Goal: Task Accomplishment & Management: Manage account settings

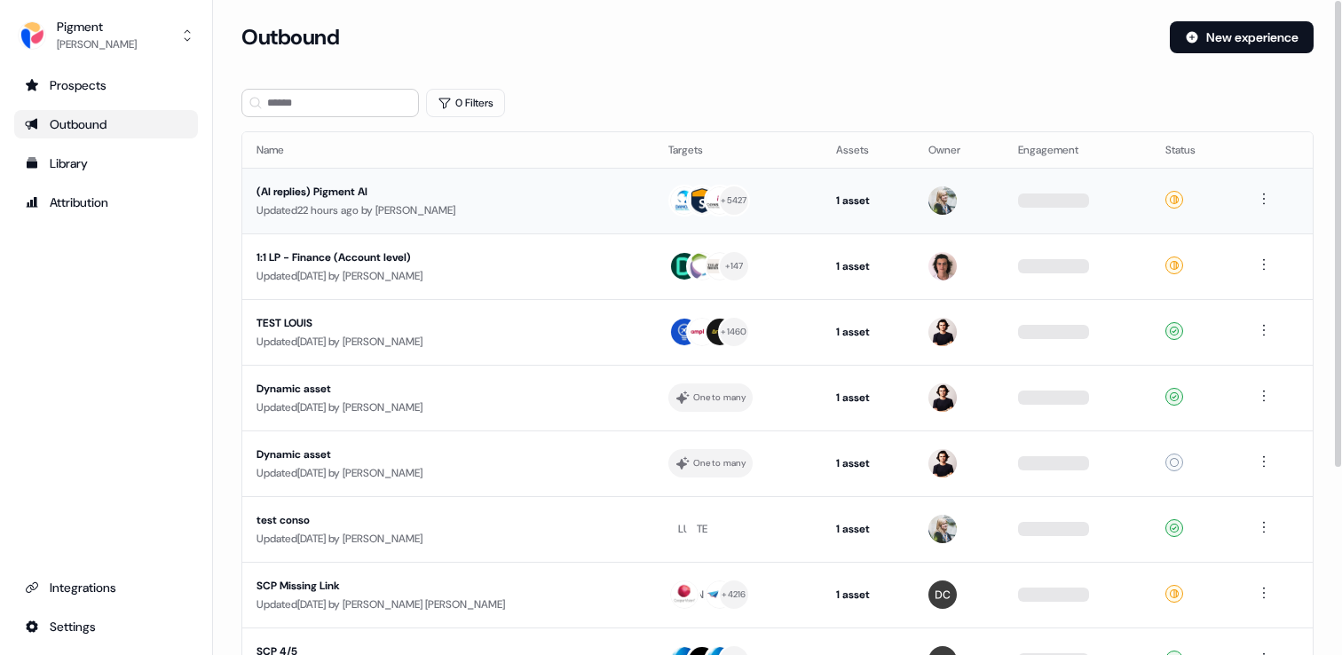
click at [439, 205] on div "Updated 22 hours ago by [PERSON_NAME]" at bounding box center [449, 211] width 384 height 18
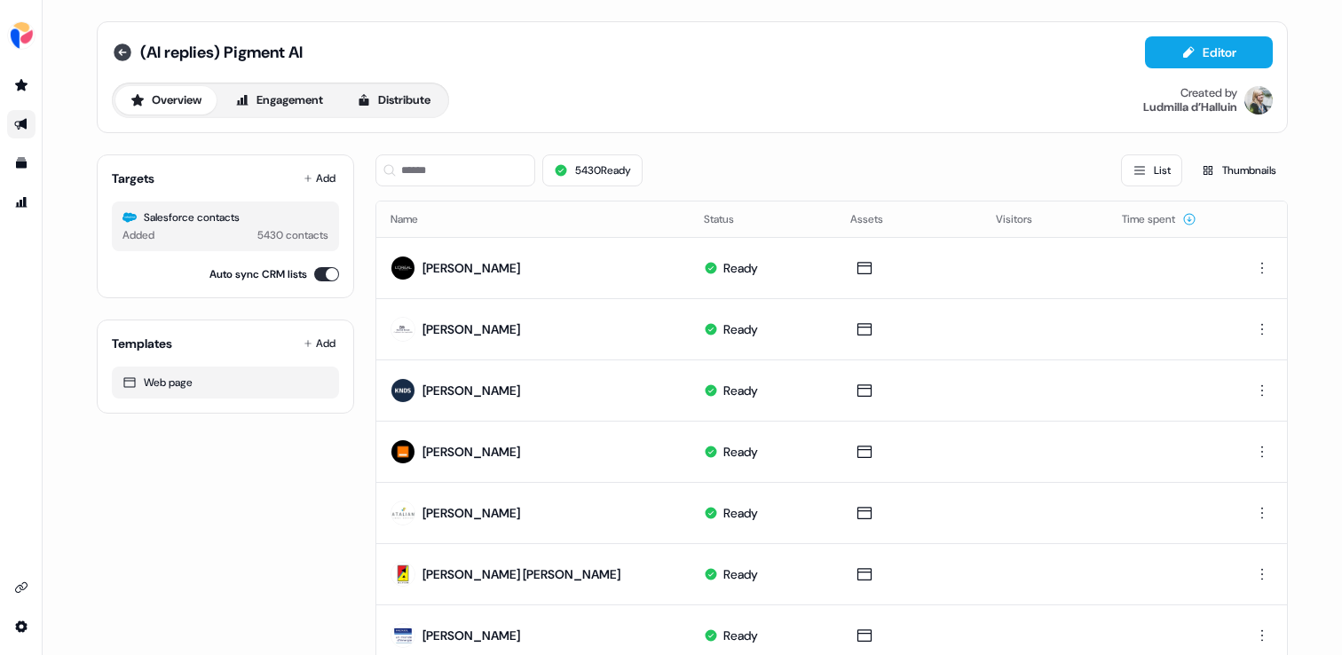
click at [116, 52] on icon at bounding box center [122, 52] width 21 height 21
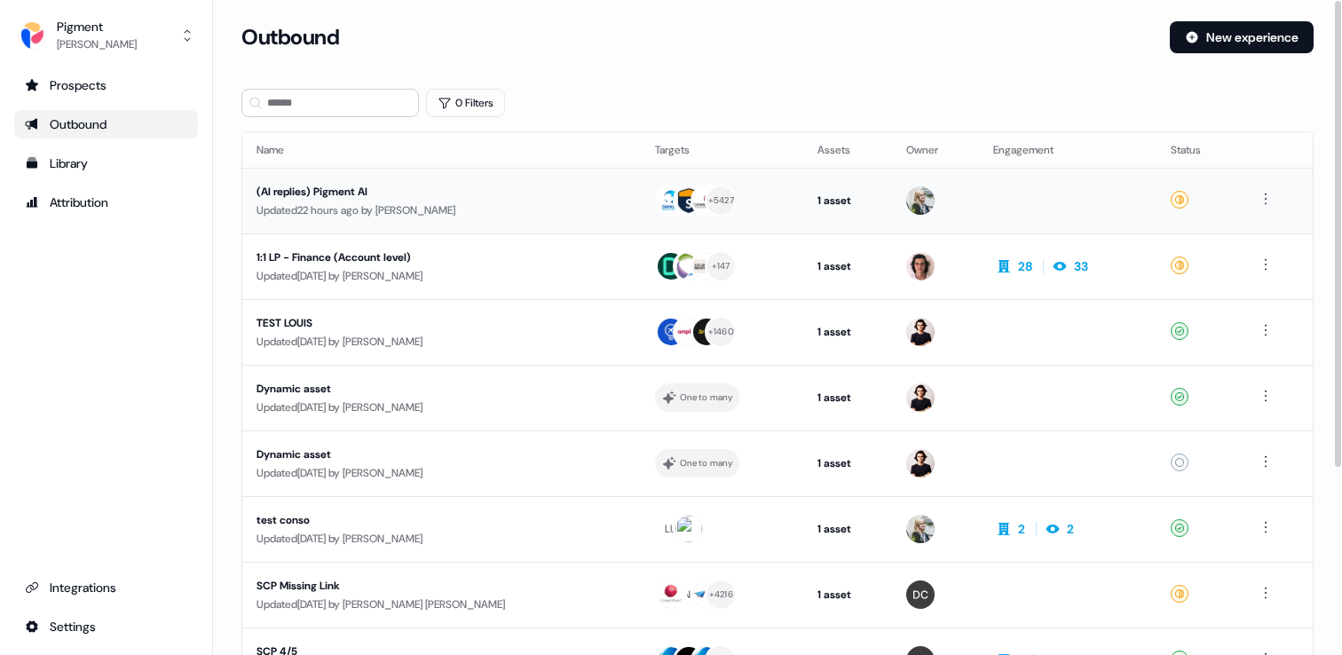
click at [437, 200] on div "(AI replies) Pigment AI" at bounding box center [425, 192] width 336 height 18
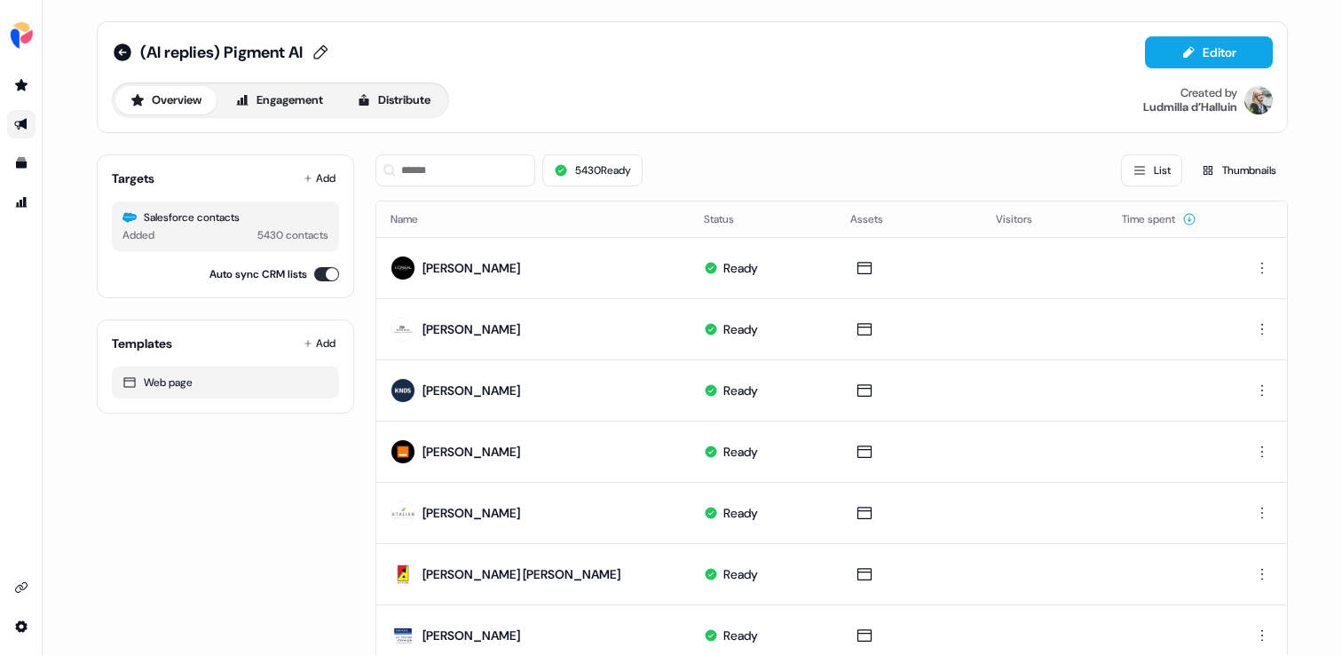
click at [193, 48] on span "(AI replies) Pigment AI" at bounding box center [221, 52] width 162 height 21
click at [193, 48] on input "**********" at bounding box center [220, 53] width 160 height 18
click at [116, 51] on icon at bounding box center [123, 53] width 18 height 18
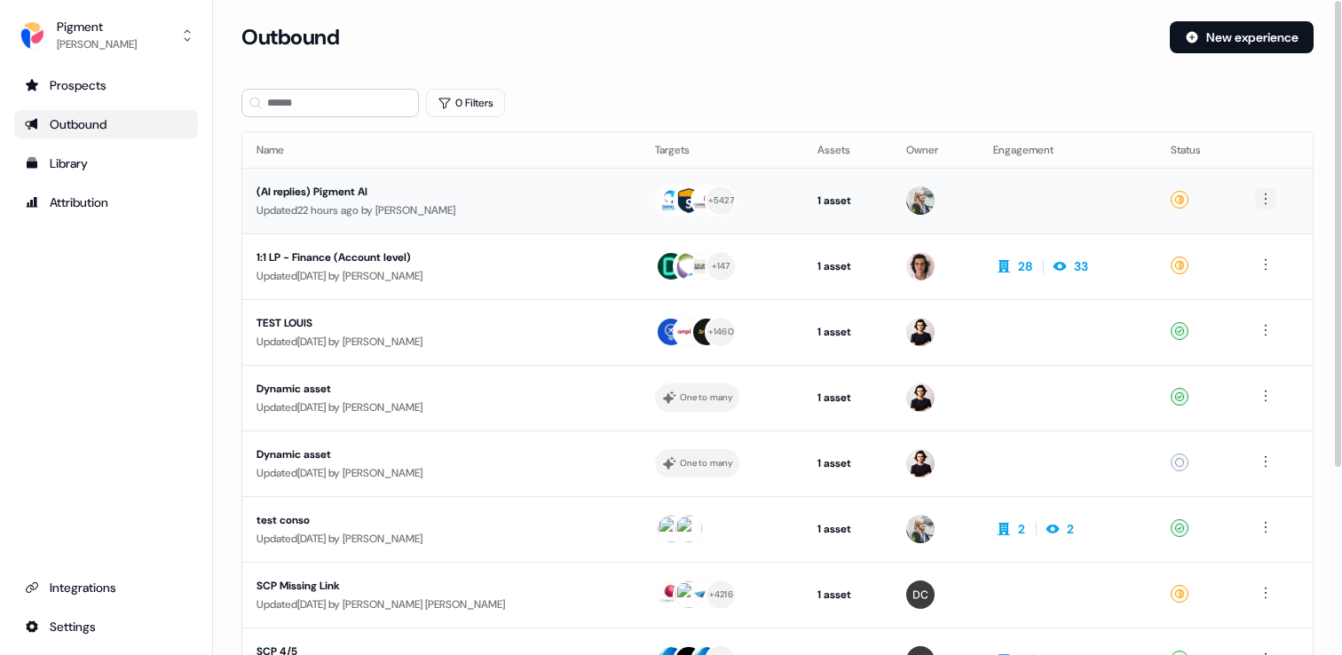
click at [1264, 200] on html "For the best experience switch devices to a bigger screen. Go to Userled.io Pig…" at bounding box center [671, 327] width 1342 height 655
click at [1259, 228] on span "Duplicate" at bounding box center [1239, 232] width 45 height 14
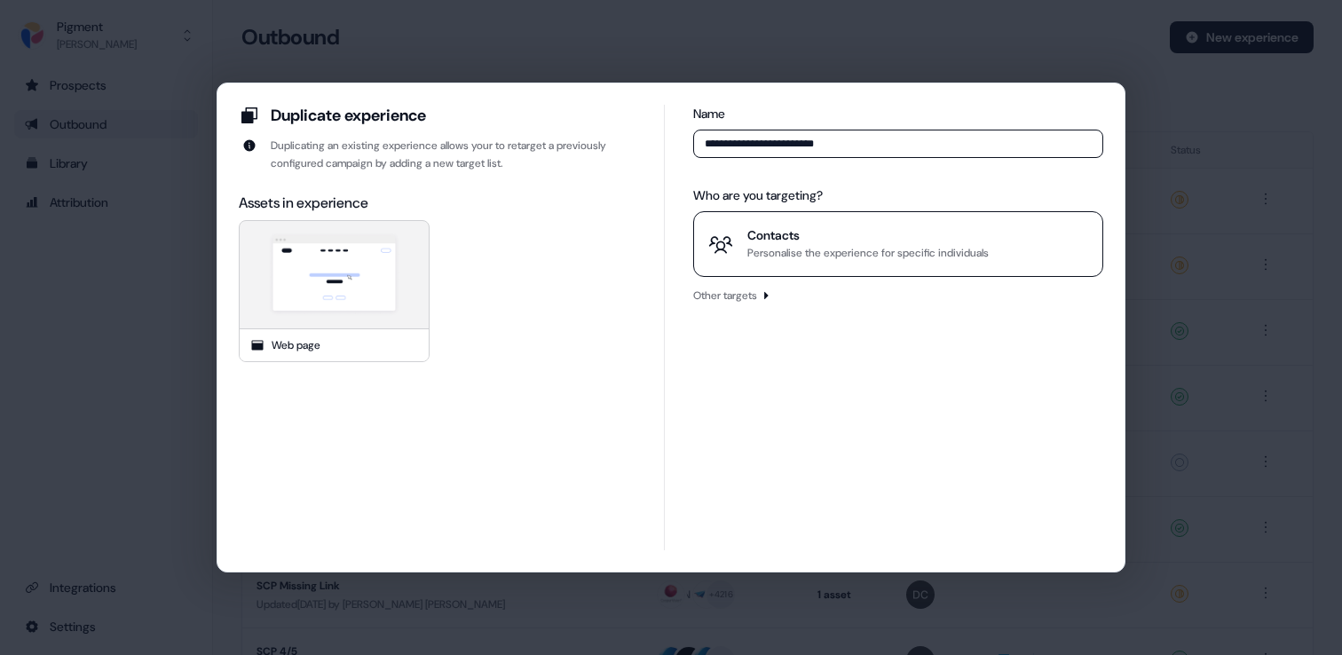
type input "**********"
click at [848, 226] on div "Contacts" at bounding box center [868, 235] width 241 height 18
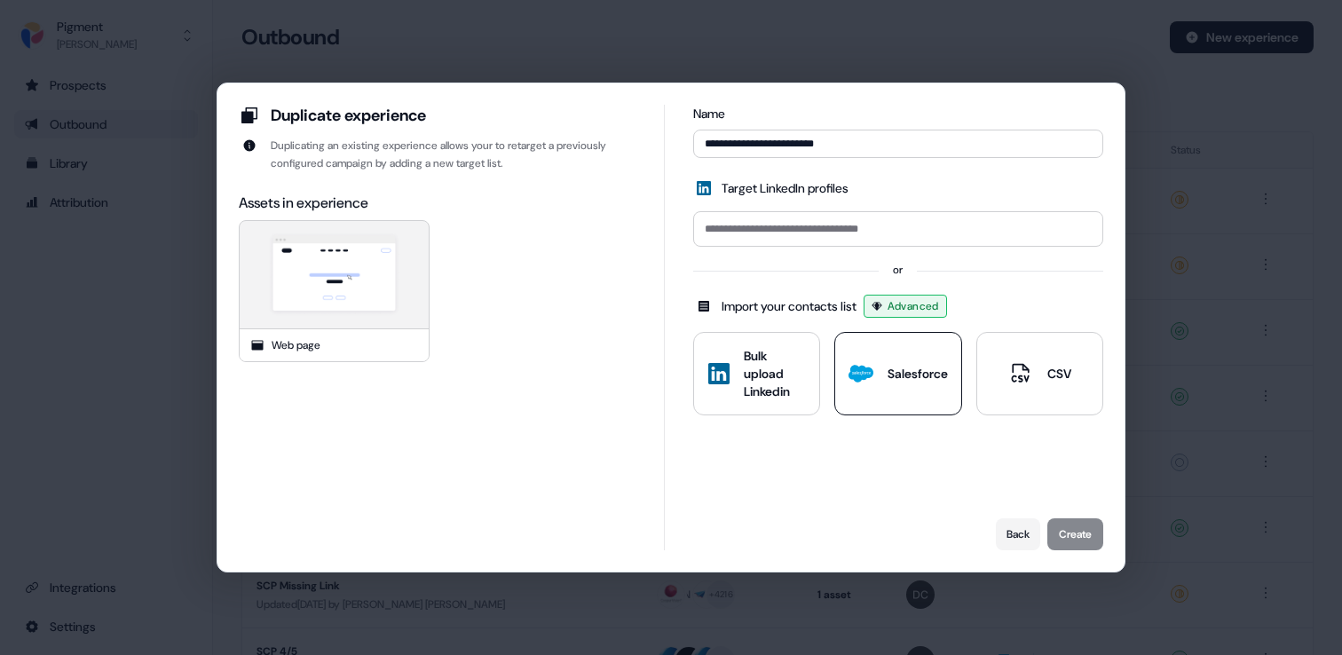
click at [856, 361] on icon at bounding box center [861, 373] width 25 height 25
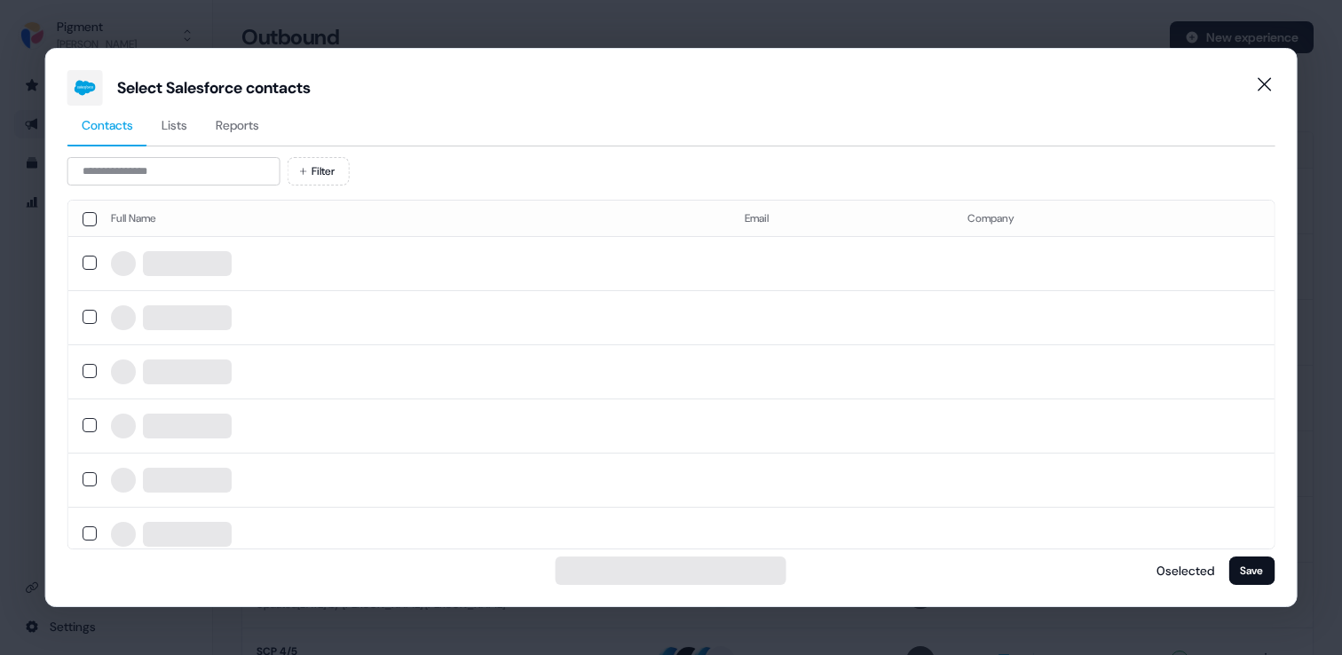
click at [232, 120] on span "Reports" at bounding box center [238, 125] width 44 height 18
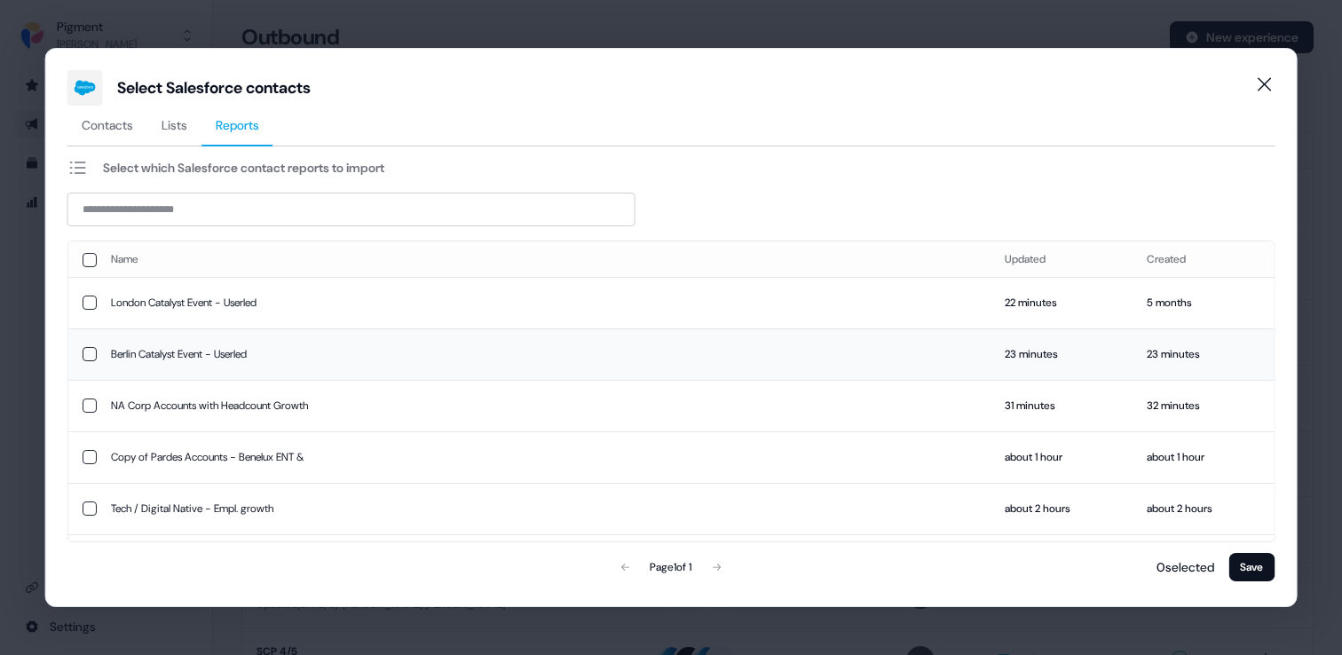
click at [204, 356] on td "Berlin Catalyst Event - Userled" at bounding box center [544, 353] width 894 height 51
click at [1236, 569] on button "Save" at bounding box center [1252, 567] width 46 height 28
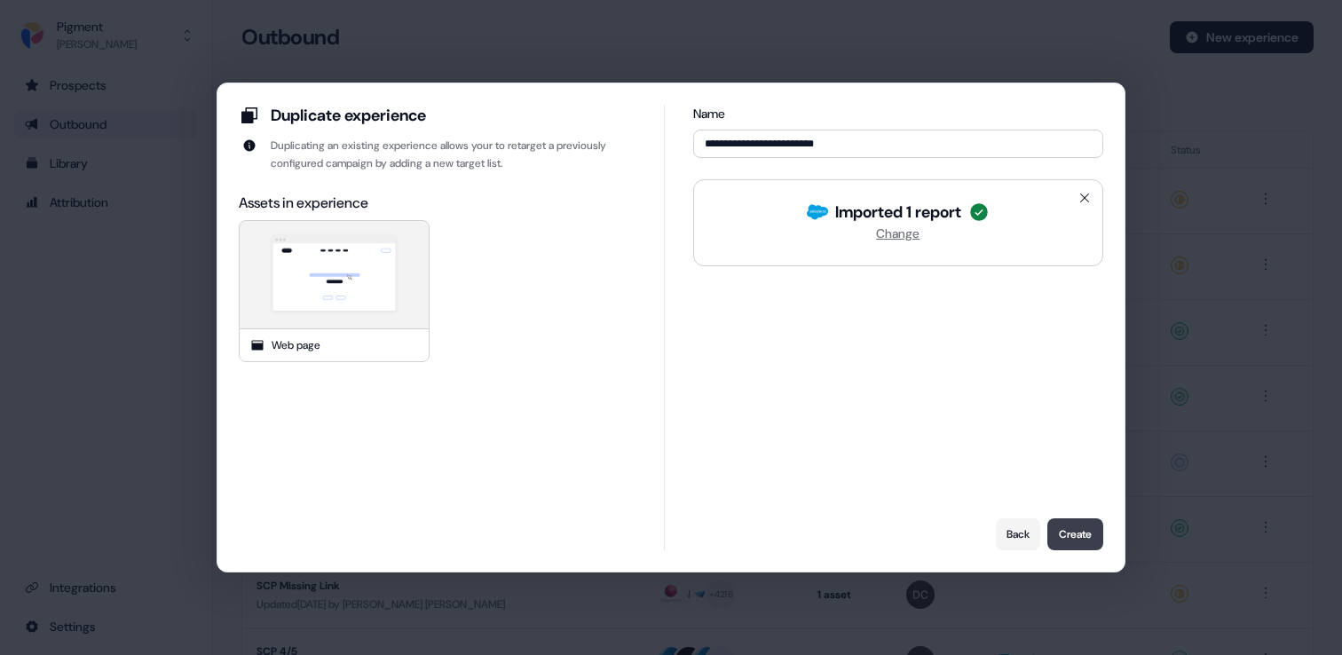
click at [1088, 547] on button "Create" at bounding box center [1076, 534] width 56 height 32
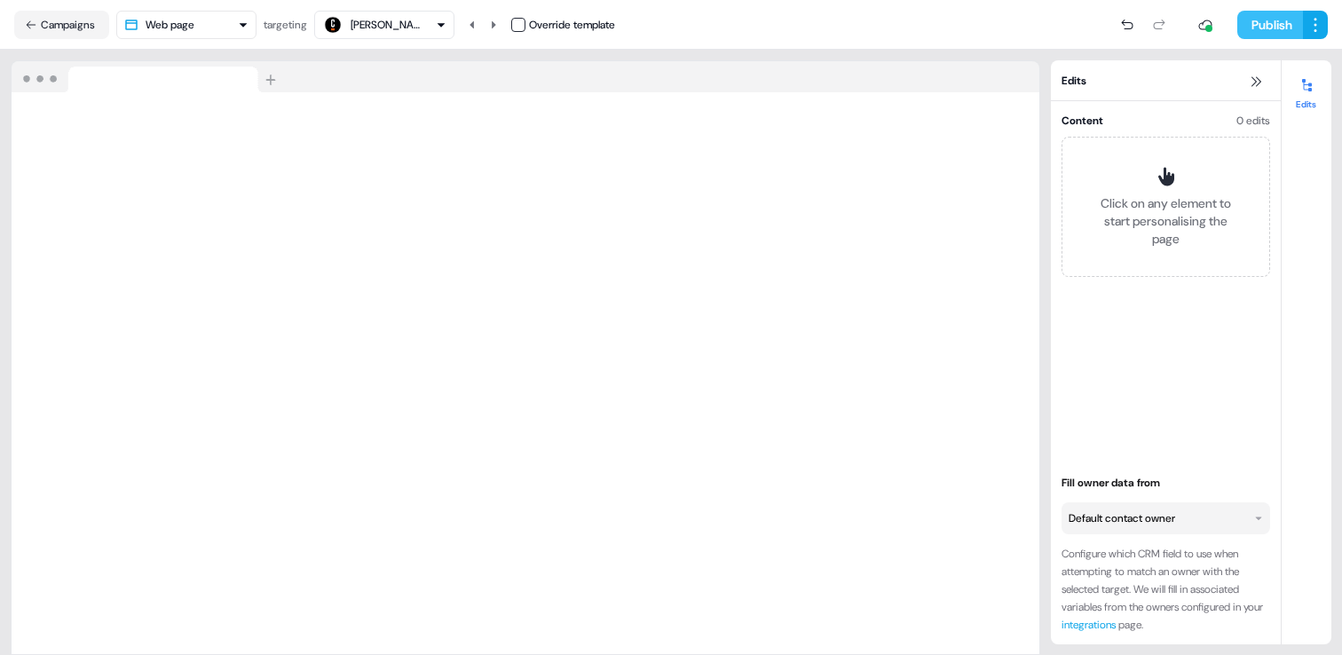
click at [1285, 28] on button "Publish" at bounding box center [1271, 25] width 66 height 28
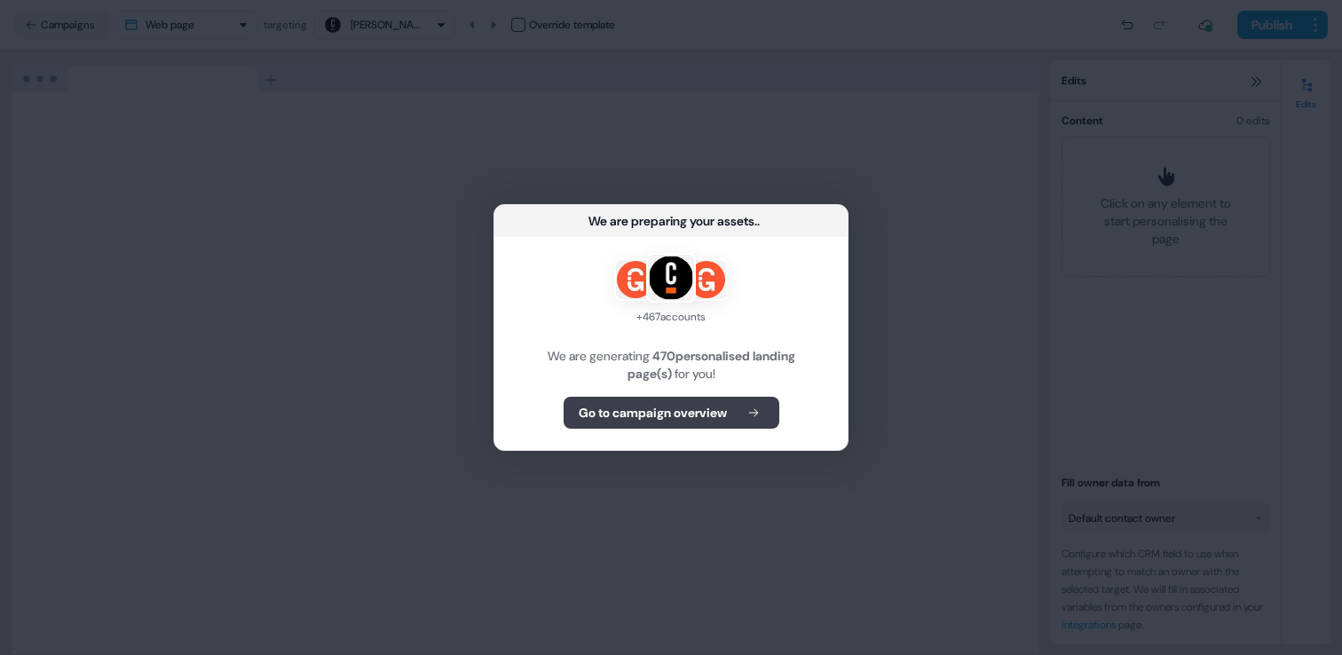
click at [741, 419] on button "Go to campaign overview" at bounding box center [672, 413] width 216 height 32
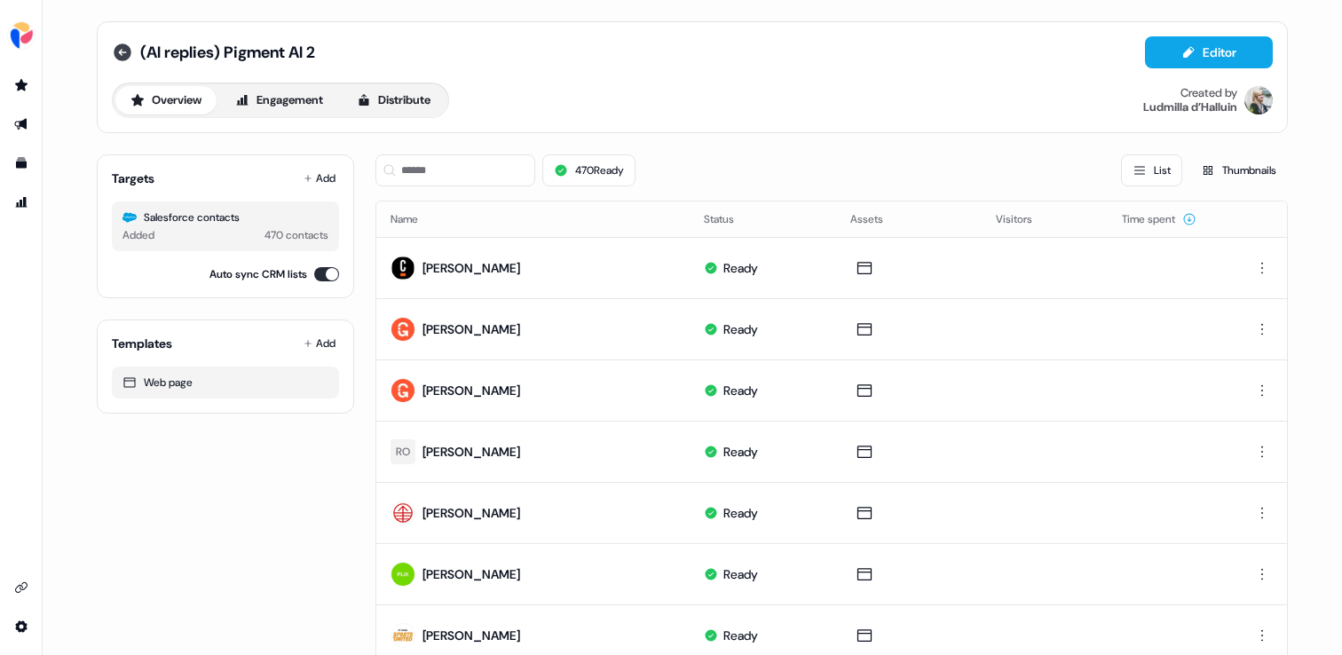
click at [121, 47] on icon at bounding box center [123, 53] width 18 height 18
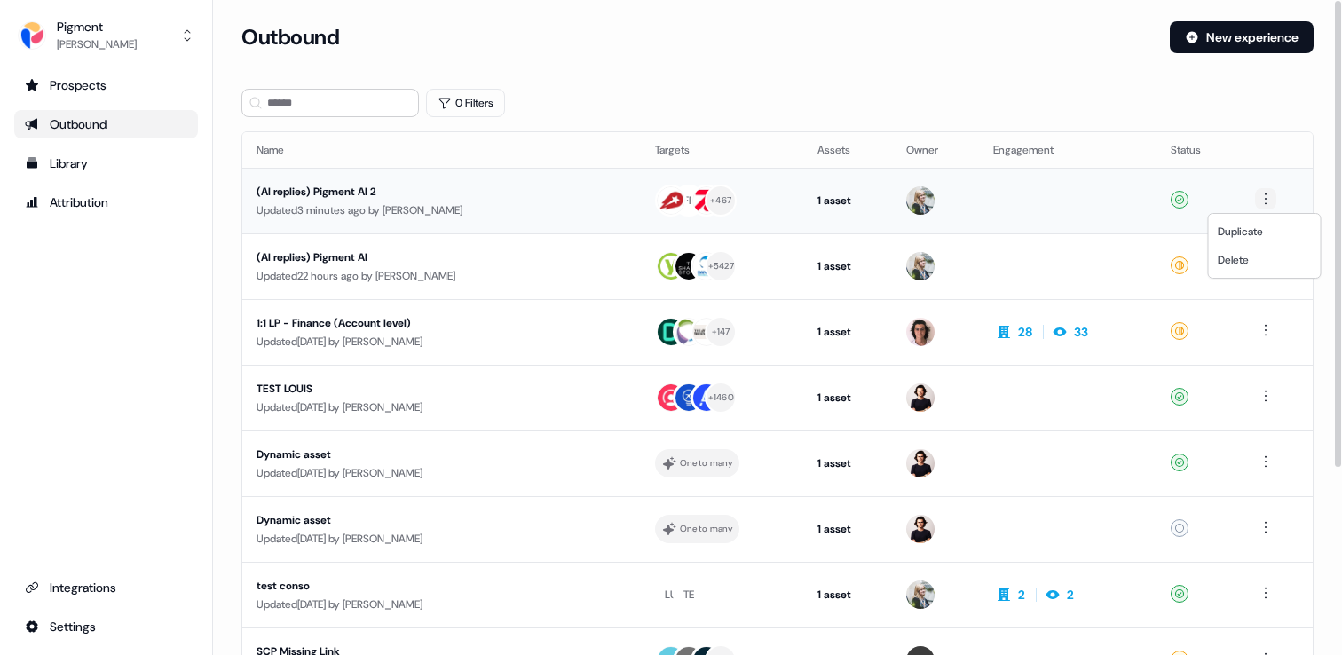
click at [1267, 193] on html "For the best experience switch devices to a bigger screen. Go to Userled.io Pig…" at bounding box center [671, 327] width 1342 height 655
click at [665, 65] on html "For the best experience switch devices to a bigger screen. Go to Userled.io Pig…" at bounding box center [671, 327] width 1342 height 655
click at [550, 281] on div "Updated 22 hours ago by Ludmilla d’Halluin" at bounding box center [442, 276] width 370 height 18
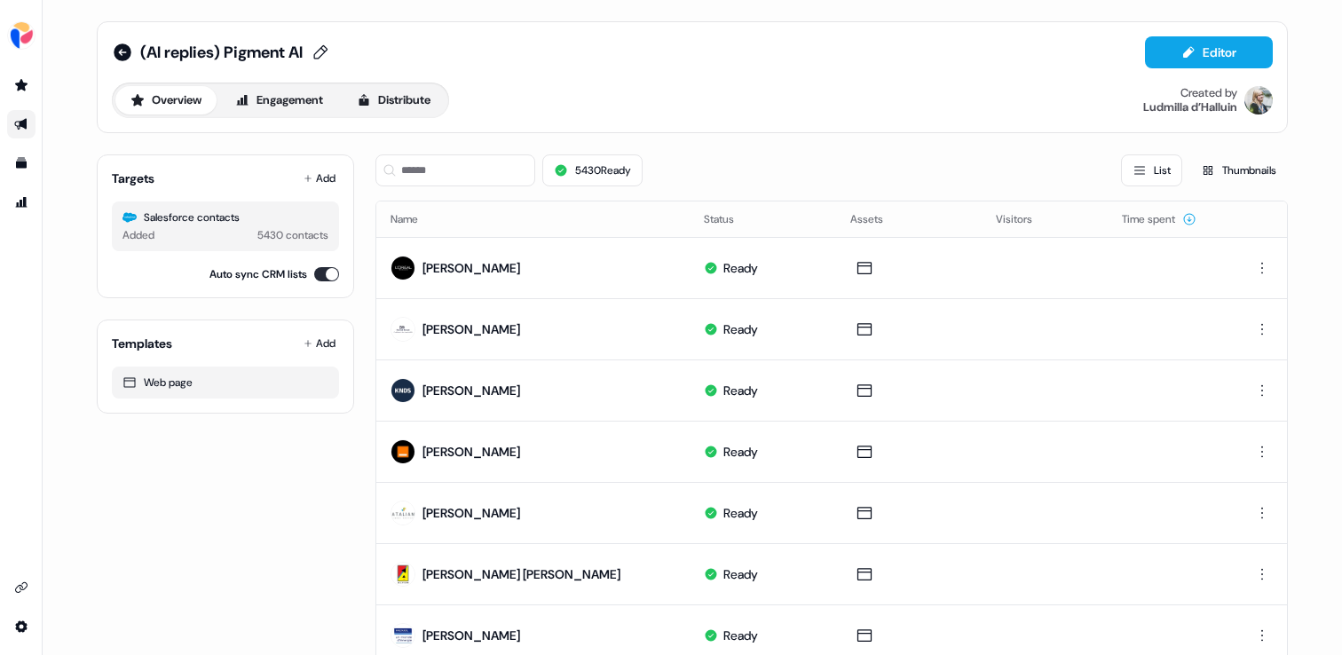
click at [328, 50] on icon at bounding box center [320, 53] width 21 height 18
type input "**********"
click at [371, 47] on button "Save" at bounding box center [364, 52] width 46 height 28
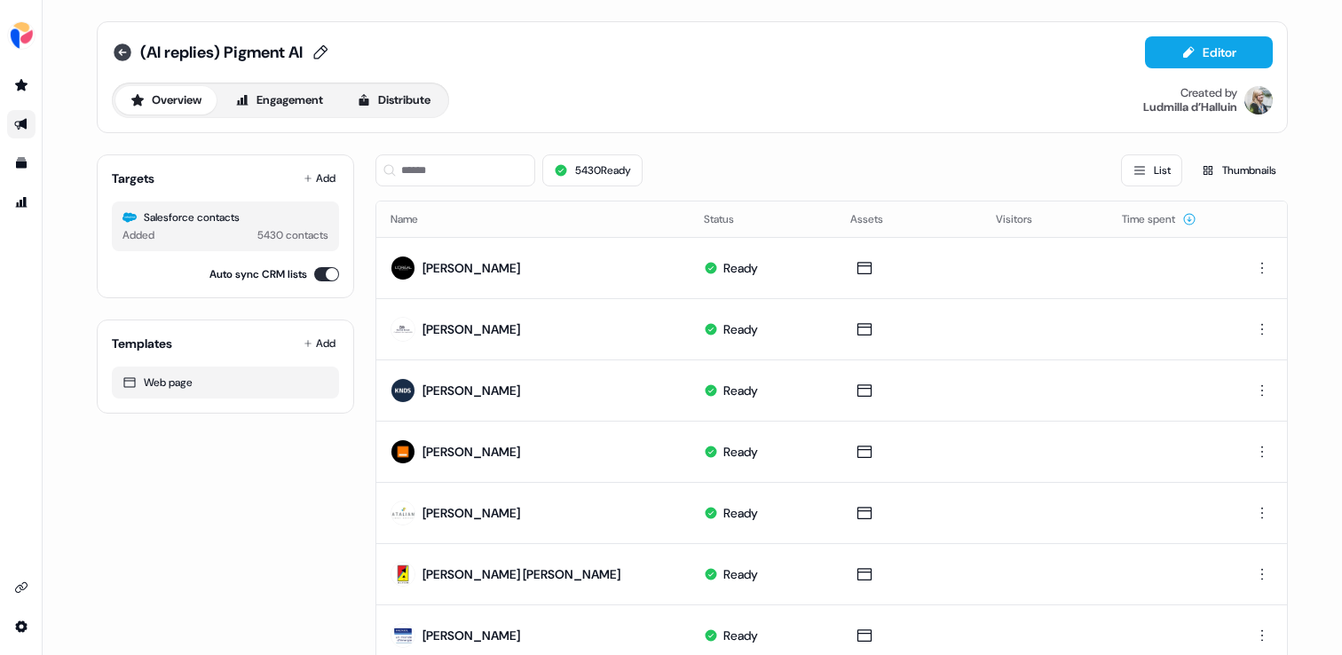
click at [115, 58] on icon at bounding box center [123, 53] width 18 height 18
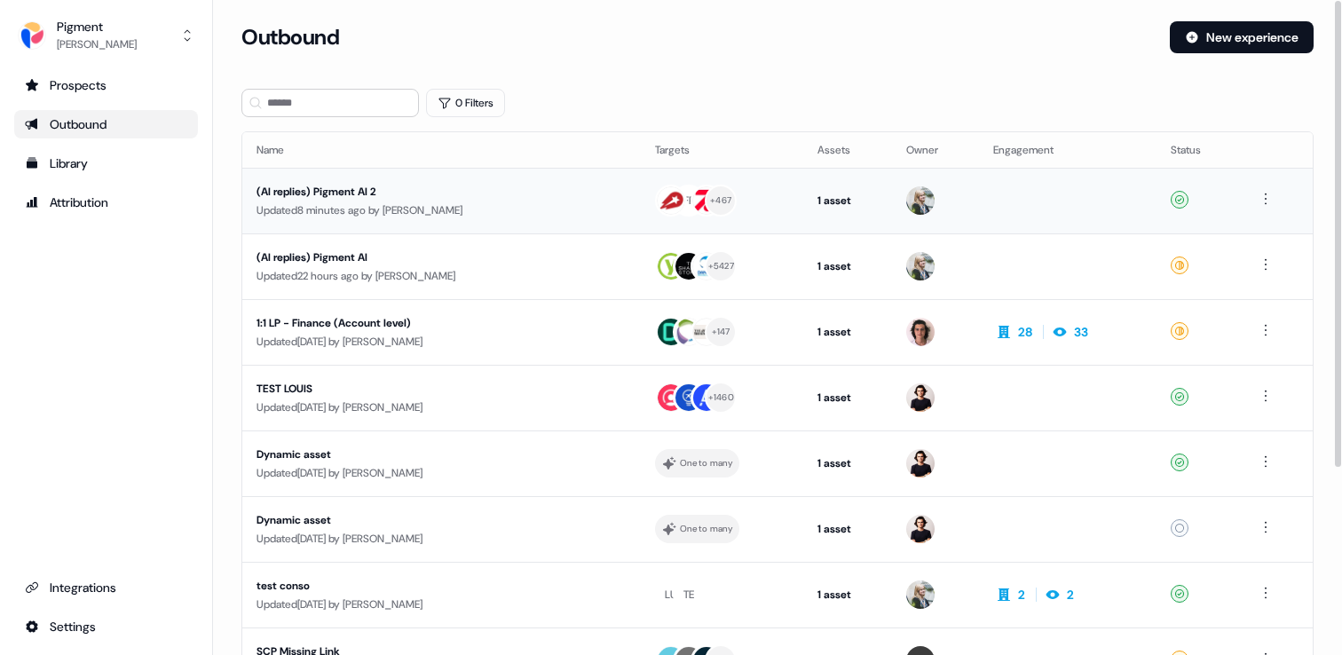
click at [517, 211] on div "Updated 8 minutes ago by Ludmilla d’Halluin" at bounding box center [442, 211] width 370 height 18
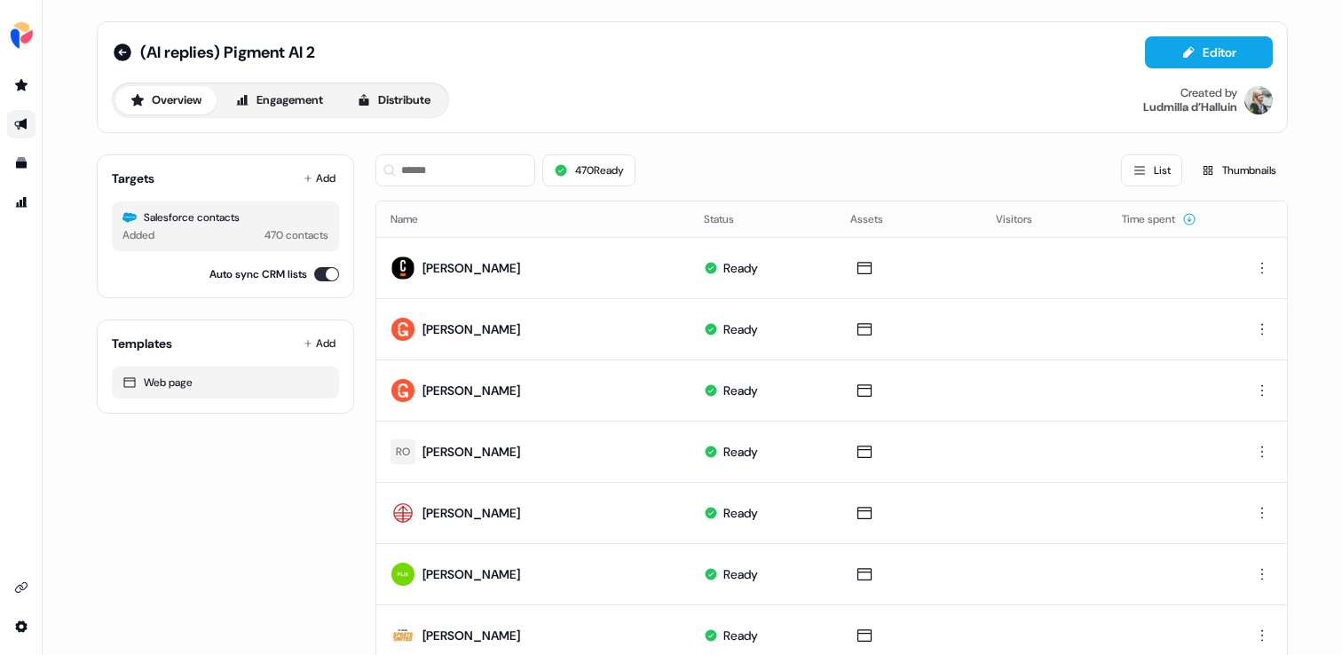
click at [325, 47] on div "(AI replies) Pigment AI 2 Editor" at bounding box center [692, 52] width 1161 height 32
click at [315, 47] on span "(AI replies) Pigment AI 2" at bounding box center [227, 52] width 175 height 21
type input "**********"
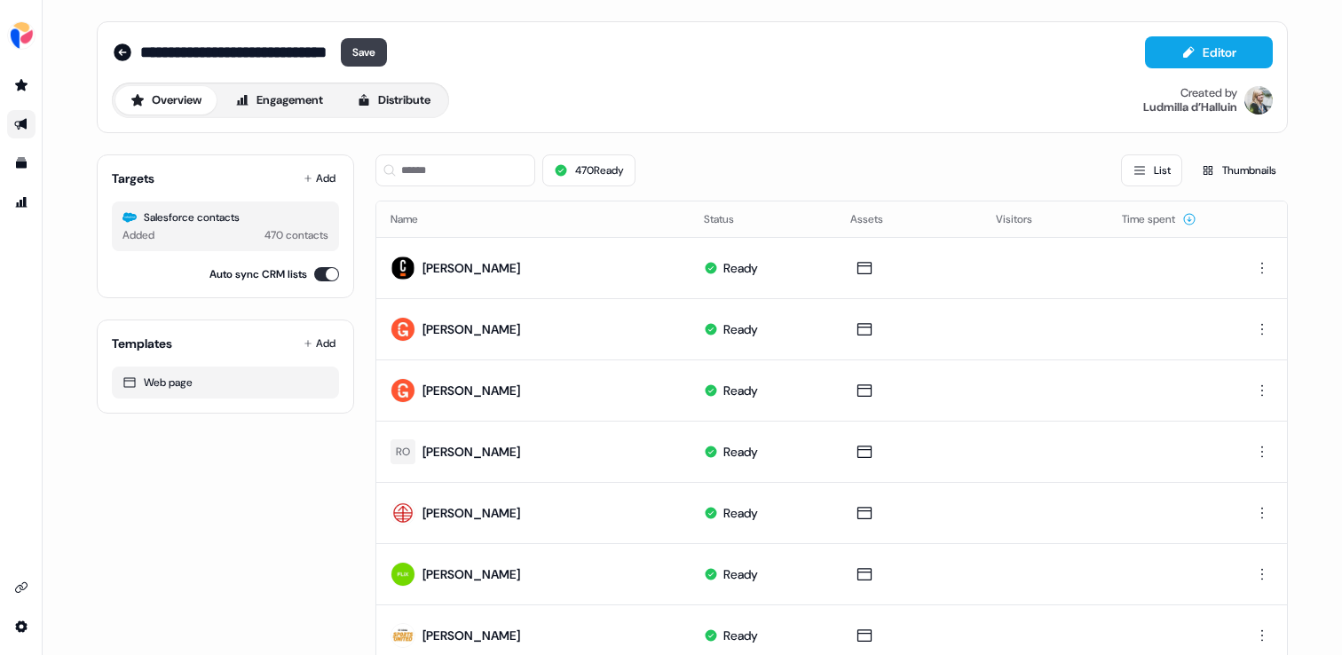
click at [365, 58] on button "Save" at bounding box center [364, 52] width 46 height 28
click at [120, 58] on icon at bounding box center [123, 53] width 18 height 18
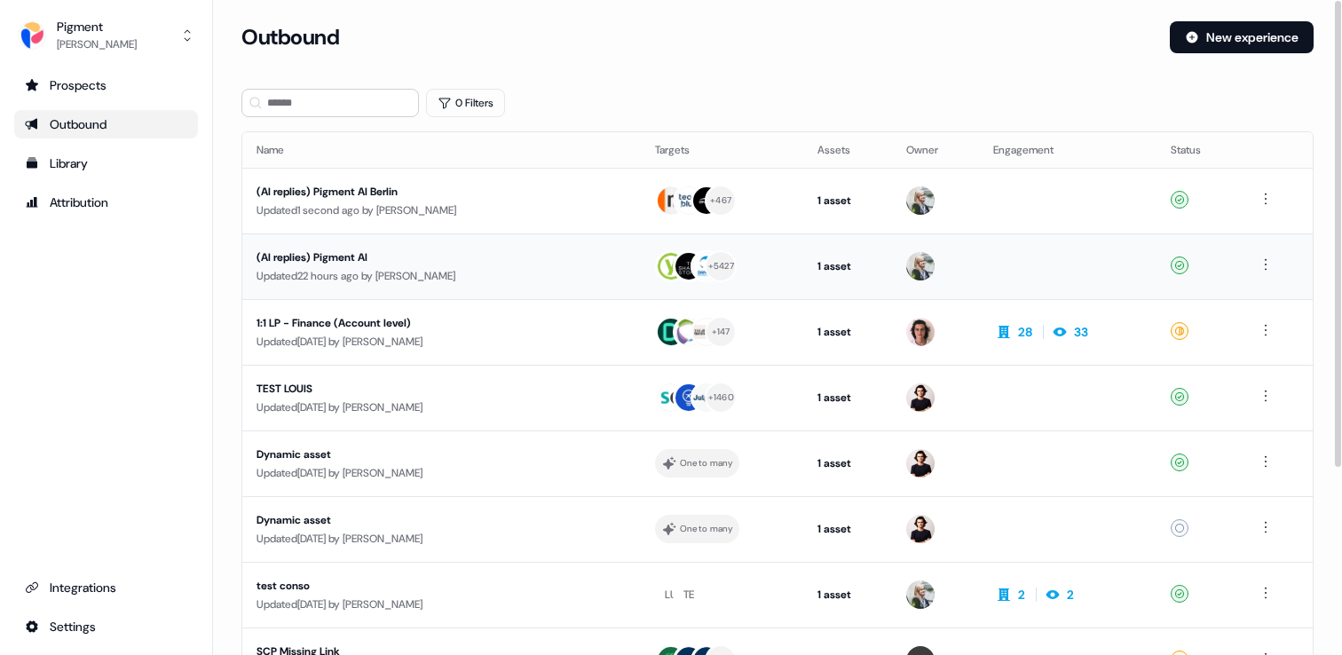
click at [444, 265] on div "(AI replies) Pigment AI" at bounding box center [425, 258] width 336 height 18
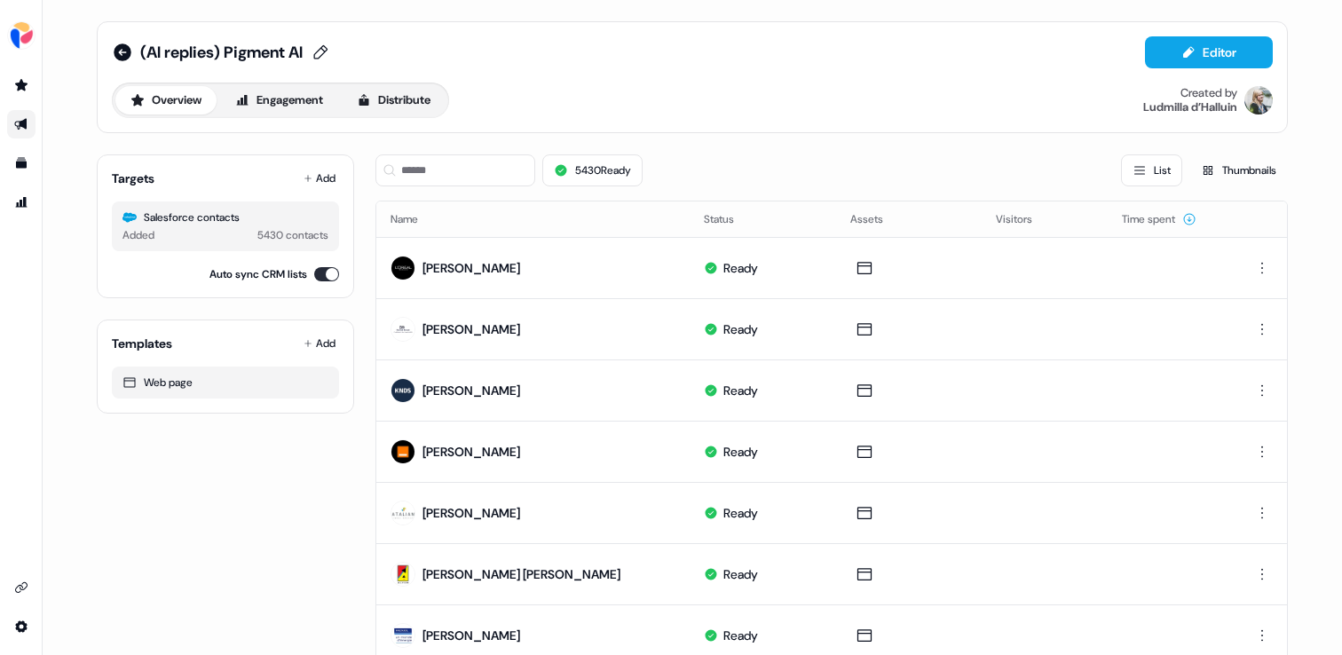
click at [303, 54] on span "(AI replies) Pigment AI" at bounding box center [221, 52] width 162 height 21
type input "**********"
click at [367, 51] on button "Save" at bounding box center [364, 52] width 46 height 28
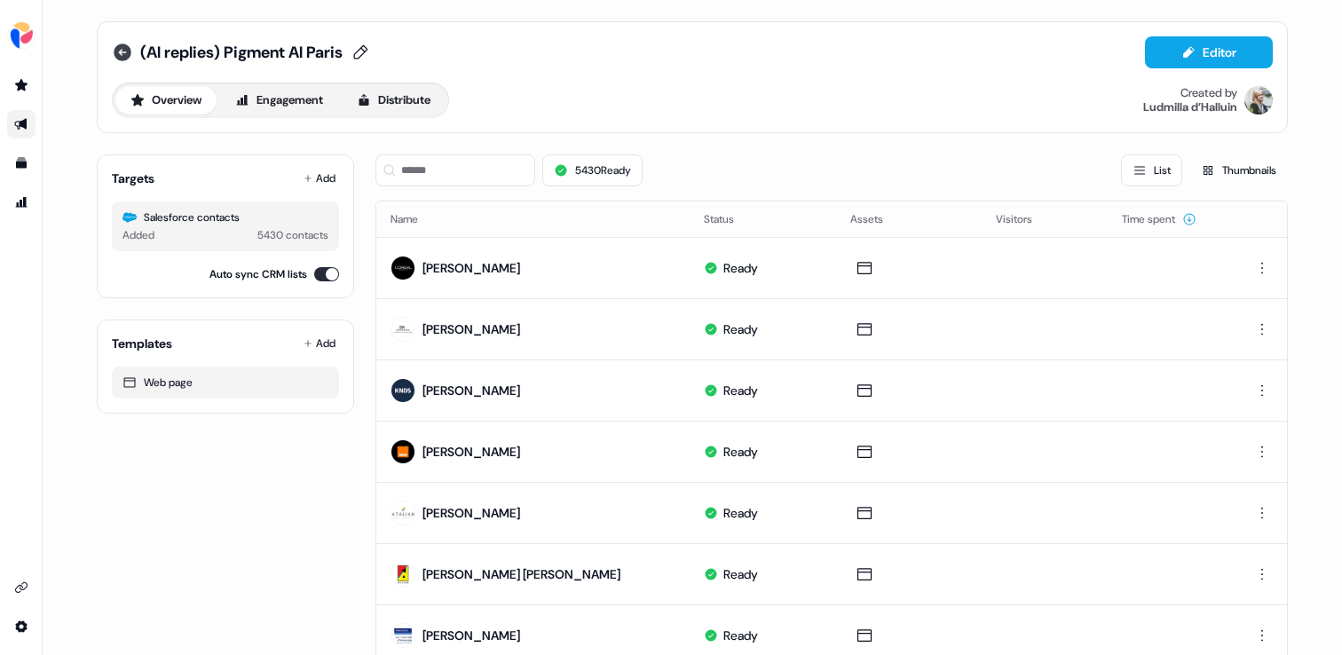
click at [118, 48] on icon at bounding box center [123, 53] width 18 height 18
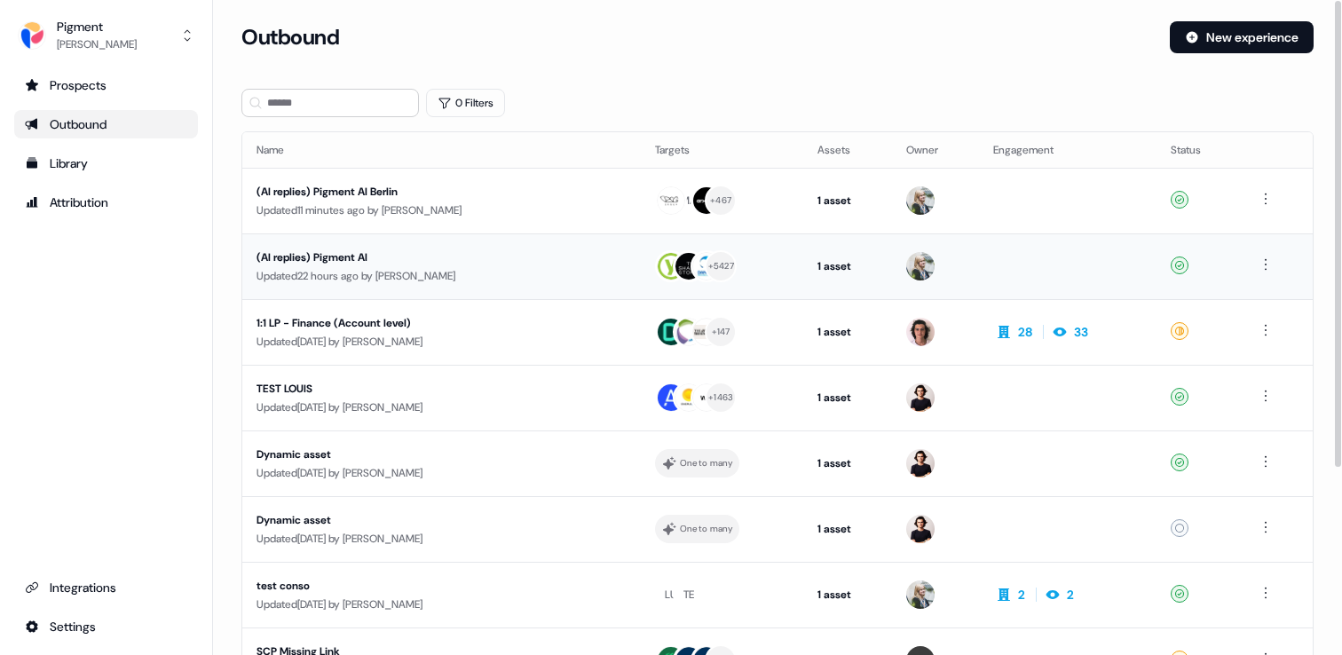
click at [522, 278] on div "Updated 22 hours ago by [PERSON_NAME]" at bounding box center [442, 276] width 370 height 18
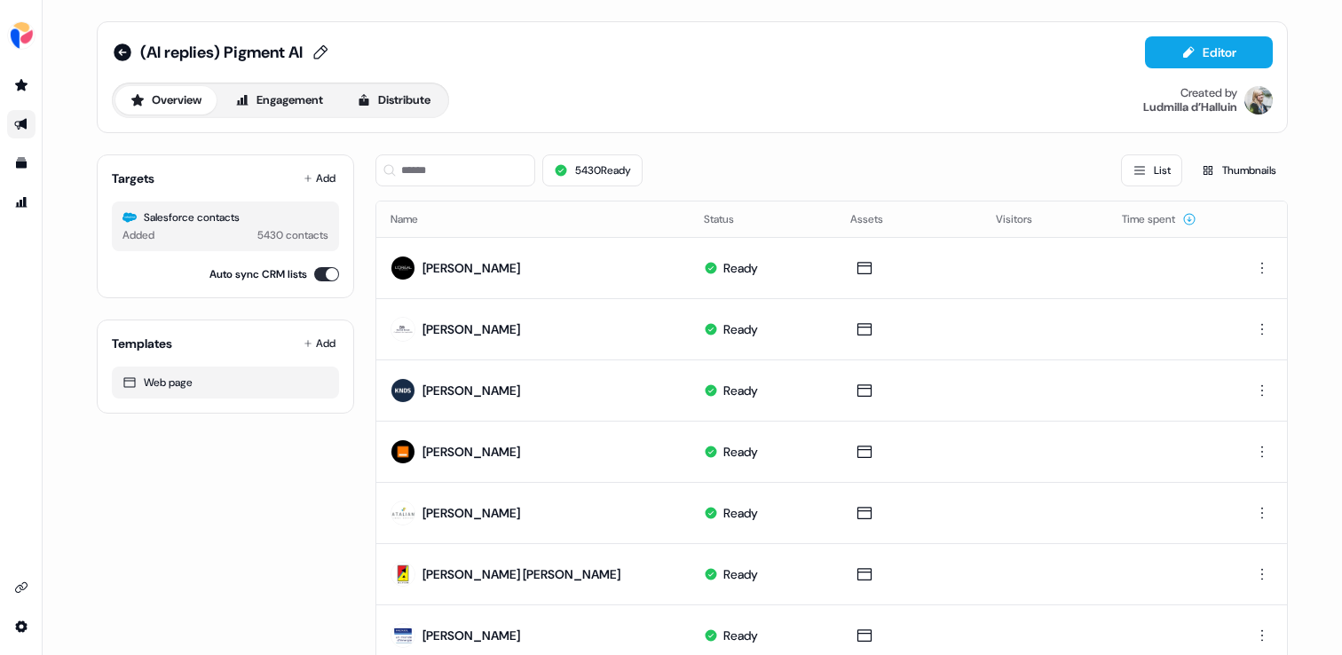
click at [330, 51] on icon at bounding box center [320, 53] width 21 height 18
type input "**********"
click at [353, 59] on button "Save" at bounding box center [364, 52] width 46 height 28
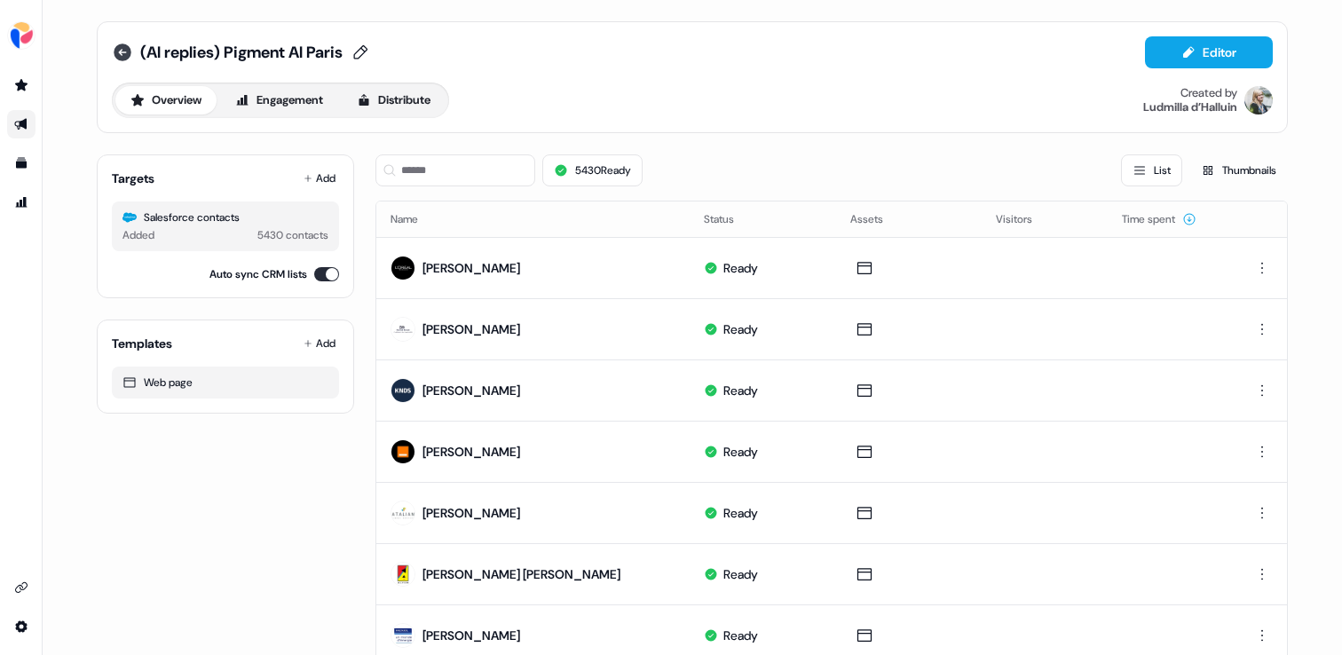
click at [123, 53] on icon at bounding box center [123, 53] width 18 height 18
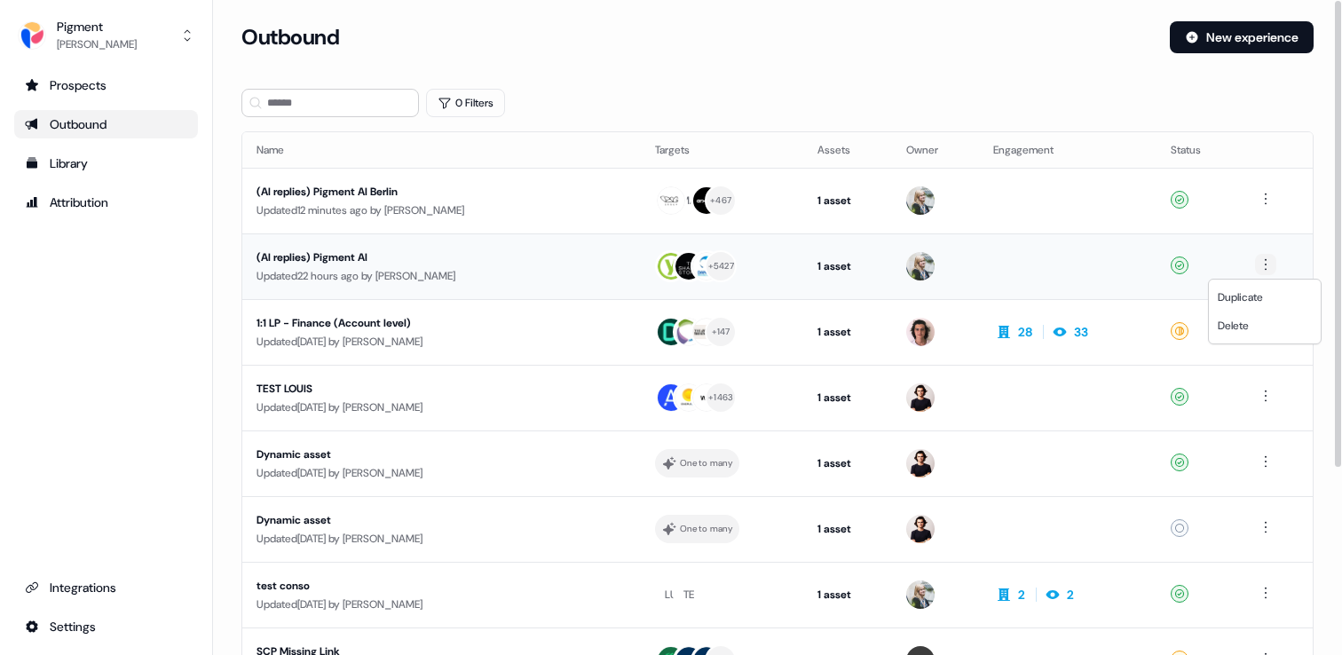
click at [1267, 261] on html "For the best experience switch devices to a bigger screen. Go to [DOMAIN_NAME] …" at bounding box center [671, 327] width 1342 height 655
click at [515, 268] on html "For the best experience switch devices to a bigger screen. Go to [DOMAIN_NAME] …" at bounding box center [671, 327] width 1342 height 655
click at [457, 183] on div "(AI replies) Pigment AI Berlin" at bounding box center [425, 192] width 336 height 18
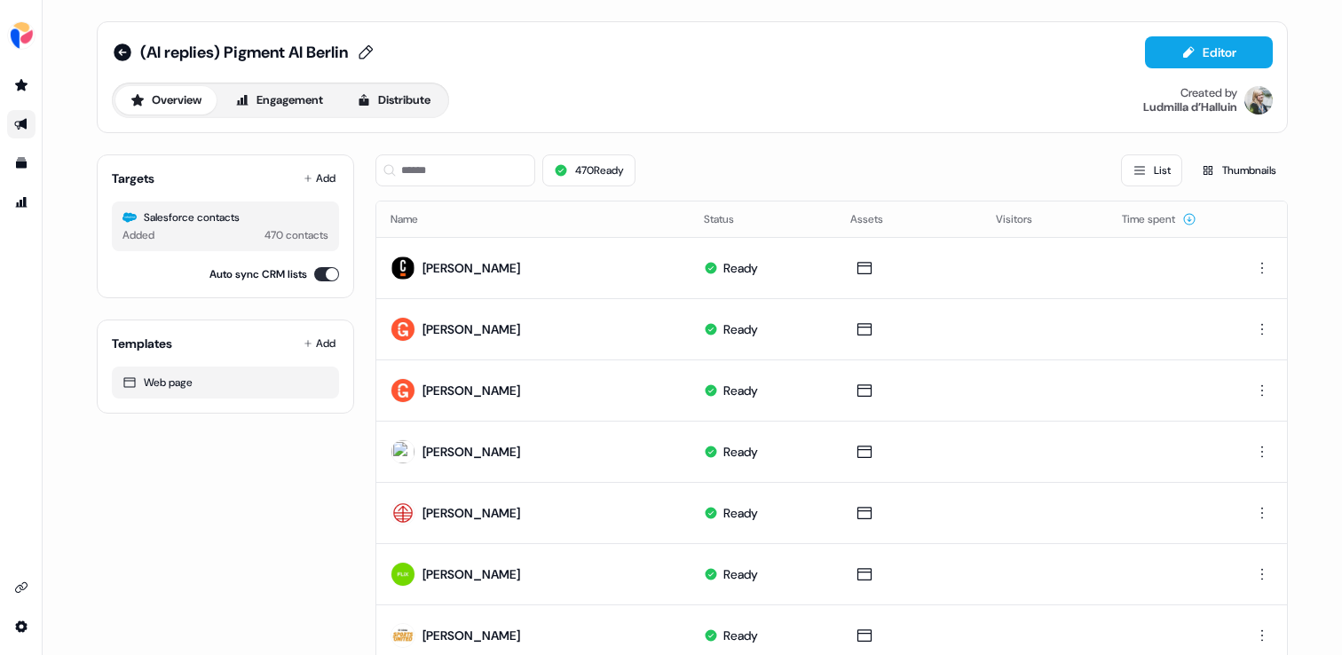
click at [299, 46] on span "(AI replies) Pigment AI Berlin" at bounding box center [244, 52] width 208 height 21
click at [299, 46] on input "**********" at bounding box center [237, 53] width 194 height 18
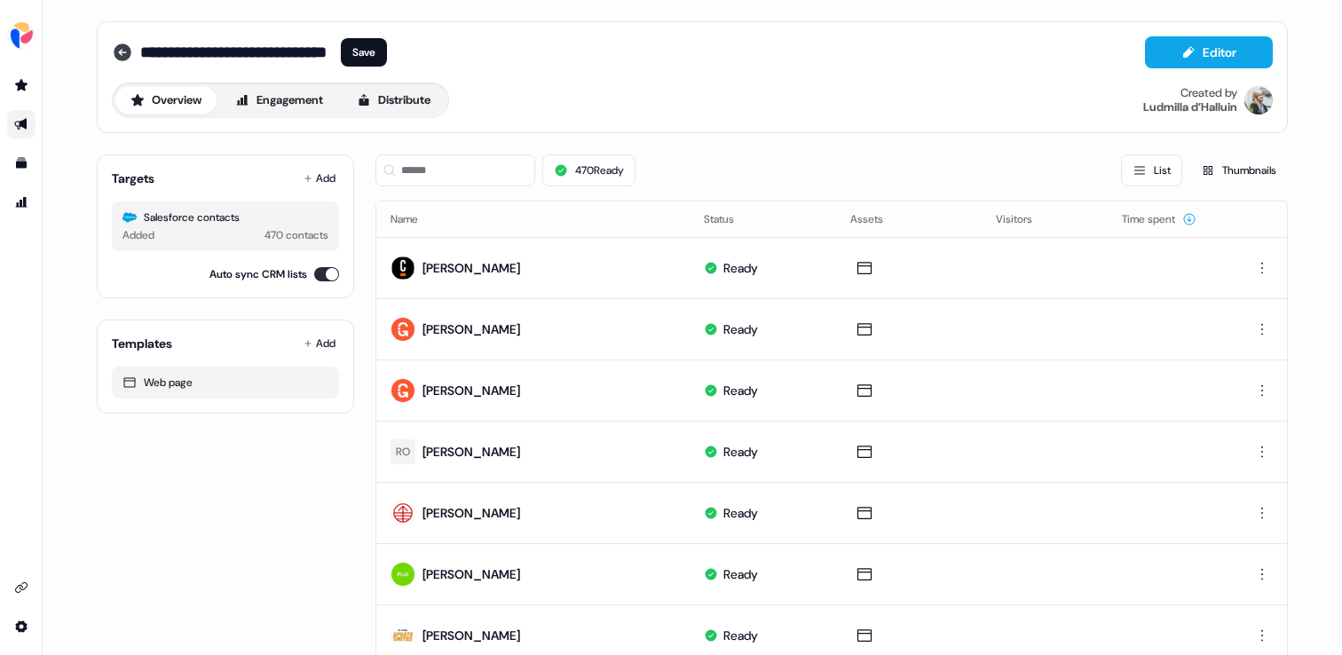
click at [116, 52] on icon at bounding box center [122, 52] width 21 height 21
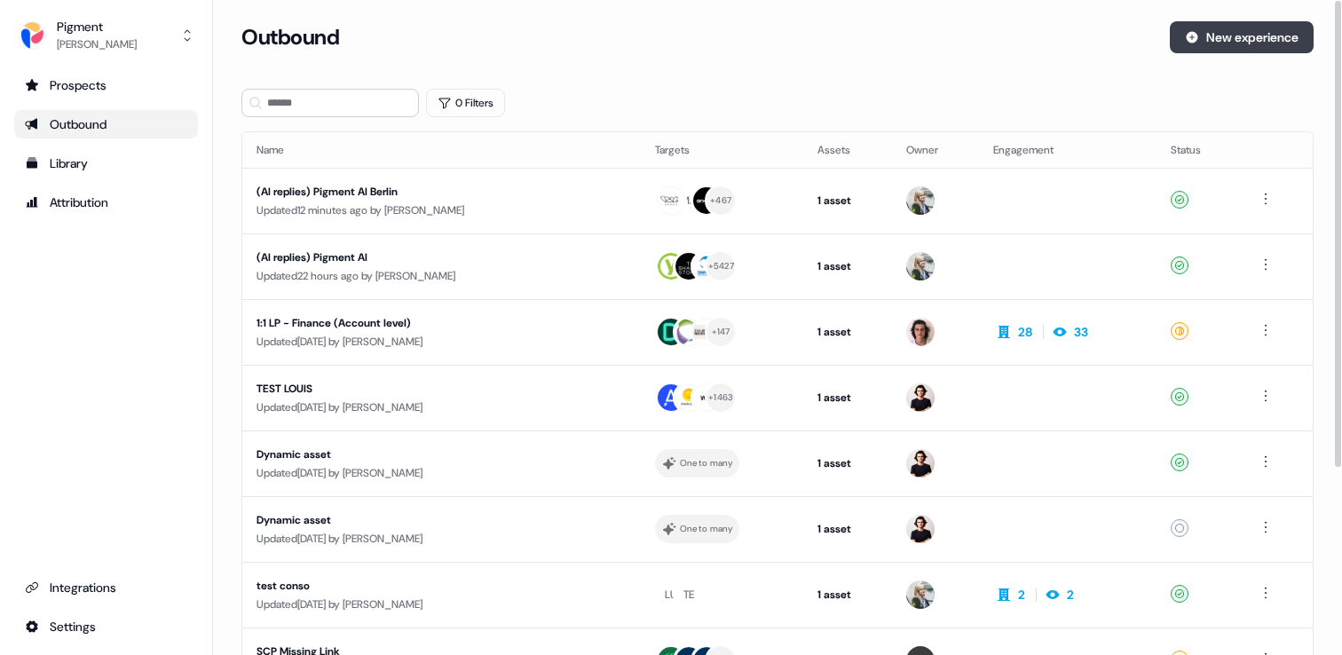
click at [1255, 44] on button "New experience" at bounding box center [1242, 37] width 144 height 32
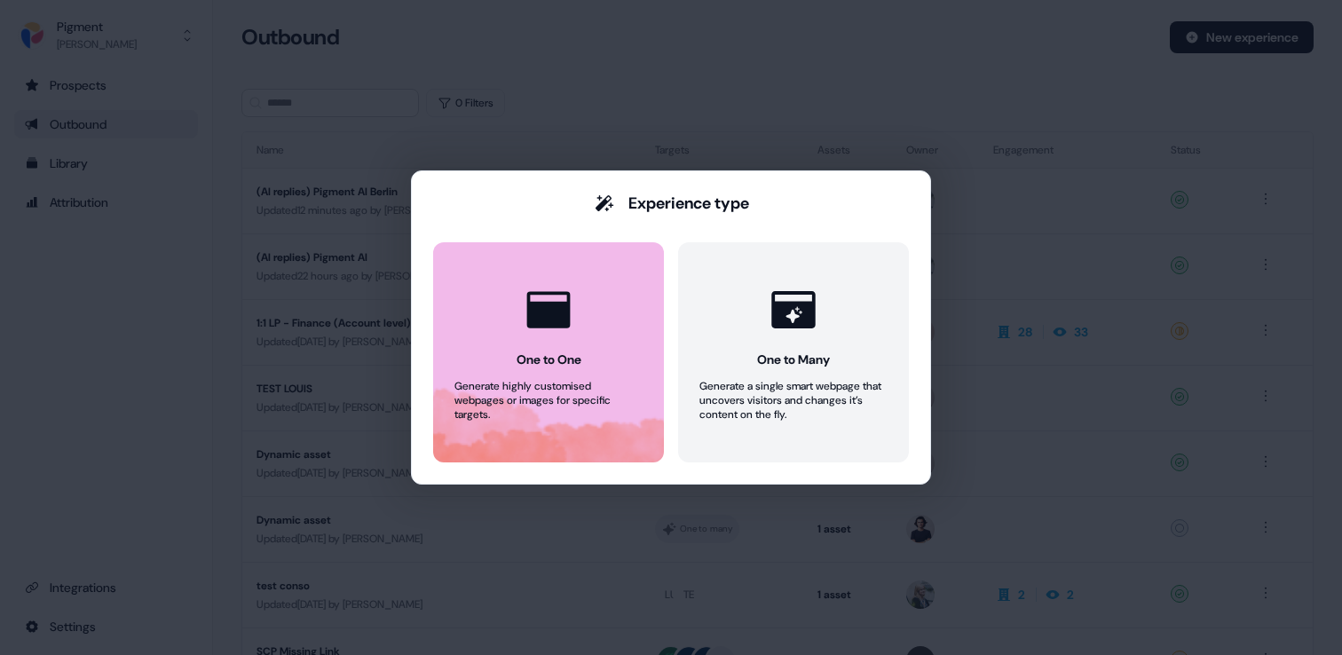
click at [587, 337] on button "One to One Generate highly customised webpages or images for specific targets." at bounding box center [548, 352] width 231 height 220
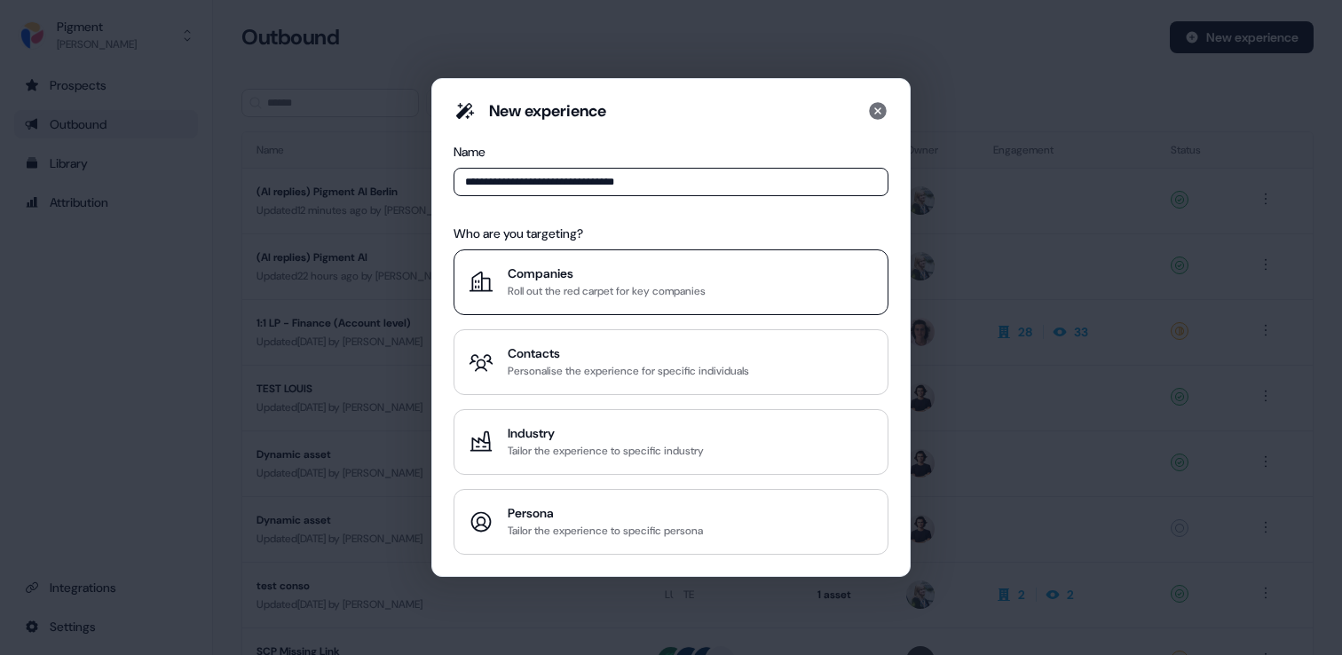
type input "**********"
click at [662, 283] on div "Roll out the red carpet for key companies" at bounding box center [607, 291] width 198 height 18
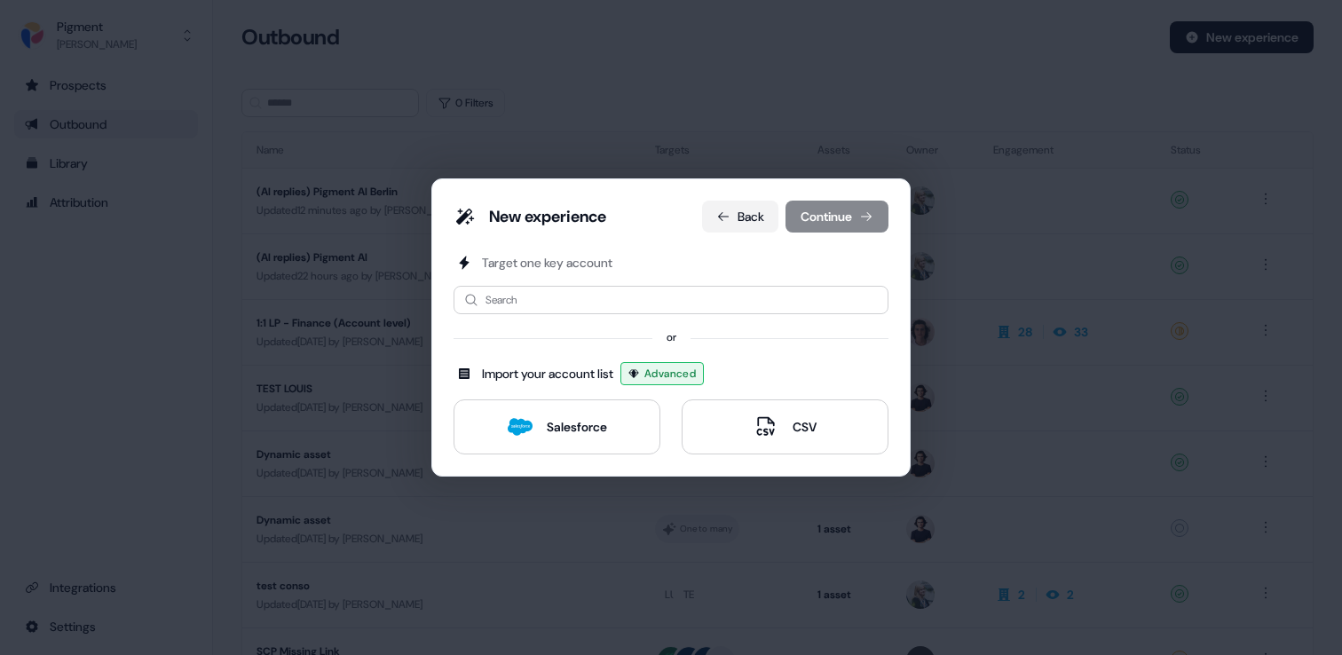
click at [738, 215] on button "Back" at bounding box center [740, 217] width 76 height 32
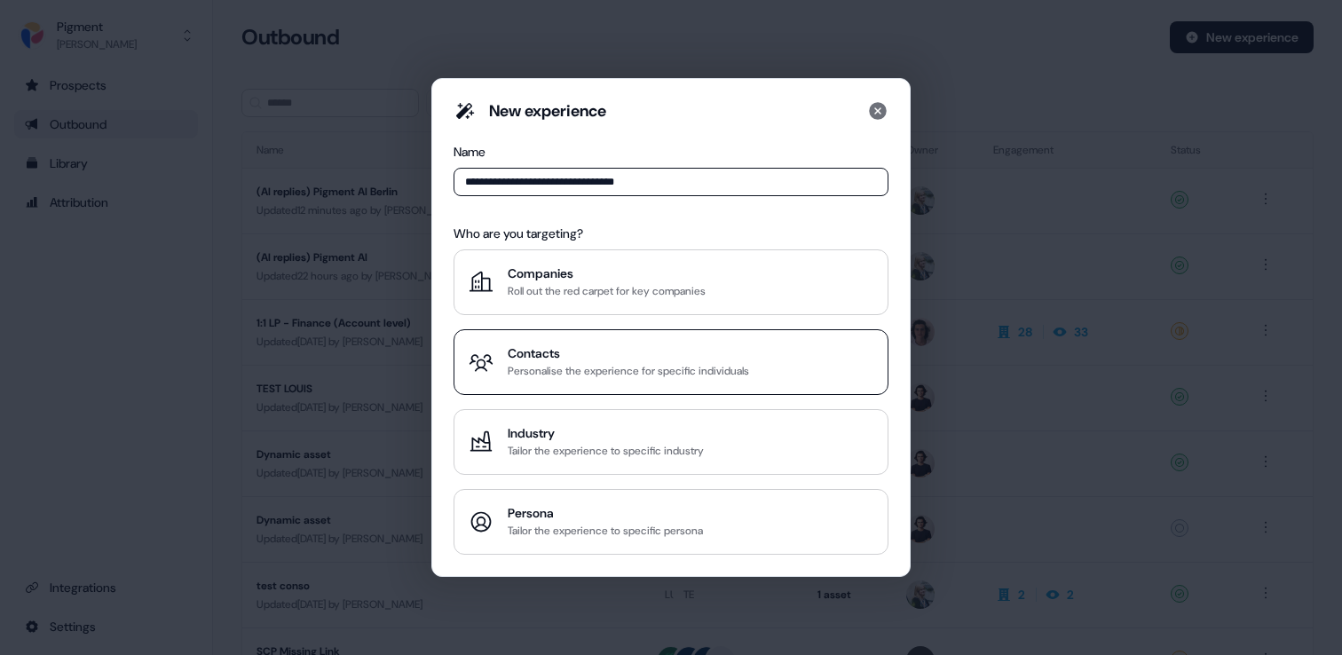
click at [604, 375] on div "Personalise the experience for specific individuals" at bounding box center [628, 371] width 241 height 18
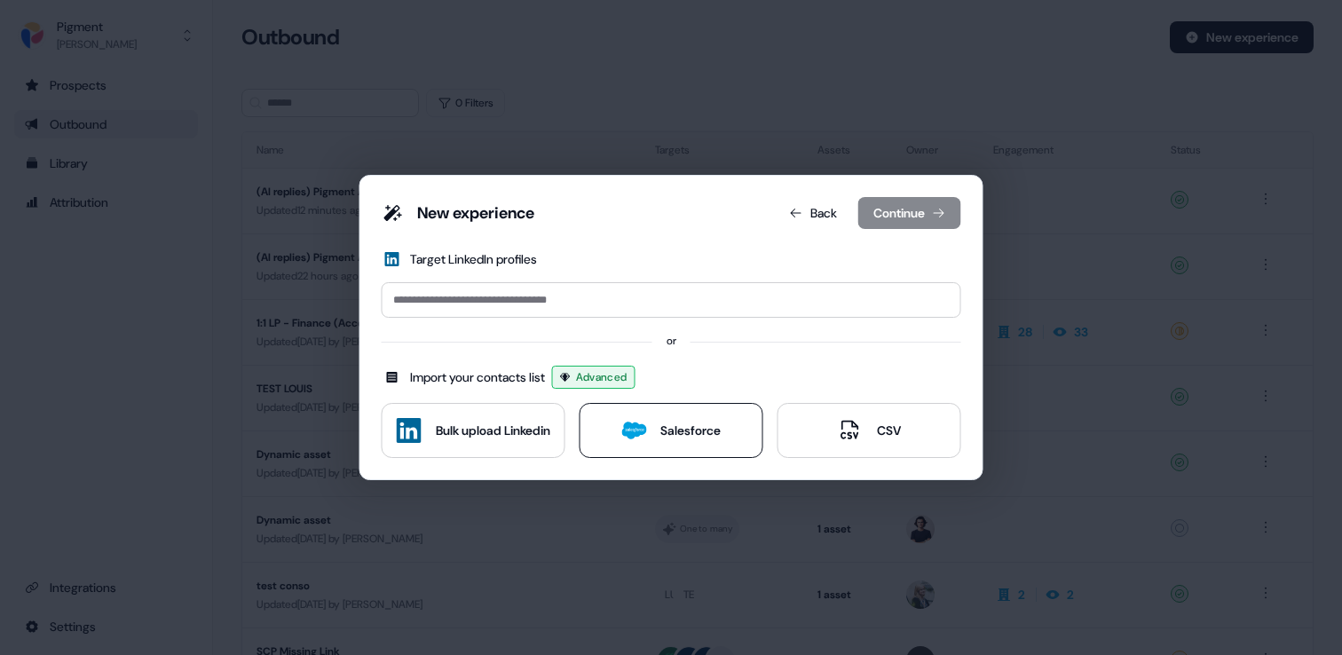
click at [623, 439] on icon at bounding box center [633, 430] width 25 height 25
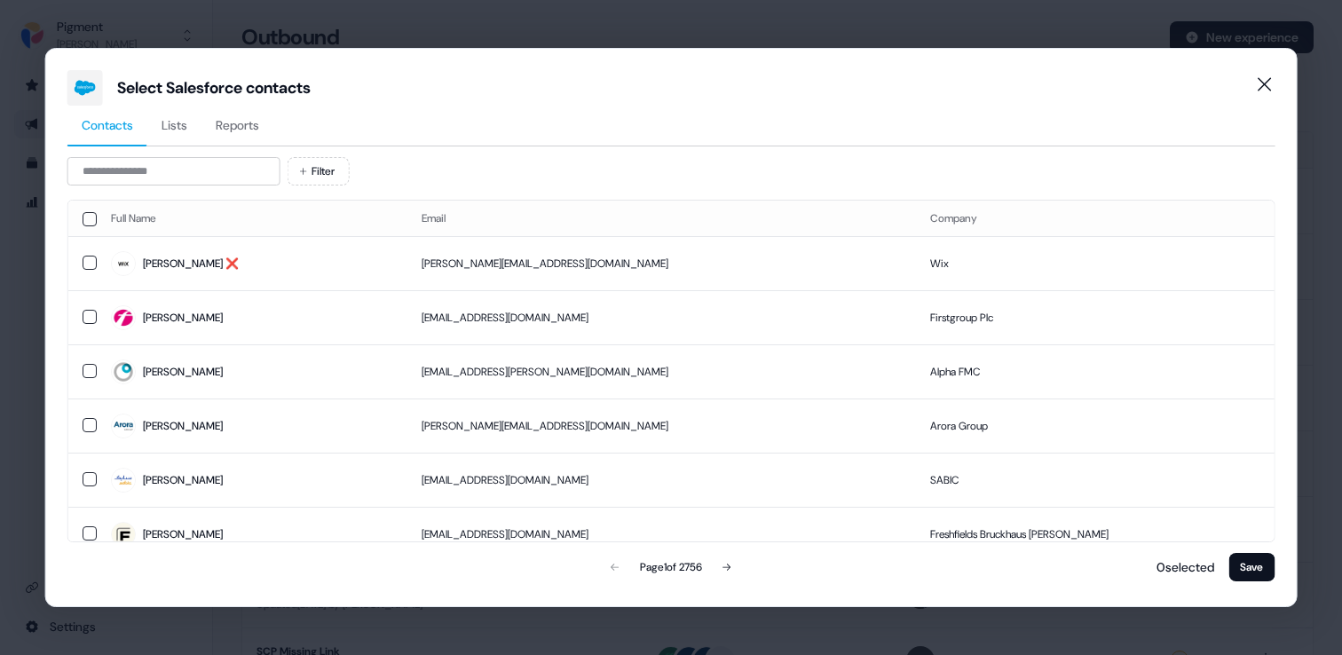
click at [740, 28] on div "Select Salesforce contacts Contacts Lists Reports Filter Full Name Email Compan…" at bounding box center [671, 327] width 1342 height 655
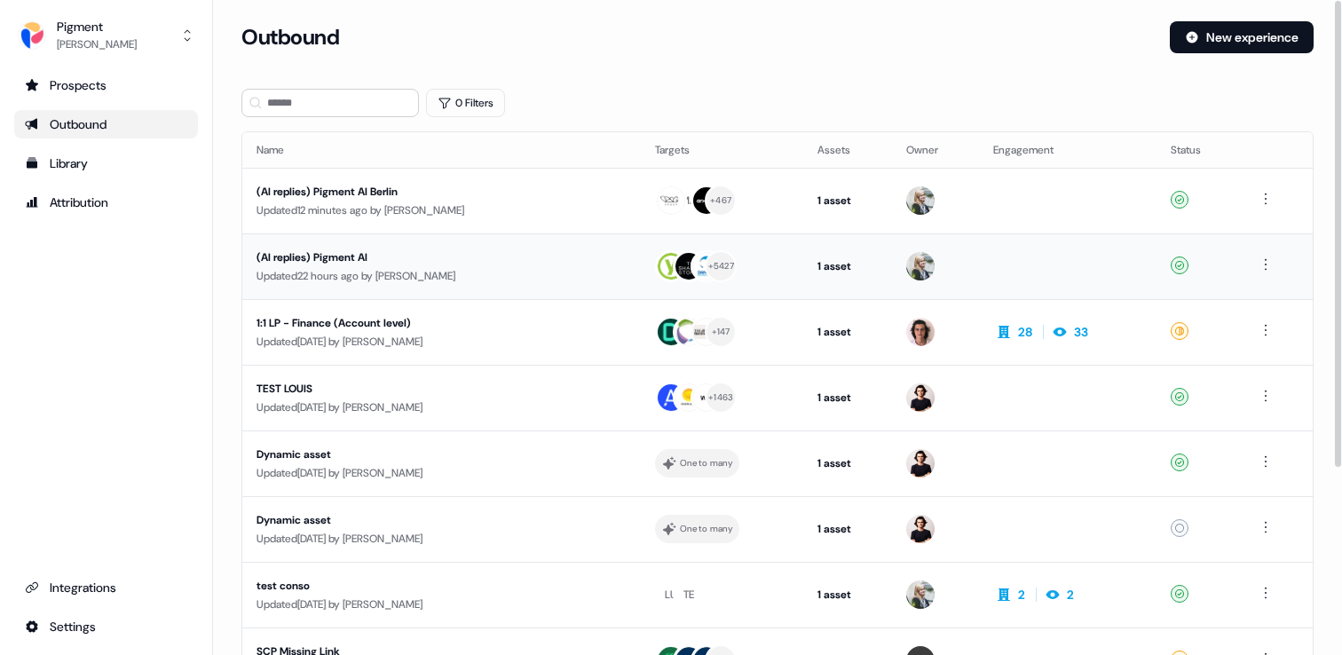
click at [522, 257] on div "(AI replies) Pigment AI" at bounding box center [425, 258] width 336 height 18
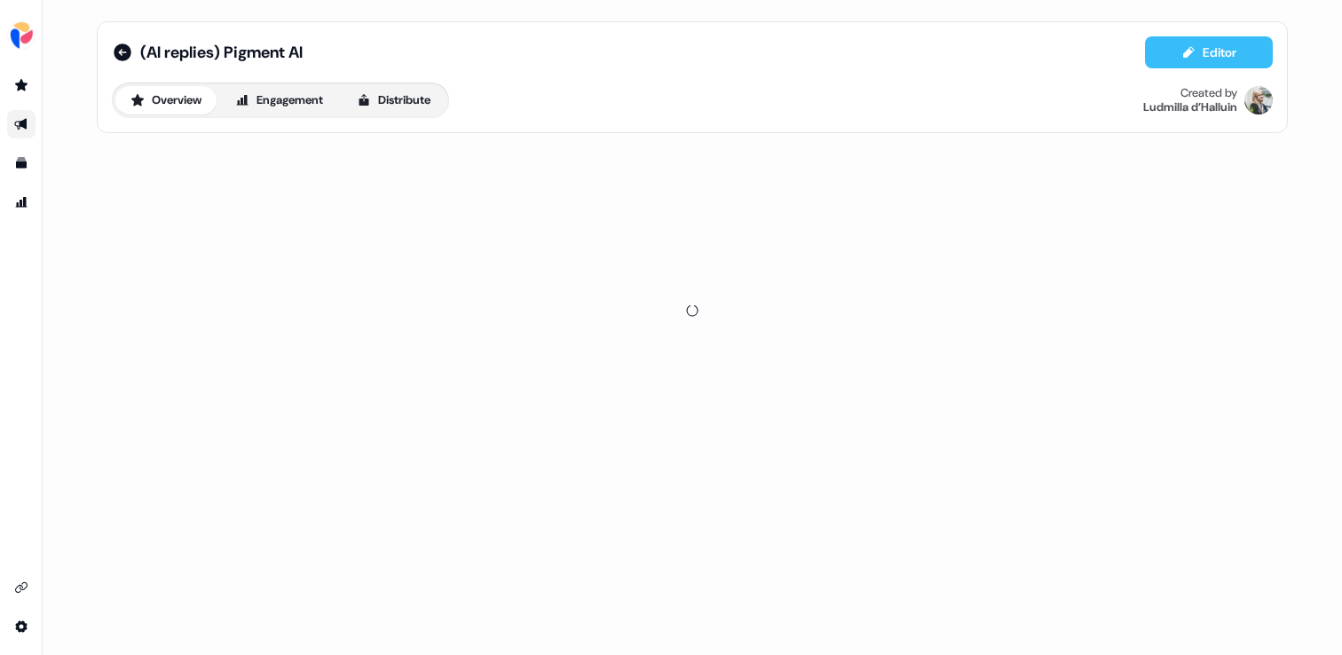
click at [1174, 51] on button "Editor" at bounding box center [1209, 52] width 128 height 32
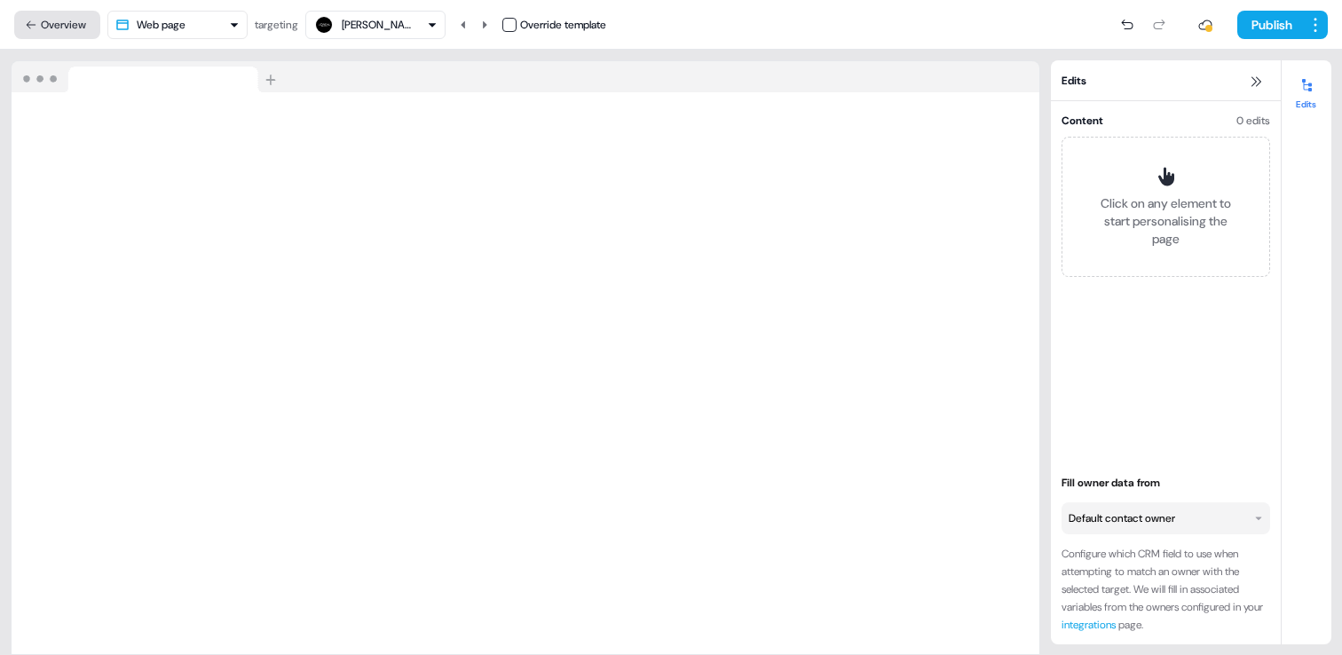
click at [39, 35] on button "Overview" at bounding box center [57, 25] width 86 height 28
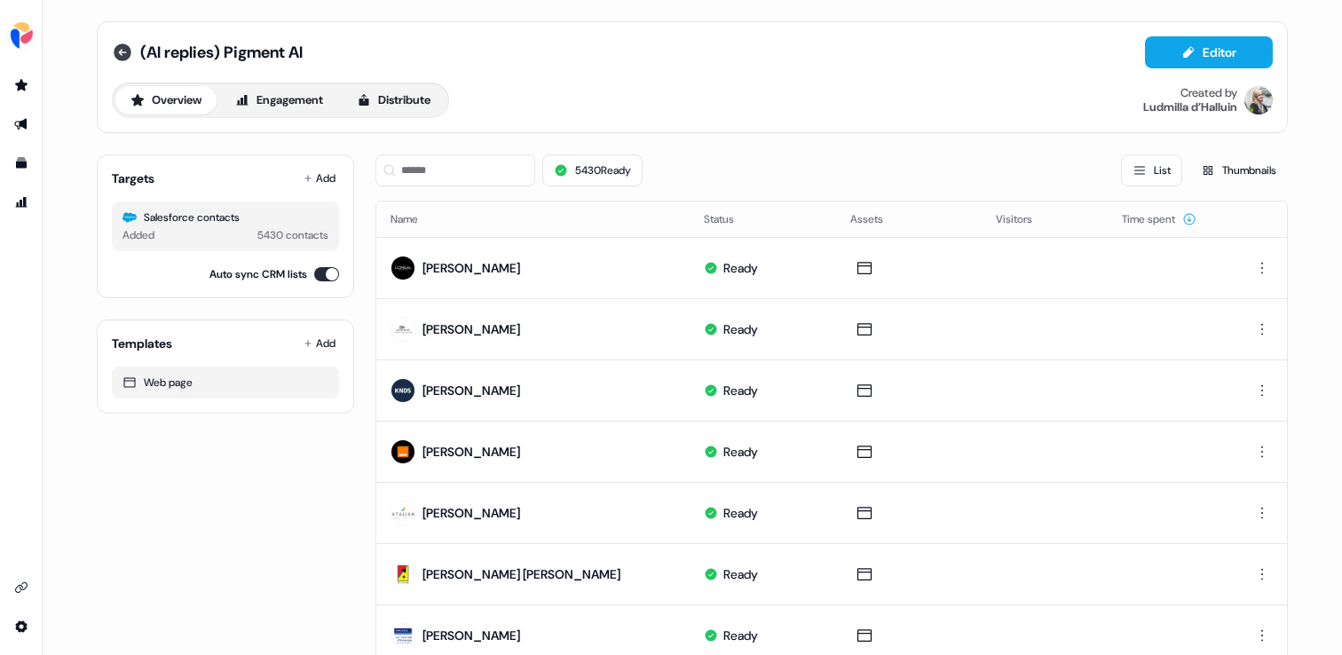
click at [121, 59] on icon at bounding box center [123, 53] width 18 height 18
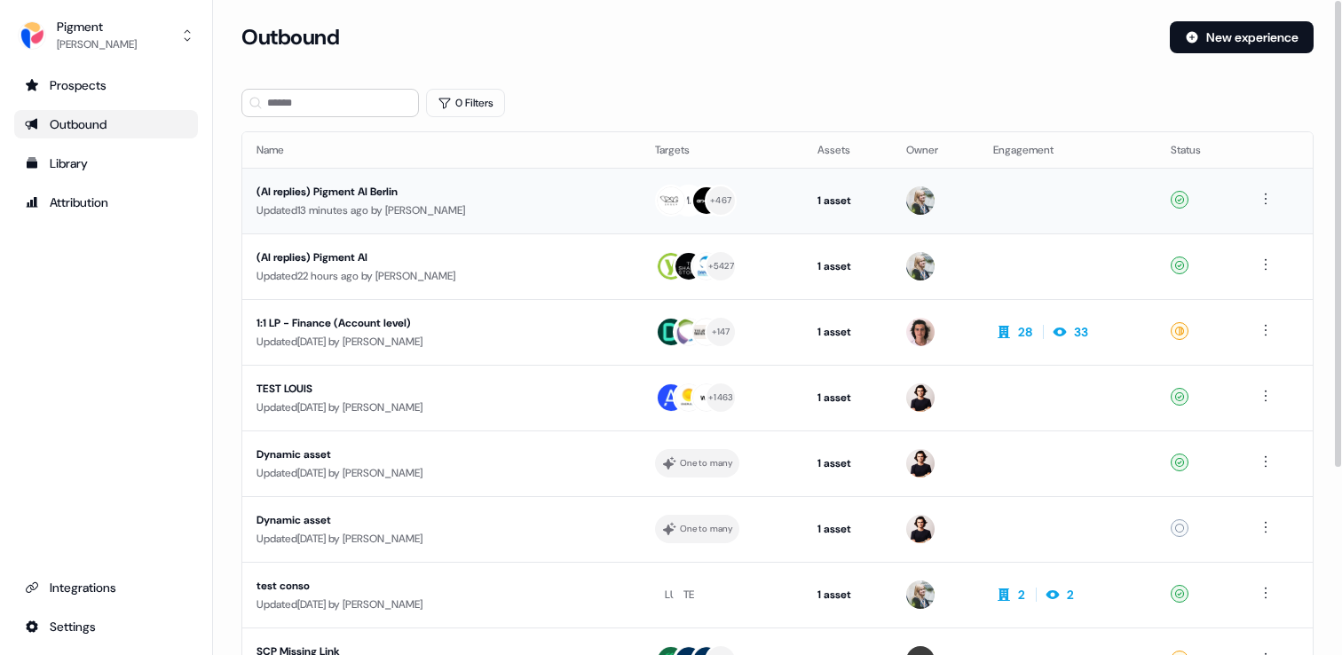
click at [479, 194] on div "(AI replies) Pigment AI Berlin" at bounding box center [425, 192] width 336 height 18
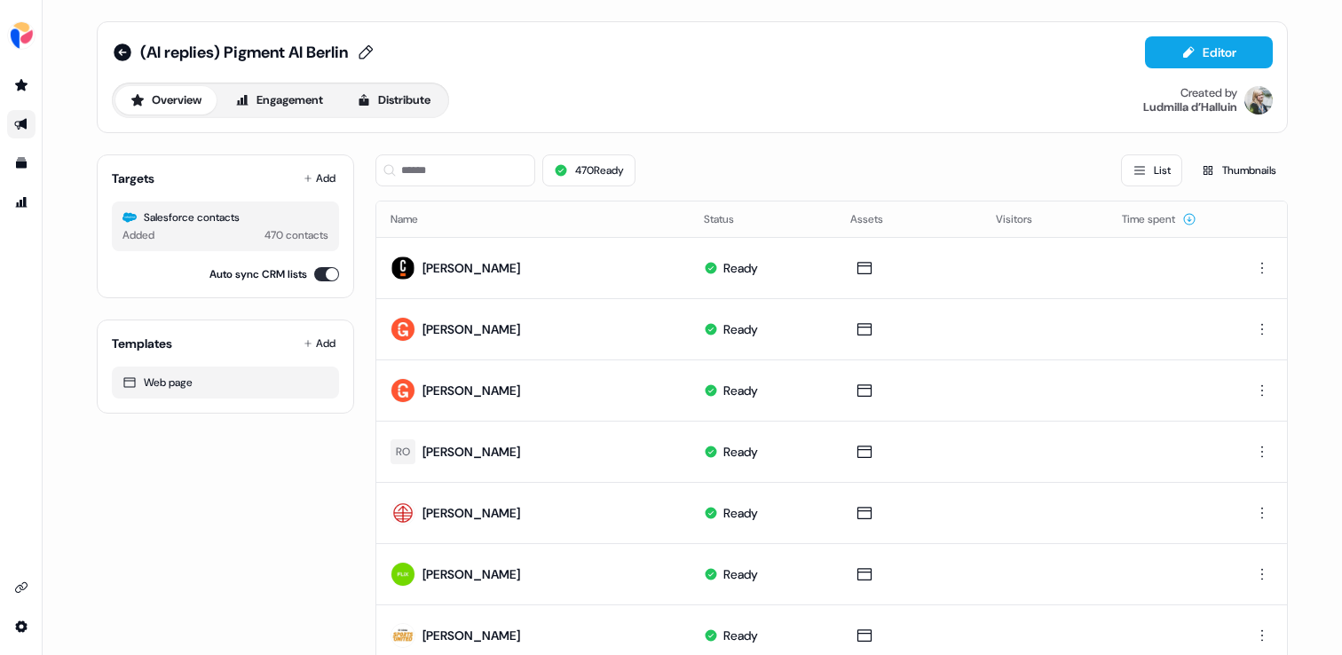
click at [291, 44] on span "(AI replies) Pigment AI Berlin" at bounding box center [244, 52] width 208 height 21
click at [291, 44] on input "**********" at bounding box center [220, 53] width 160 height 18
click at [114, 53] on icon at bounding box center [123, 53] width 18 height 18
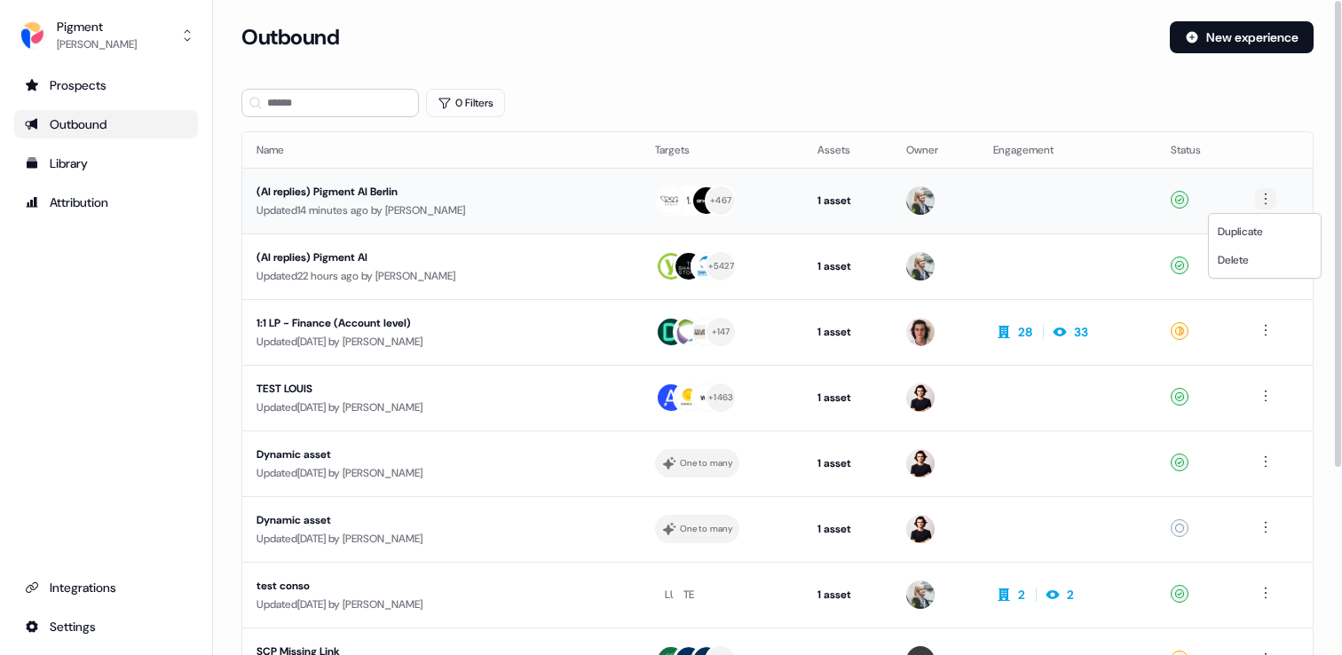
click at [1267, 202] on html "For the best experience switch devices to a bigger screen. Go to Userled.io Pig…" at bounding box center [671, 327] width 1342 height 655
click at [1257, 237] on span "Duplicate" at bounding box center [1240, 232] width 45 height 14
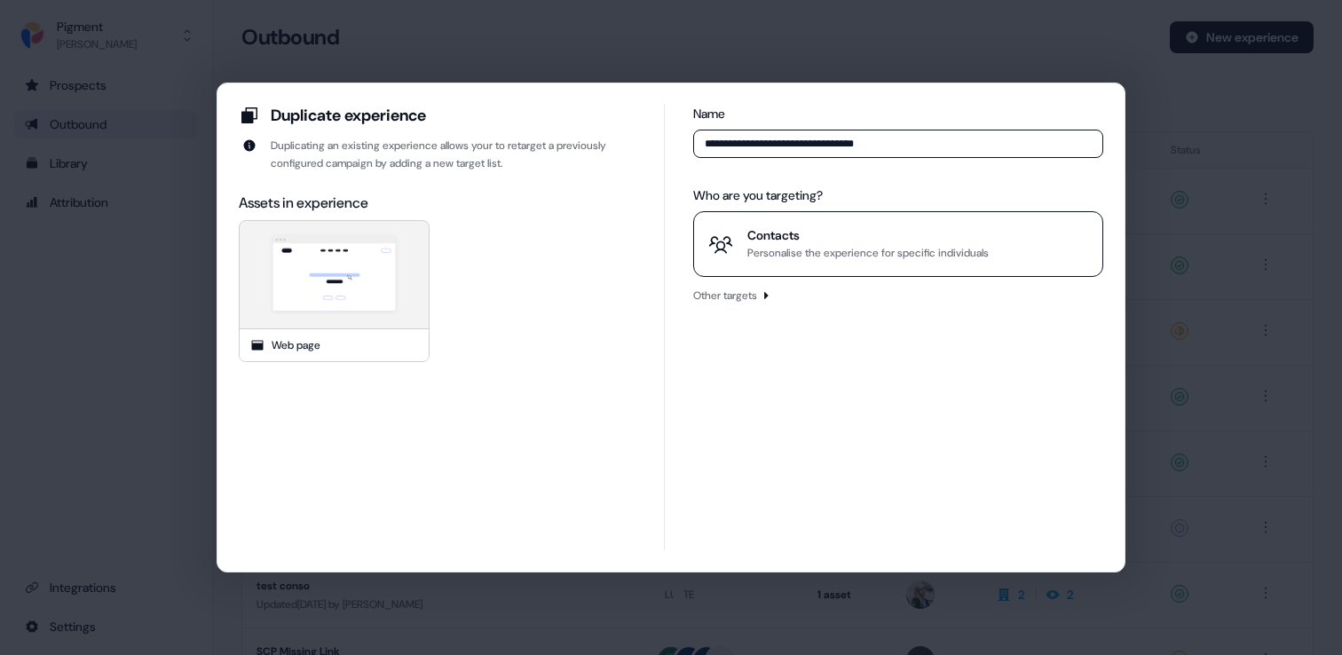
type input "**********"
click at [910, 259] on div "Personalise the experience for specific individuals" at bounding box center [868, 253] width 241 height 18
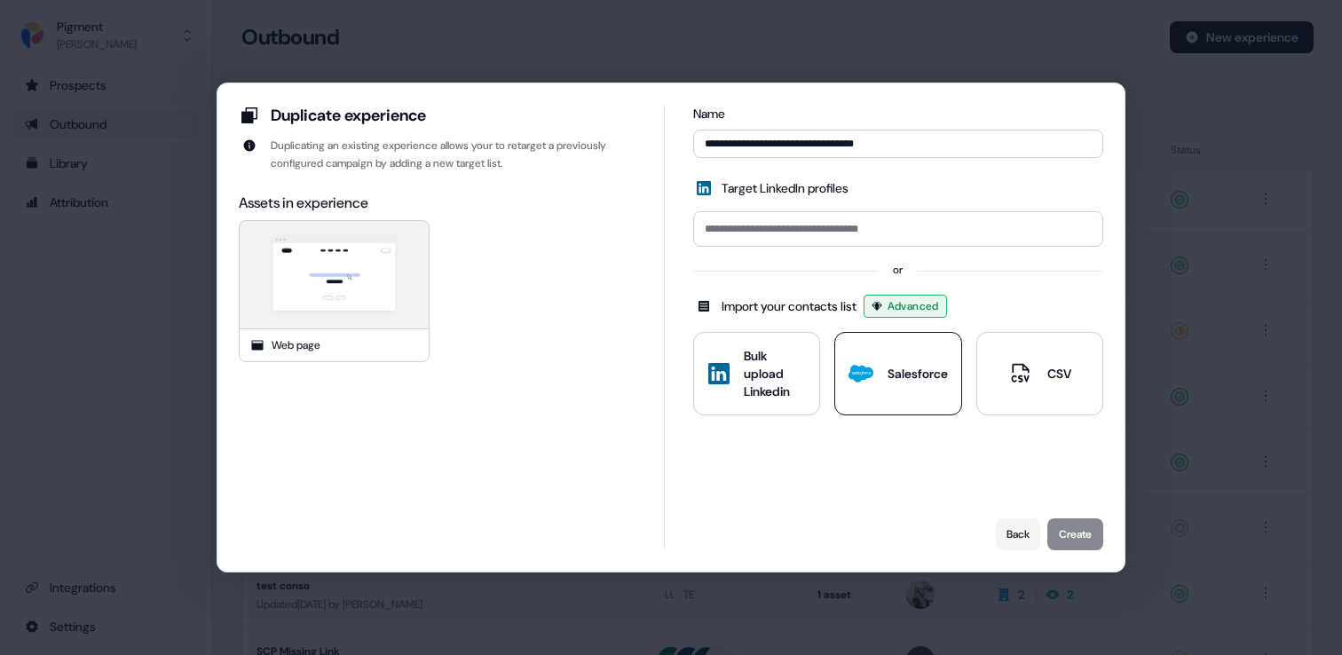
click at [902, 377] on div "Salesforce" at bounding box center [918, 374] width 60 height 18
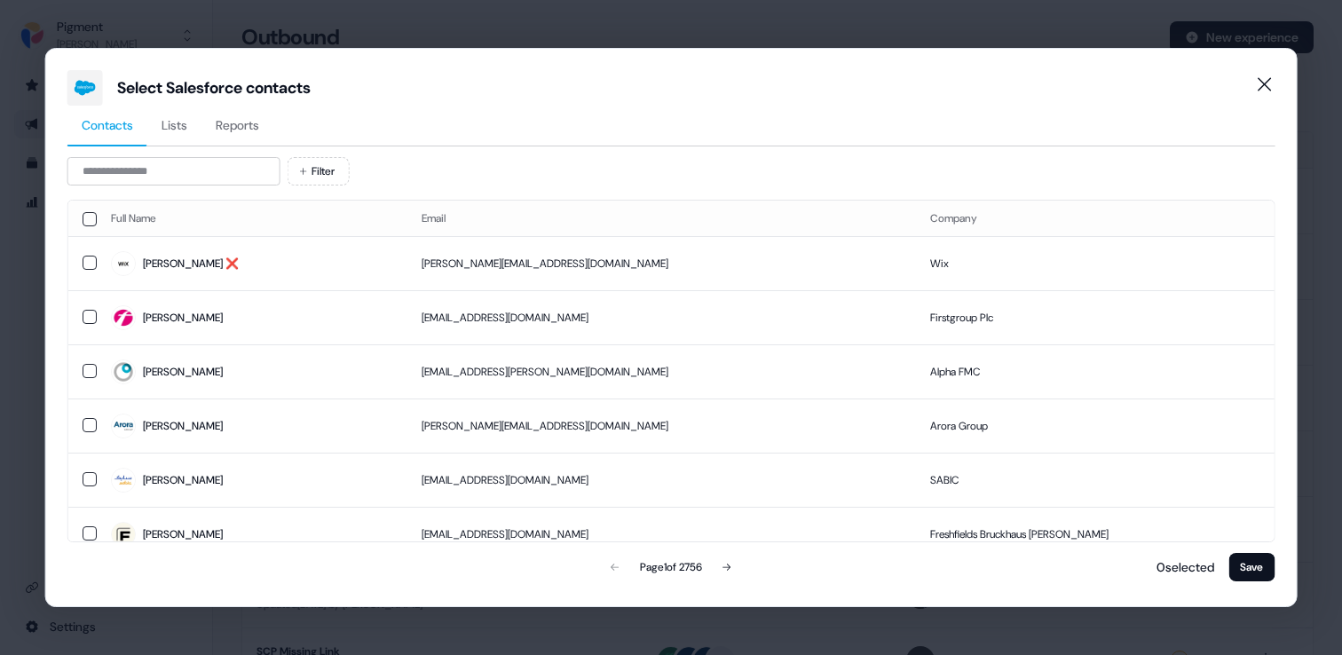
click at [232, 132] on span "Reports" at bounding box center [238, 125] width 44 height 18
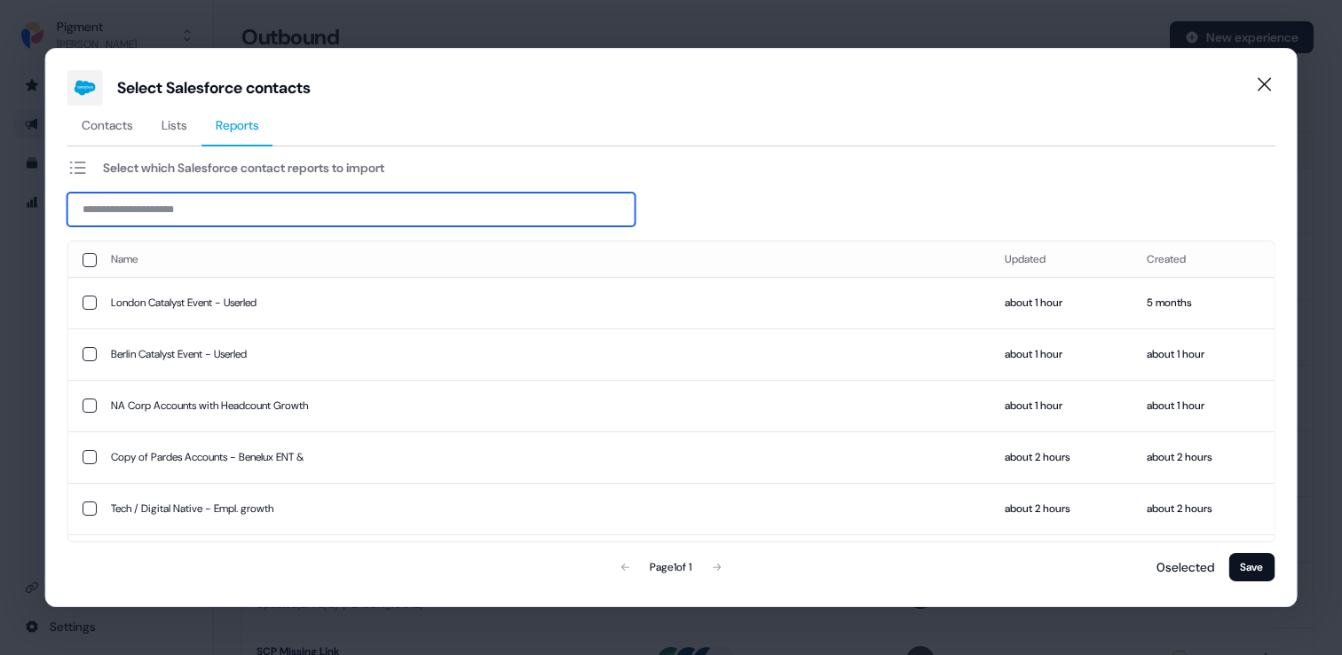
click at [399, 214] on input at bounding box center [351, 210] width 568 height 34
paste input "**********"
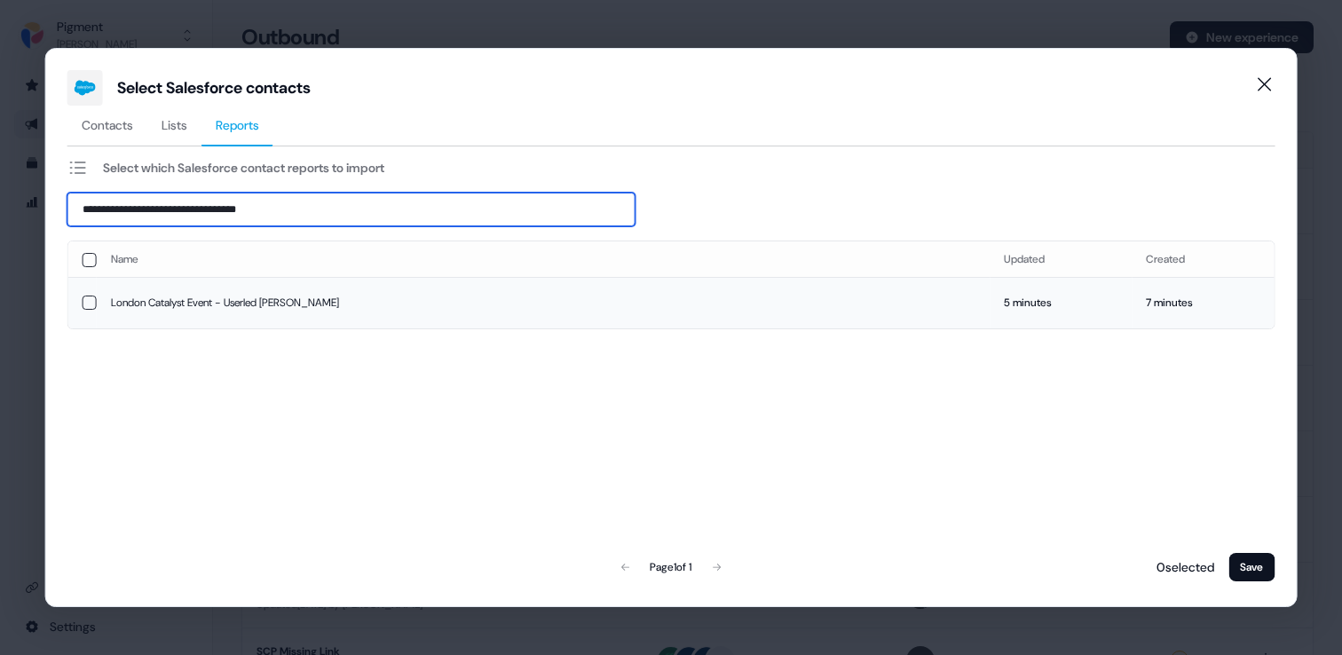
type input "**********"
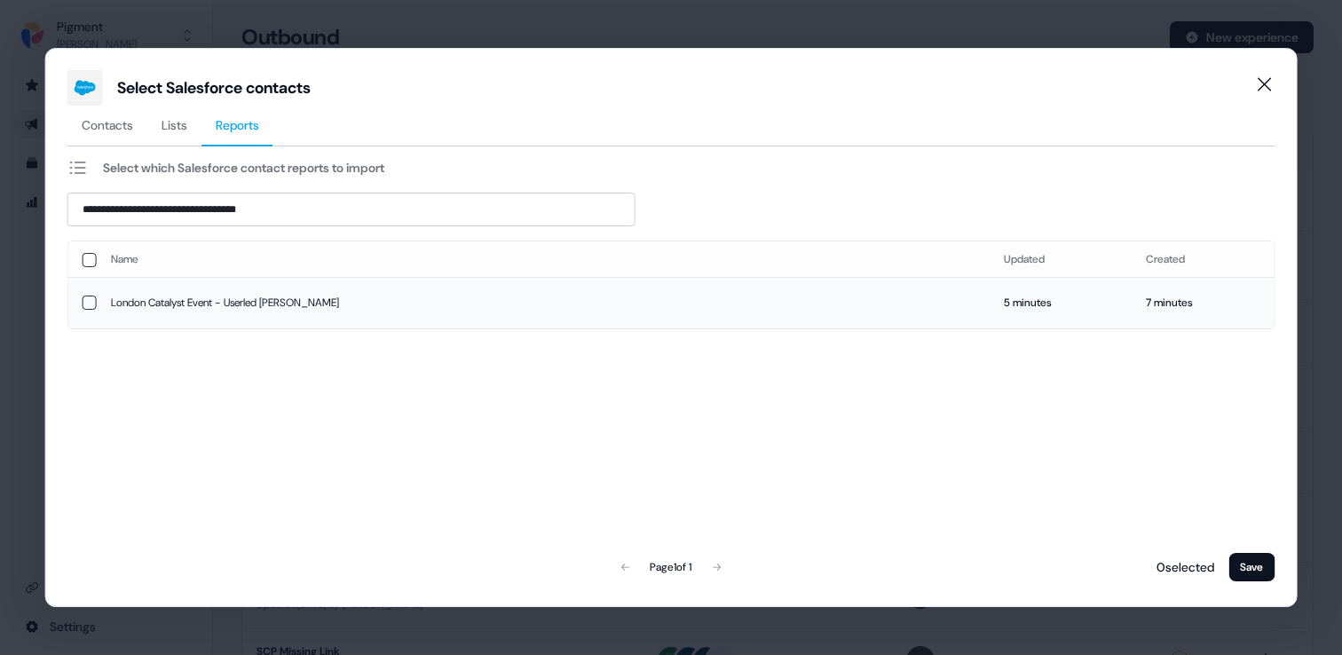
click at [387, 294] on td "London Catalyst Event - Userled BoB" at bounding box center [544, 302] width 894 height 51
click at [1240, 566] on button "Save" at bounding box center [1252, 567] width 46 height 28
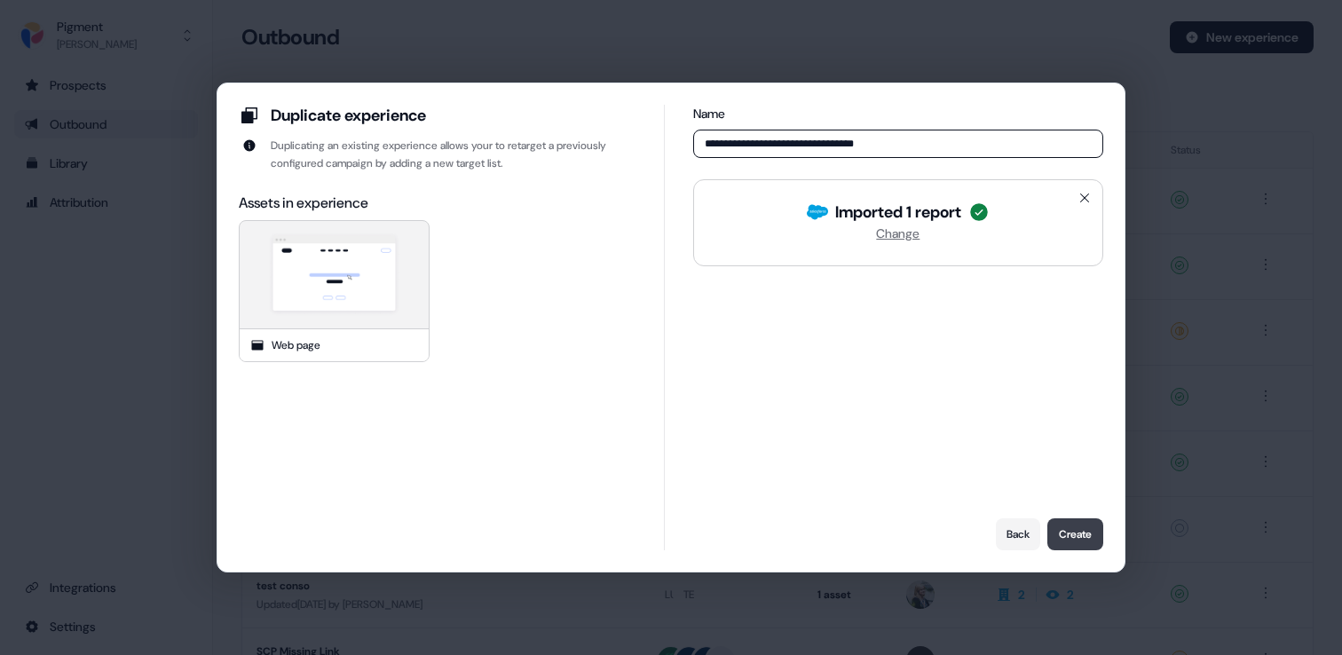
click at [1081, 529] on button "Create" at bounding box center [1076, 534] width 56 height 32
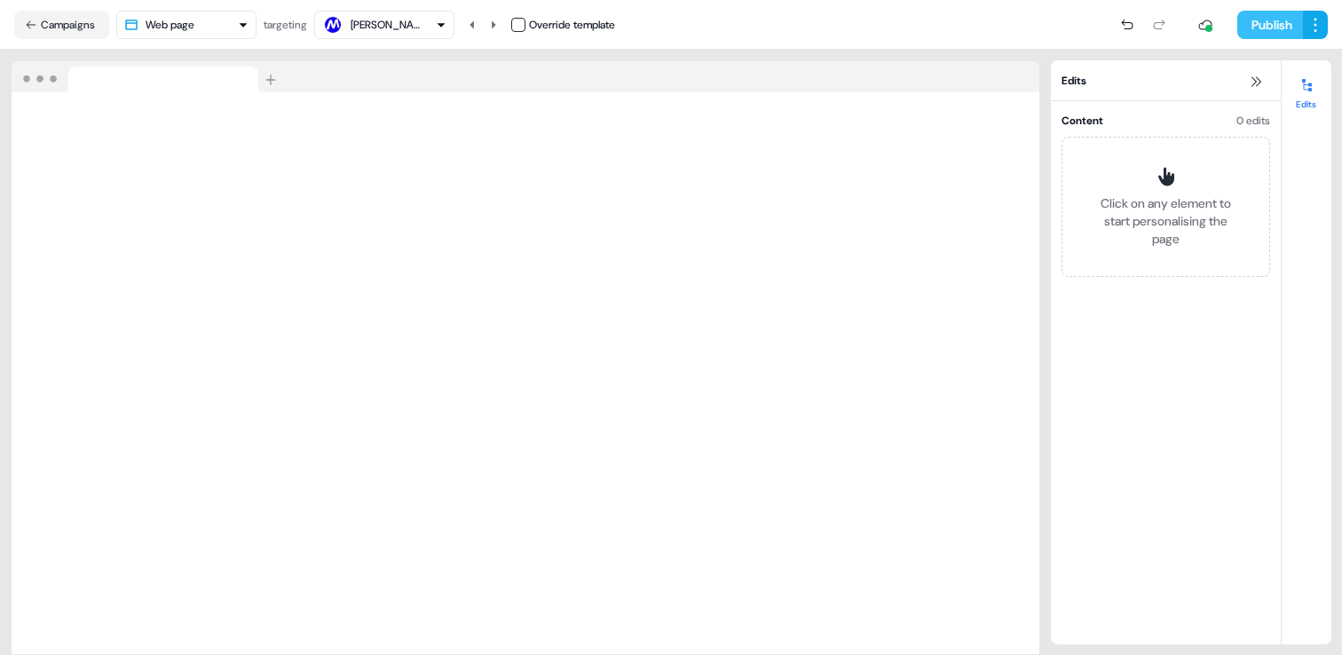
click at [1274, 28] on button "Publish" at bounding box center [1271, 25] width 66 height 28
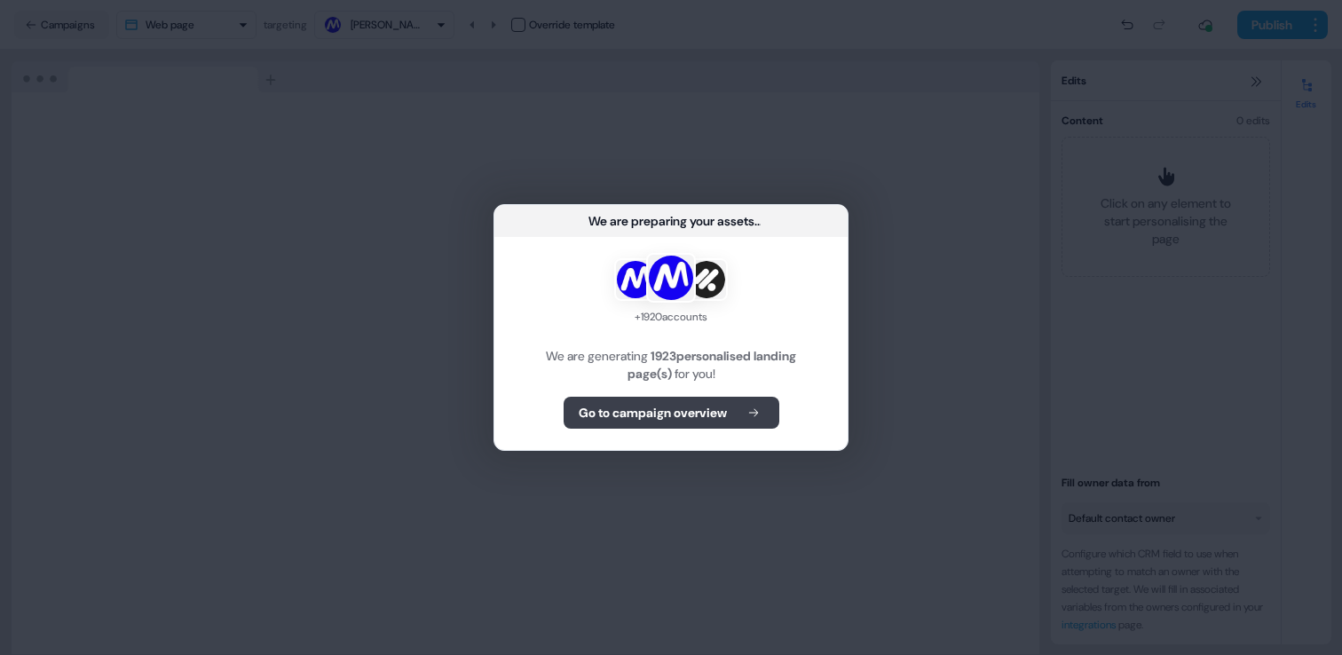
click at [754, 408] on icon at bounding box center [753, 413] width 21 height 12
click at [732, 407] on button "Go to campaign overview" at bounding box center [672, 413] width 216 height 32
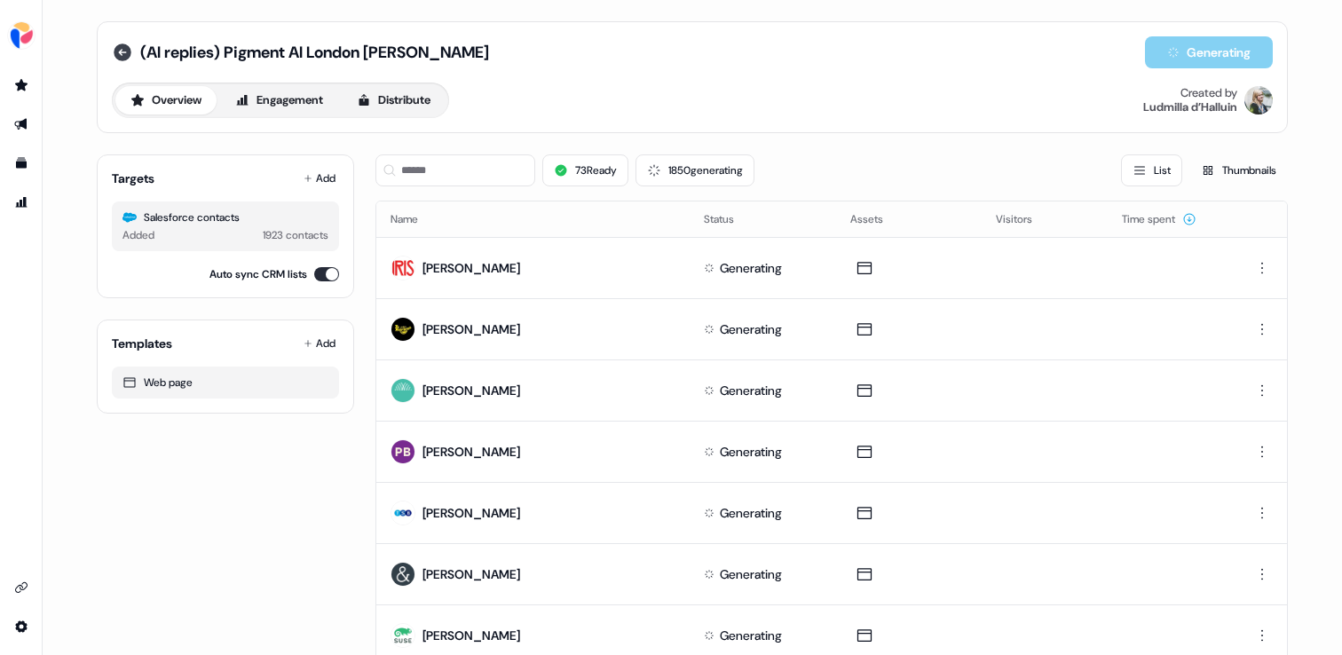
click at [123, 50] on icon at bounding box center [123, 53] width 18 height 18
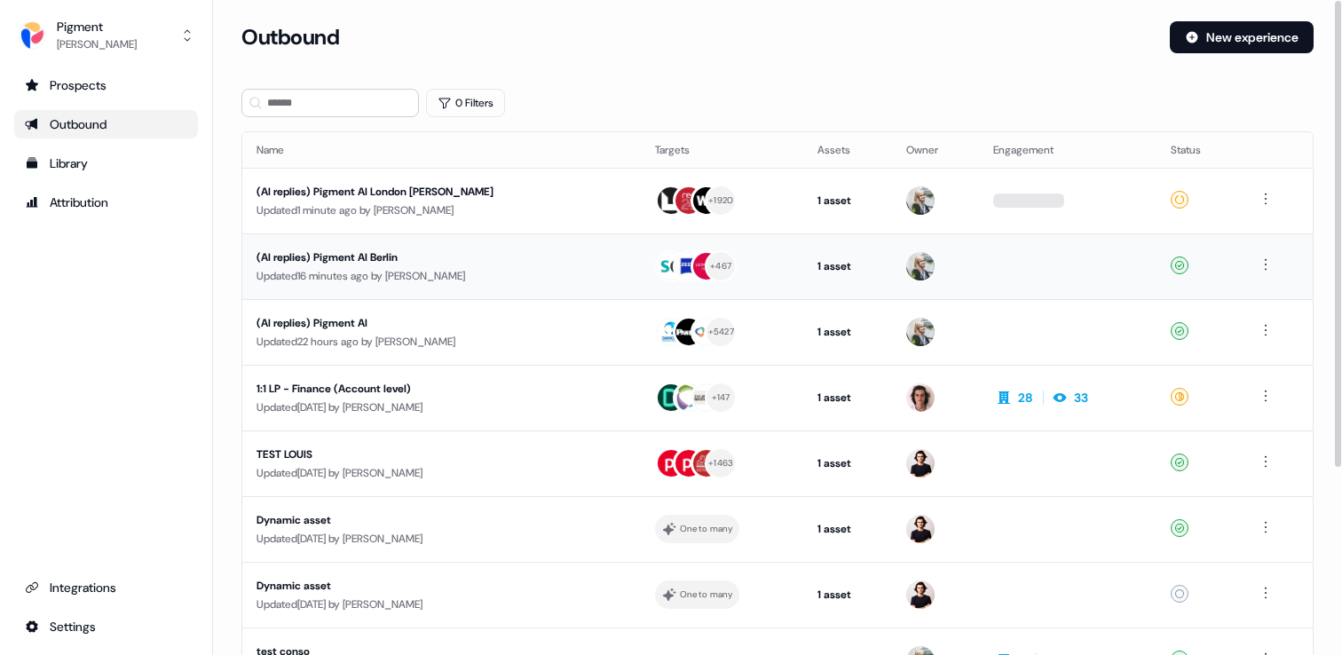
click at [501, 249] on div "(AI replies) Pigment AI Berlin" at bounding box center [425, 258] width 336 height 18
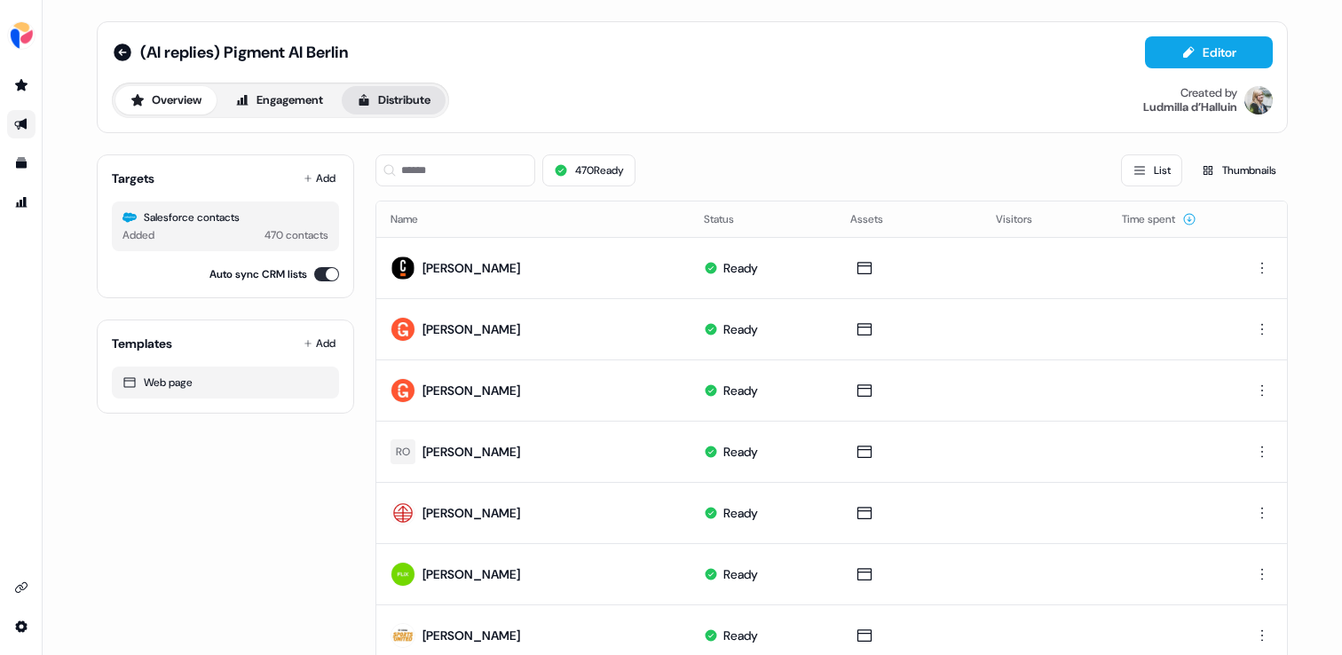
click at [393, 109] on button "Distribute" at bounding box center [394, 100] width 104 height 28
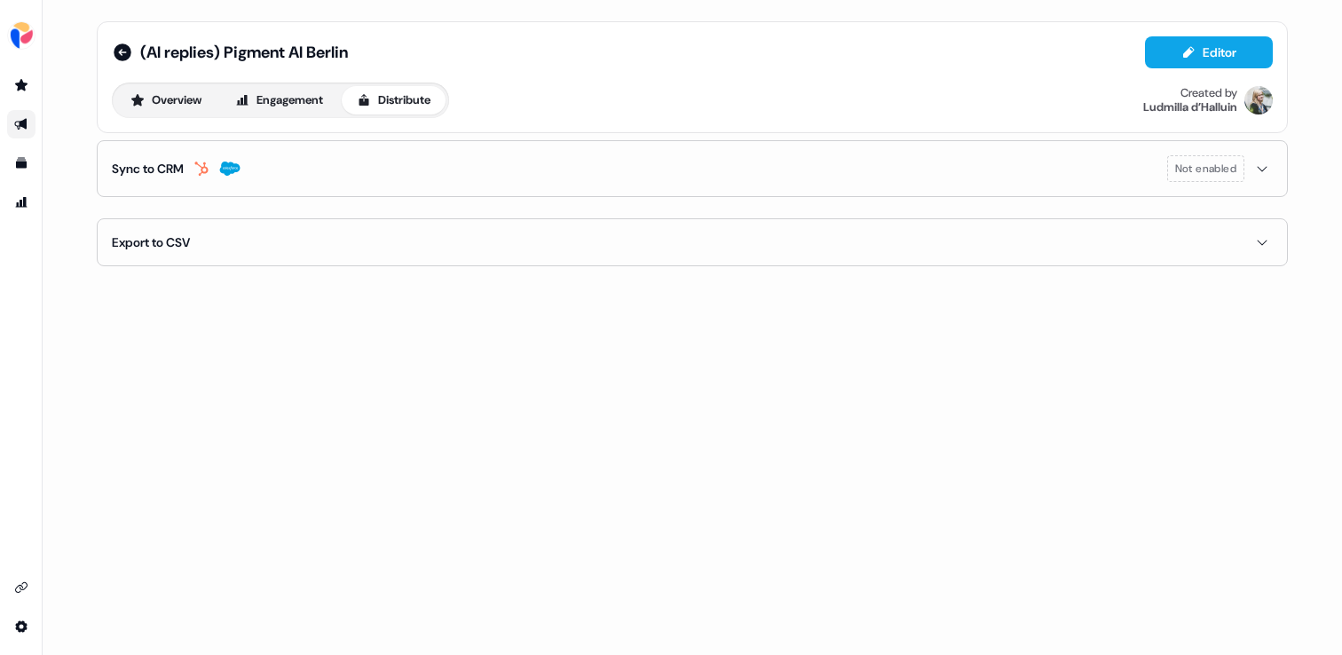
click at [275, 147] on button "Sync to CRM Not enabled" at bounding box center [692, 168] width 1161 height 55
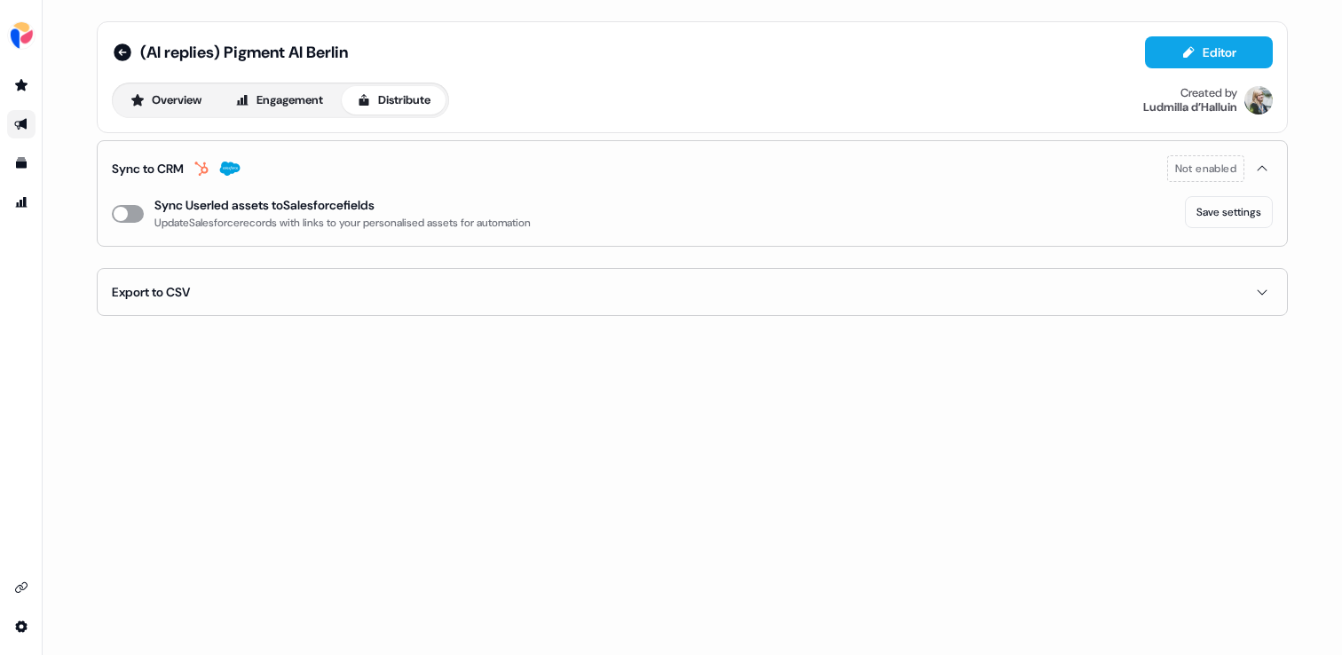
click at [139, 214] on button "enable-crm-asset-sync" at bounding box center [128, 214] width 32 height 18
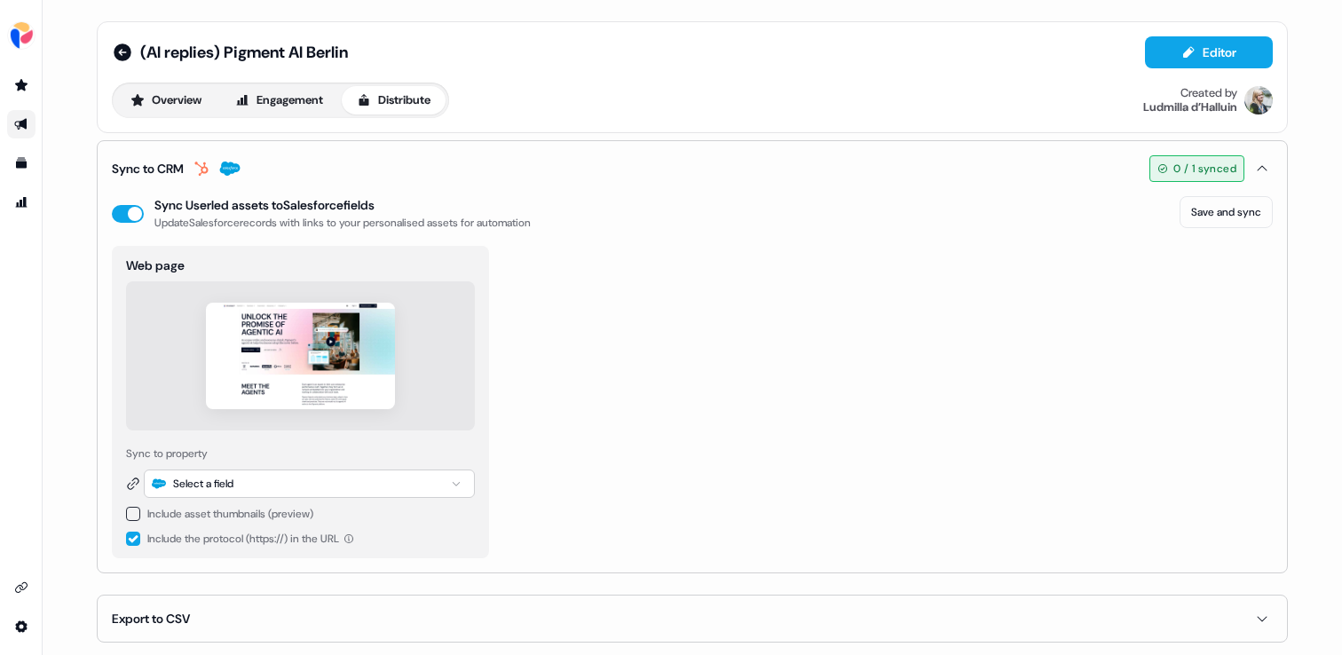
click at [379, 481] on div "Select a field" at bounding box center [309, 484] width 331 height 28
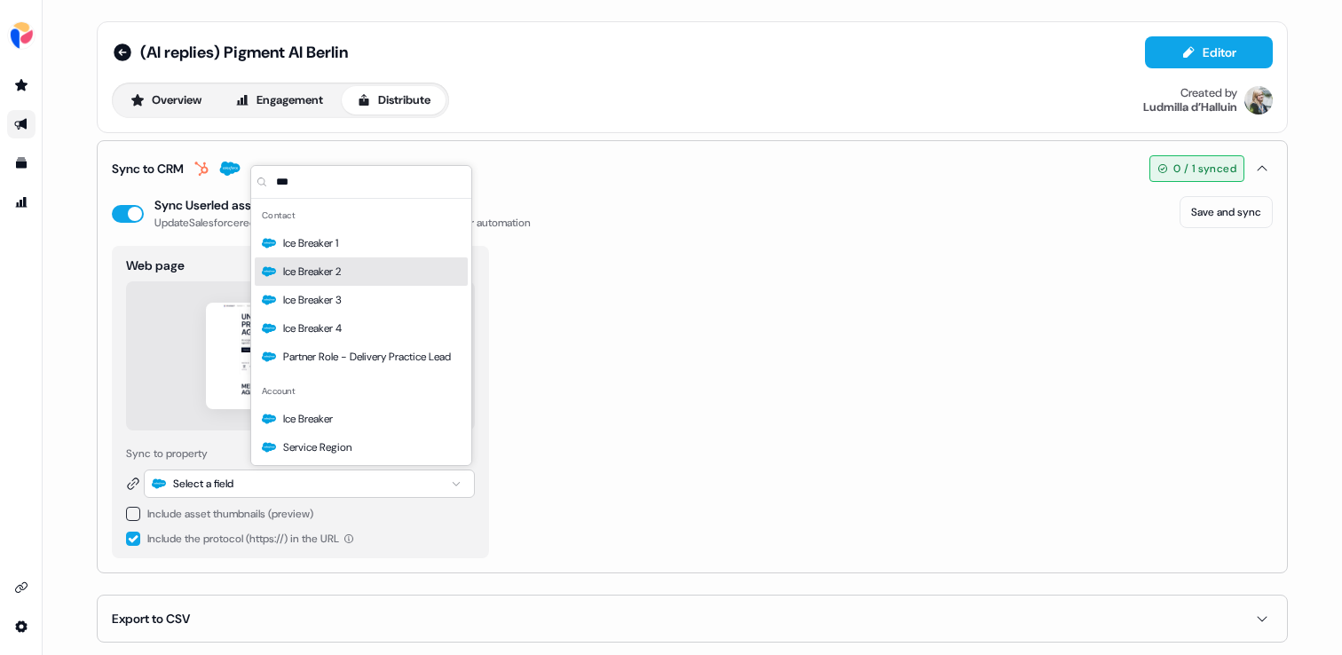
type input "***"
click at [354, 281] on div "Ice Breaker 2" at bounding box center [361, 271] width 213 height 28
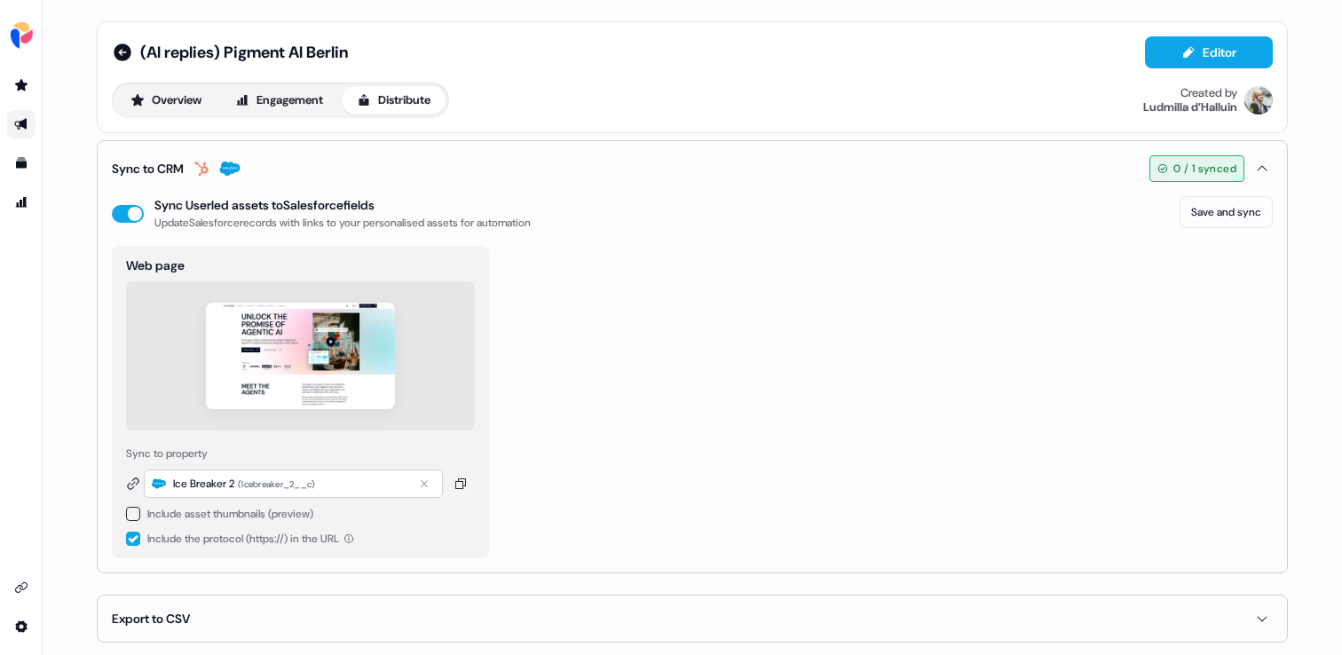
click at [613, 334] on div "Web page Sync to property Ice Breaker 2 ( Icebreaker_2__c ) Include asset thumb…" at bounding box center [692, 402] width 1161 height 313
click at [1223, 207] on button "Save and sync" at bounding box center [1226, 212] width 93 height 32
click at [116, 59] on icon at bounding box center [123, 53] width 18 height 18
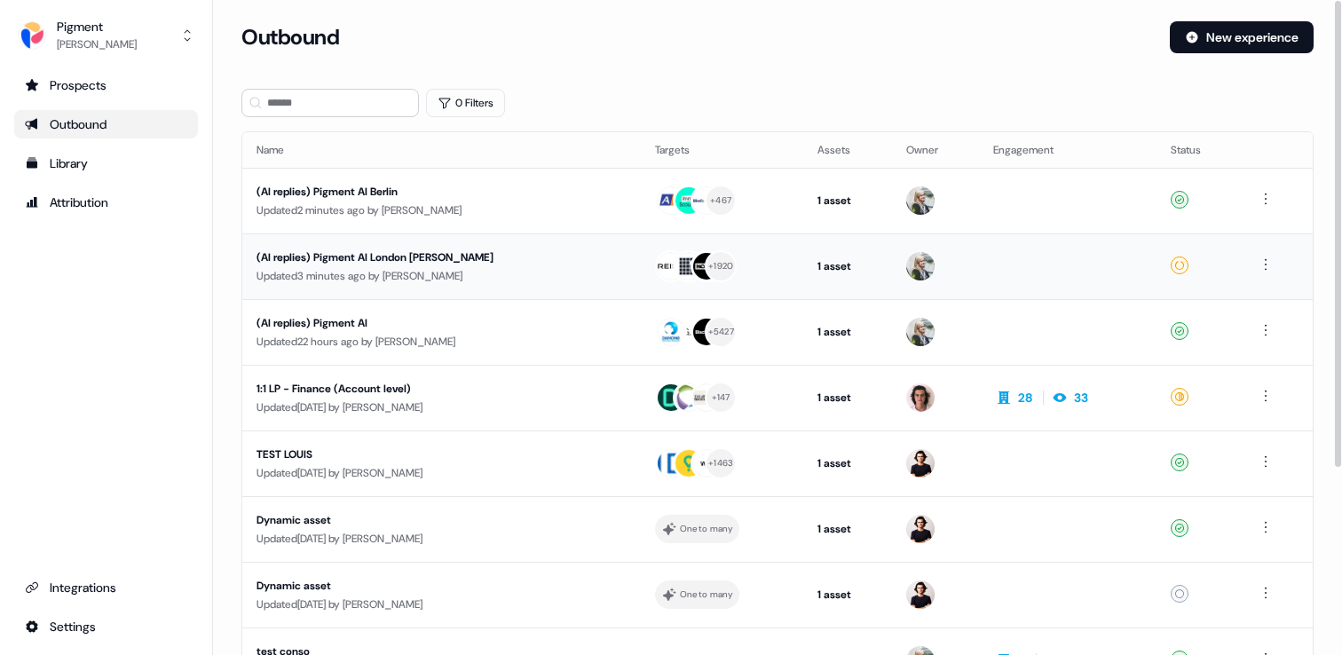
click at [533, 272] on div "Updated 3 minutes ago by Ludmilla d’Halluin" at bounding box center [442, 276] width 370 height 18
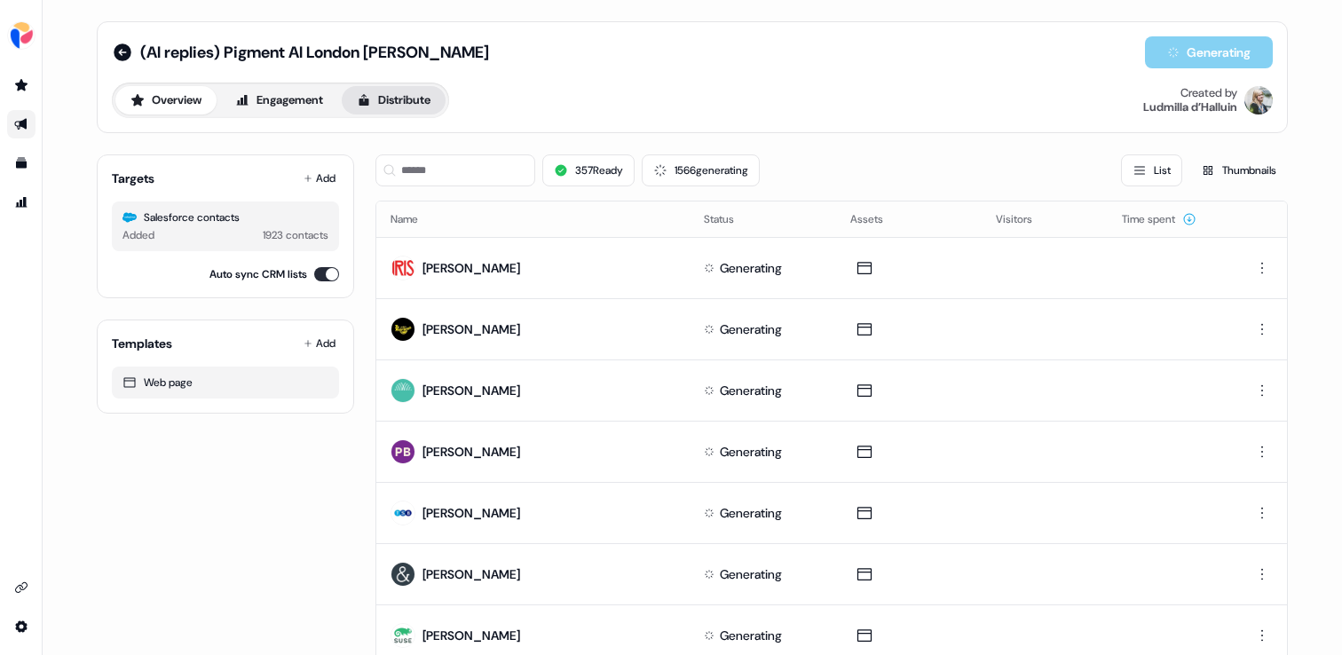
click at [380, 96] on button "Distribute" at bounding box center [394, 100] width 104 height 28
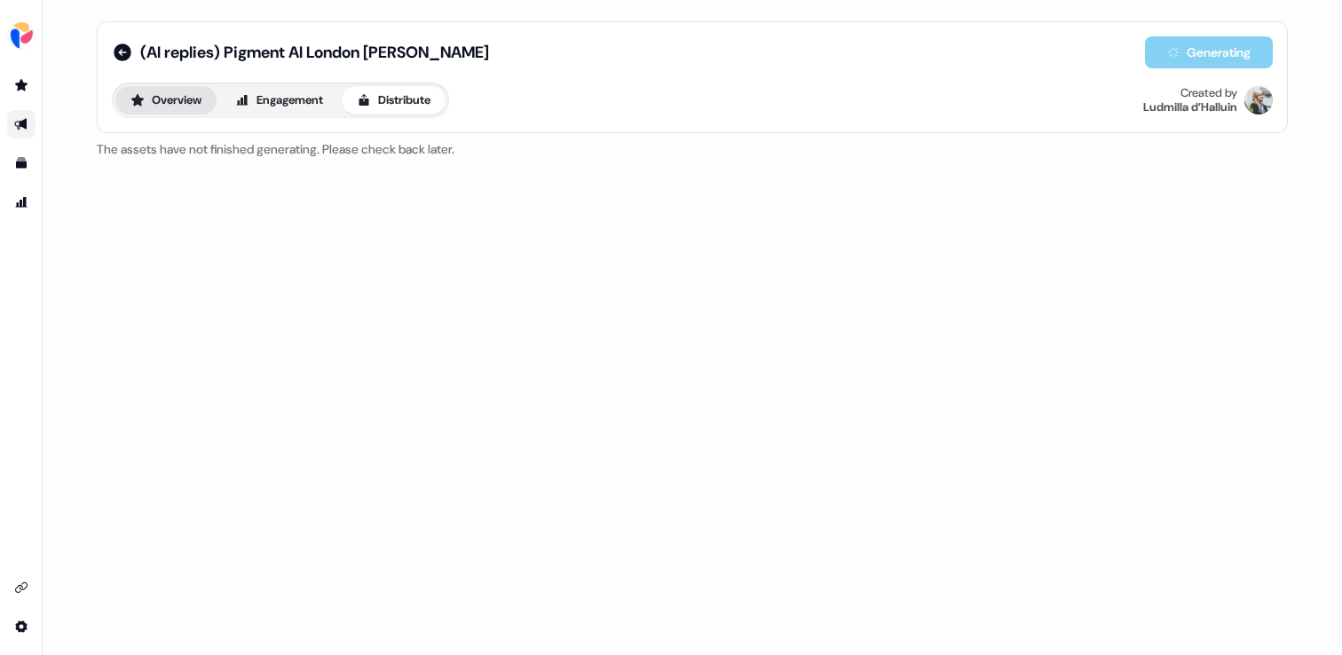
click at [178, 101] on button "Overview" at bounding box center [165, 100] width 101 height 28
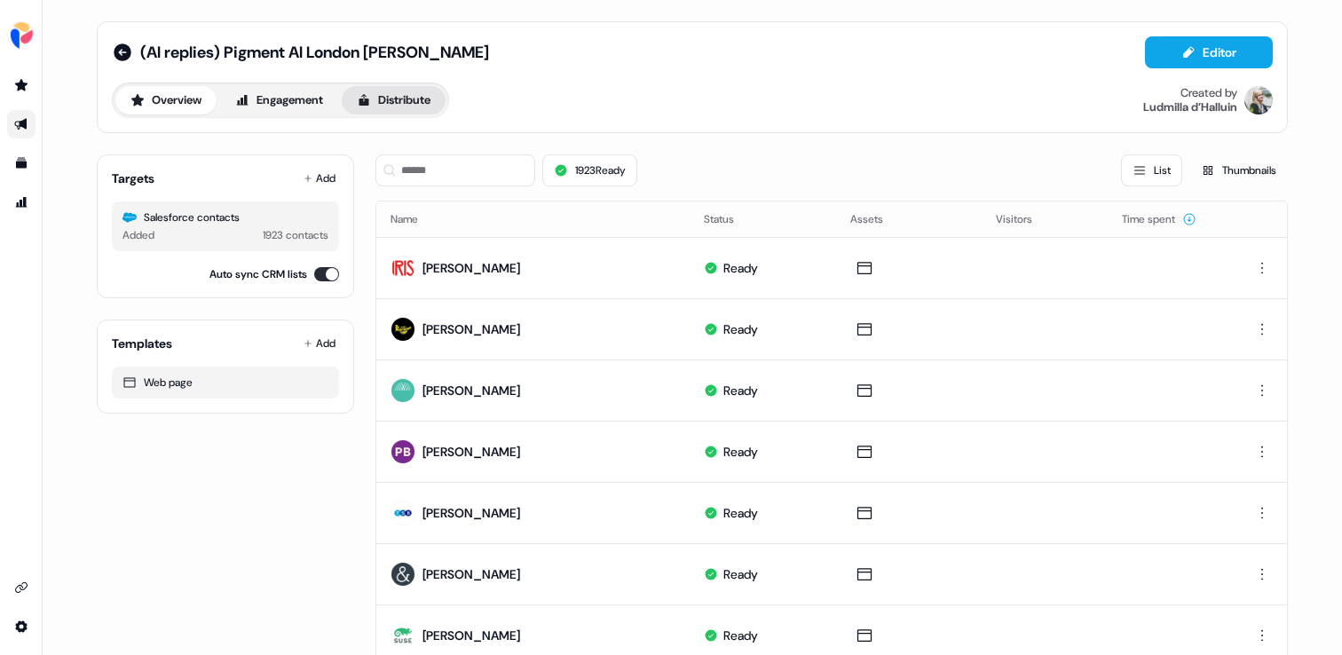
click at [407, 108] on button "Distribute" at bounding box center [394, 100] width 104 height 28
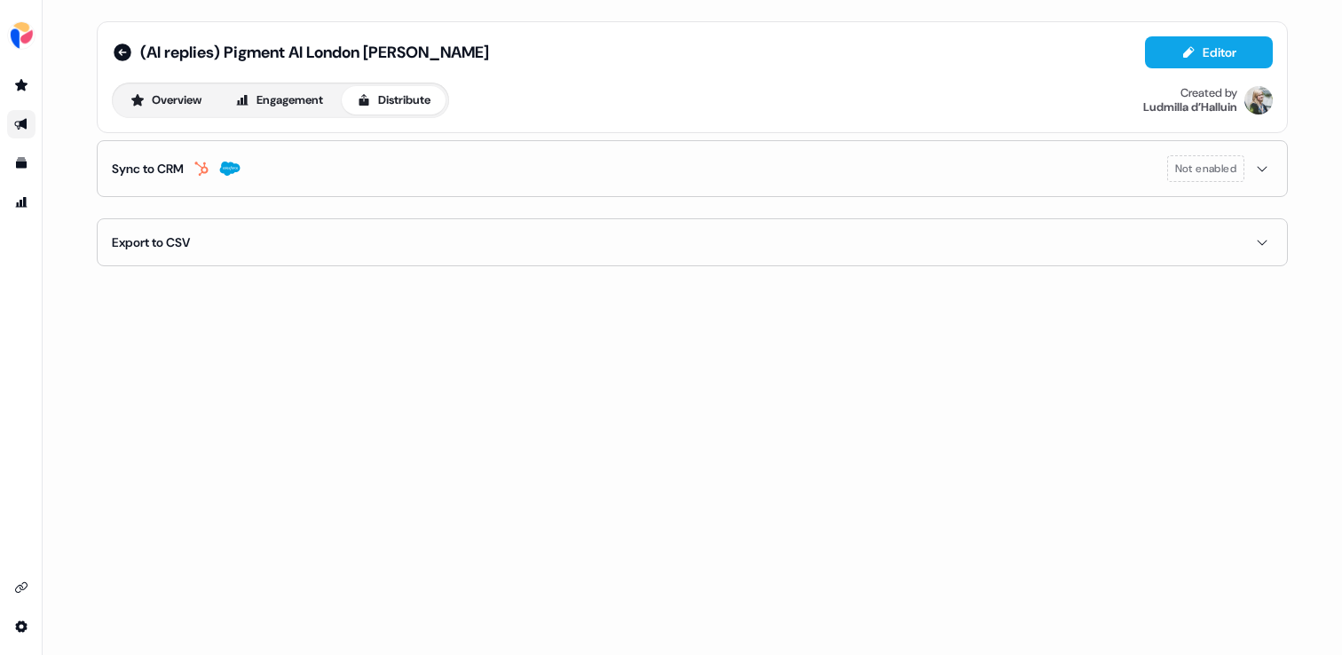
click at [348, 147] on button "Sync to CRM Not enabled" at bounding box center [692, 168] width 1161 height 55
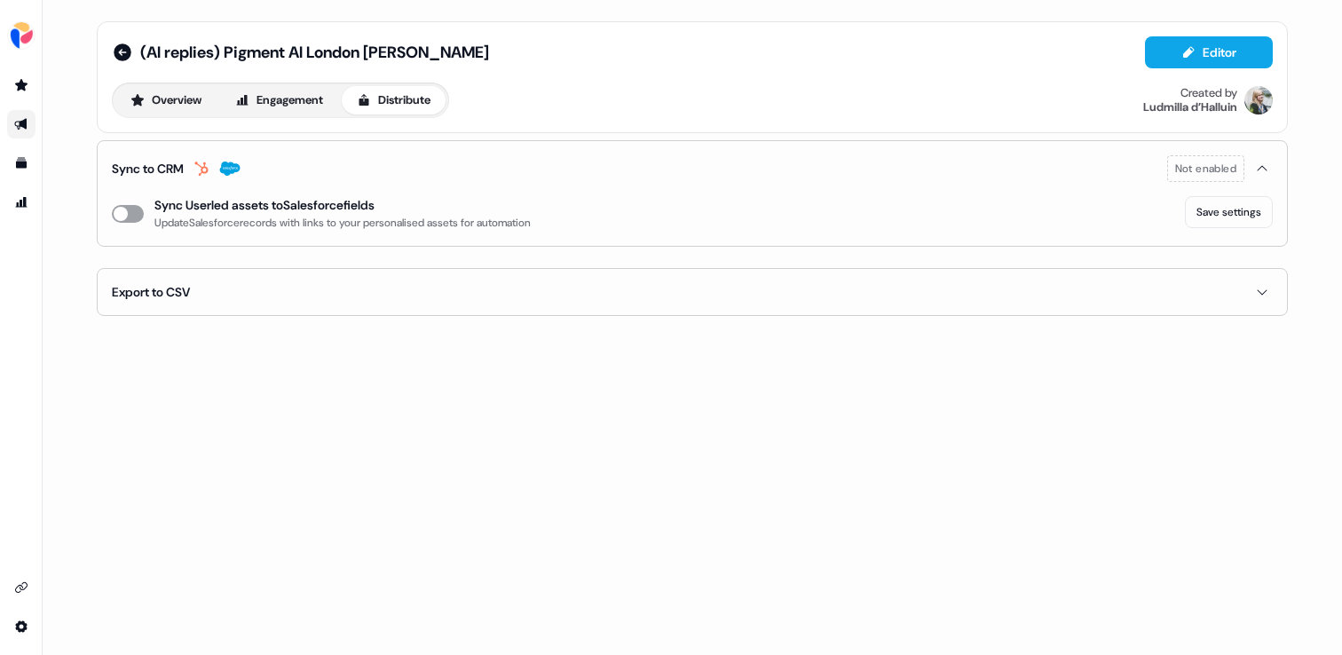
click at [139, 211] on button "enable-crm-asset-sync" at bounding box center [128, 214] width 32 height 18
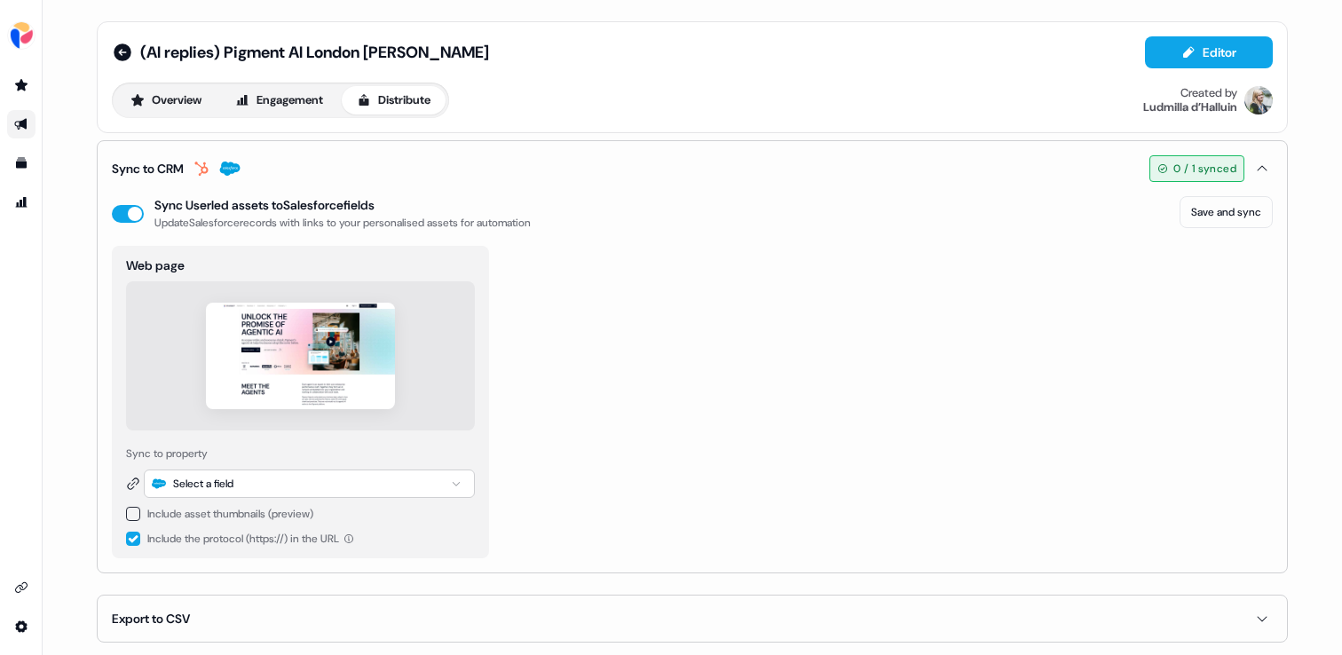
click at [375, 479] on div "Select a field" at bounding box center [309, 484] width 331 height 28
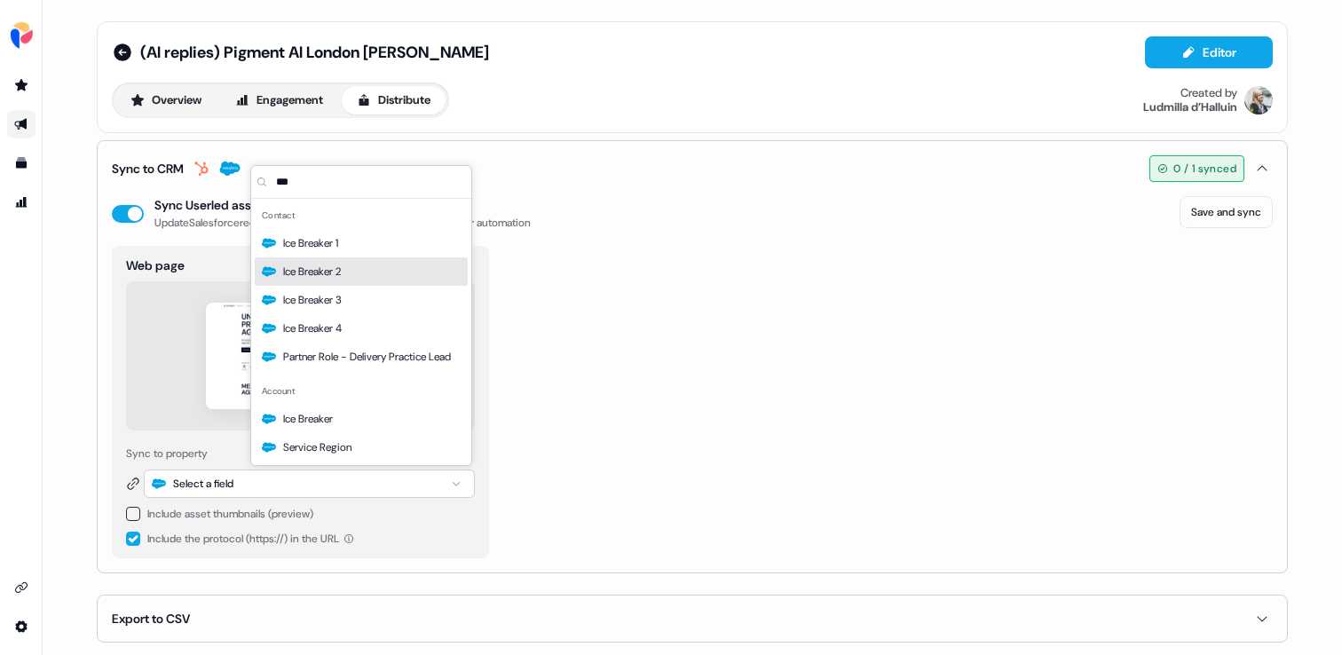
type input "***"
click at [368, 281] on div "Ice Breaker 2" at bounding box center [361, 271] width 213 height 28
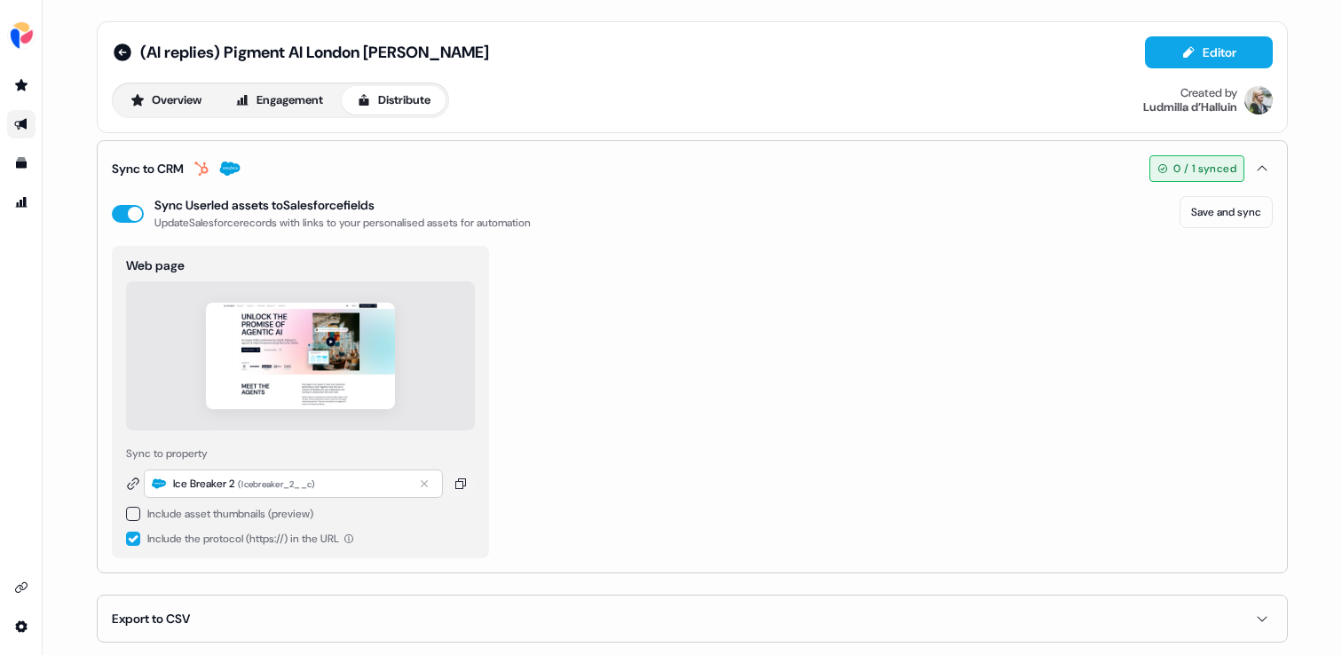
click at [653, 281] on div "Web page Sync to property Ice Breaker 2 ( Icebreaker_2__c ) Include asset thumb…" at bounding box center [692, 402] width 1161 height 313
click at [1235, 218] on button "Save and sync" at bounding box center [1226, 212] width 93 height 32
click at [223, 51] on span "(AI replies) Pigment AI London [PERSON_NAME]" at bounding box center [314, 52] width 349 height 21
click at [223, 51] on input "**********" at bounding box center [220, 53] width 160 height 18
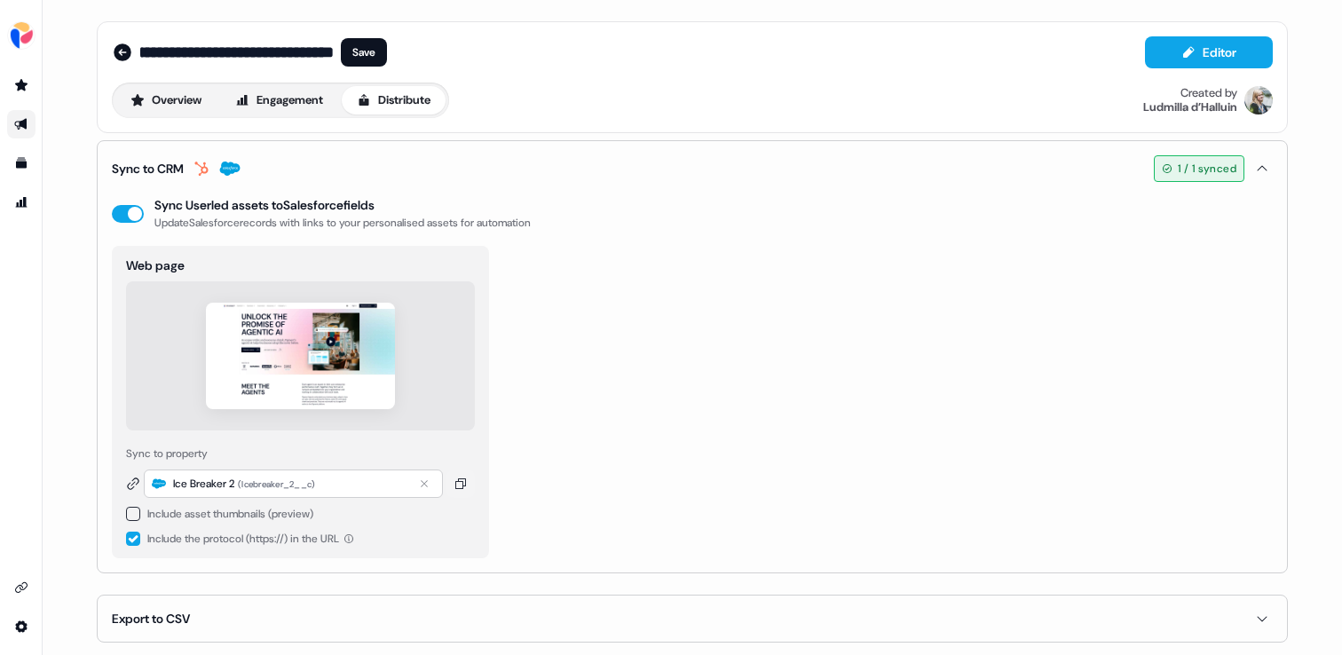
click at [223, 51] on input "**********" at bounding box center [237, 53] width 194 height 18
click at [115, 51] on icon at bounding box center [122, 52] width 21 height 21
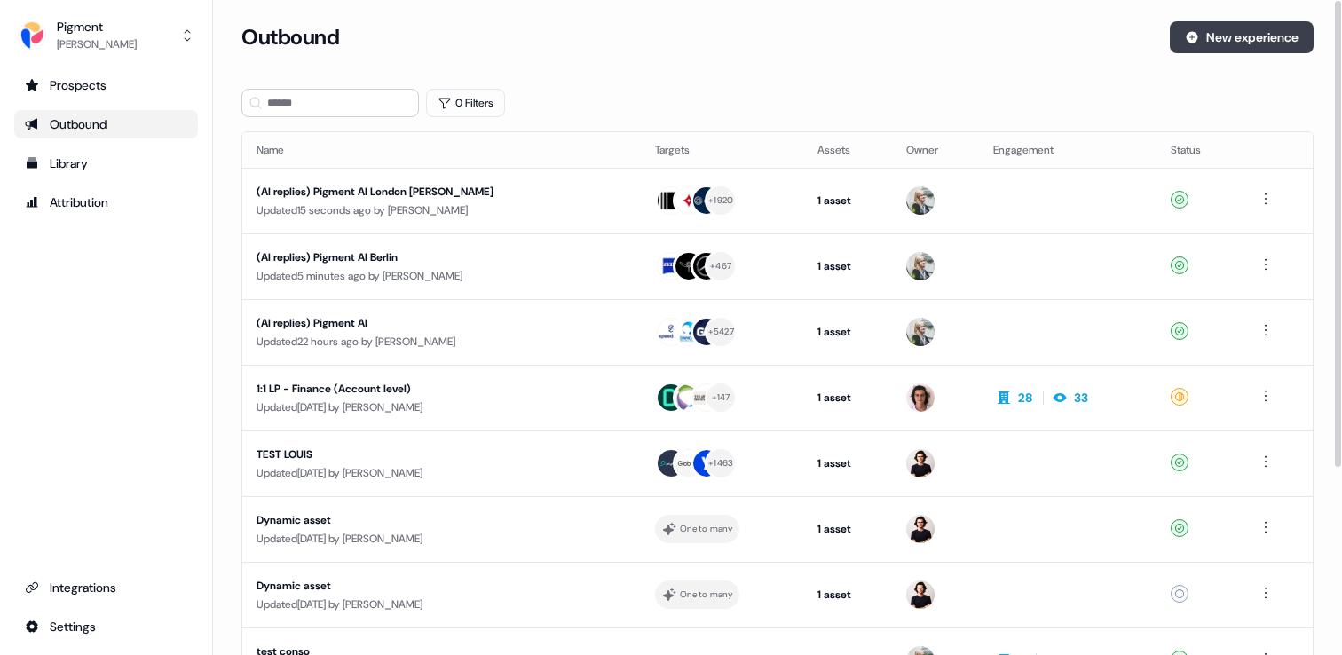
click at [1243, 32] on button "New experience" at bounding box center [1242, 37] width 144 height 32
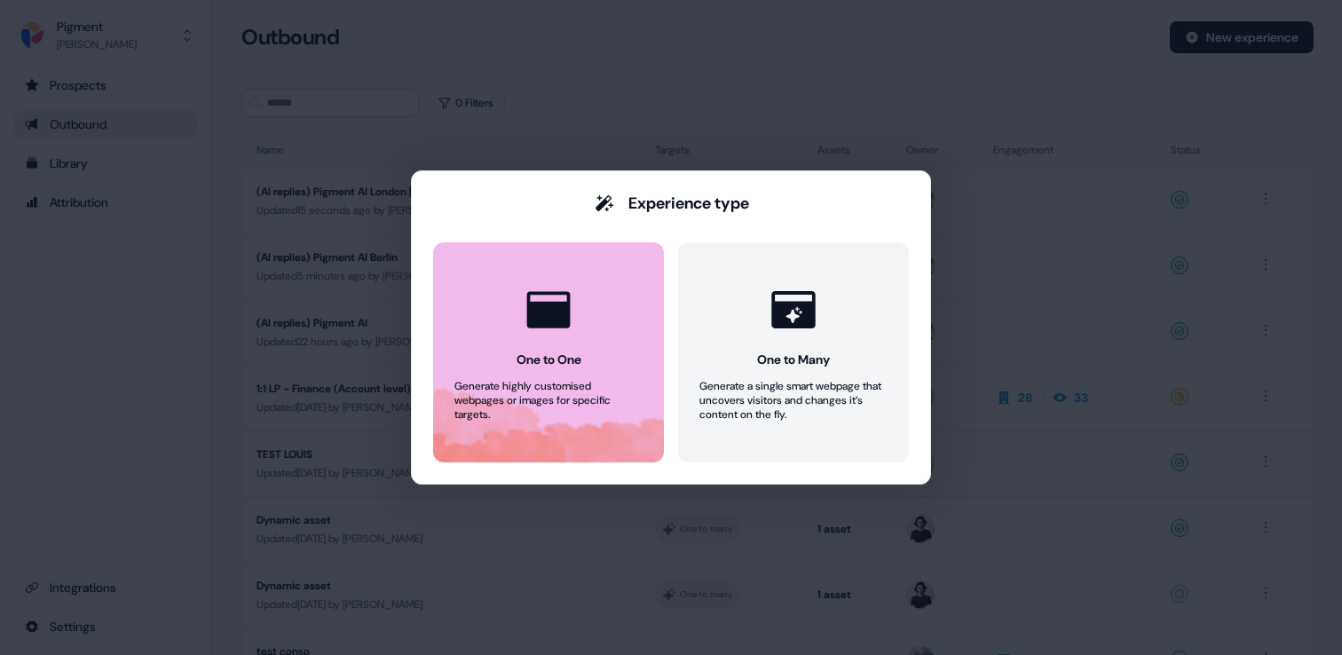
click at [599, 346] on button "One to One Generate highly customised webpages or images for specific targets." at bounding box center [548, 352] width 231 height 220
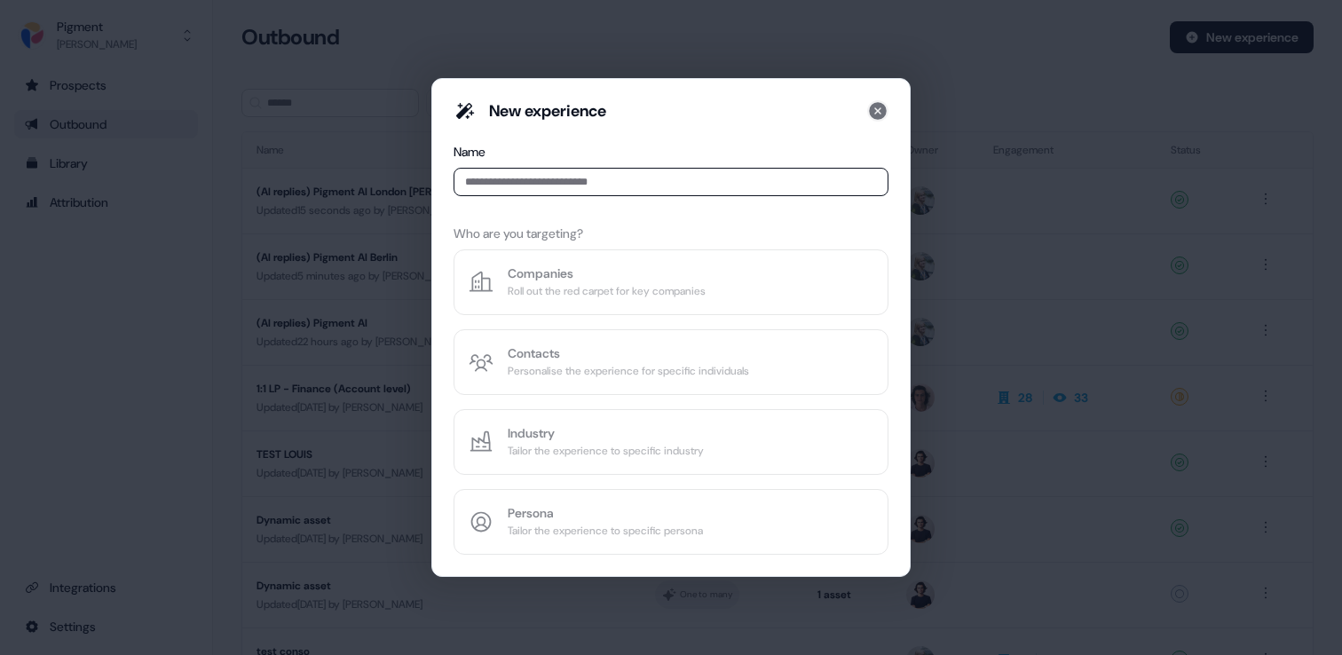
click at [879, 111] on icon at bounding box center [877, 110] width 21 height 21
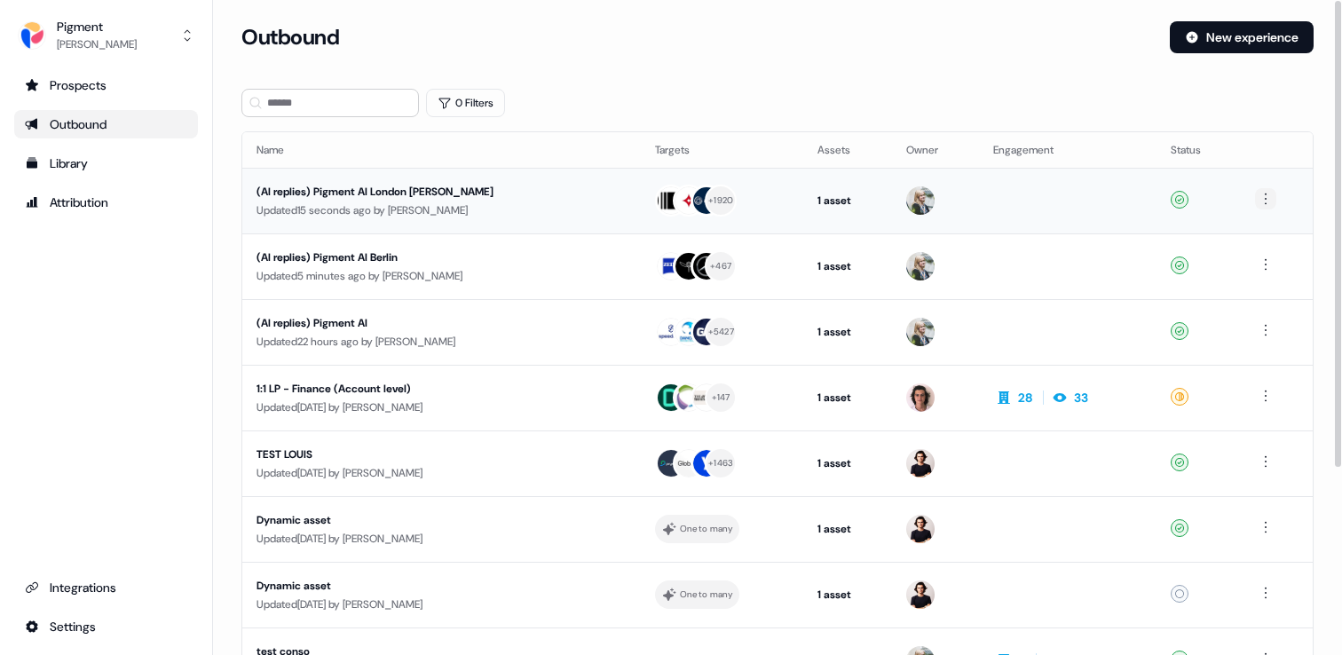
click at [1266, 194] on html "For the best experience switch devices to a bigger screen. Go to Userled.io Pig…" at bounding box center [671, 327] width 1342 height 655
click at [1258, 231] on span "Duplicate" at bounding box center [1241, 232] width 45 height 14
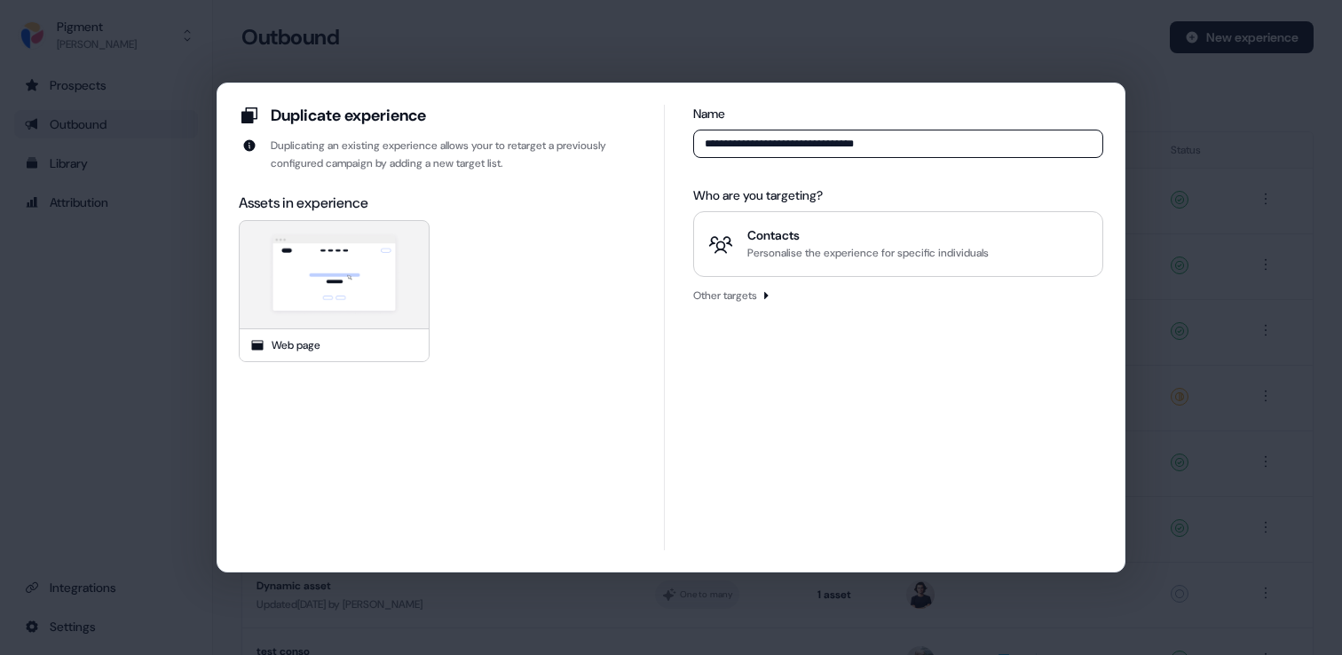
click at [858, 145] on input "**********" at bounding box center [898, 144] width 410 height 28
type input "**********"
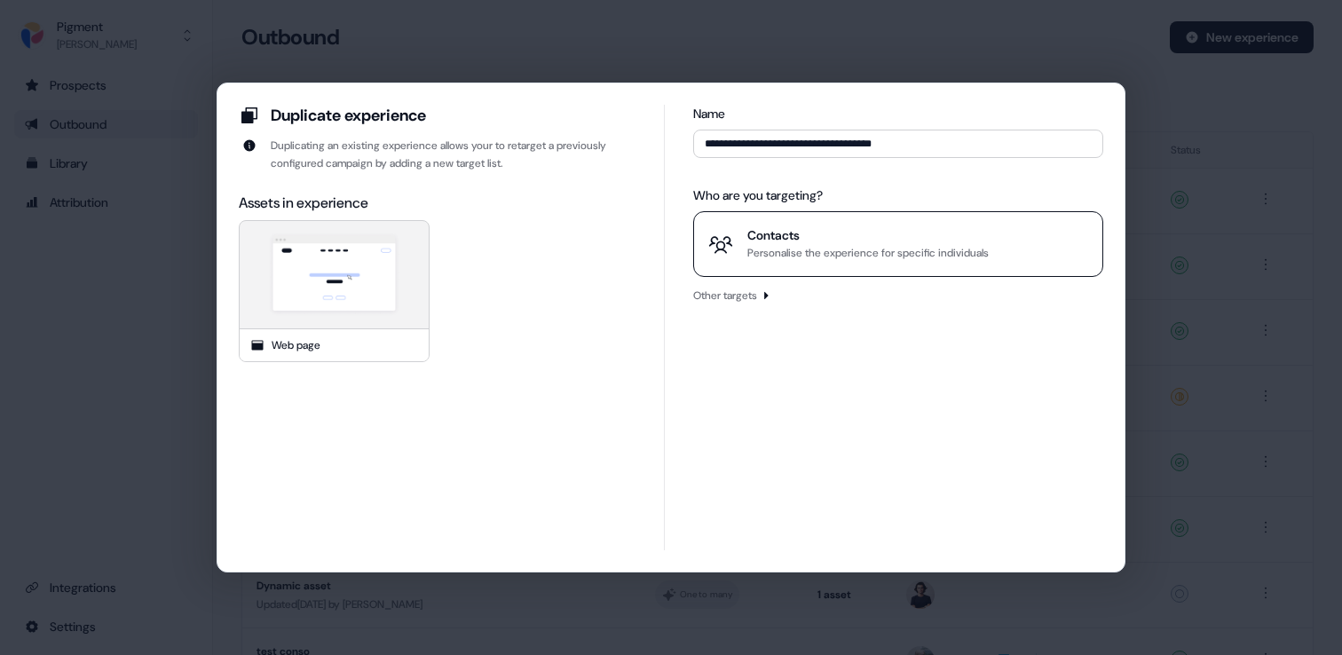
click at [943, 241] on div "Contacts" at bounding box center [868, 235] width 241 height 18
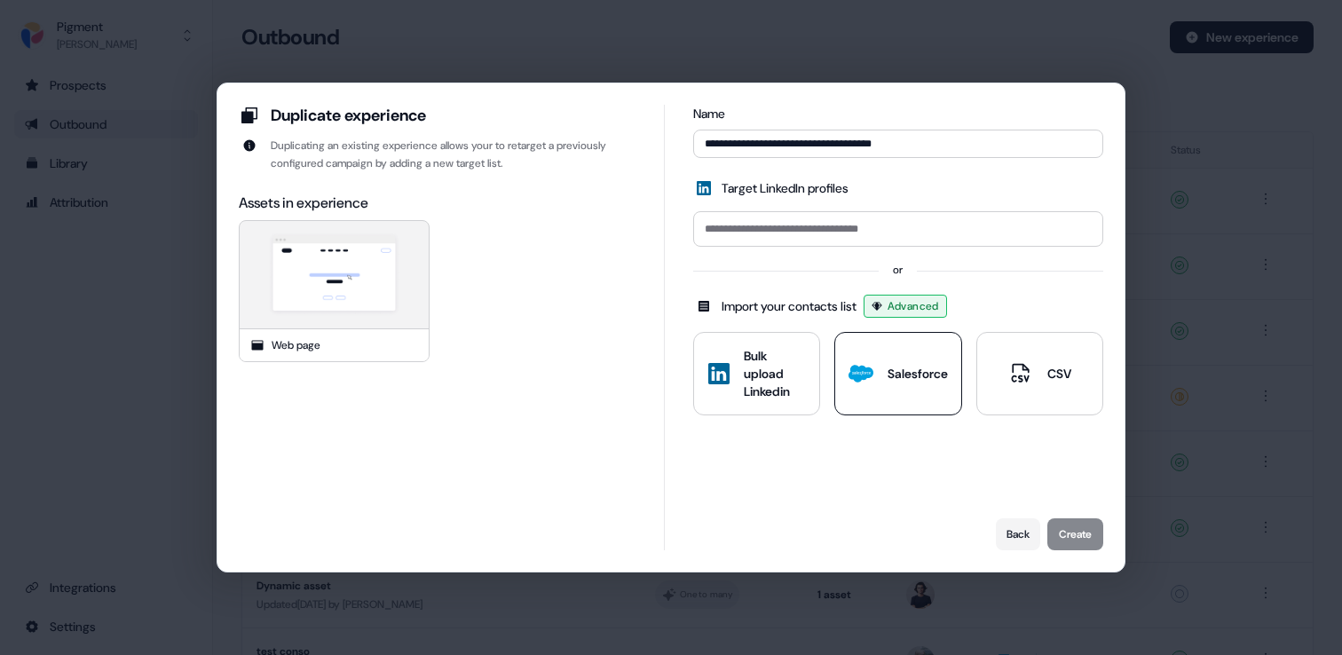
click at [916, 396] on button "Salesforce" at bounding box center [898, 373] width 127 height 83
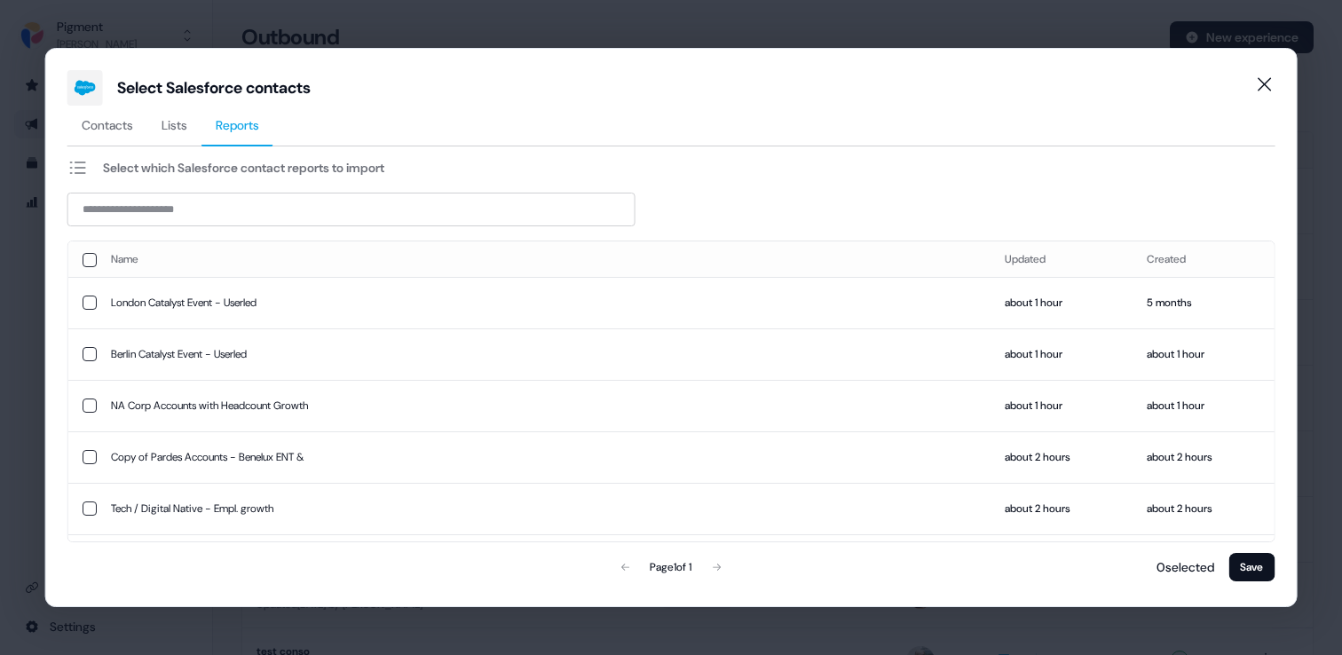
click at [240, 130] on span "Reports" at bounding box center [238, 125] width 44 height 18
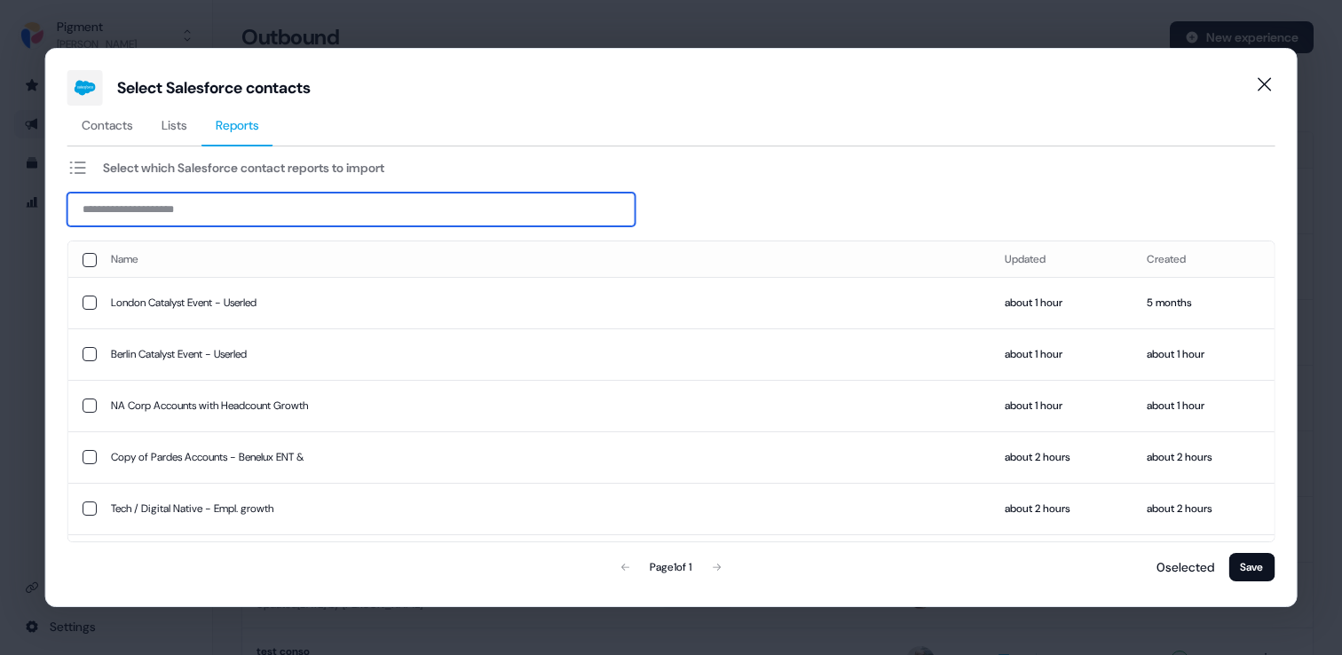
click at [508, 215] on input at bounding box center [351, 210] width 568 height 34
paste input "**********"
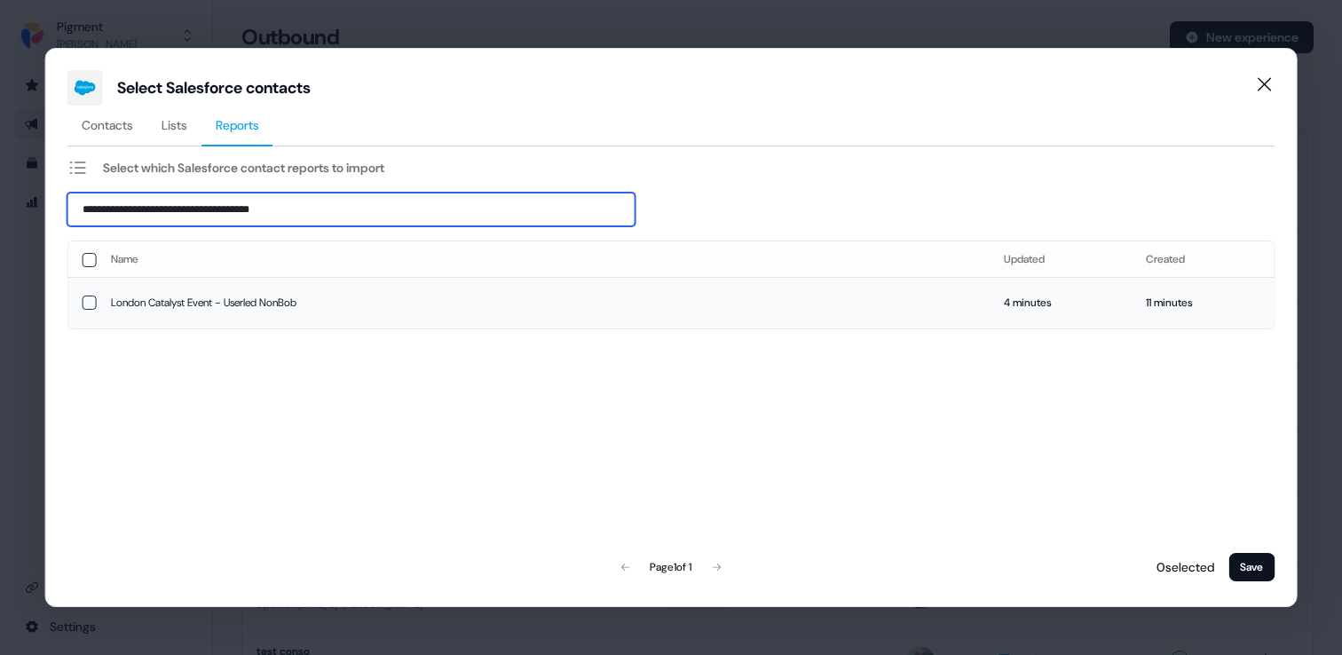
type input "**********"
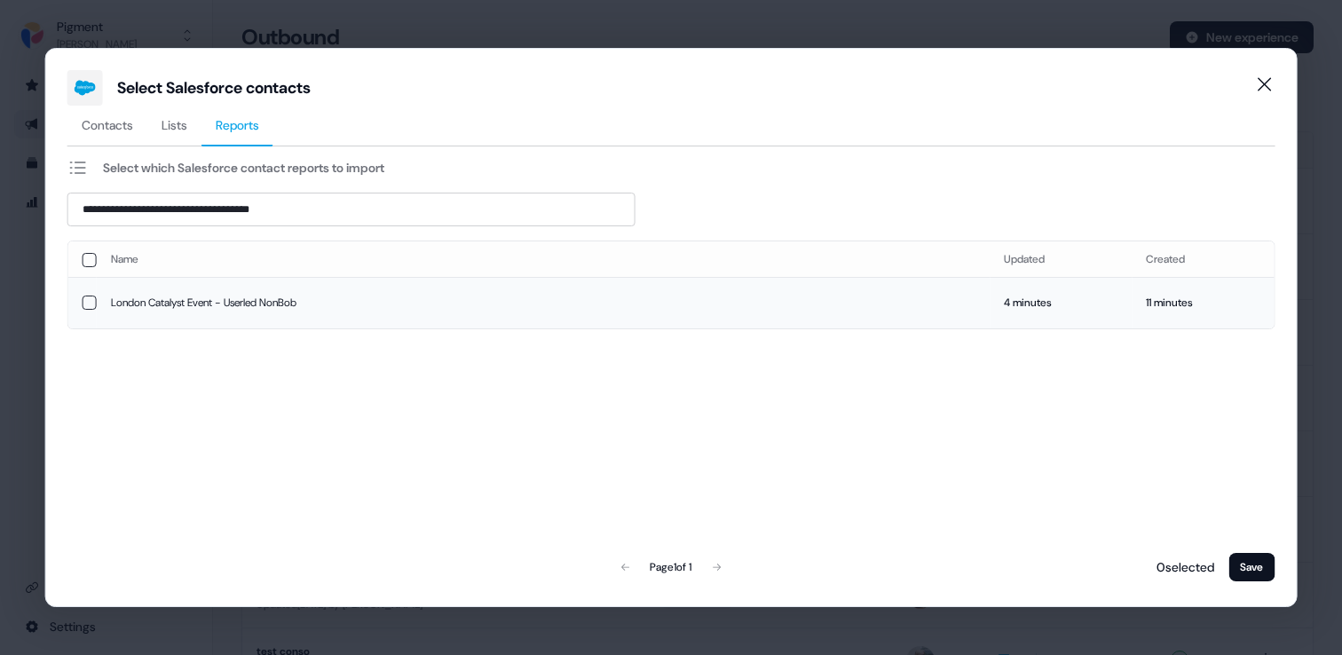
click at [131, 309] on td "London Catalyst Event - Userled NonBob" at bounding box center [544, 302] width 894 height 51
click at [1255, 571] on button "Save" at bounding box center [1252, 567] width 46 height 28
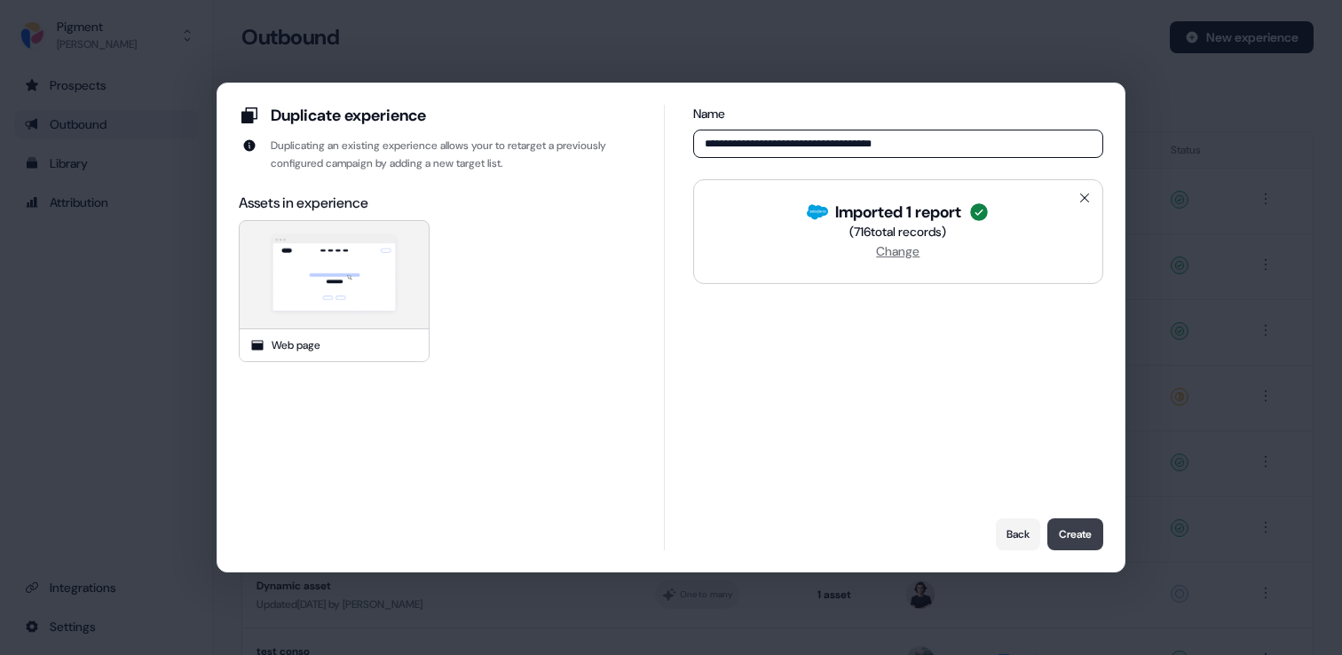
click at [1076, 528] on button "Create" at bounding box center [1076, 534] width 56 height 32
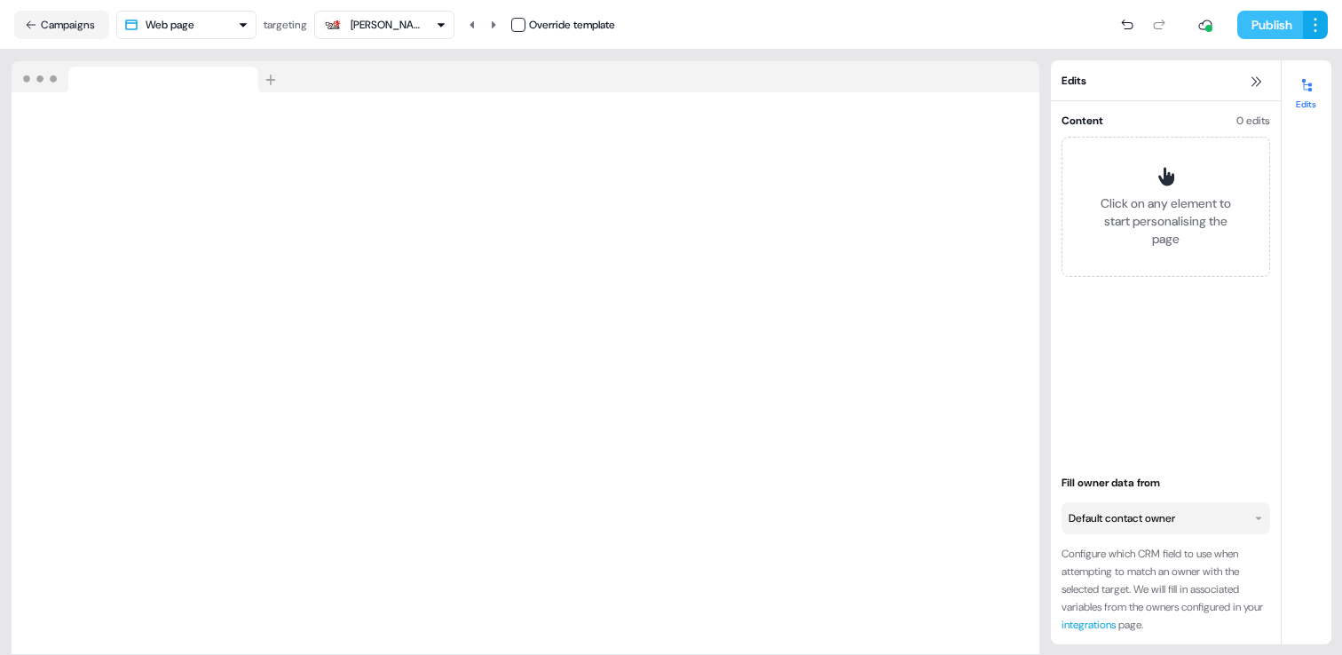
click at [1274, 20] on button "Publish" at bounding box center [1271, 25] width 66 height 28
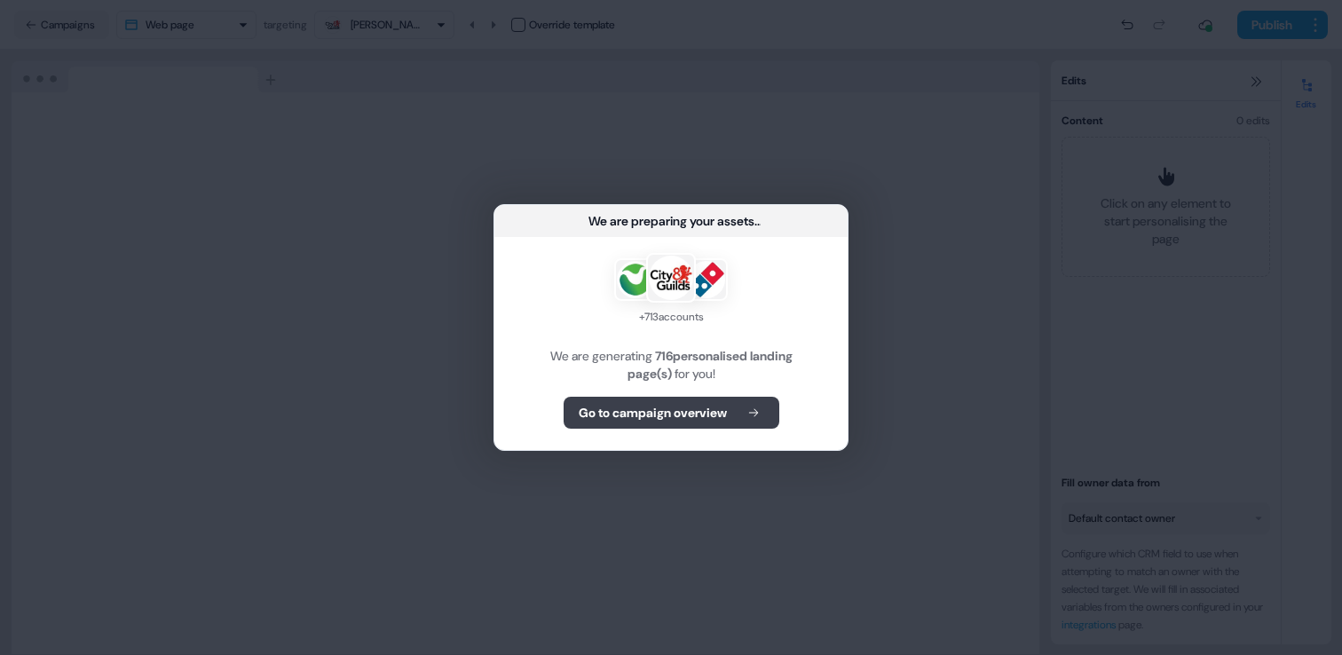
click at [727, 411] on b "Go to campaign overview" at bounding box center [653, 413] width 148 height 18
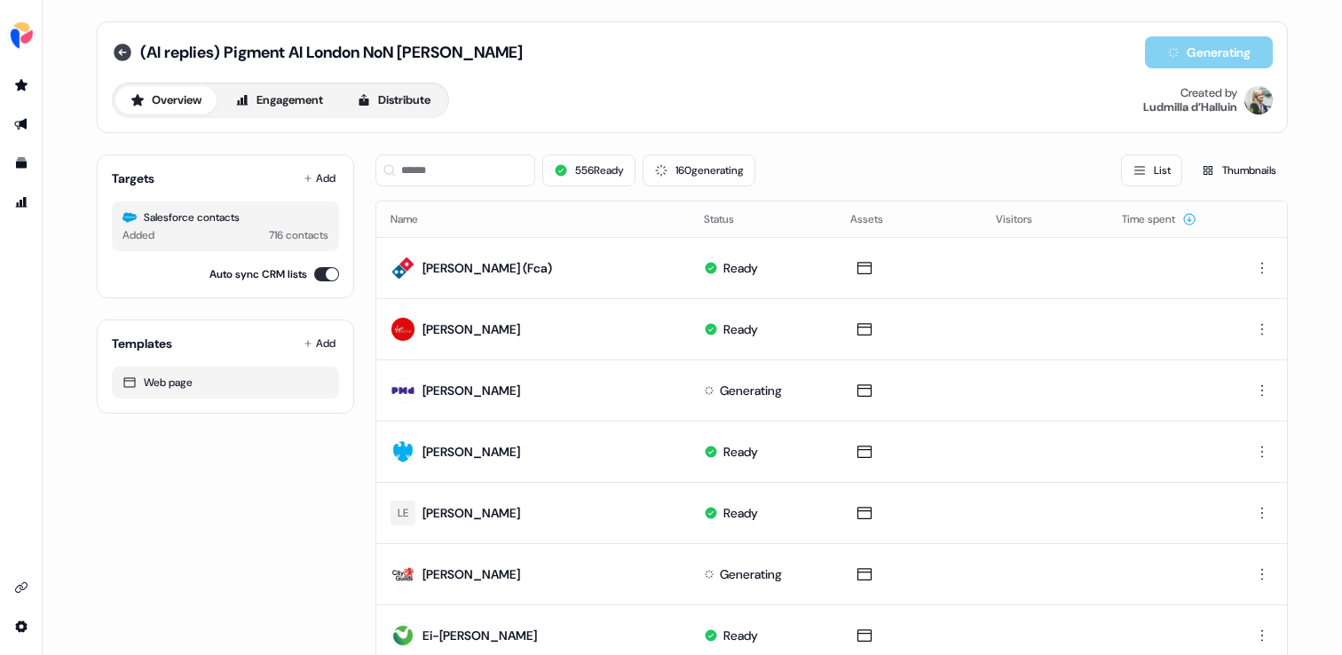
click at [114, 49] on icon at bounding box center [123, 53] width 18 height 18
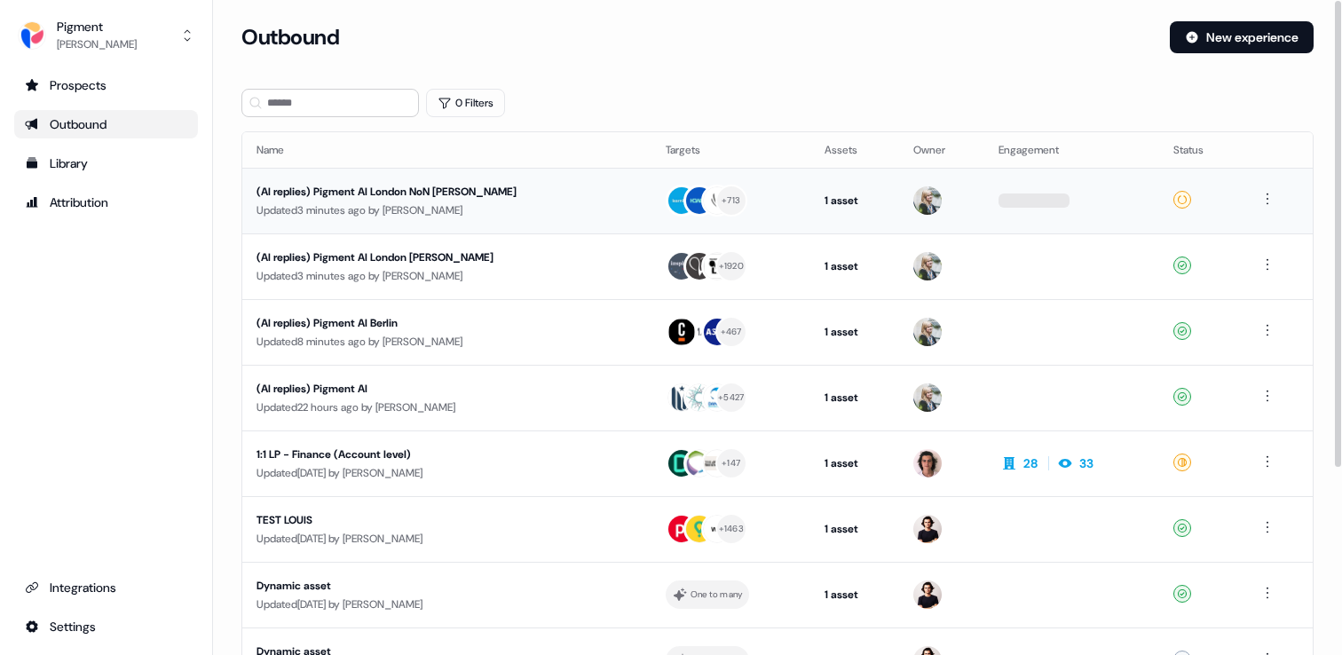
click at [370, 202] on div "Updated 3 minutes ago by Ludmilla d’Halluin" at bounding box center [447, 211] width 381 height 18
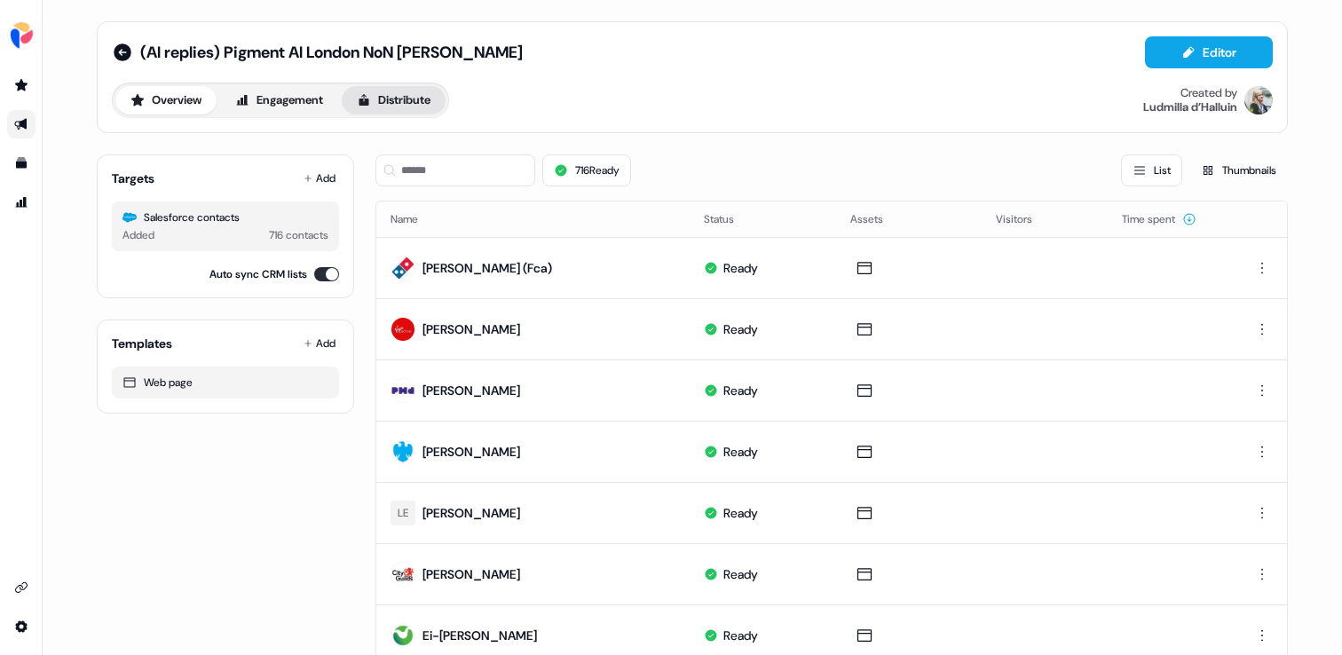
click at [415, 99] on button "Distribute" at bounding box center [394, 100] width 104 height 28
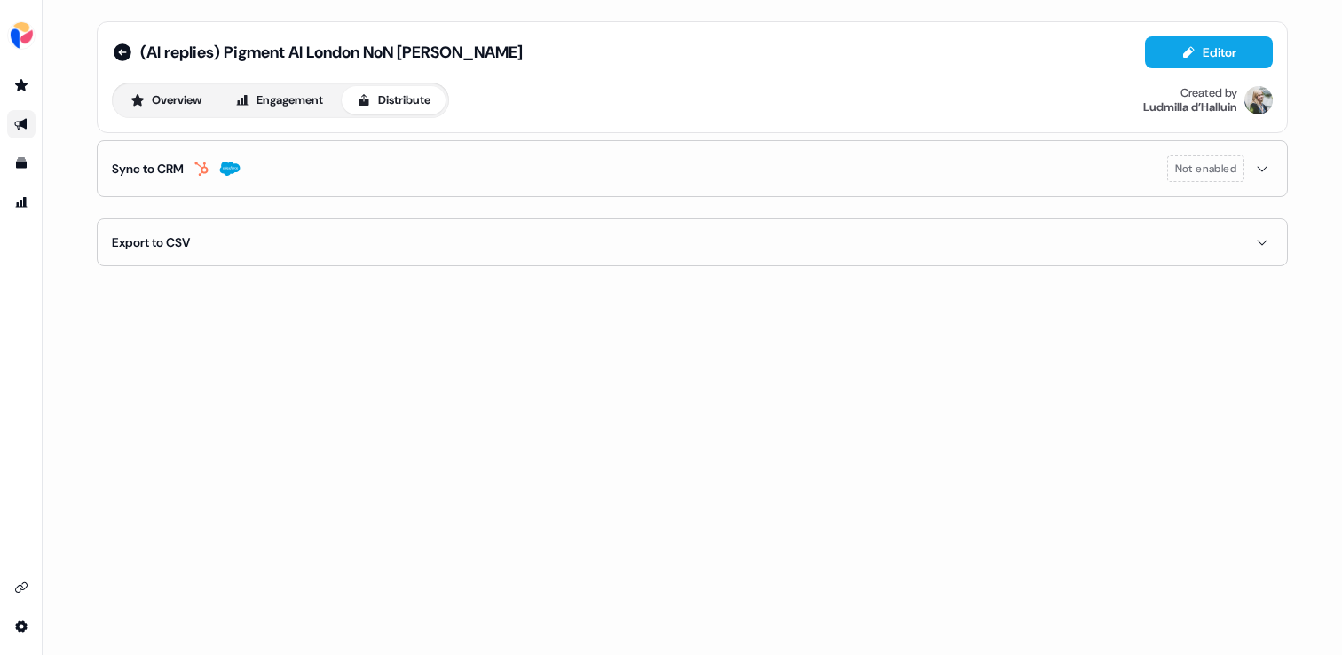
click at [205, 160] on div "Sync to CRM" at bounding box center [176, 169] width 129 height 18
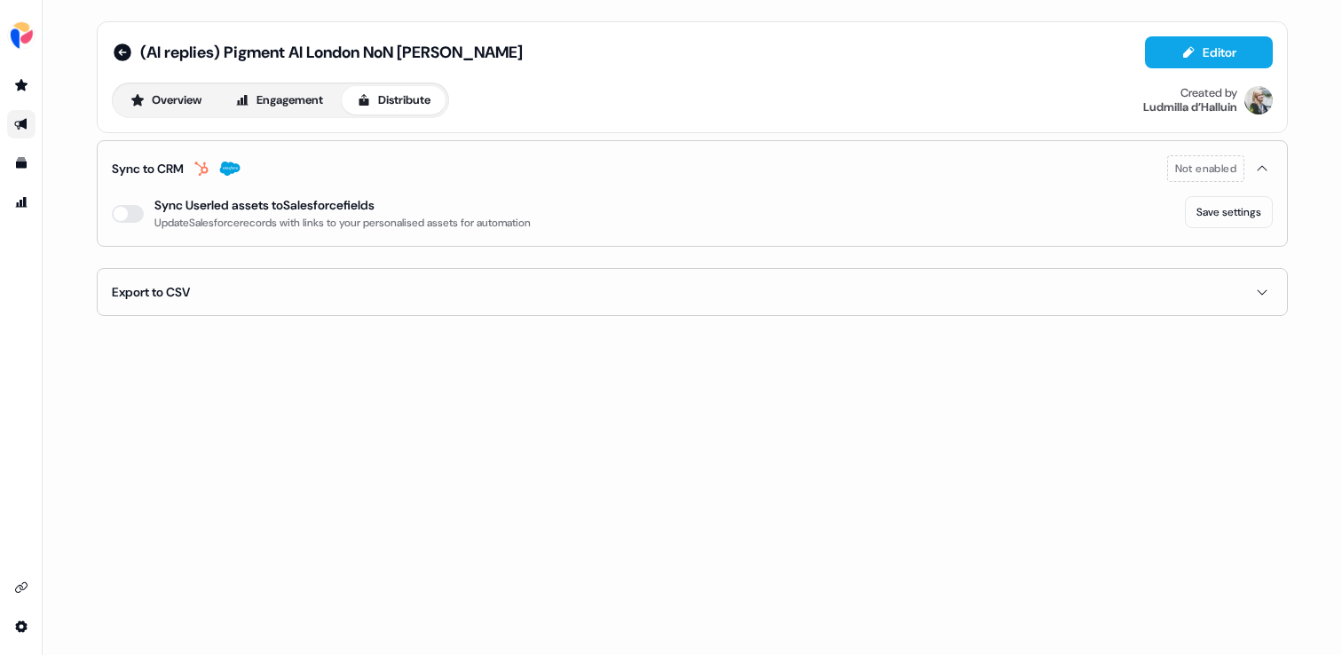
click at [145, 217] on div "enable-crm-asset-sync Sync Userled assets to Salesforce fields Update Salesforc…" at bounding box center [321, 214] width 419 height 36
click at [141, 217] on button "enable-crm-asset-sync" at bounding box center [128, 214] width 32 height 18
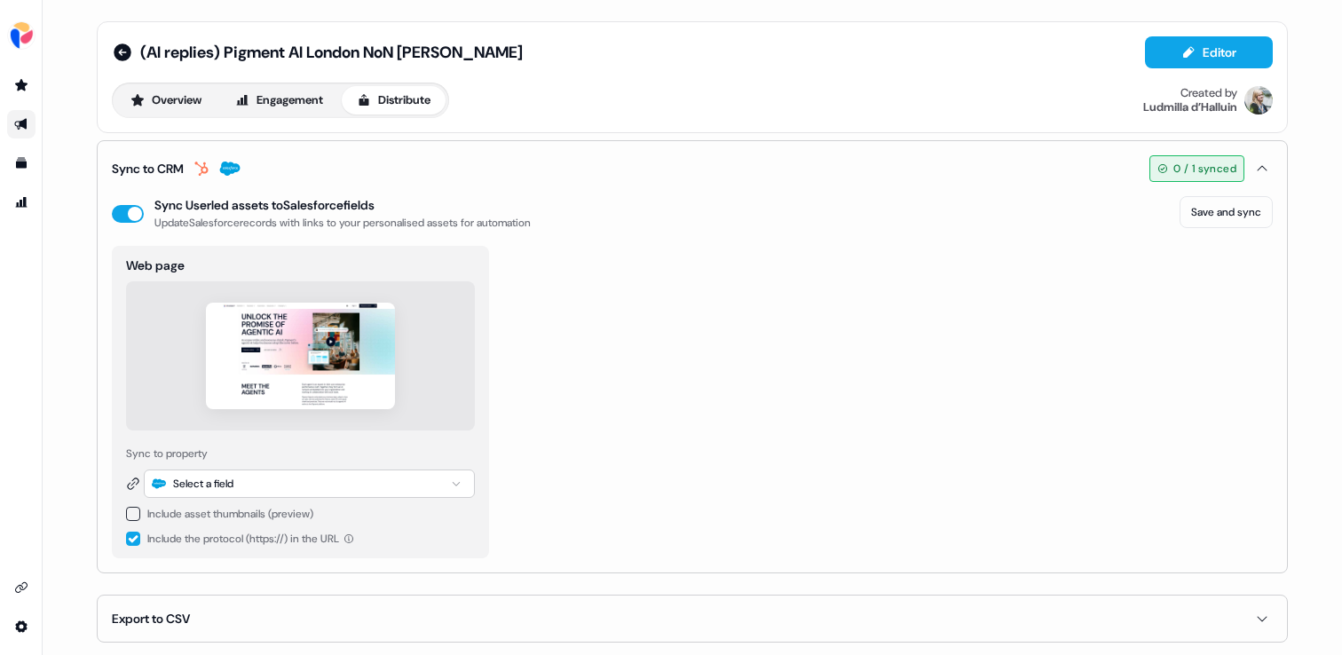
click at [328, 489] on div "Select a field" at bounding box center [309, 484] width 331 height 28
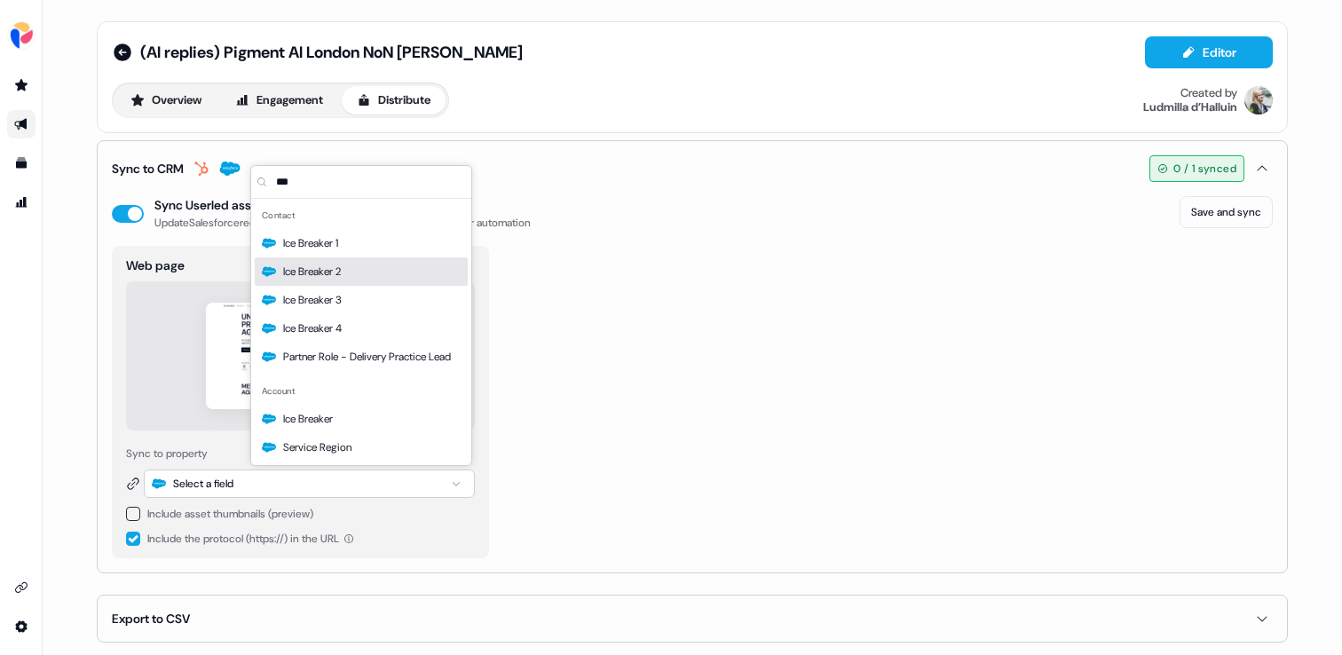
type input "***"
click at [361, 281] on div "Ice Breaker 2" at bounding box center [361, 271] width 213 height 28
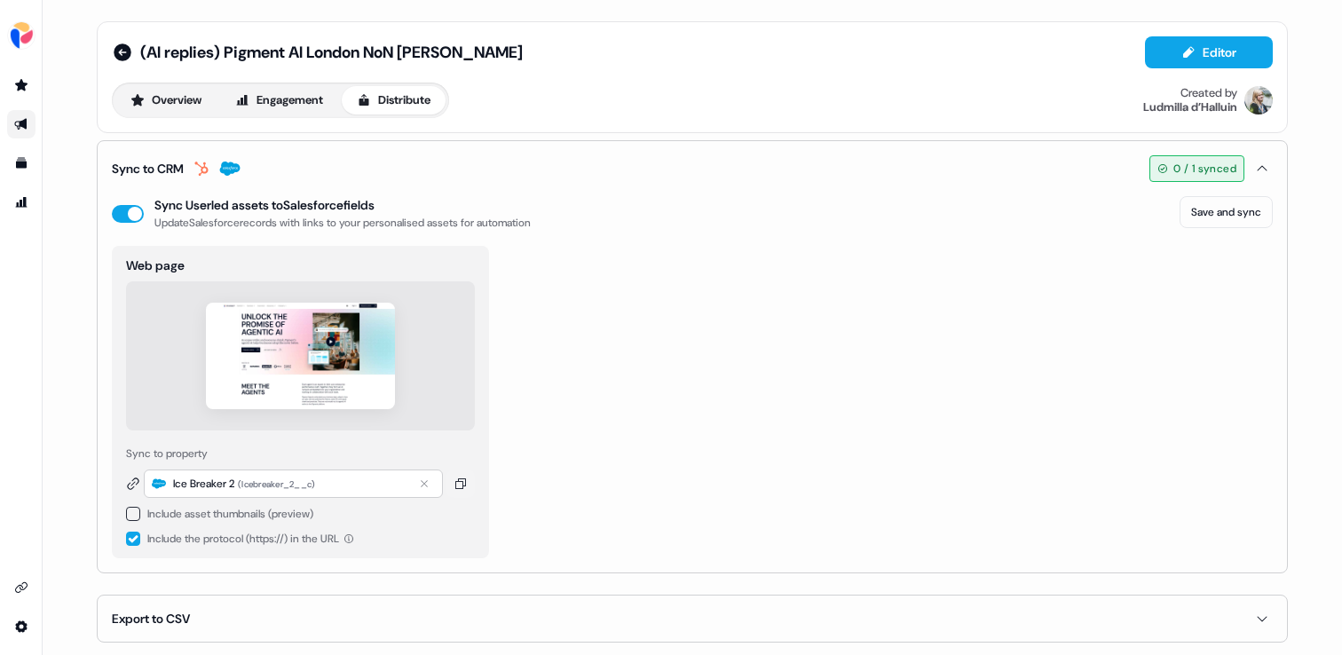
click at [716, 338] on div "Web page Sync to property Ice Breaker 2 ( Icebreaker_2__c ) Include asset thumb…" at bounding box center [692, 402] width 1161 height 313
click at [1250, 200] on button "Save and sync" at bounding box center [1226, 212] width 93 height 32
click at [115, 48] on icon at bounding box center [123, 53] width 18 height 18
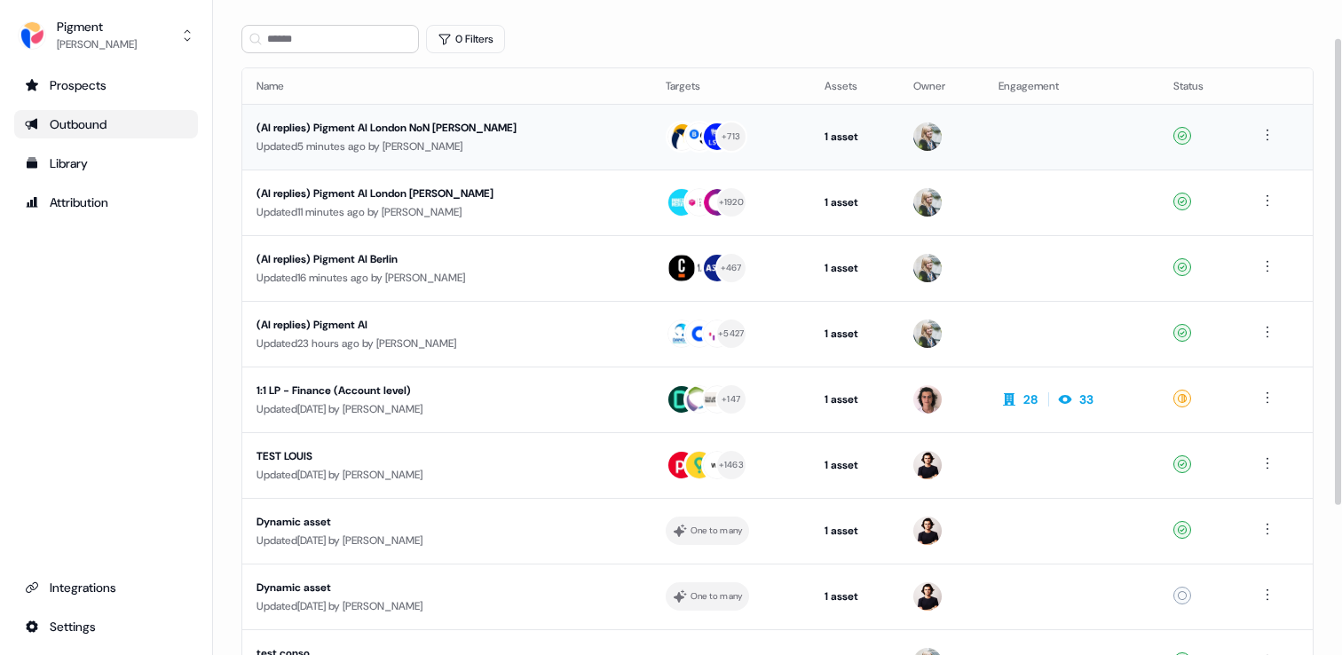
scroll to position [53, 0]
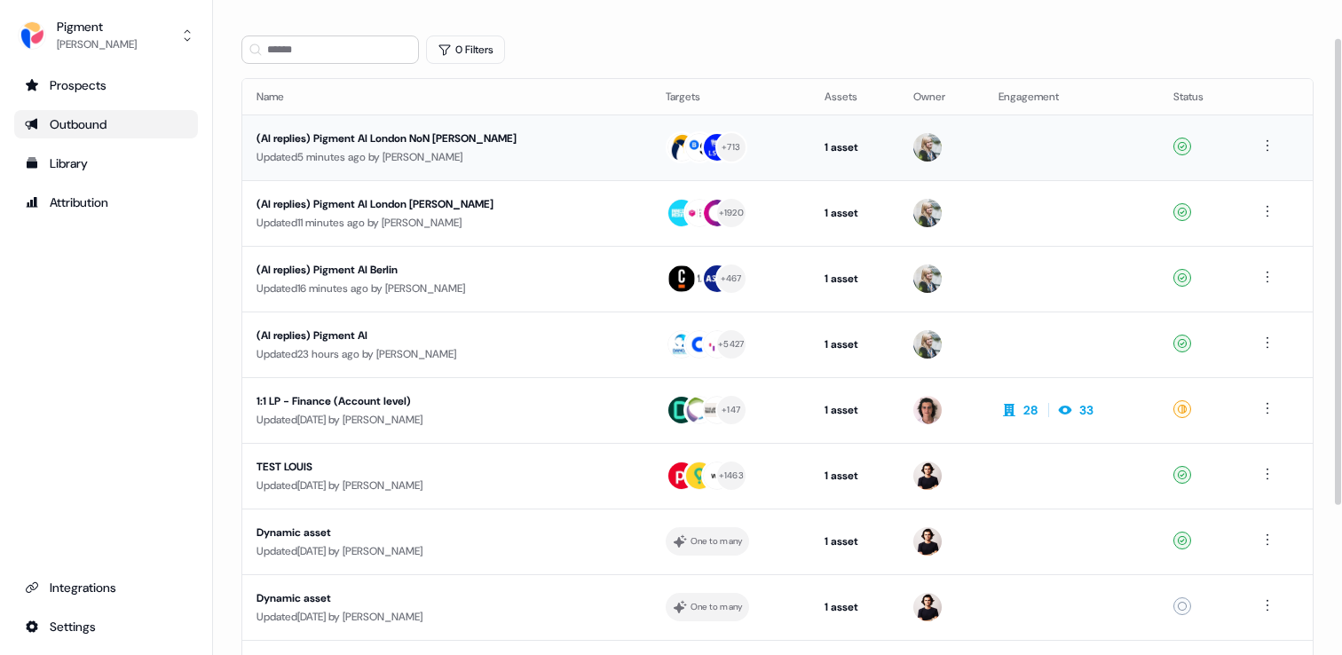
click at [551, 139] on div "(AI replies) Pigment AI London NoN [PERSON_NAME]" at bounding box center [425, 139] width 336 height 18
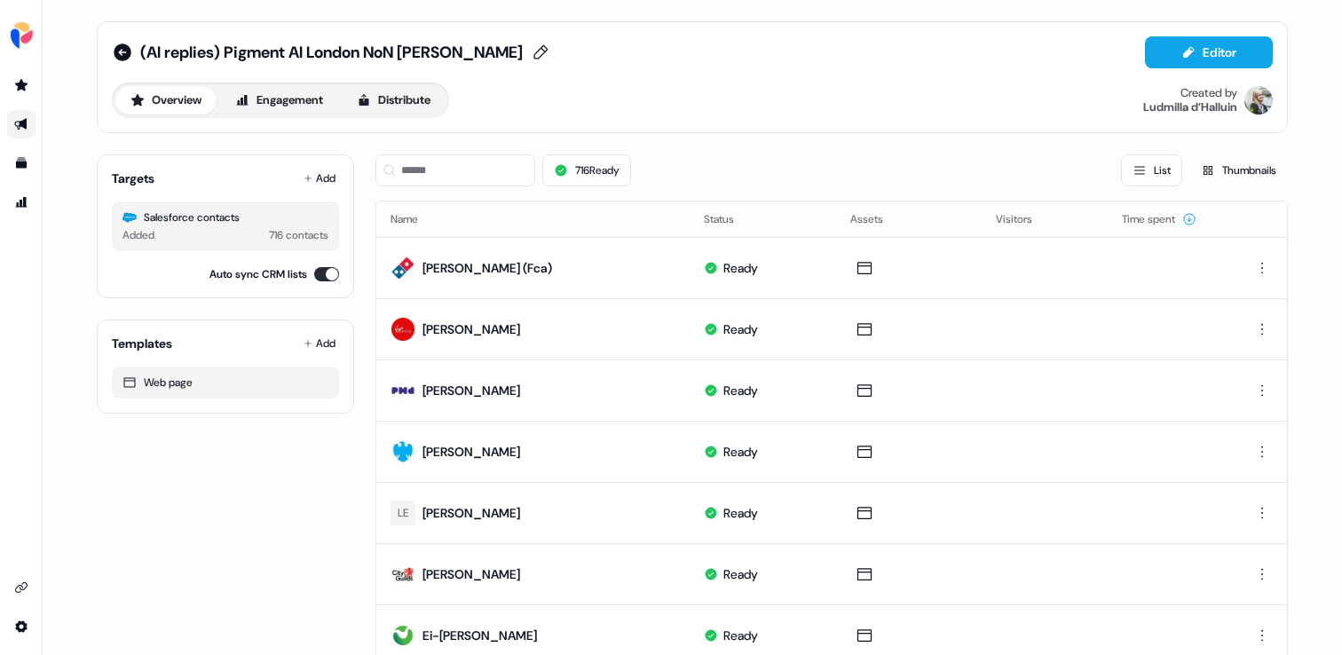
click at [349, 51] on span "(AI replies) Pigment AI London NoN [PERSON_NAME]" at bounding box center [331, 52] width 383 height 21
click at [122, 51] on icon at bounding box center [123, 53] width 18 height 18
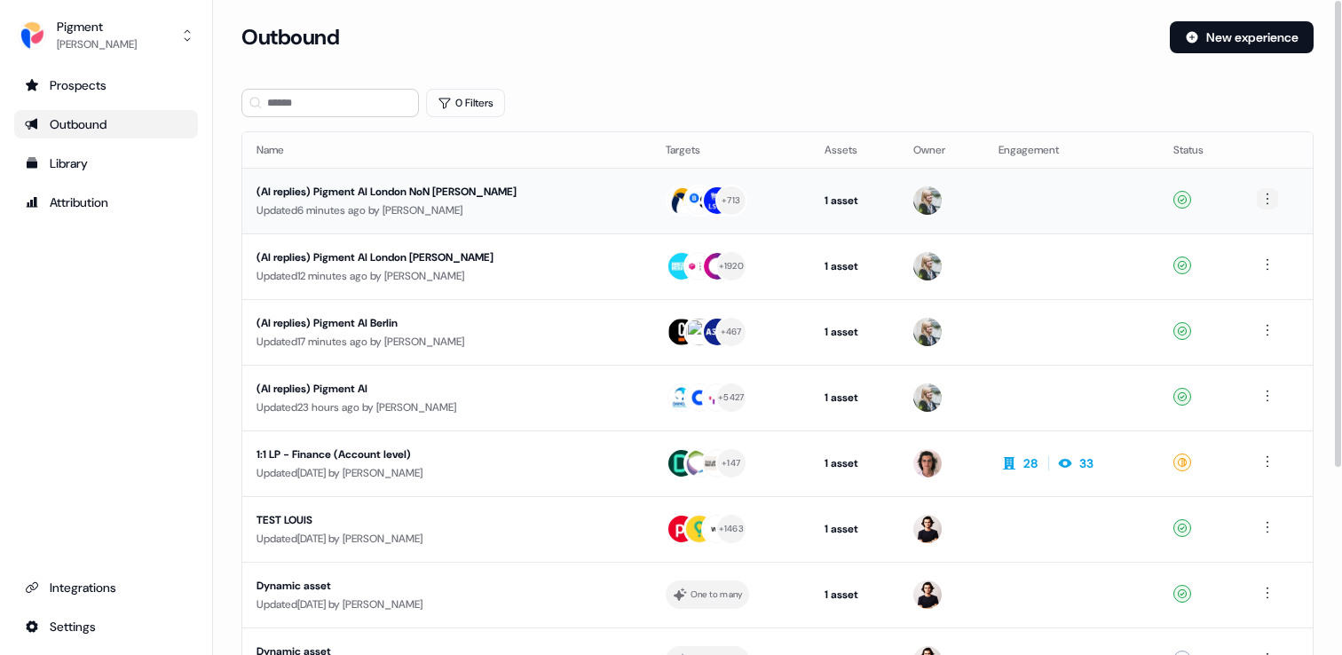
click at [1265, 201] on html "For the best experience switch devices to a bigger screen. Go to Userled.io Pig…" at bounding box center [671, 327] width 1342 height 655
click at [540, 192] on html "For the best experience switch devices to a bigger screen. Go to Userled.io Pig…" at bounding box center [671, 327] width 1342 height 655
click at [540, 192] on div "(AI replies) Pigment AI London NoN [PERSON_NAME]" at bounding box center [425, 192] width 336 height 18
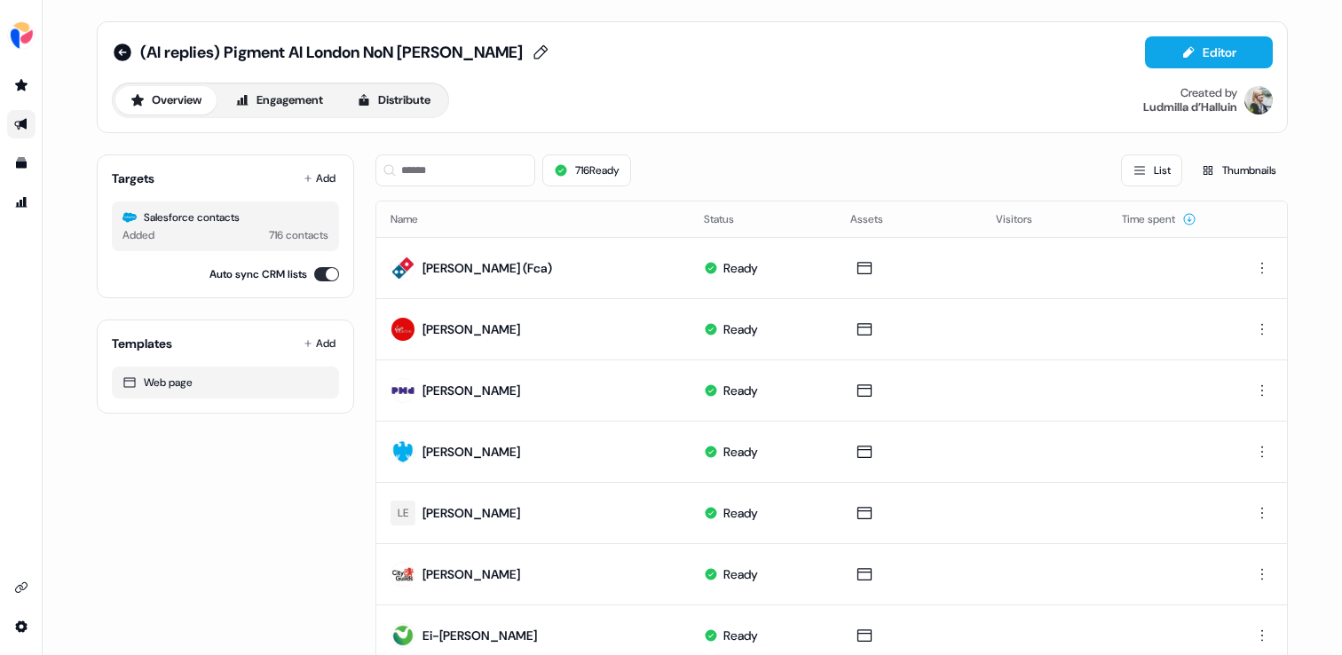
click at [299, 51] on span "(AI replies) Pigment AI London NoN [PERSON_NAME]" at bounding box center [331, 52] width 383 height 21
click at [299, 51] on input "**********" at bounding box center [237, 53] width 194 height 18
click at [123, 51] on icon at bounding box center [123, 53] width 18 height 18
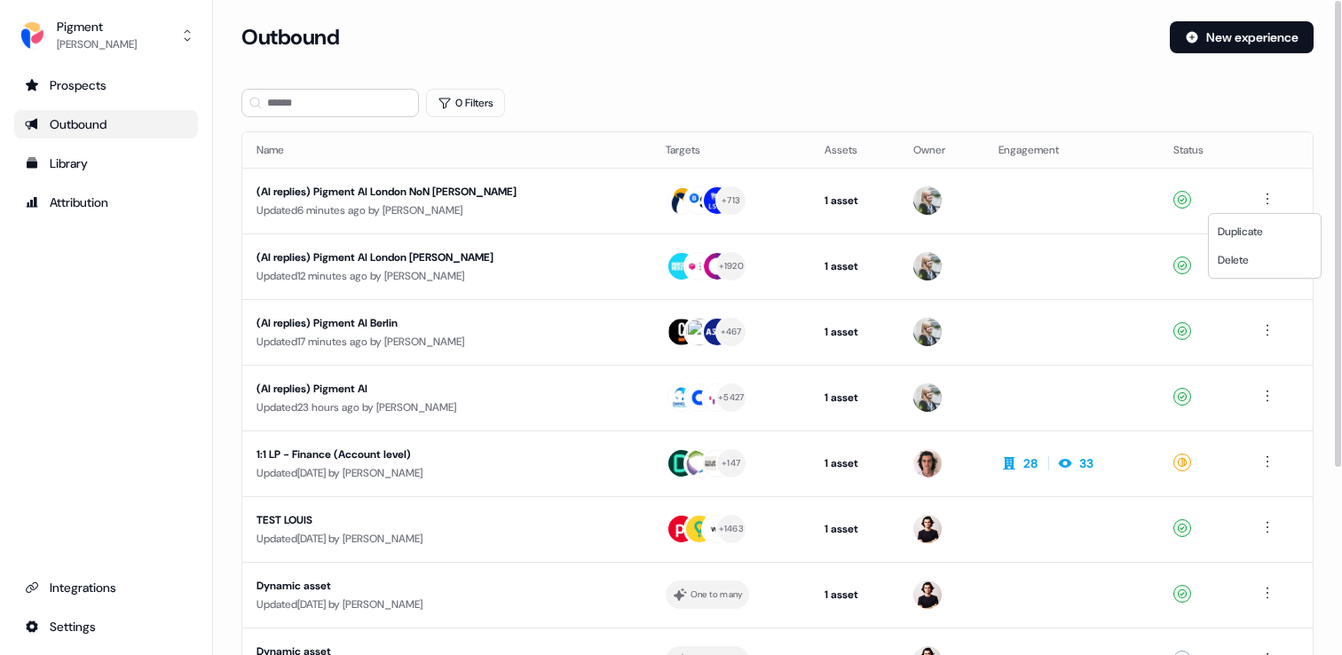
click at [1260, 201] on html "For the best experience switch devices to a bigger screen. Go to Userled.io Pig…" at bounding box center [671, 327] width 1342 height 655
click at [1261, 237] on span "Duplicate" at bounding box center [1240, 232] width 45 height 14
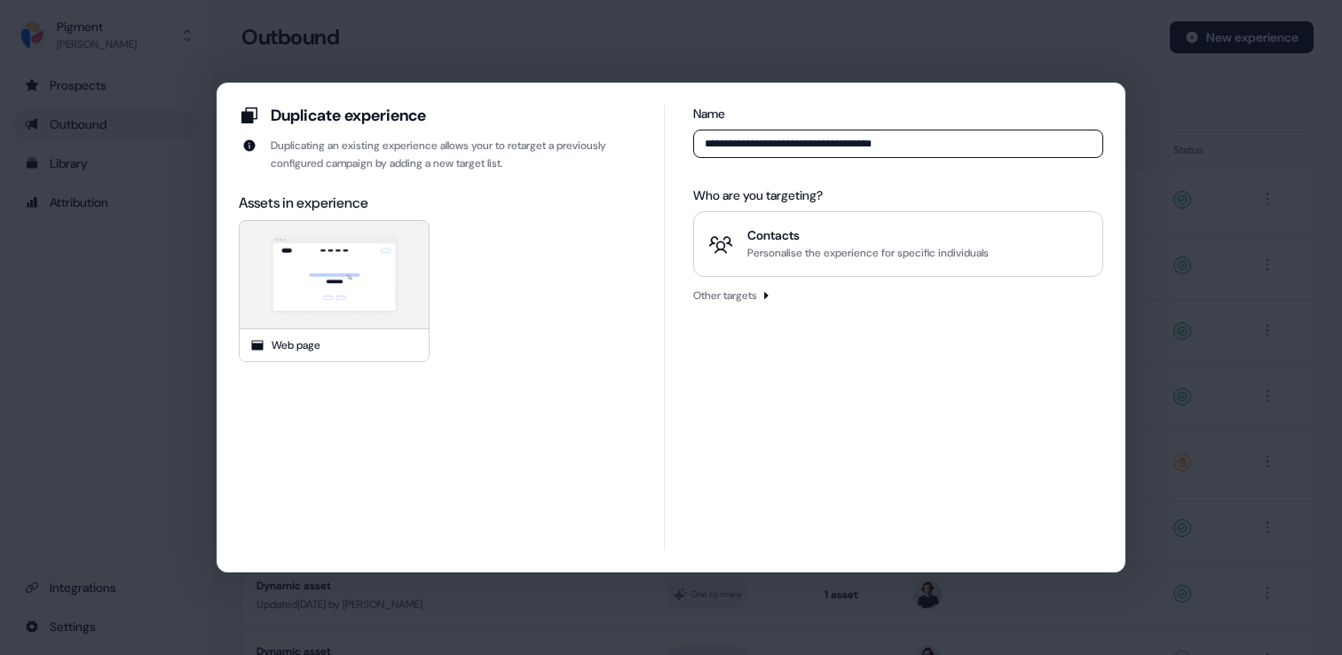
drag, startPoint x: 912, startPoint y: 145, endPoint x: 819, endPoint y: 146, distance: 93.2
click at [819, 146] on input "**********" at bounding box center [898, 144] width 410 height 28
type input "**********"
click at [914, 232] on div "Contacts" at bounding box center [868, 235] width 241 height 18
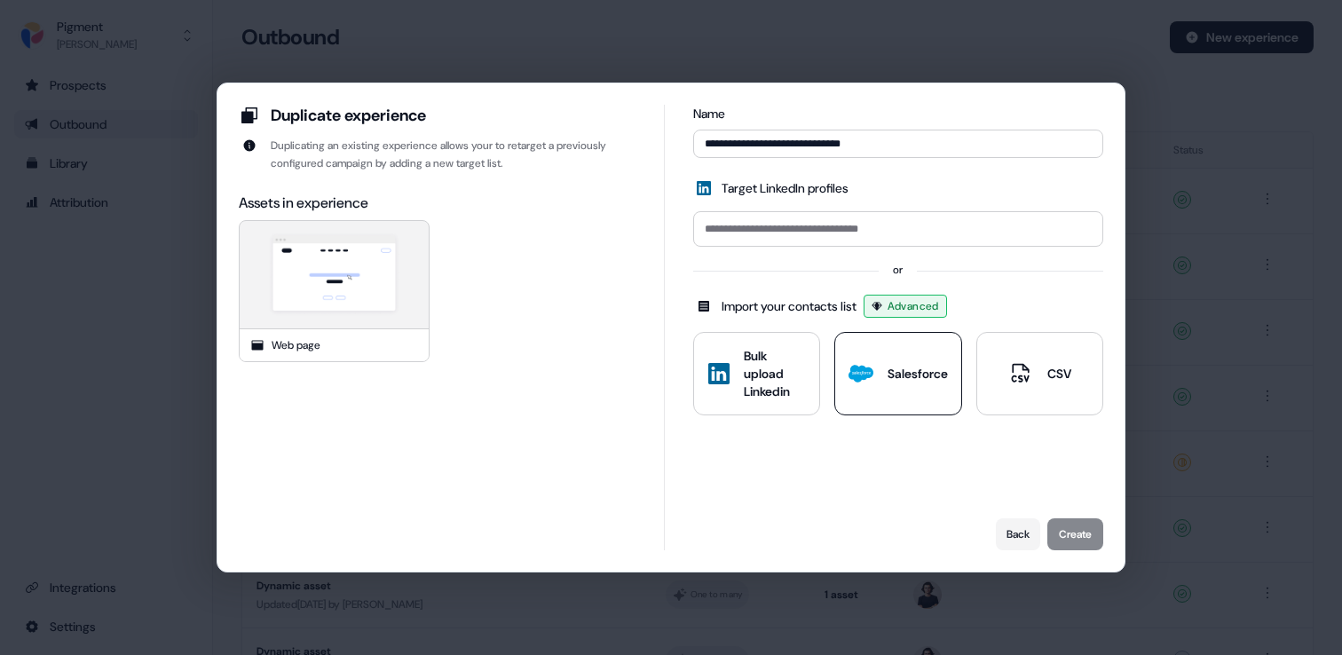
click at [911, 352] on button "Salesforce" at bounding box center [898, 373] width 127 height 83
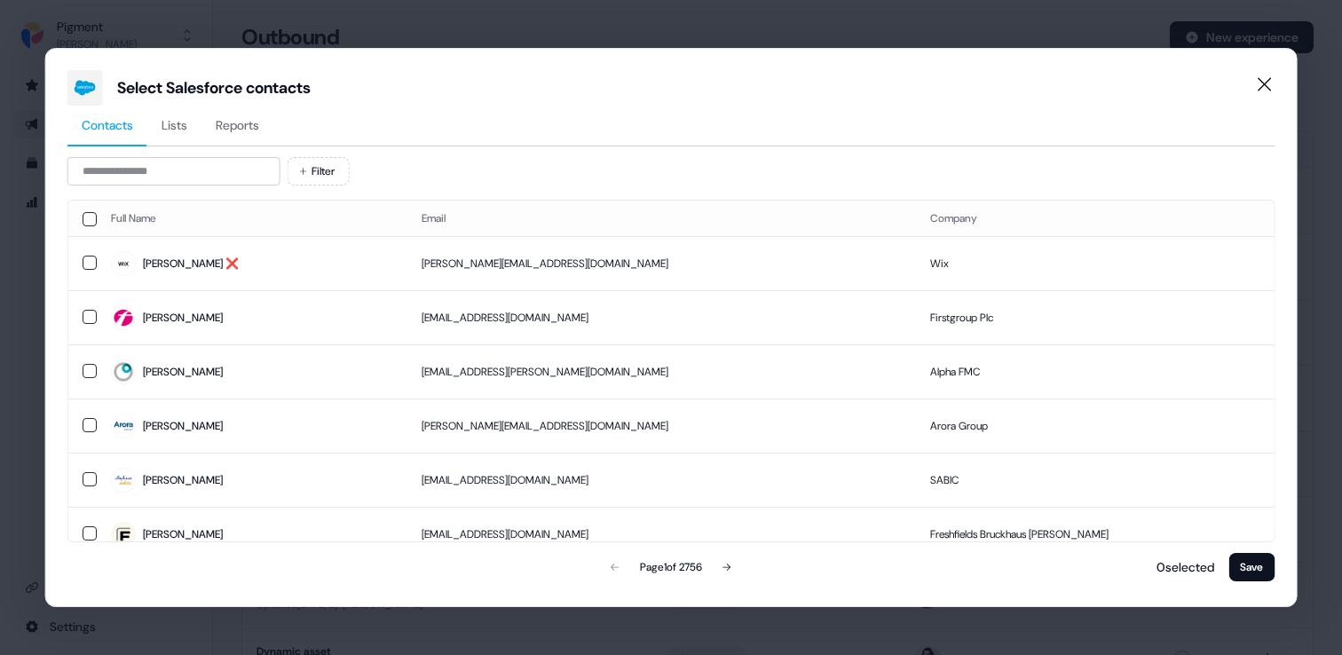
click at [242, 123] on span "Reports" at bounding box center [238, 125] width 44 height 18
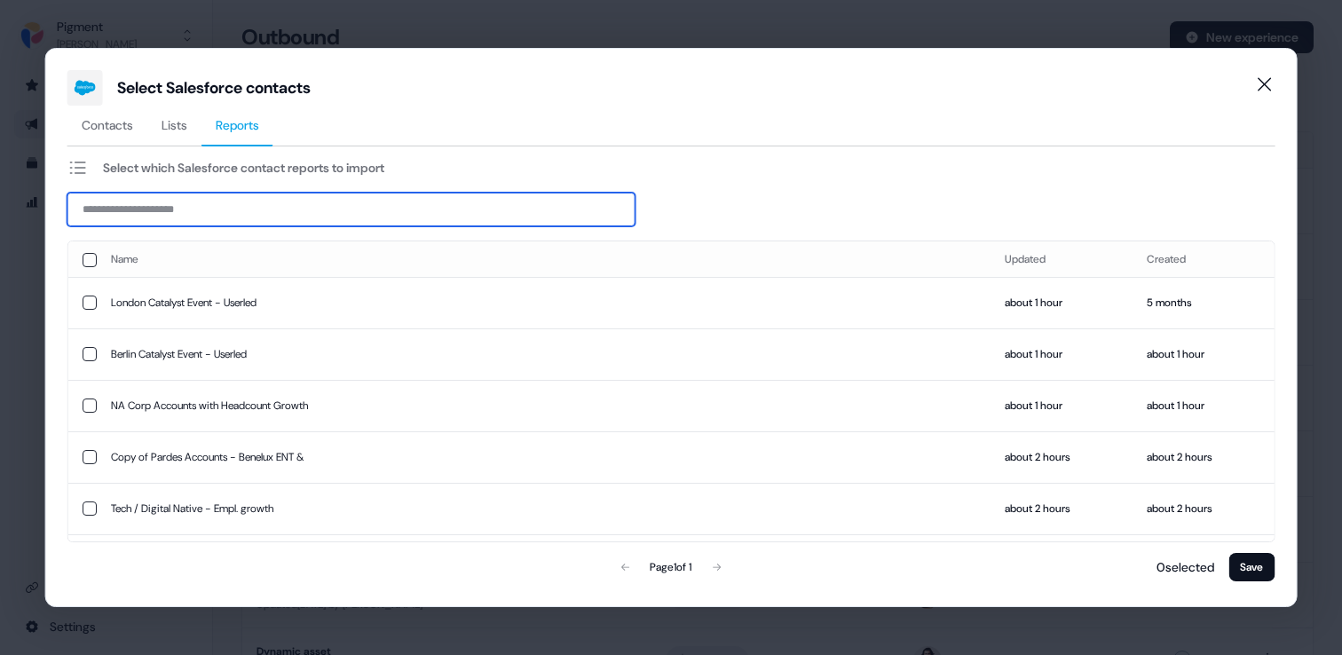
click at [472, 216] on input at bounding box center [351, 210] width 568 height 34
paste input "**********"
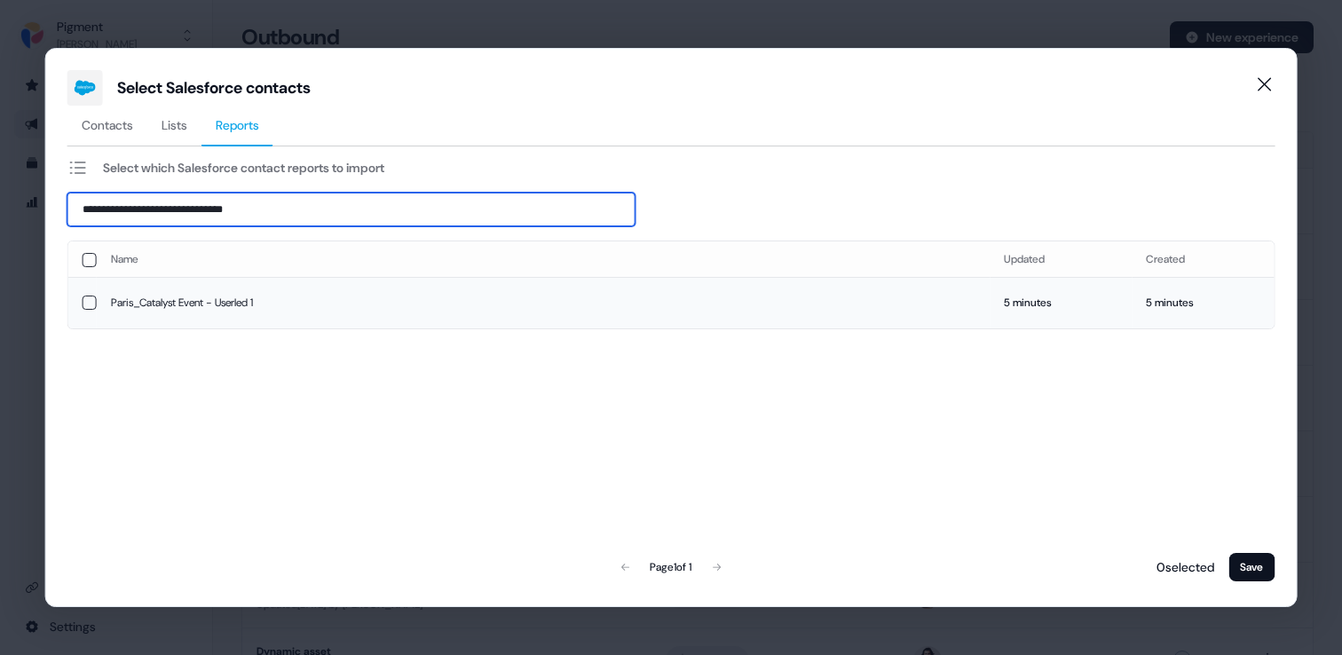
type input "**********"
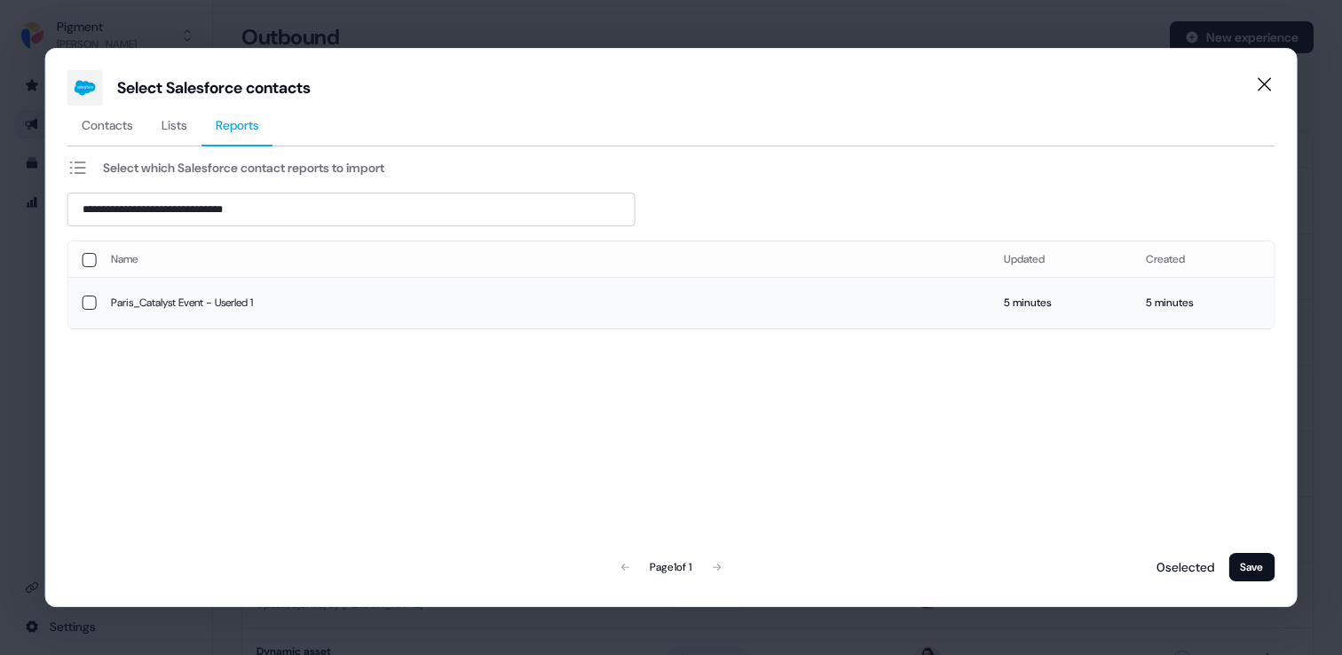
click at [176, 302] on td "Paris_Catalyst Event - Userled 1" at bounding box center [544, 302] width 894 height 51
click at [1258, 568] on button "Save" at bounding box center [1252, 567] width 46 height 28
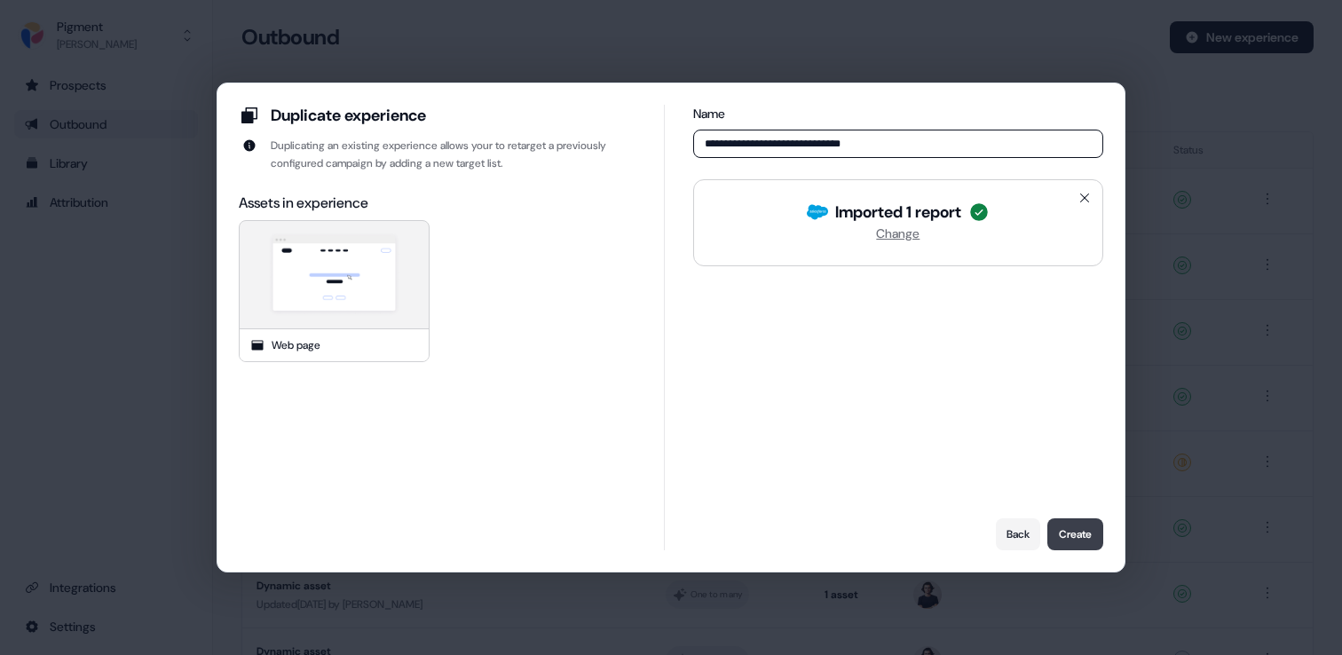
click at [1084, 536] on button "Create" at bounding box center [1076, 534] width 56 height 32
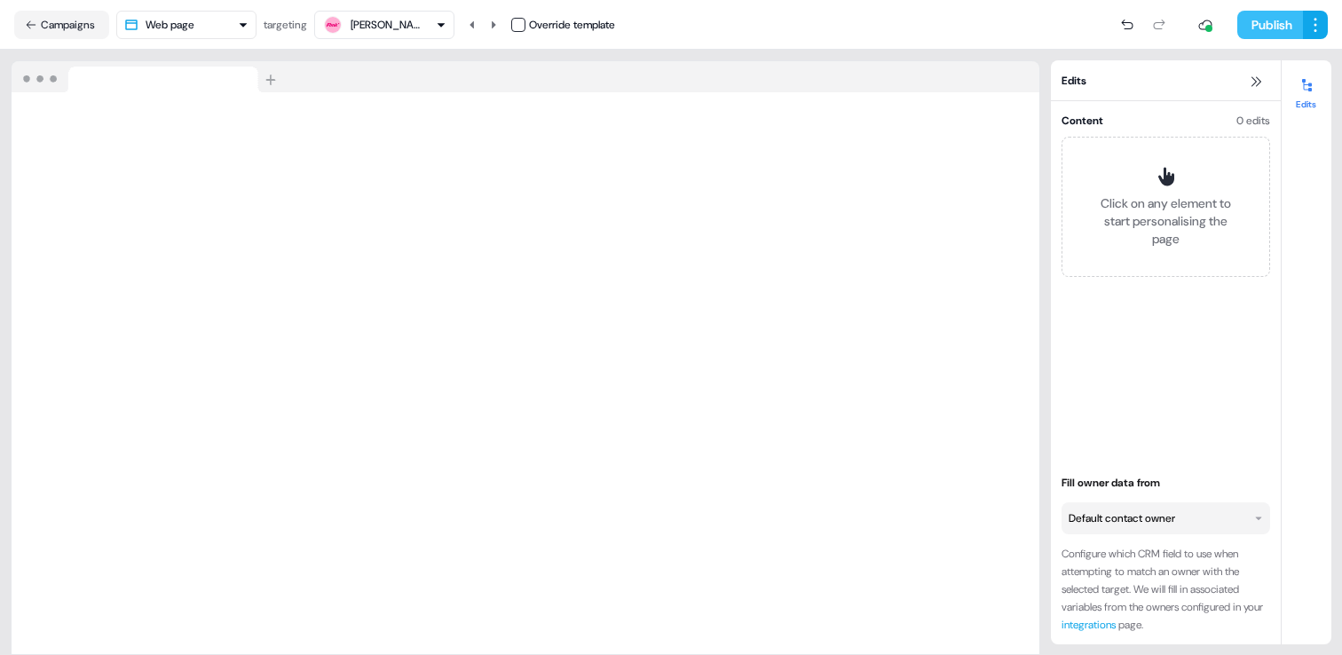
click at [1286, 33] on button "Publish" at bounding box center [1271, 25] width 66 height 28
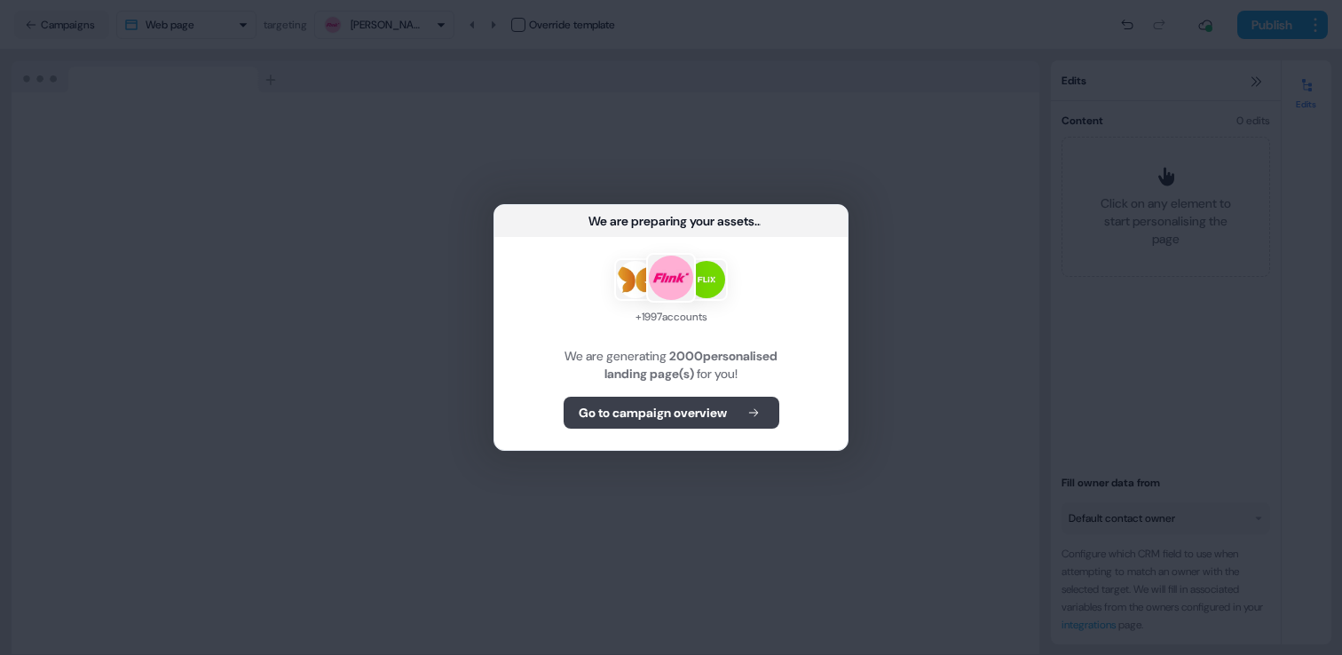
click at [730, 403] on button "Go to campaign overview" at bounding box center [672, 413] width 216 height 32
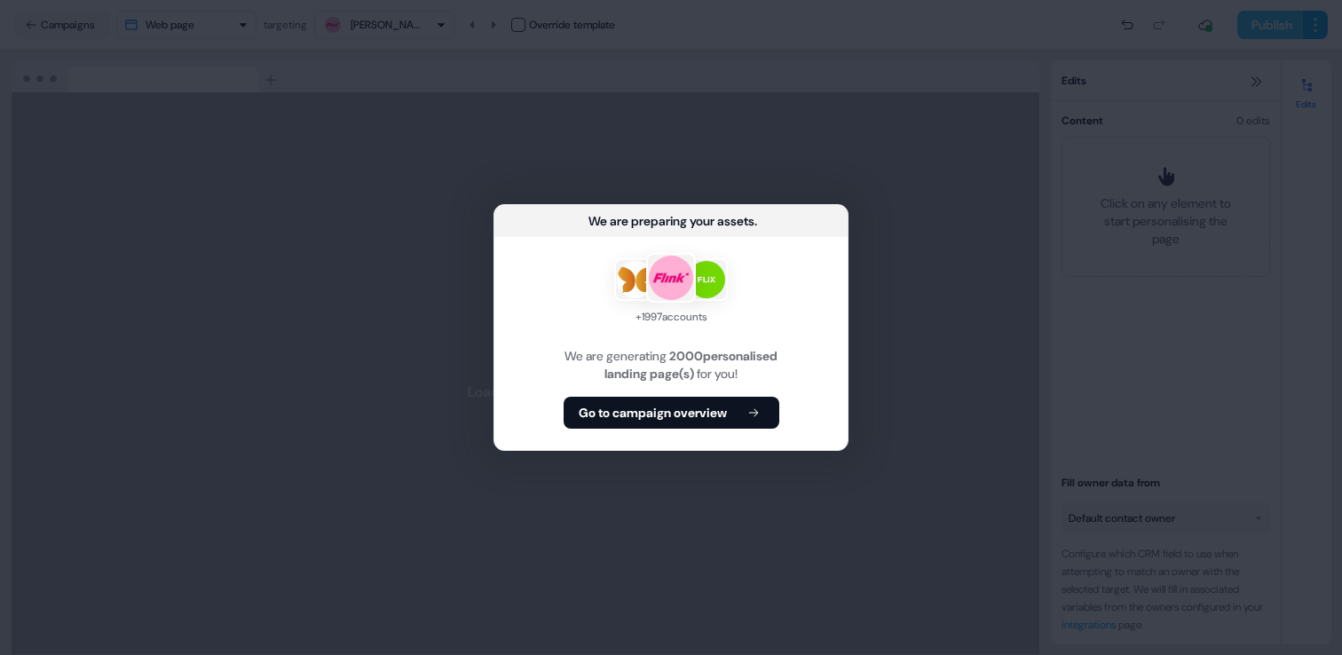
click at [1262, 29] on div "We are preparing your assets ... + 1997 accounts We are generating 2000 persona…" at bounding box center [671, 327] width 1342 height 655
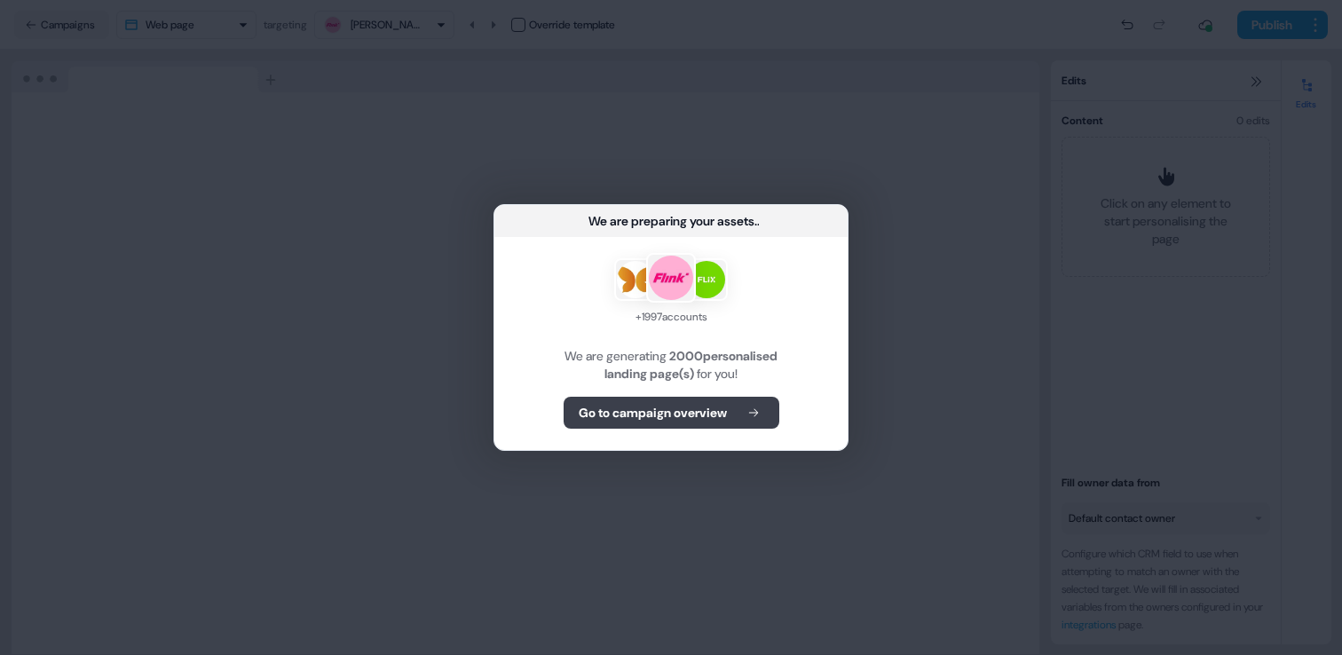
click at [719, 411] on b "Go to campaign overview" at bounding box center [653, 413] width 148 height 18
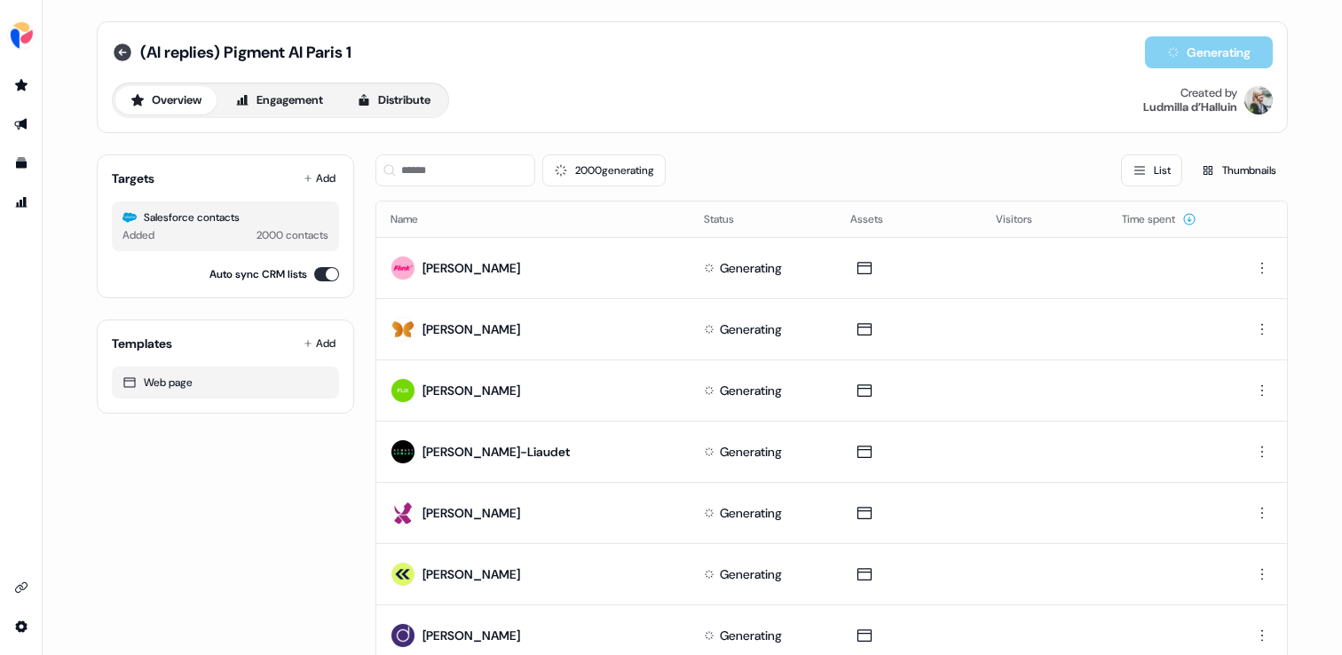
click at [118, 52] on icon at bounding box center [122, 52] width 21 height 21
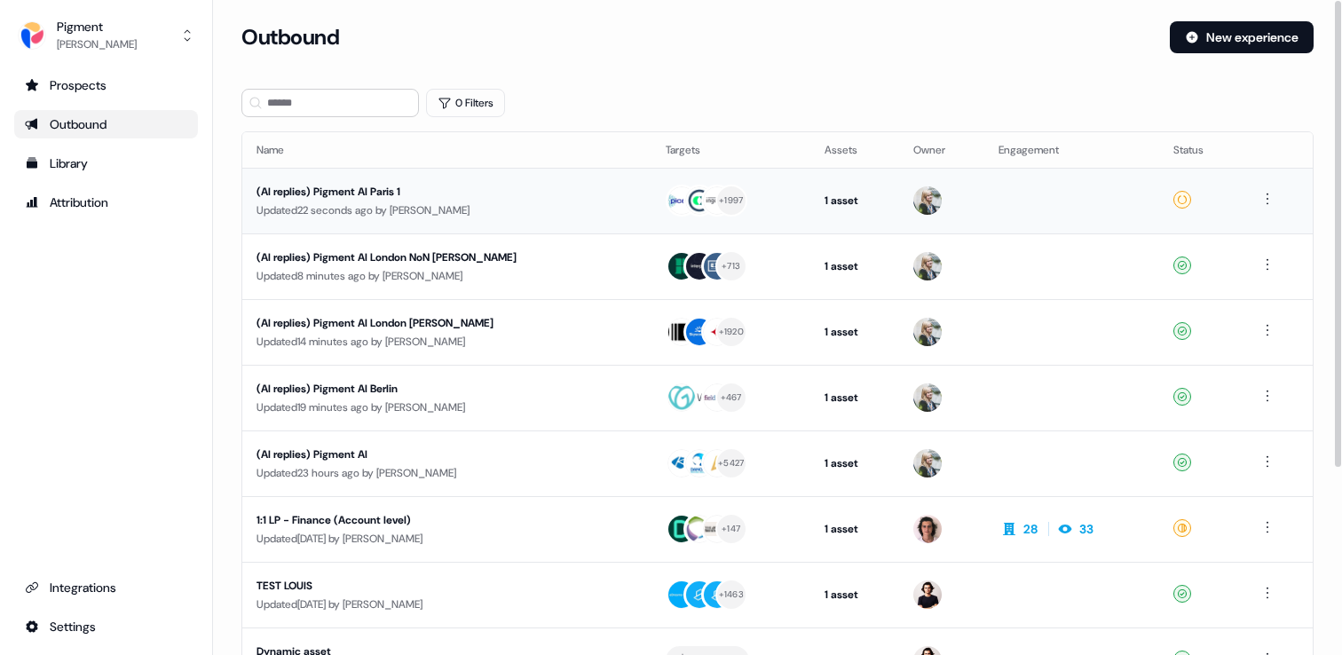
click at [445, 190] on div "(AI replies) Pigment AI Paris 1" at bounding box center [425, 192] width 336 height 18
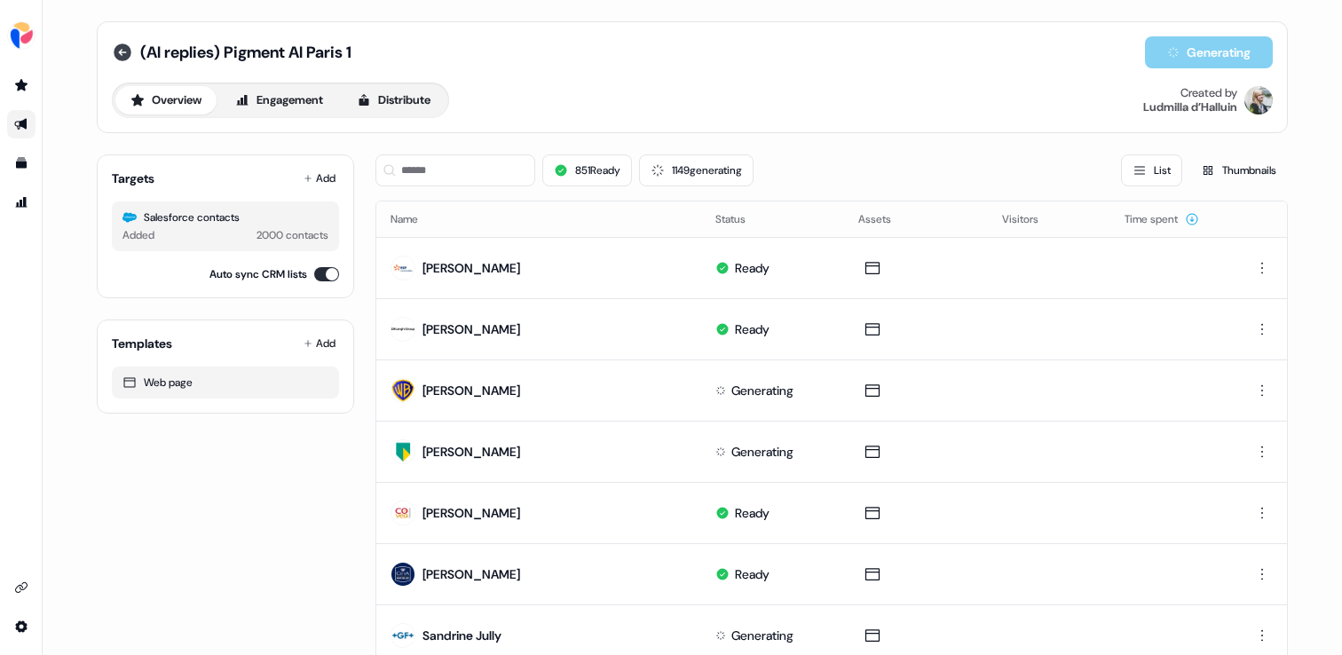
click at [126, 46] on icon at bounding box center [122, 52] width 21 height 21
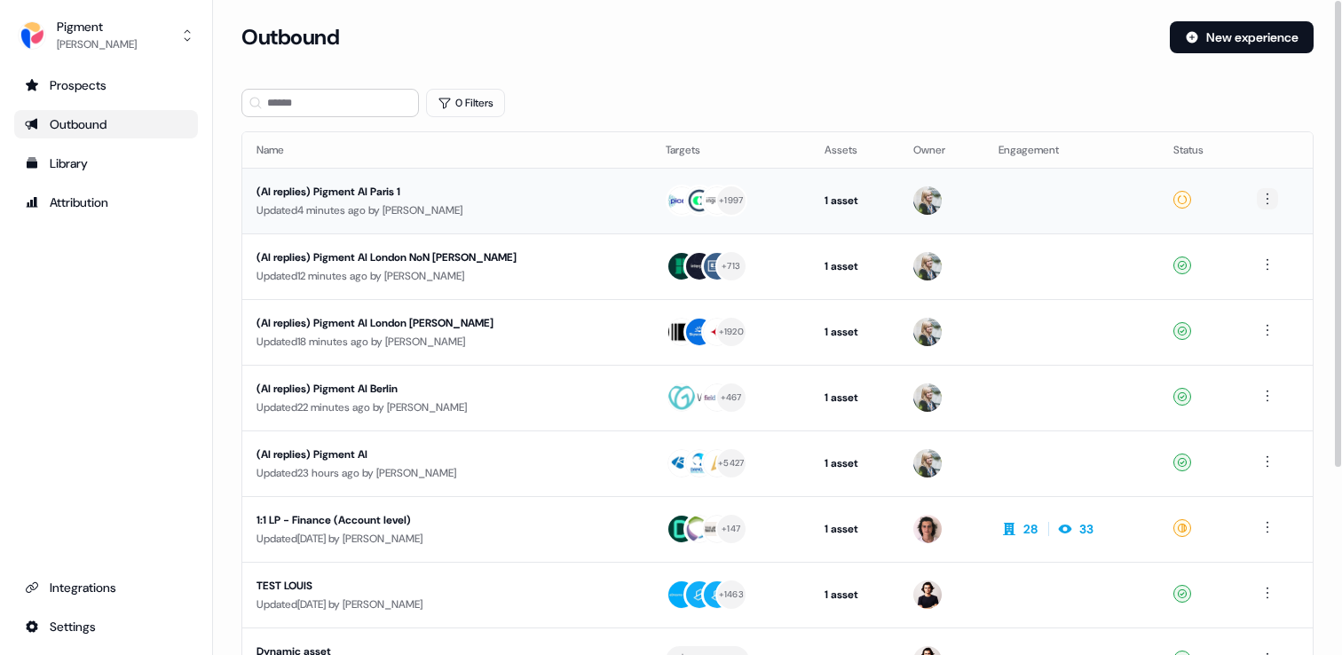
click at [1268, 196] on html "For the best experience switch devices to a bigger screen. Go to Userled.io Pig…" at bounding box center [671, 327] width 1342 height 655
click at [1267, 228] on div "Duplicate" at bounding box center [1266, 232] width 105 height 28
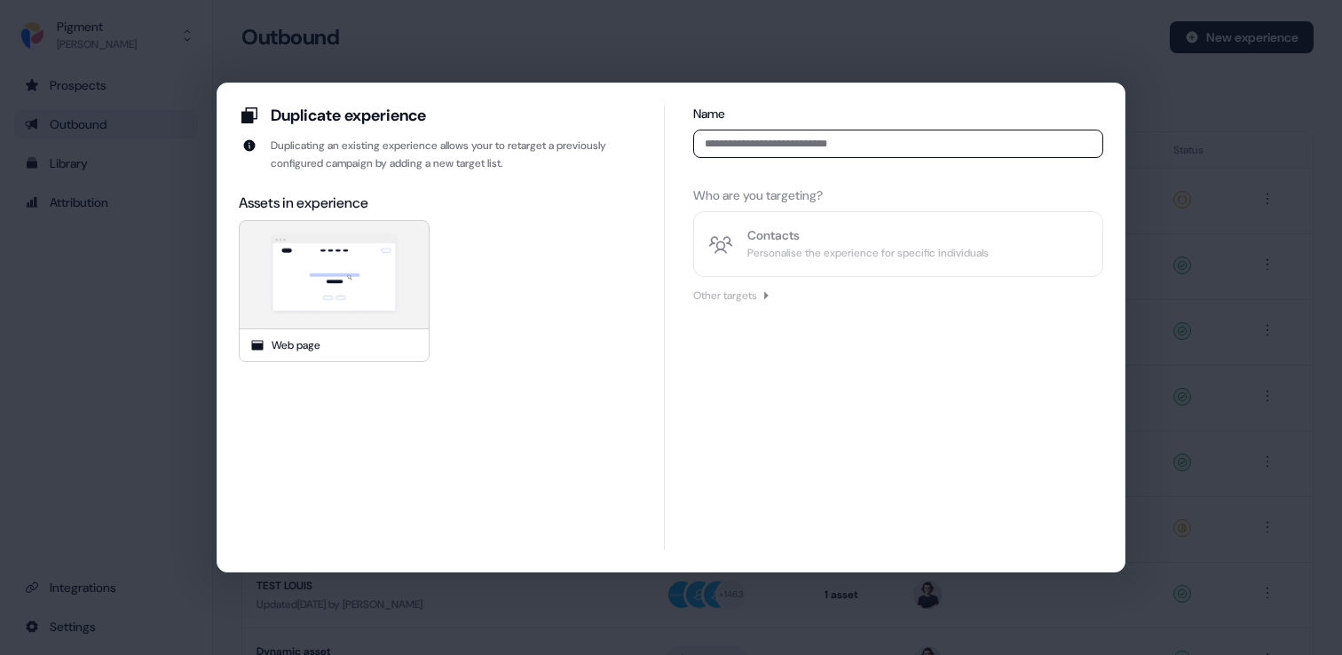
type input "**********"
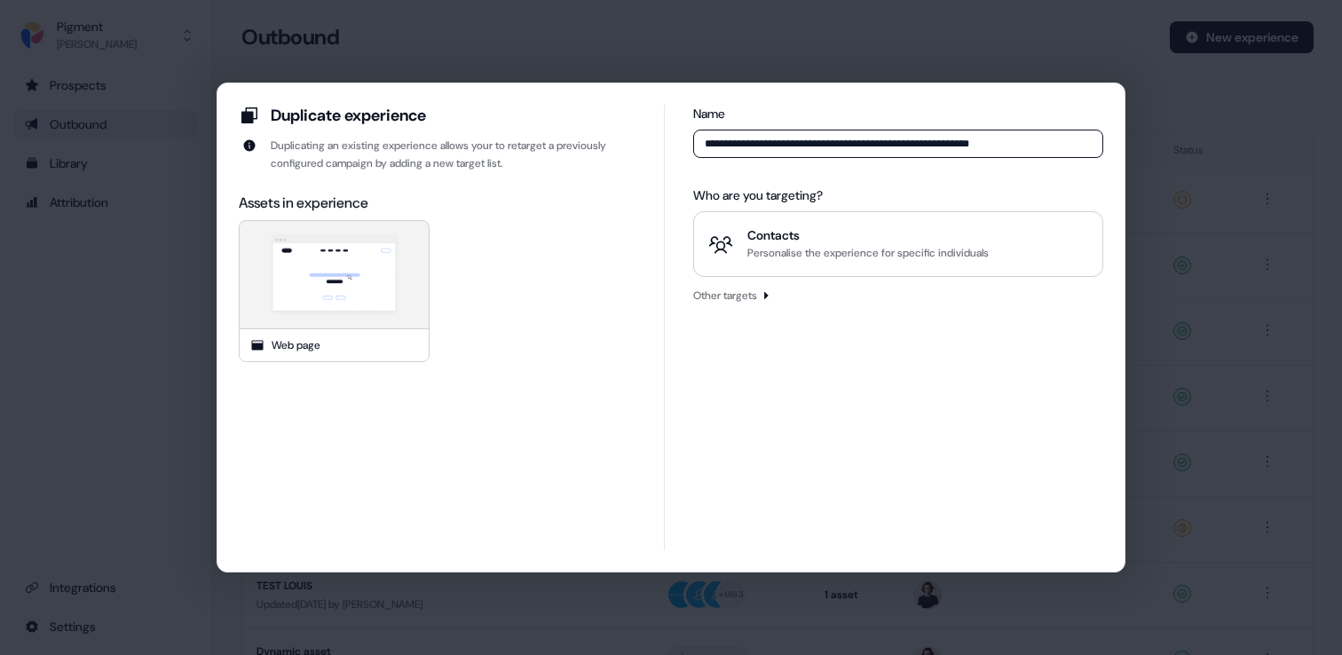
click at [868, 151] on input "**********" at bounding box center [898, 144] width 410 height 28
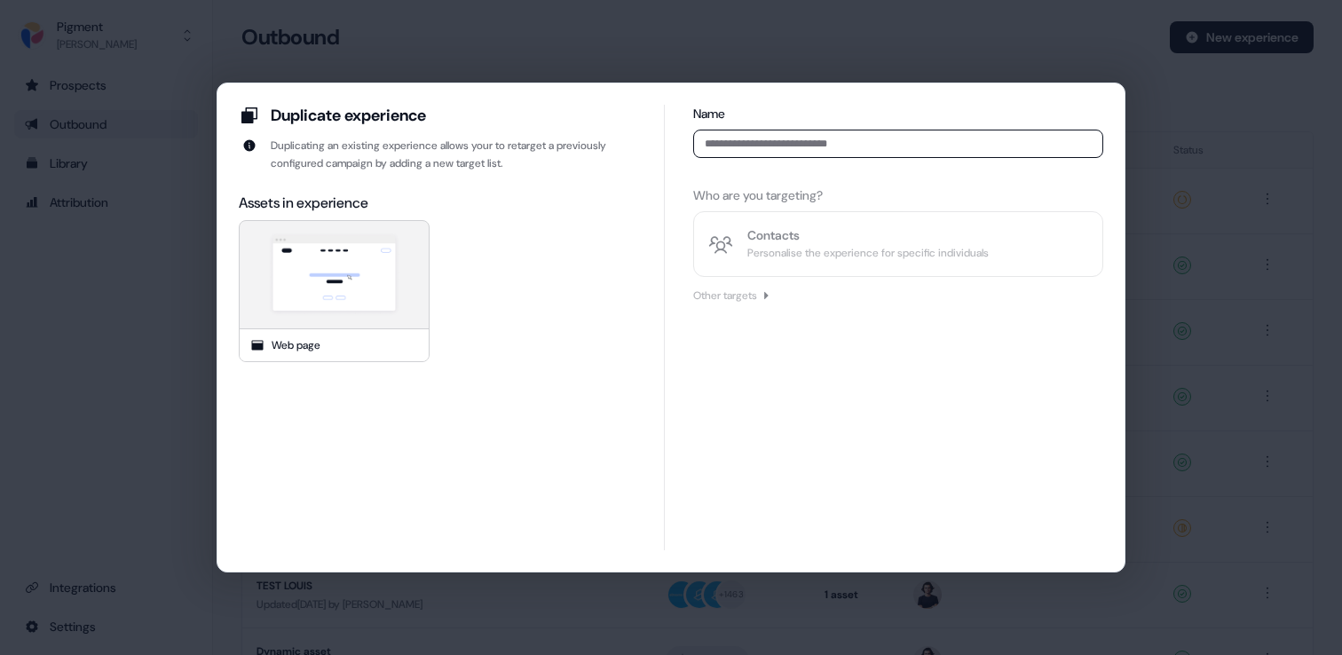
click at [772, 65] on div "Duplicate experience Duplicating an existing experience allows your to retarget…" at bounding box center [671, 327] width 1342 height 655
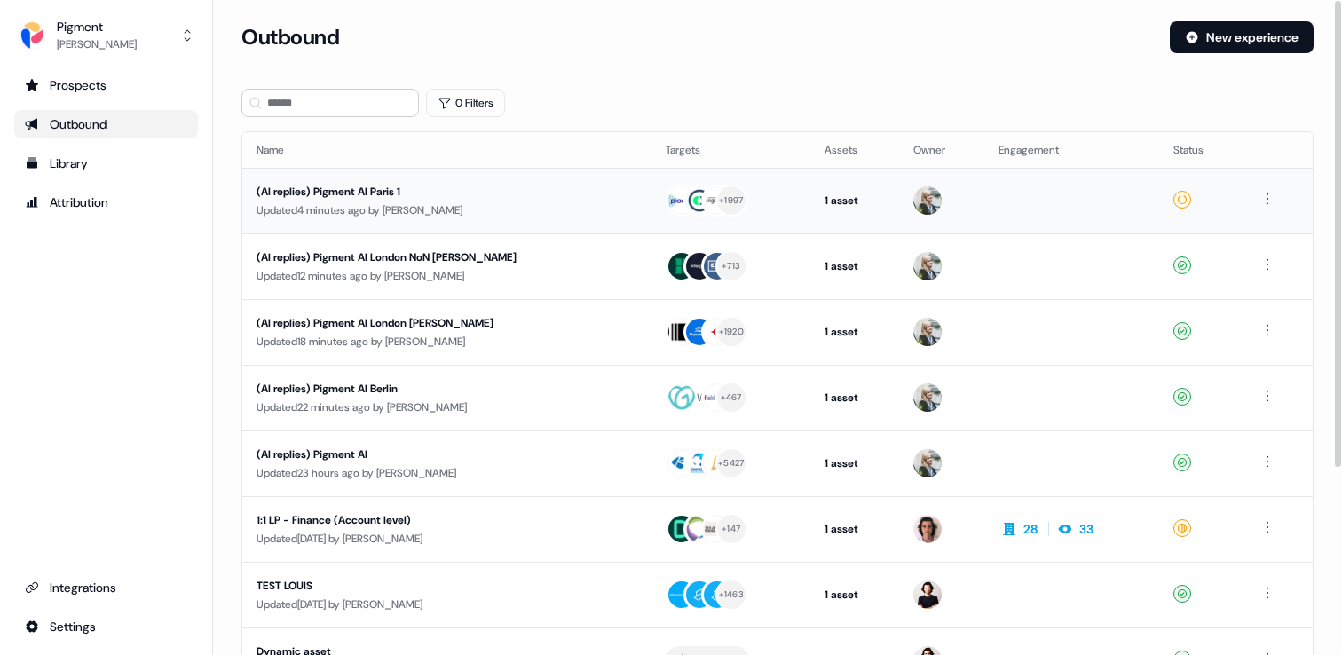
click at [407, 193] on div "(AI replies) Pigment AI Paris 1" at bounding box center [425, 192] width 336 height 18
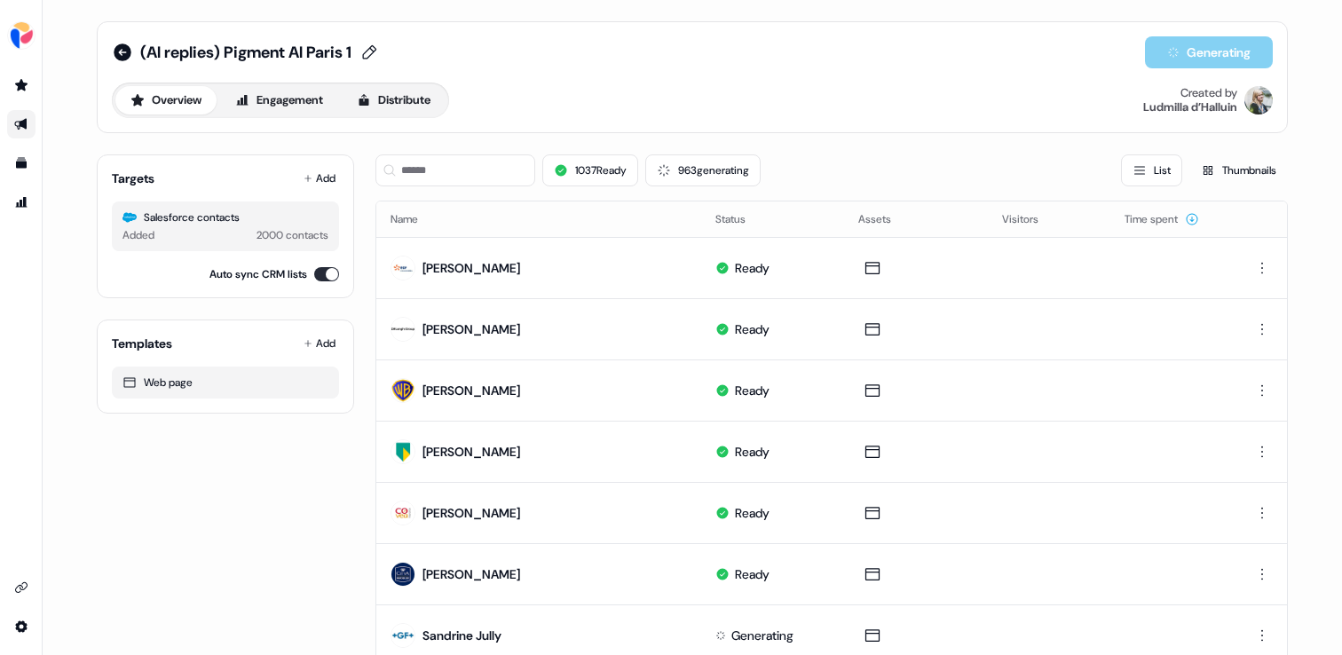
click at [288, 48] on span "(AI replies) Pigment AI Paris 1" at bounding box center [245, 52] width 211 height 21
click at [288, 49] on input "**********" at bounding box center [237, 53] width 194 height 18
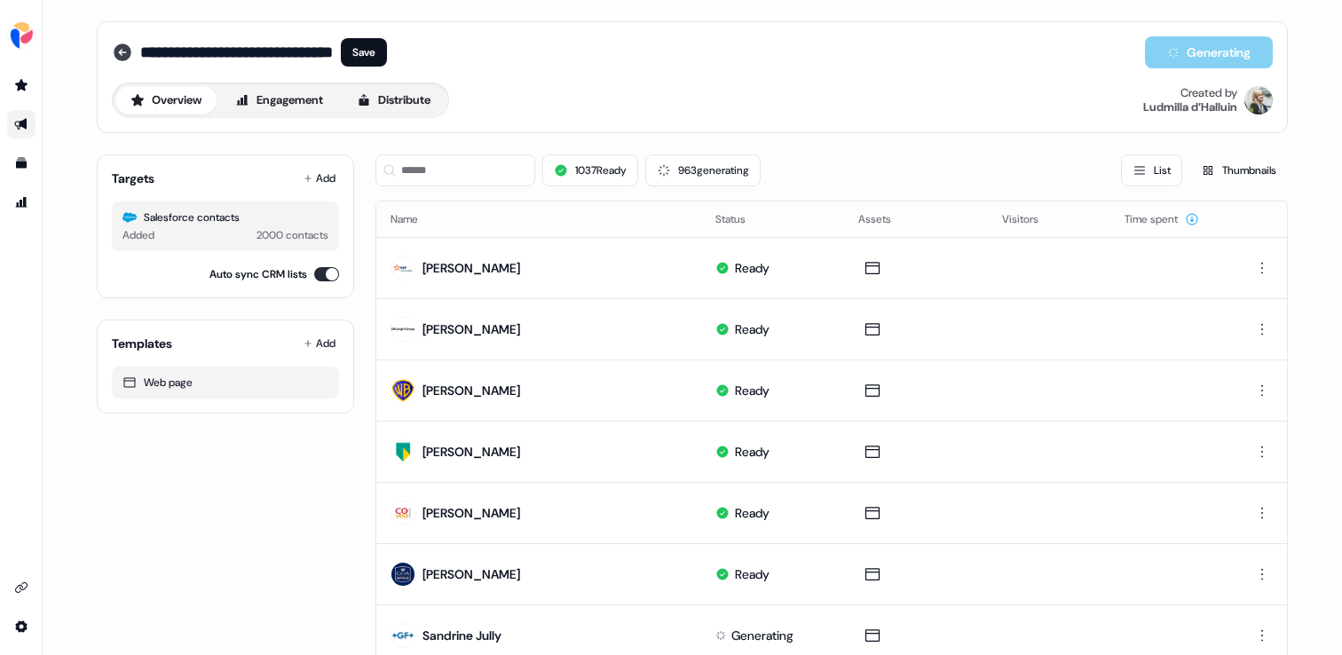
click at [122, 52] on icon at bounding box center [122, 52] width 21 height 21
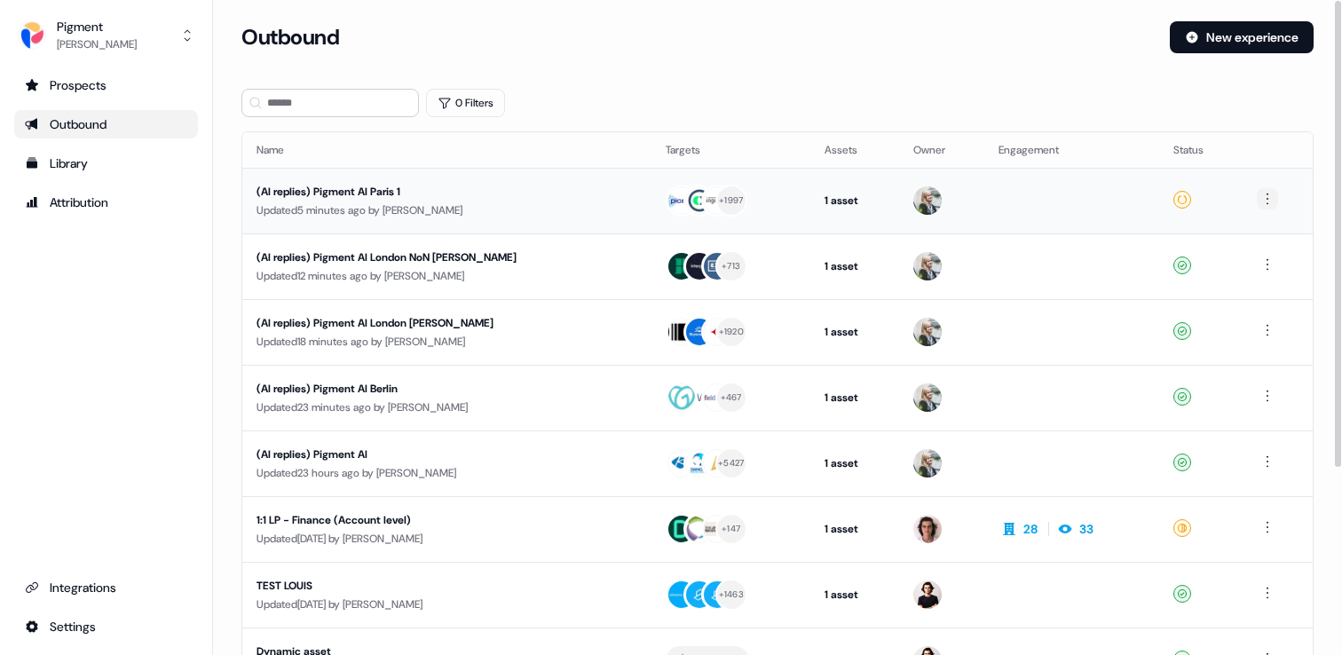
click at [1270, 202] on html "For the best experience switch devices to a bigger screen. Go to Userled.io Pig…" at bounding box center [671, 327] width 1342 height 655
click at [1269, 226] on div "Duplicate" at bounding box center [1266, 232] width 105 height 28
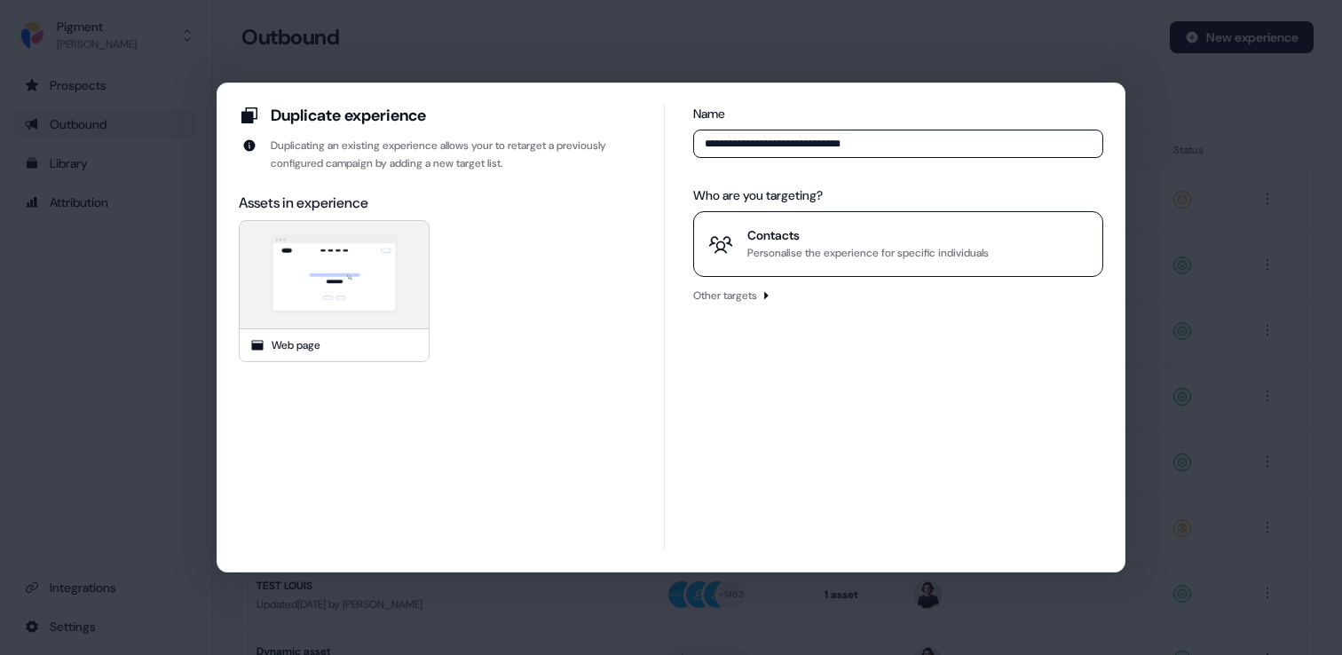
type input "**********"
click at [867, 234] on div "Contacts" at bounding box center [868, 235] width 241 height 18
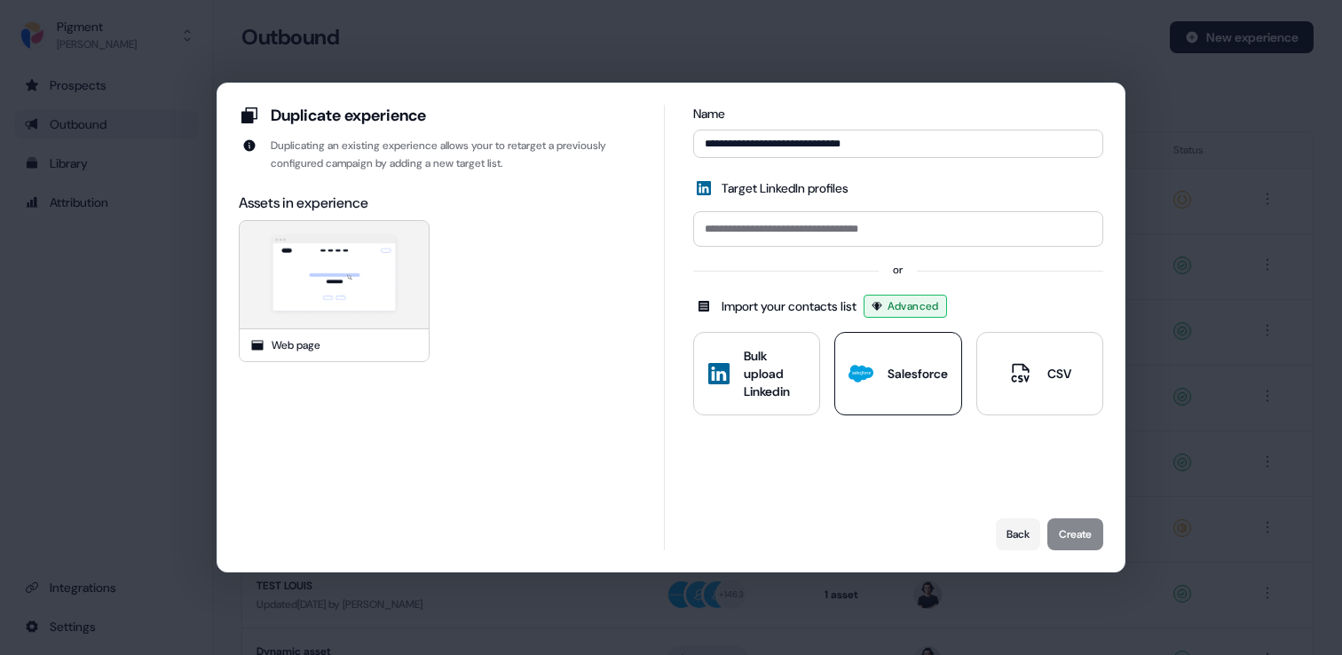
click at [875, 358] on button "Salesforce" at bounding box center [898, 373] width 127 height 83
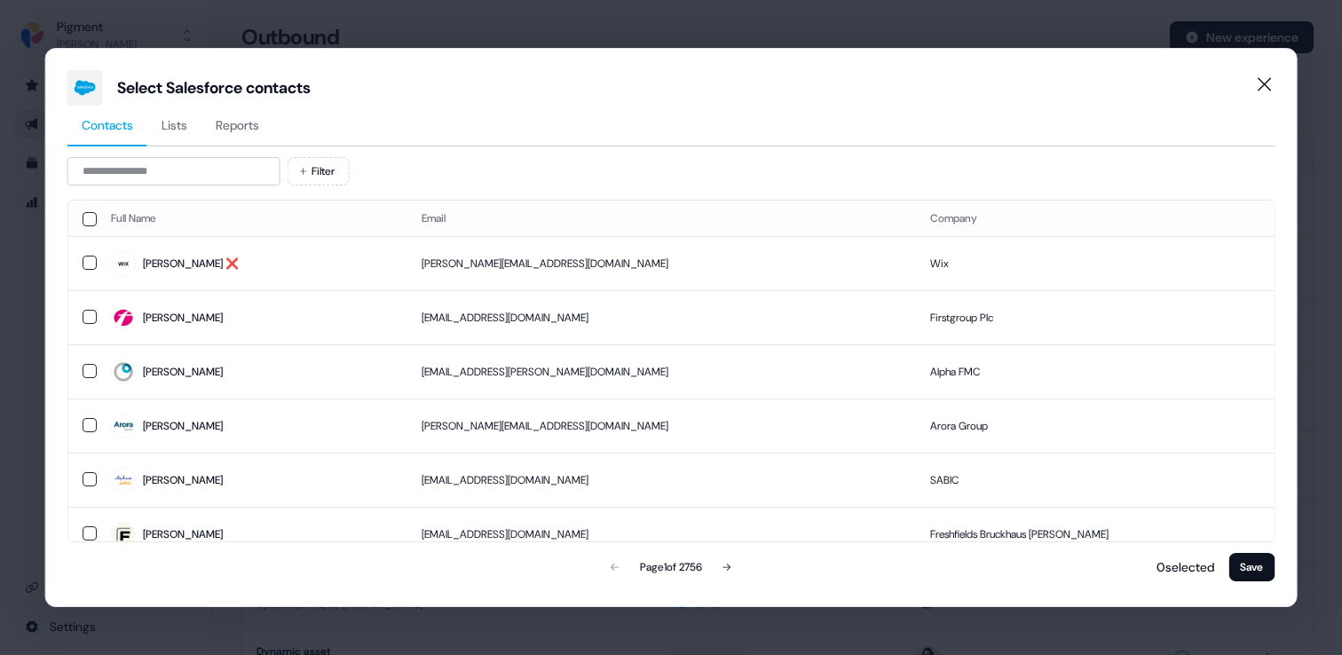
click at [255, 125] on span "Reports" at bounding box center [238, 125] width 44 height 18
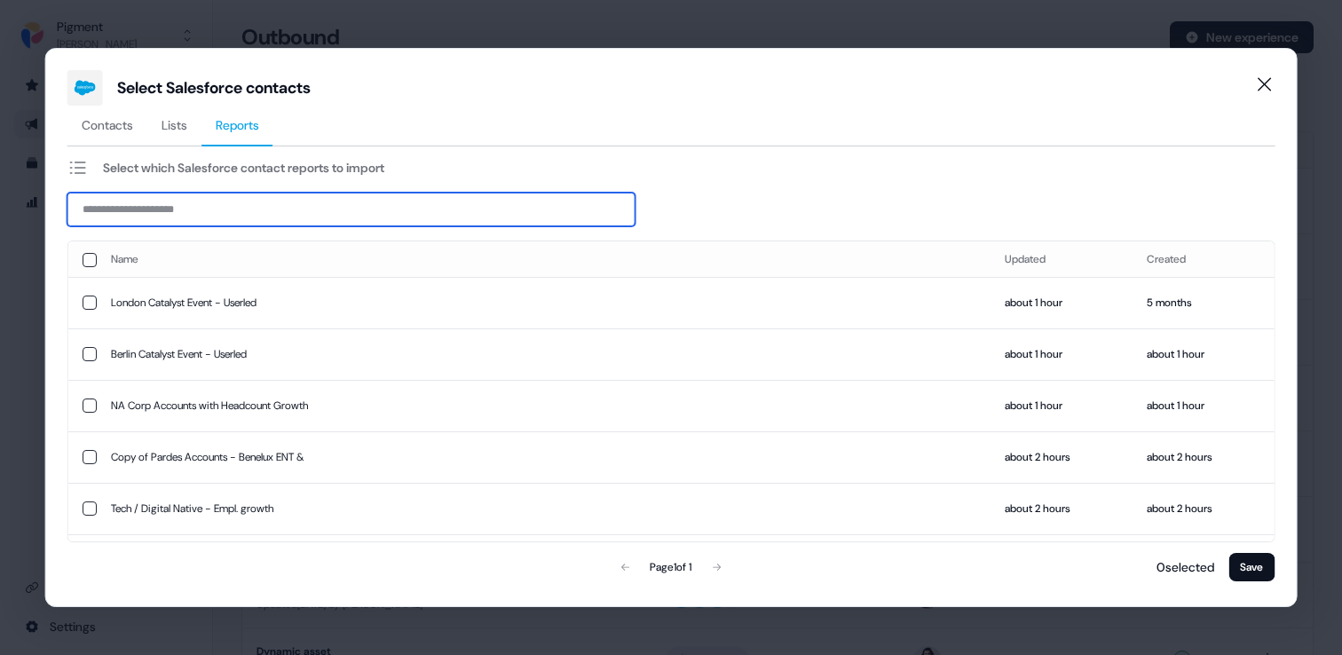
click at [407, 216] on input at bounding box center [351, 210] width 568 height 34
paste input "**********"
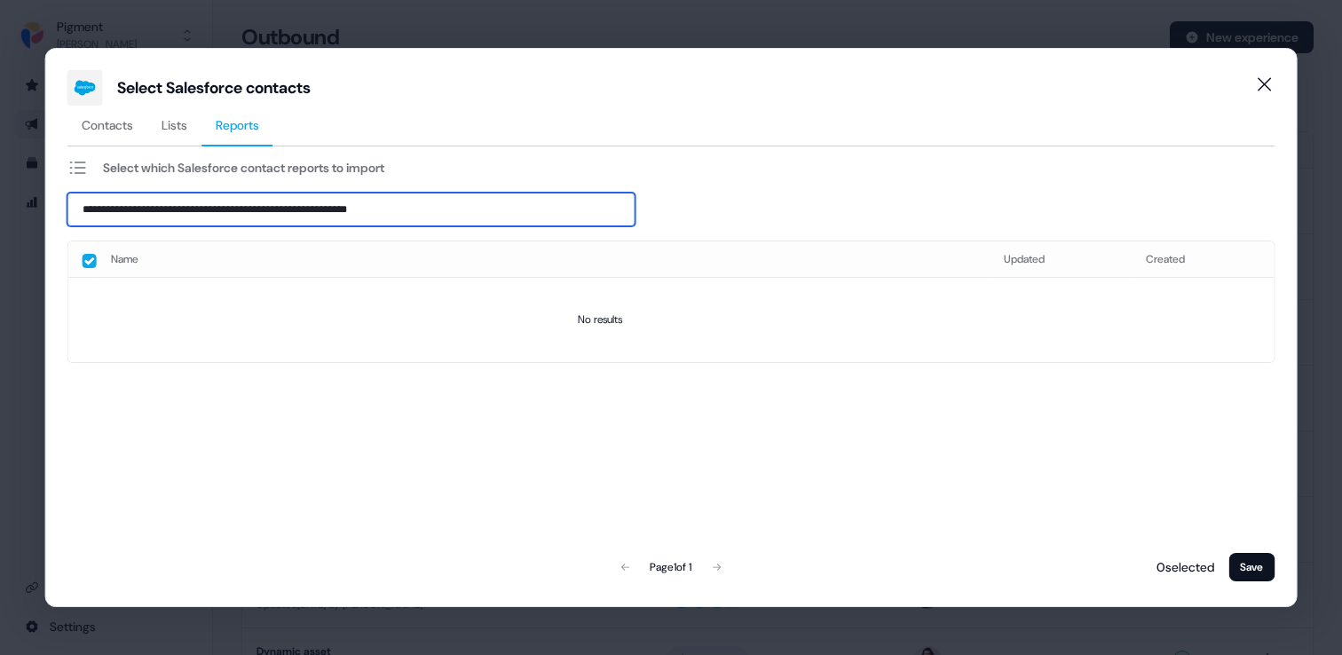
drag, startPoint x: 232, startPoint y: 211, endPoint x: 51, endPoint y: 205, distance: 181.2
click at [51, 205] on div "**********" at bounding box center [671, 327] width 1253 height 559
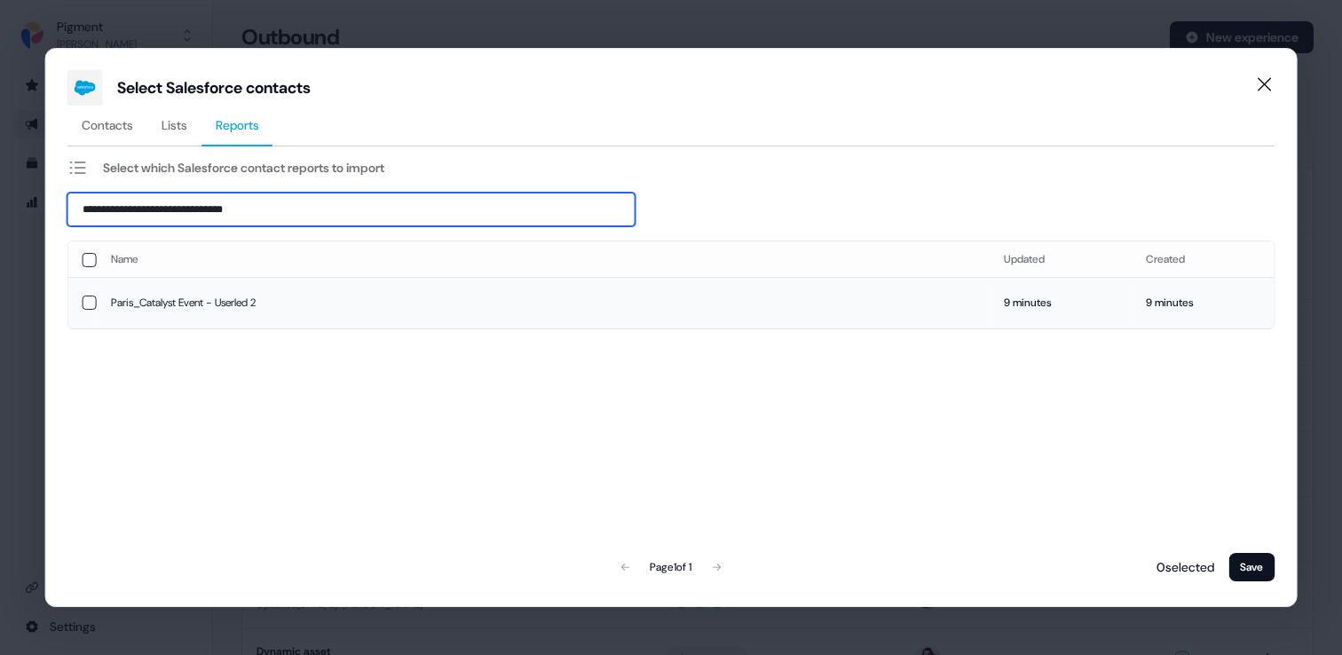
type input "**********"
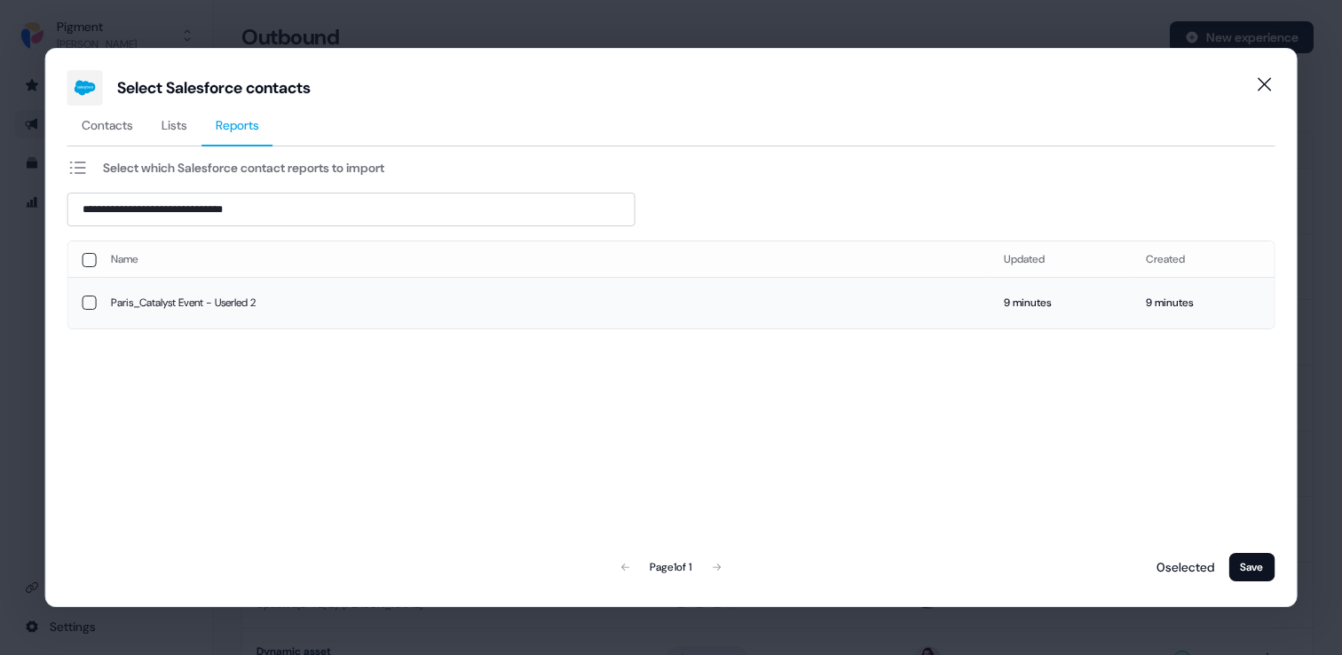
click at [162, 304] on td "Paris_Catalyst Event - Userled 2" at bounding box center [544, 302] width 894 height 51
click at [1246, 568] on button "Save" at bounding box center [1252, 567] width 46 height 28
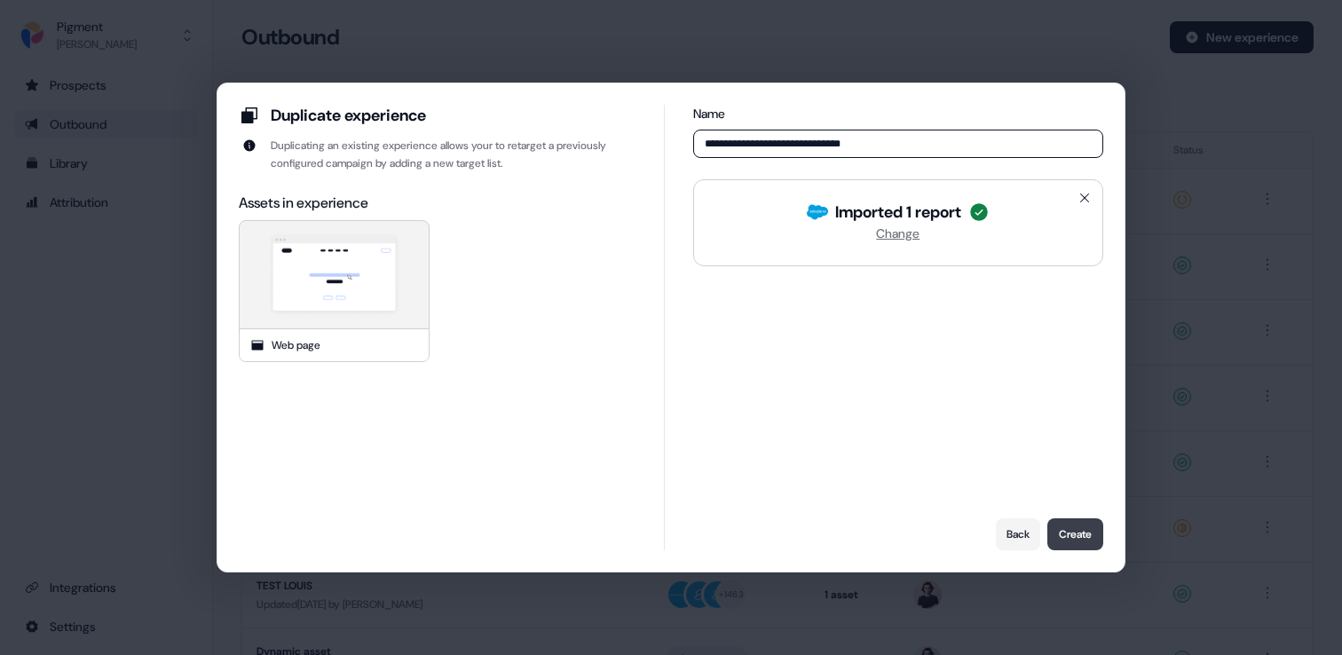
click at [1082, 532] on button "Create" at bounding box center [1076, 534] width 56 height 32
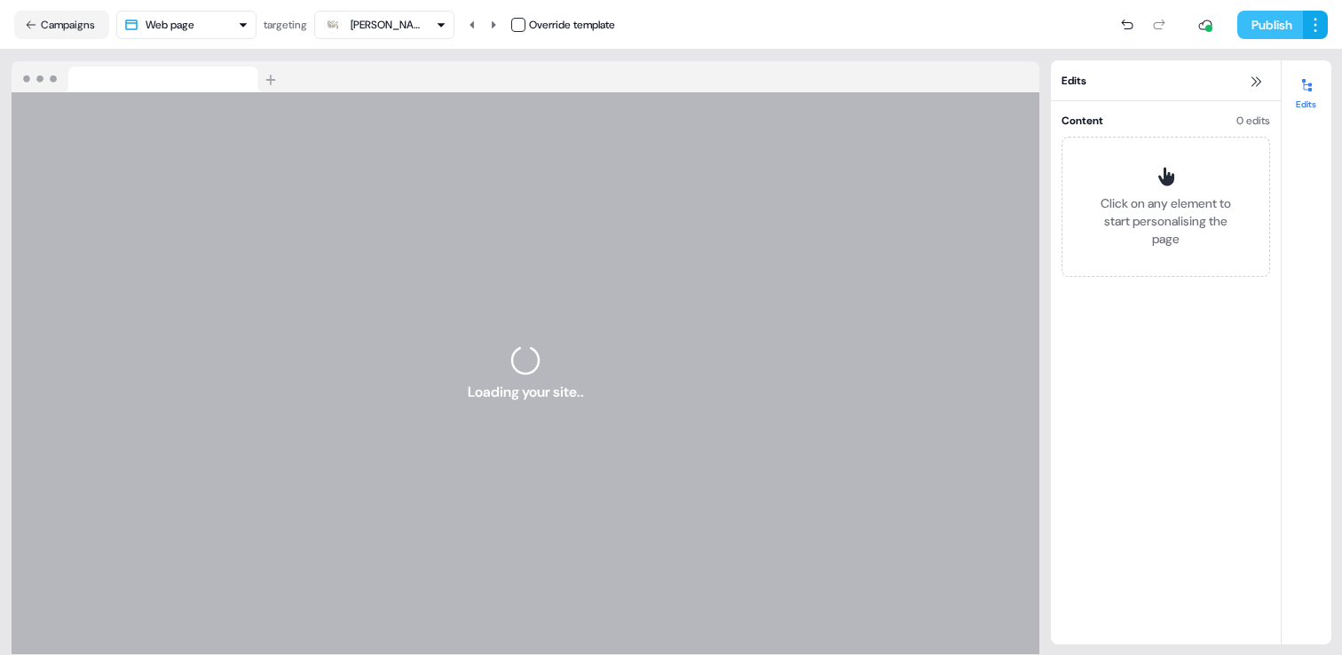
click at [1273, 23] on button "Publish" at bounding box center [1271, 25] width 66 height 28
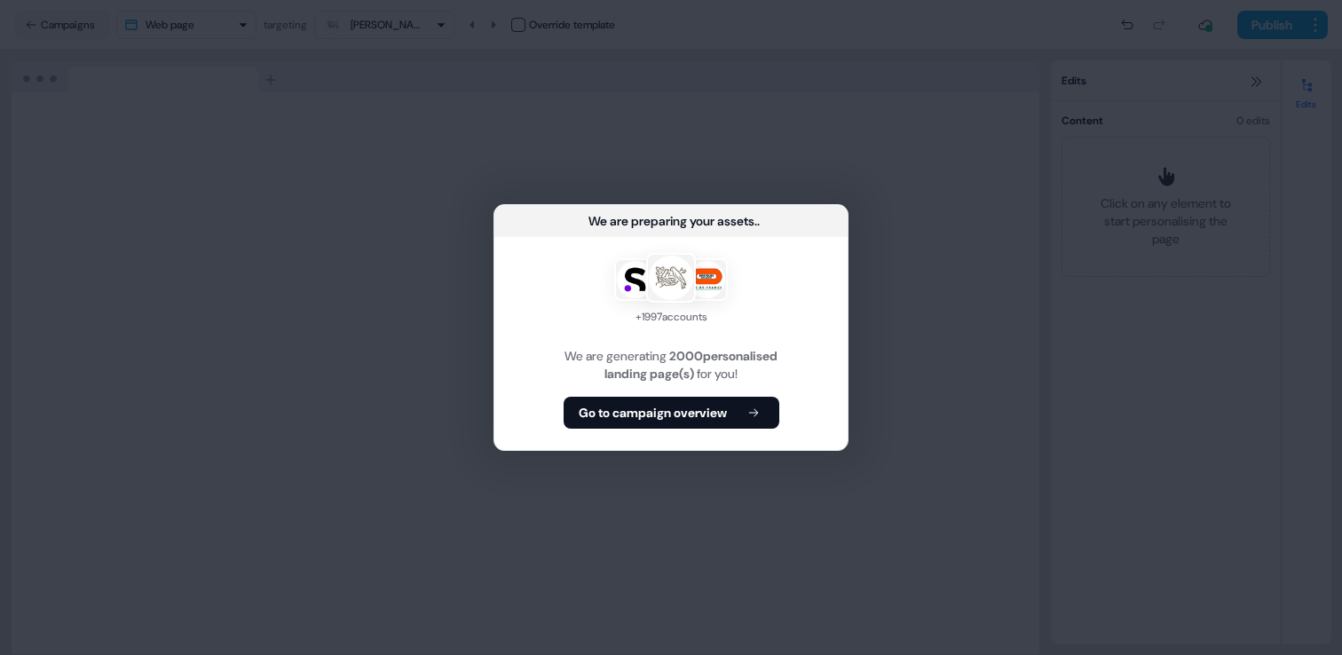
click at [725, 432] on div "+ 1997 accounts We are generating 2000 personalised landing page(s) for you! Go…" at bounding box center [670, 343] width 353 height 213
click at [725, 415] on b "Go to campaign overview" at bounding box center [653, 413] width 148 height 18
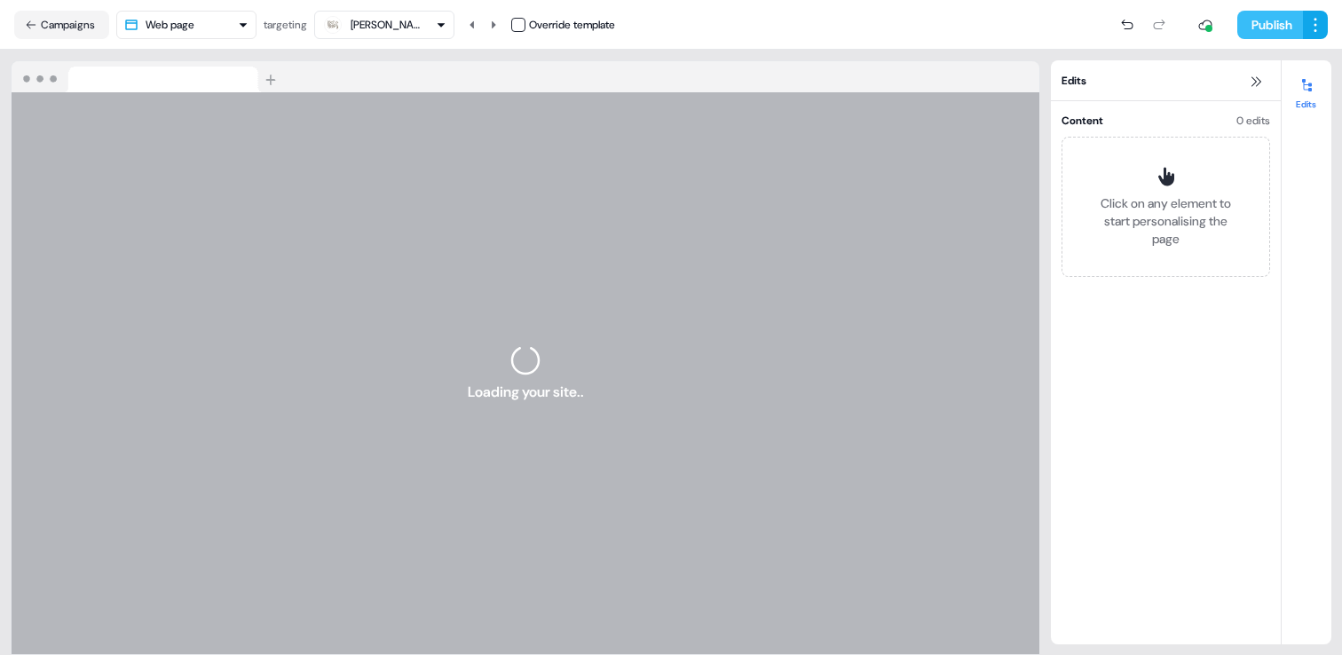
click at [1263, 28] on button "Publish" at bounding box center [1271, 25] width 66 height 28
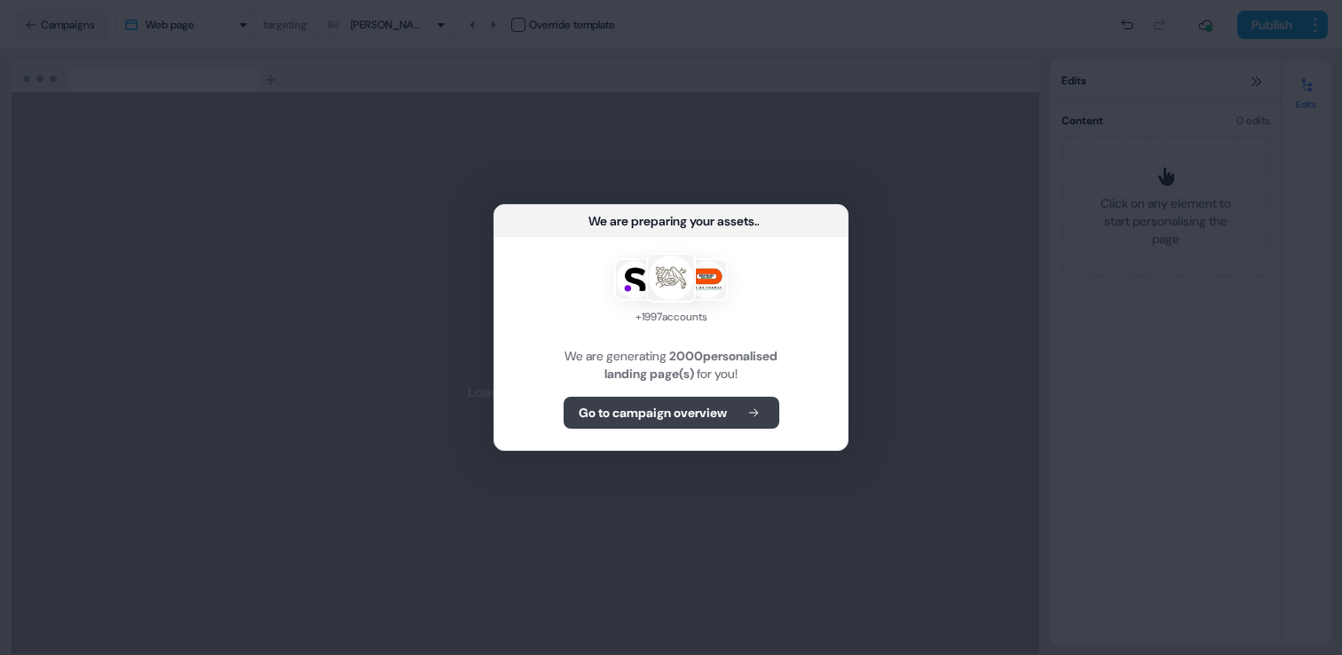
click at [705, 409] on b "Go to campaign overview" at bounding box center [653, 413] width 148 height 18
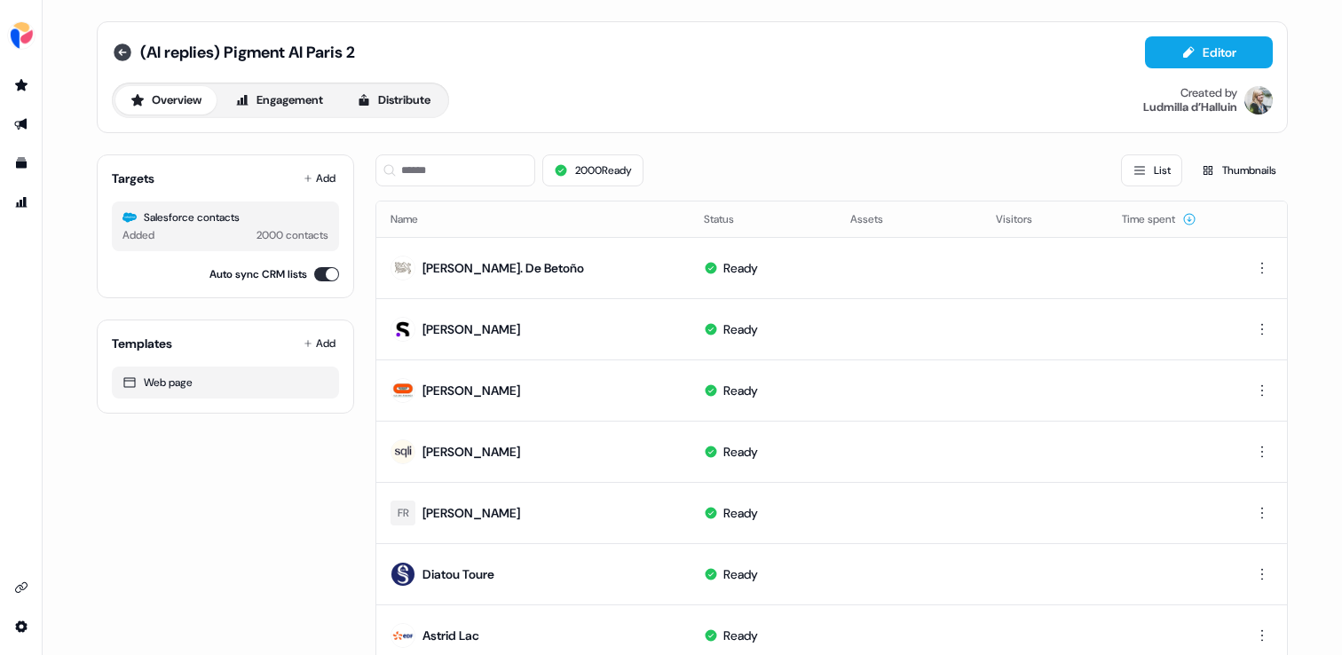
click at [114, 51] on icon at bounding box center [123, 53] width 18 height 18
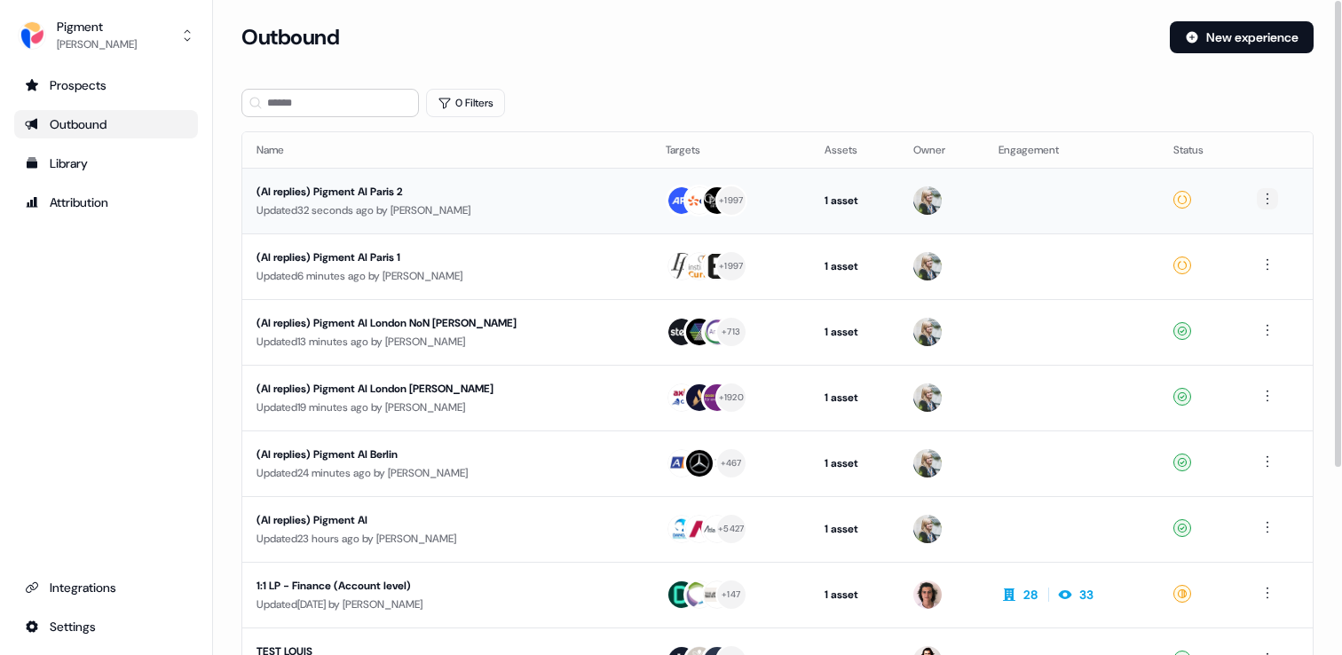
click at [1270, 193] on html "For the best experience switch devices to a bigger screen. Go to Userled.io Pig…" at bounding box center [671, 327] width 1342 height 655
click at [1263, 233] on span "Duplicate" at bounding box center [1241, 232] width 45 height 14
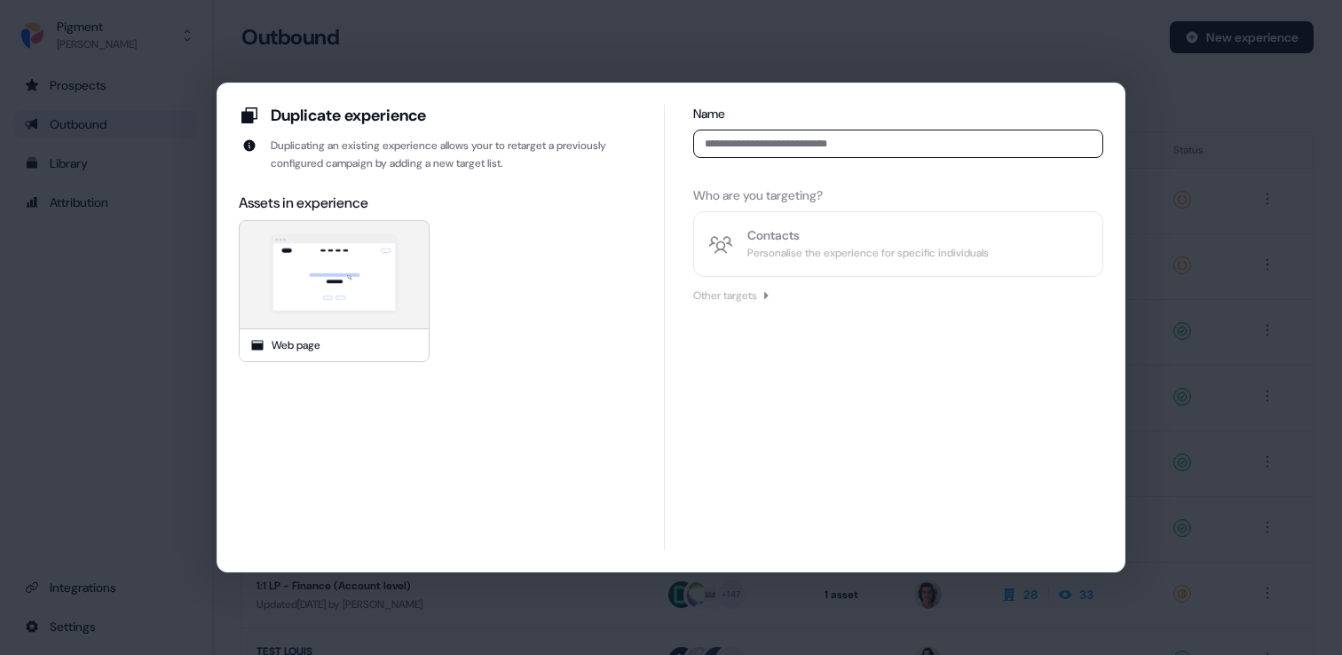
type input "**********"
click at [827, 67] on div "**********" at bounding box center [671, 327] width 1342 height 655
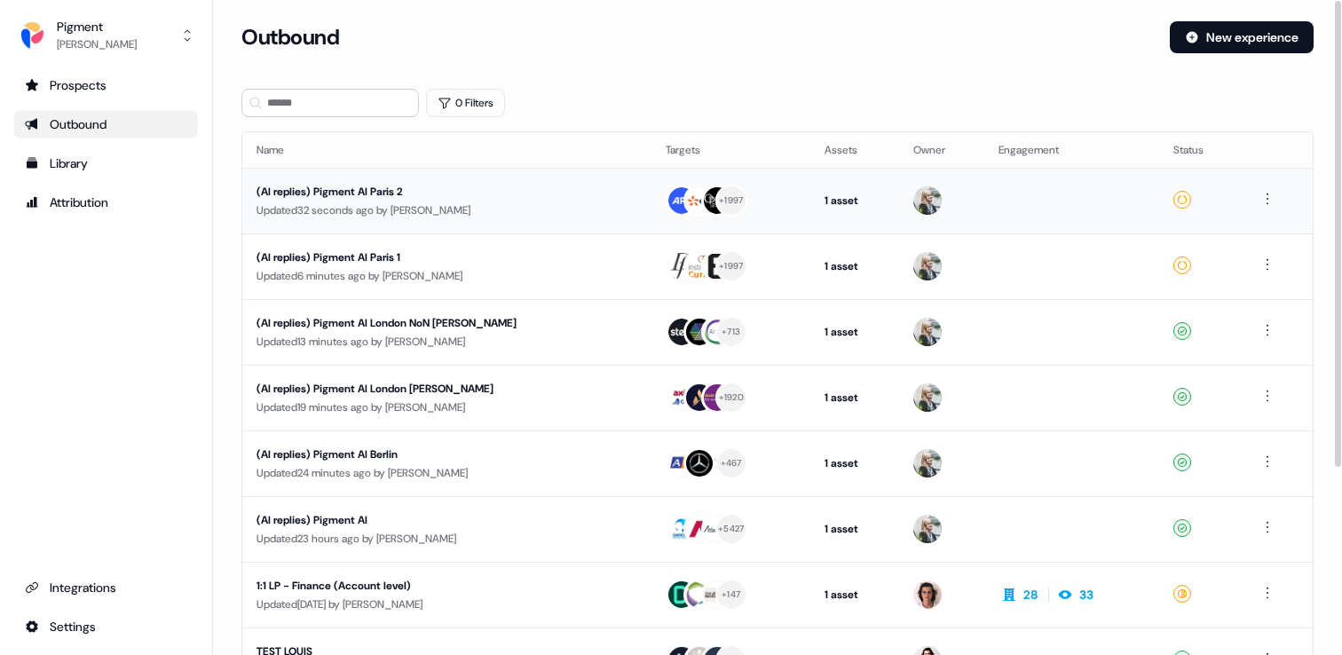
click at [452, 194] on div "(AI replies) Pigment AI Paris 2" at bounding box center [425, 192] width 336 height 18
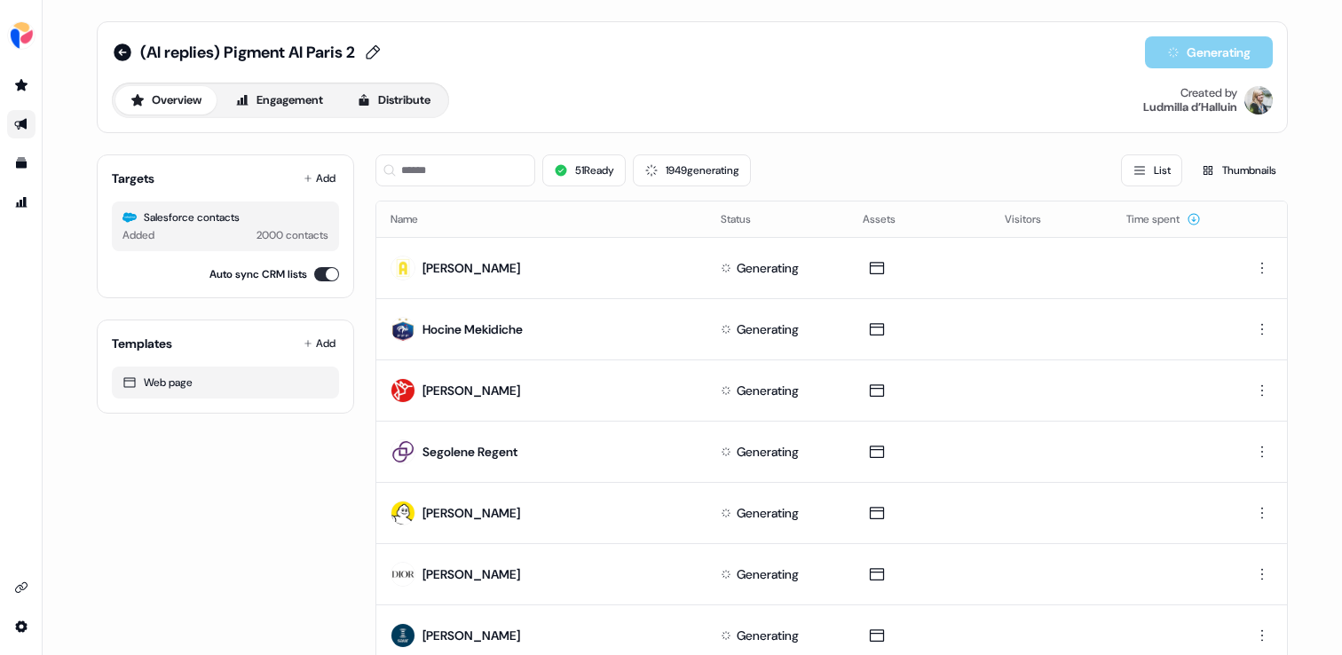
click at [305, 45] on span "(AI replies) Pigment AI Paris 2" at bounding box center [247, 52] width 215 height 21
click at [305, 45] on input "**********" at bounding box center [237, 53] width 194 height 18
click at [116, 54] on icon at bounding box center [123, 53] width 18 height 18
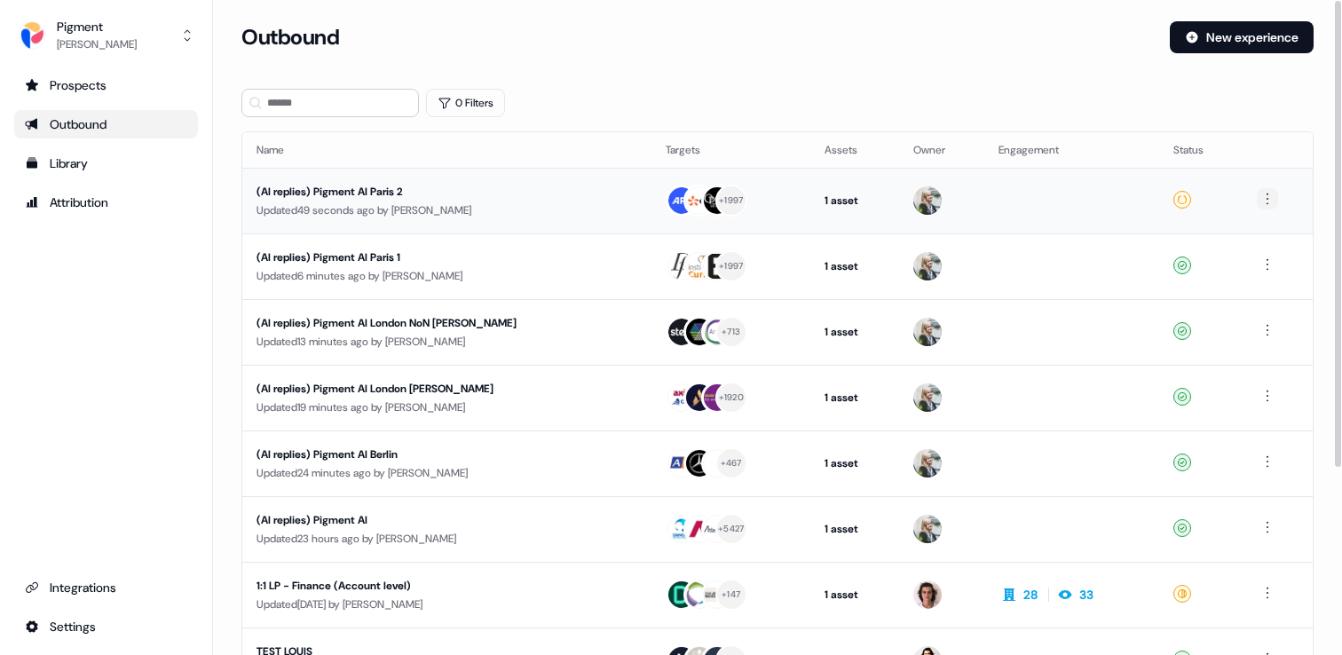
click at [1263, 201] on html "For the best experience switch devices to a bigger screen. Go to Userled.io Pig…" at bounding box center [671, 327] width 1342 height 655
click at [1263, 230] on span "Duplicate" at bounding box center [1241, 232] width 45 height 14
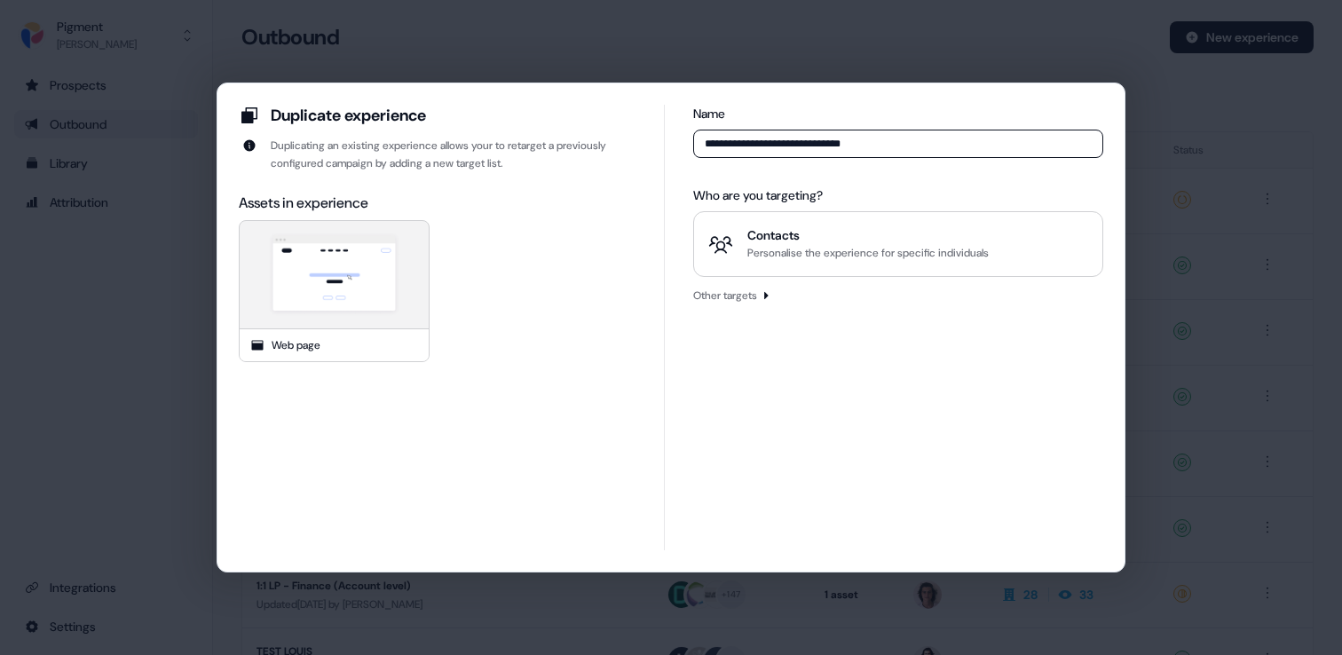
type input "**********"
click at [886, 194] on div "Who are you targeting?" at bounding box center [898, 195] width 410 height 18
click at [886, 236] on div "Contacts" at bounding box center [868, 235] width 241 height 18
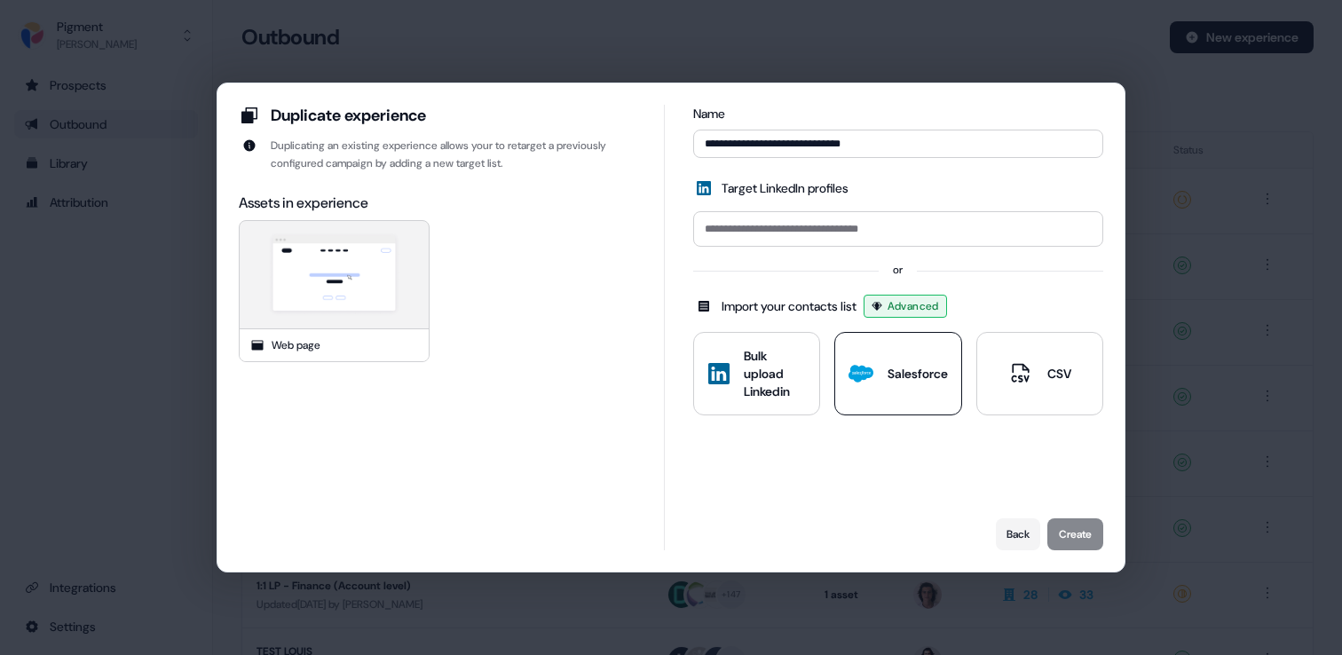
click at [898, 360] on button "Salesforce" at bounding box center [898, 373] width 127 height 83
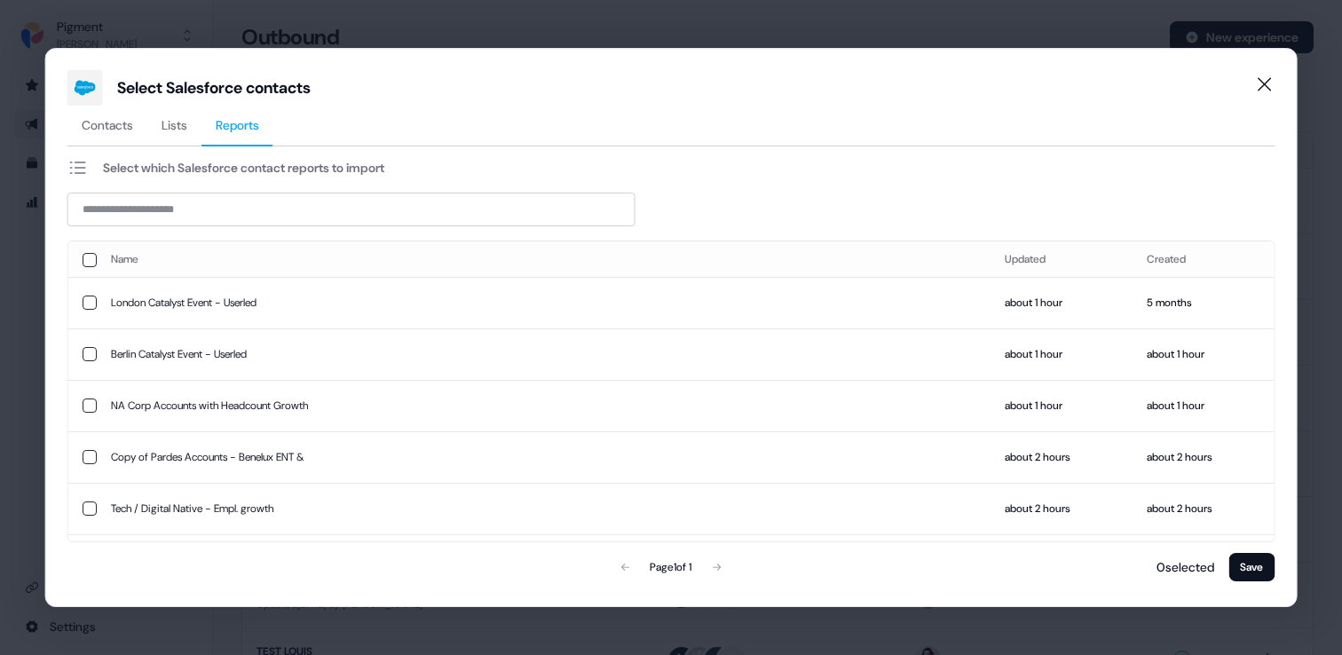
click at [265, 130] on button "Reports" at bounding box center [238, 126] width 72 height 41
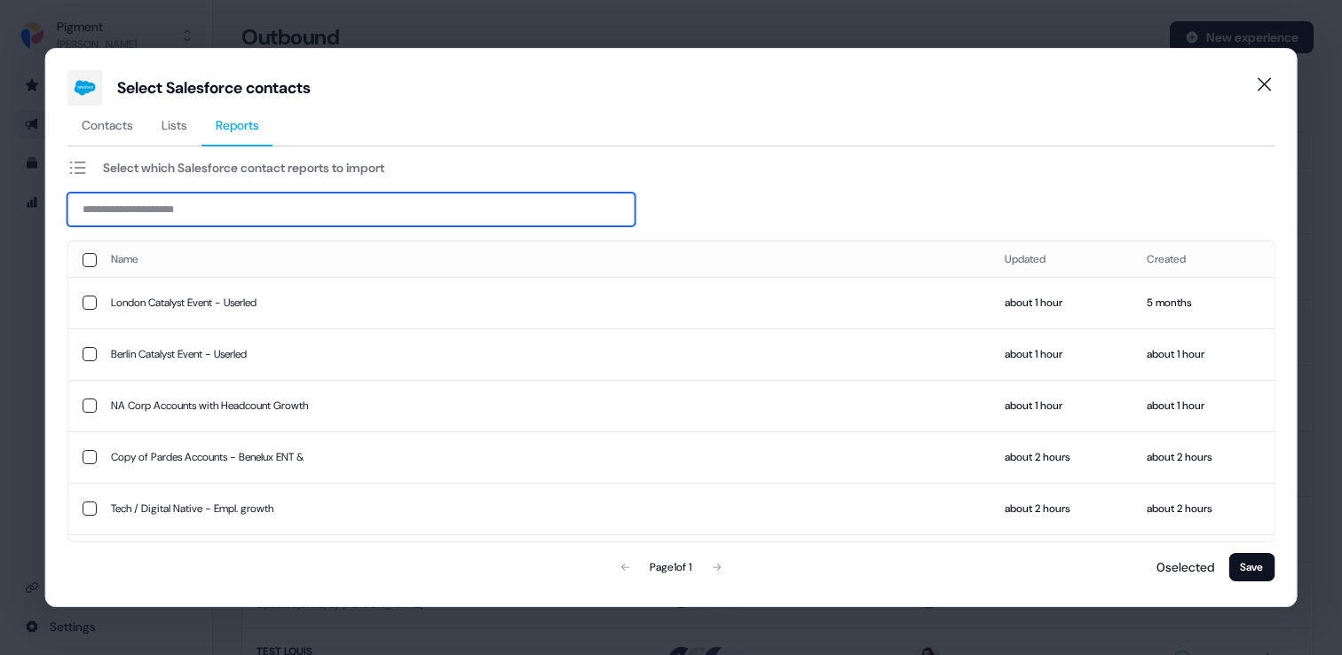
click at [219, 223] on input at bounding box center [351, 210] width 568 height 34
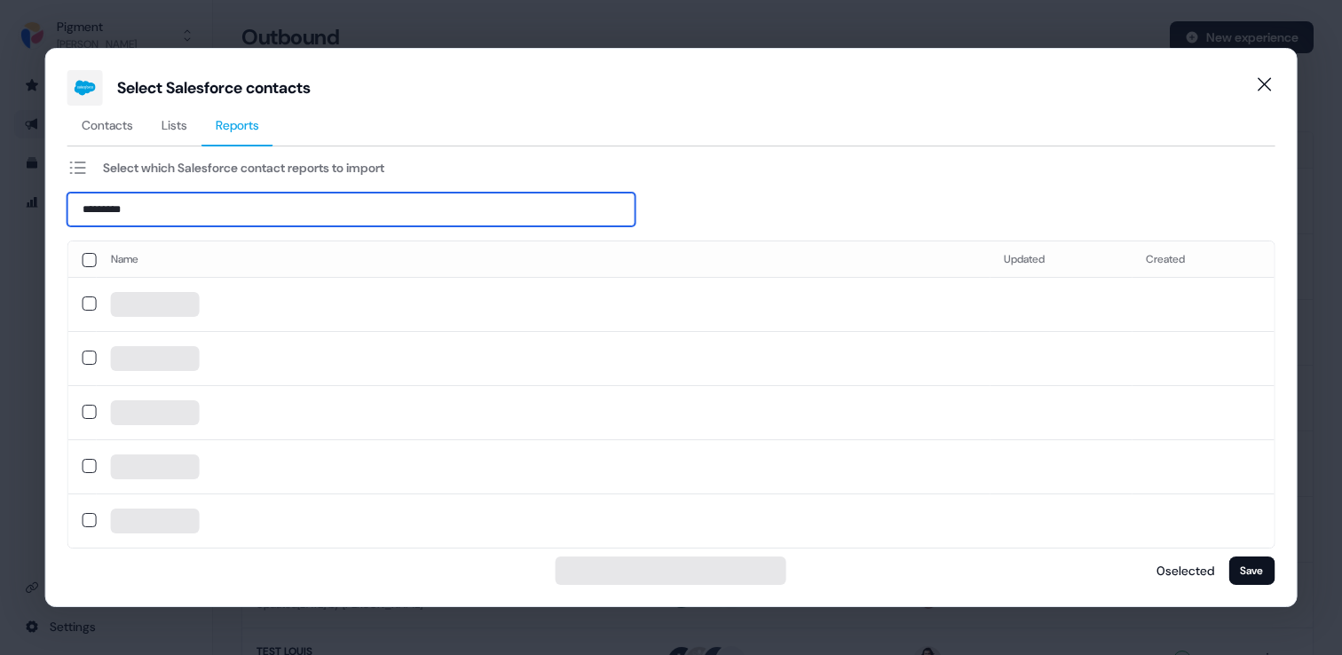
type input "**********"
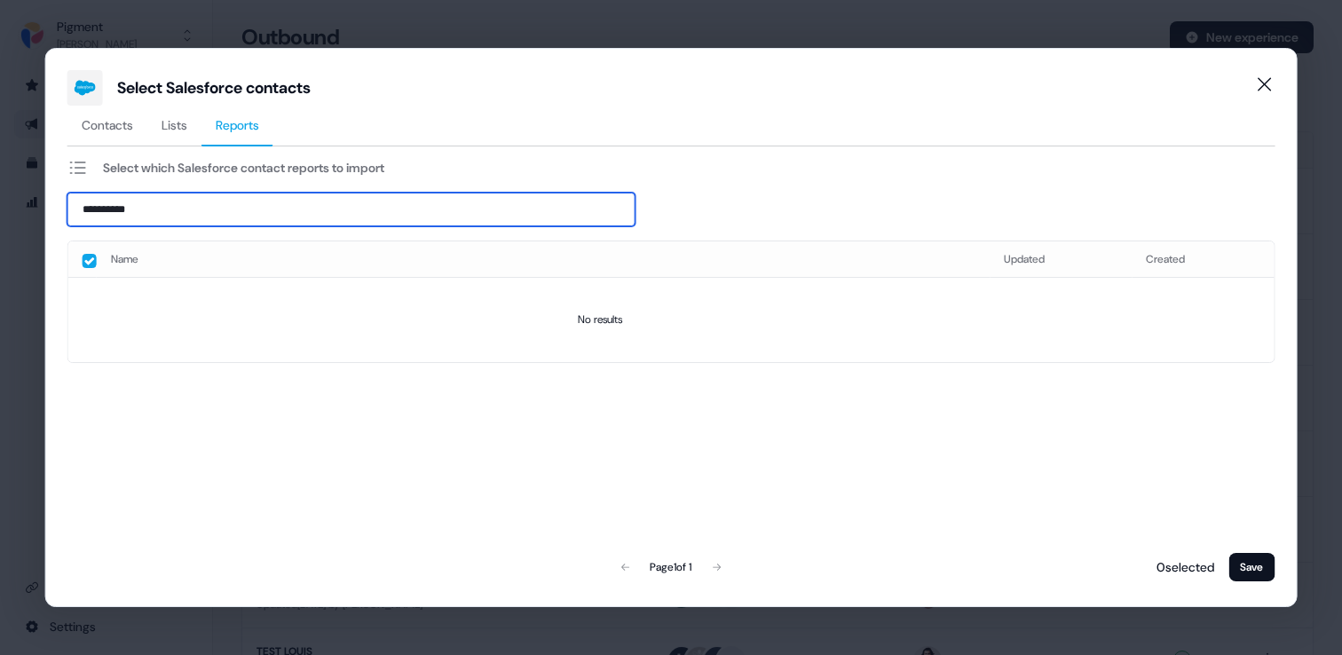
click at [219, 203] on input "**********" at bounding box center [351, 210] width 568 height 34
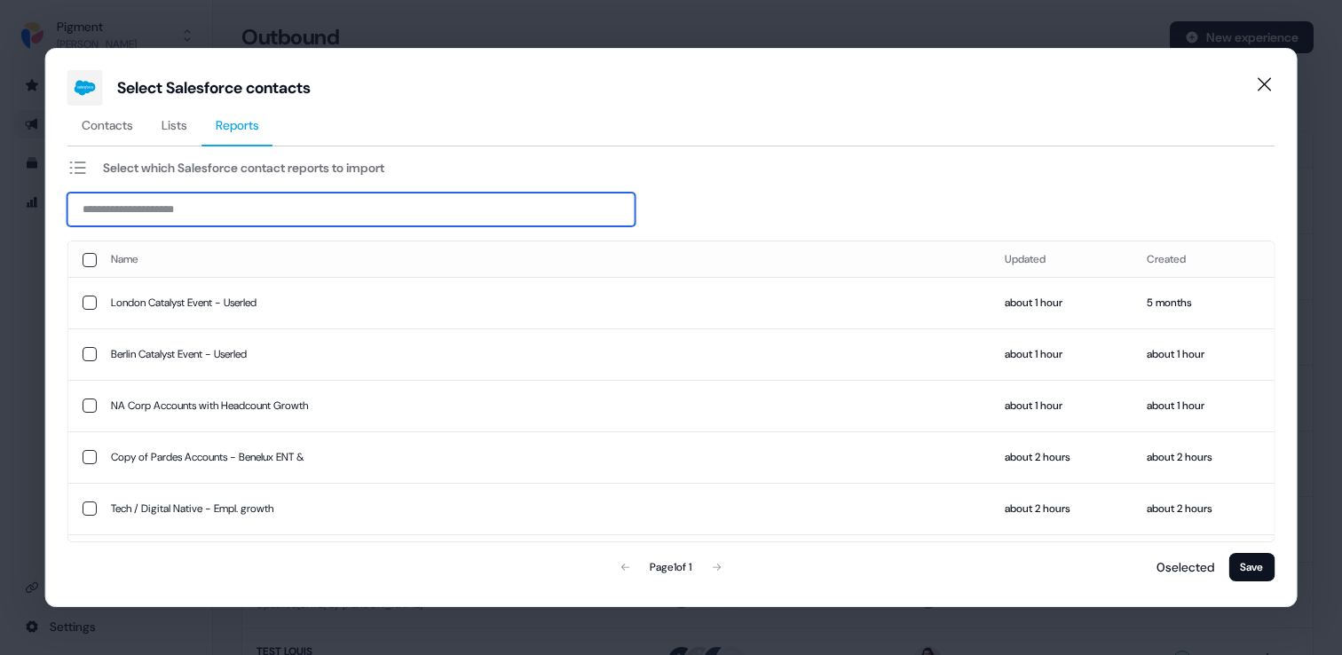
click at [441, 214] on input at bounding box center [351, 210] width 568 height 34
paste input "**********"
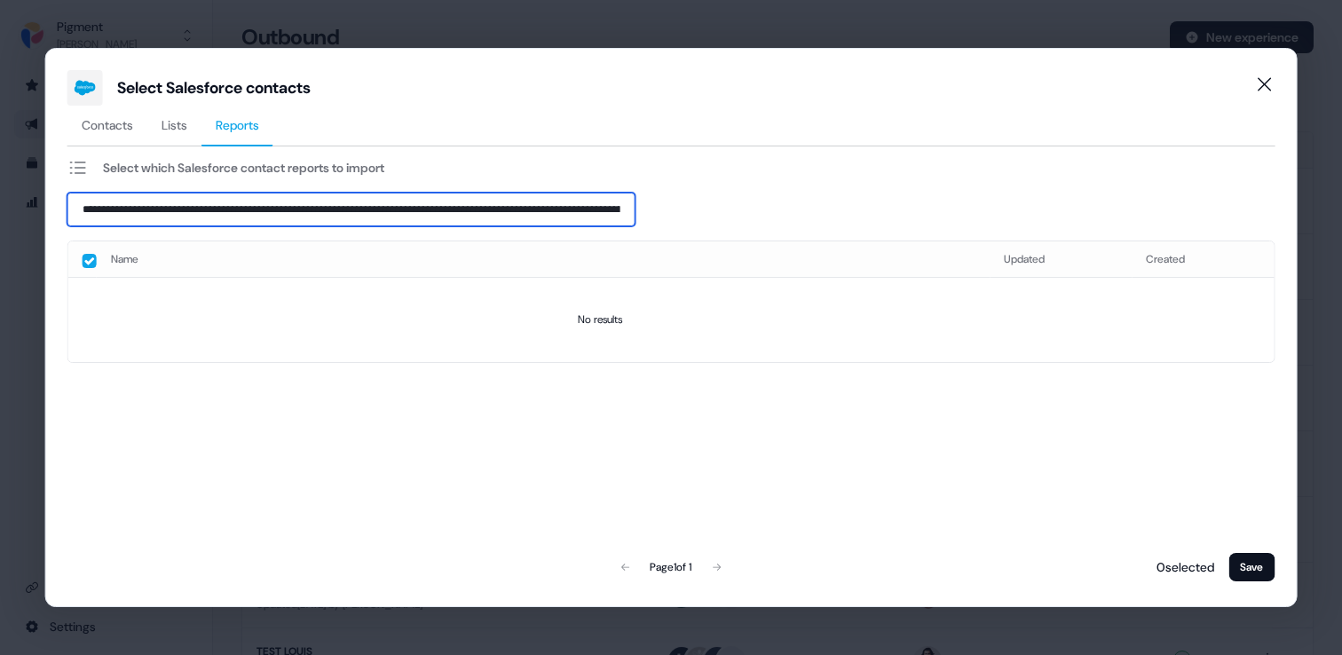
scroll to position [0, 258]
drag, startPoint x: 249, startPoint y: 209, endPoint x: 821, endPoint y: 221, distance: 572.8
click at [821, 221] on div "**********" at bounding box center [671, 210] width 1208 height 34
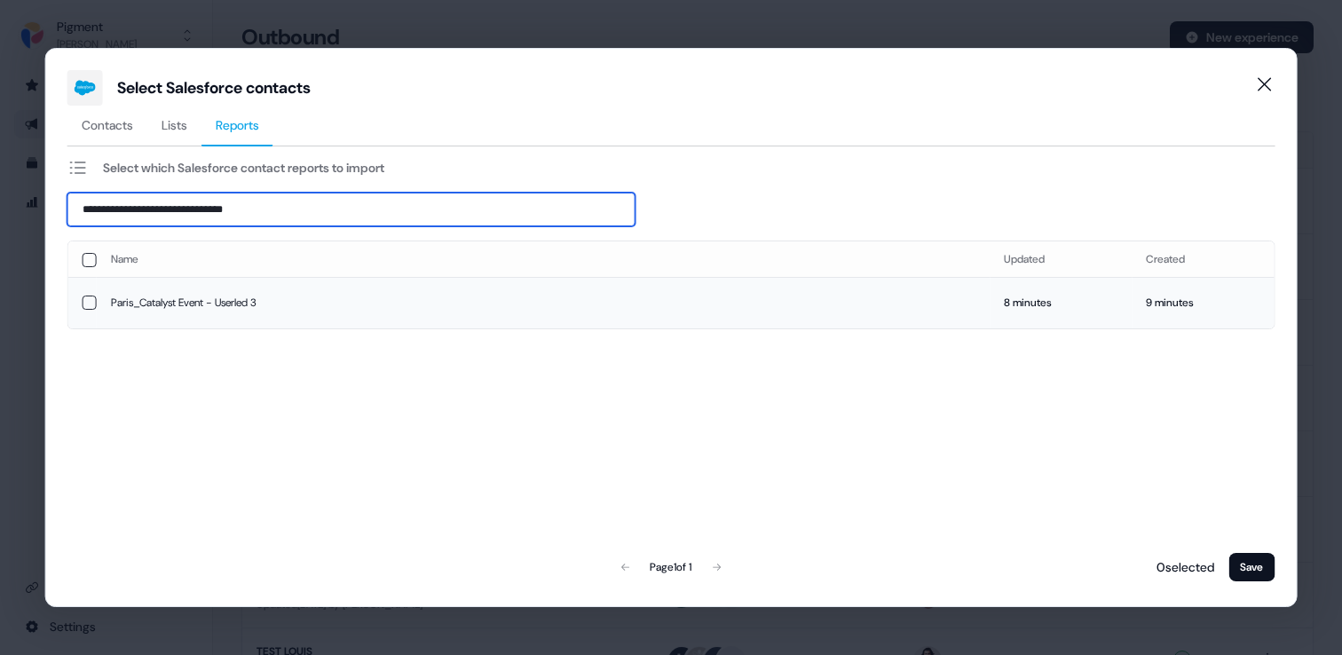
type input "**********"
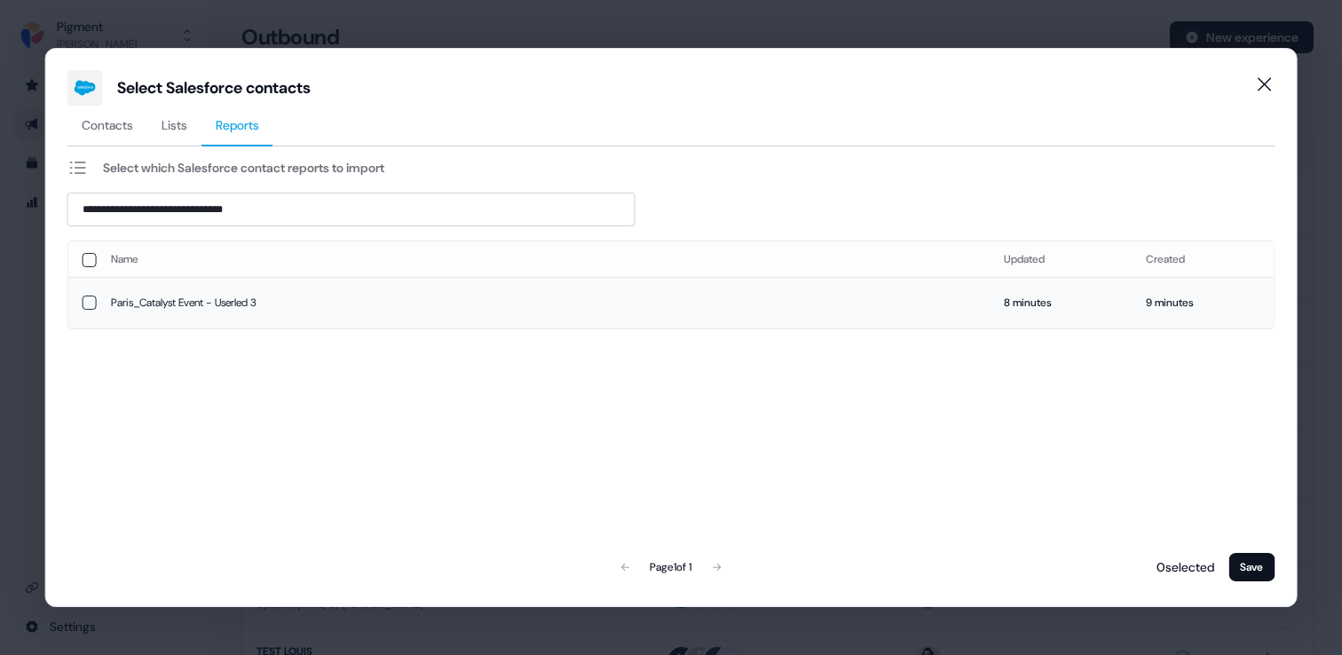
click at [255, 296] on td "Paris_Catalyst Event - Userled 3" at bounding box center [544, 302] width 894 height 51
click at [1255, 577] on button "Save" at bounding box center [1252, 567] width 46 height 28
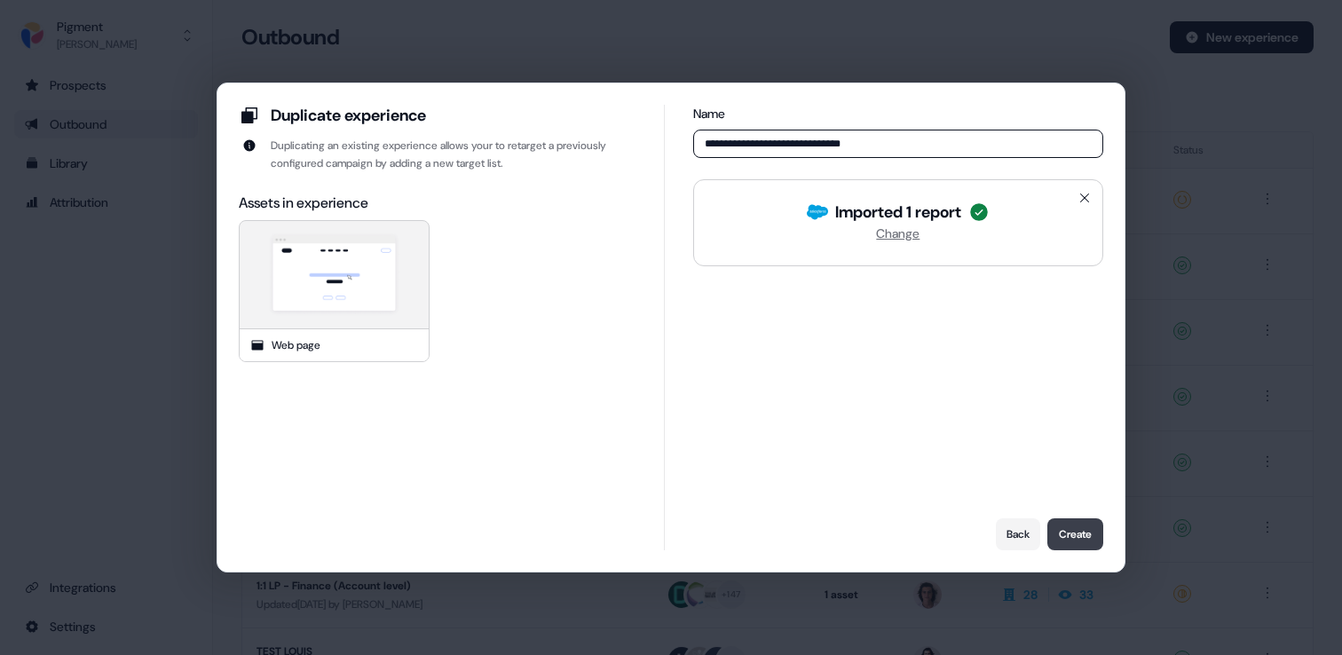
click at [1075, 526] on button "Create" at bounding box center [1076, 534] width 56 height 32
click at [1089, 544] on button "Create" at bounding box center [1076, 534] width 56 height 32
click at [1078, 542] on button "Create" at bounding box center [1076, 534] width 56 height 32
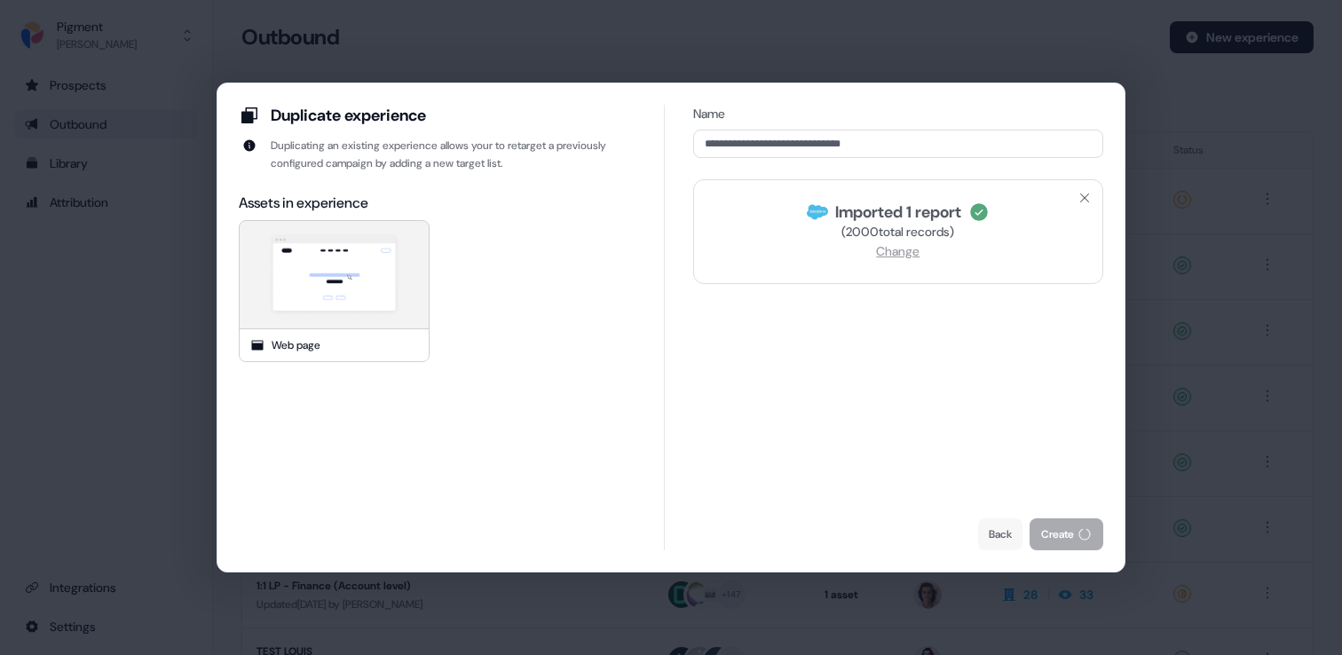
click at [939, 68] on div "**********" at bounding box center [671, 327] width 1342 height 655
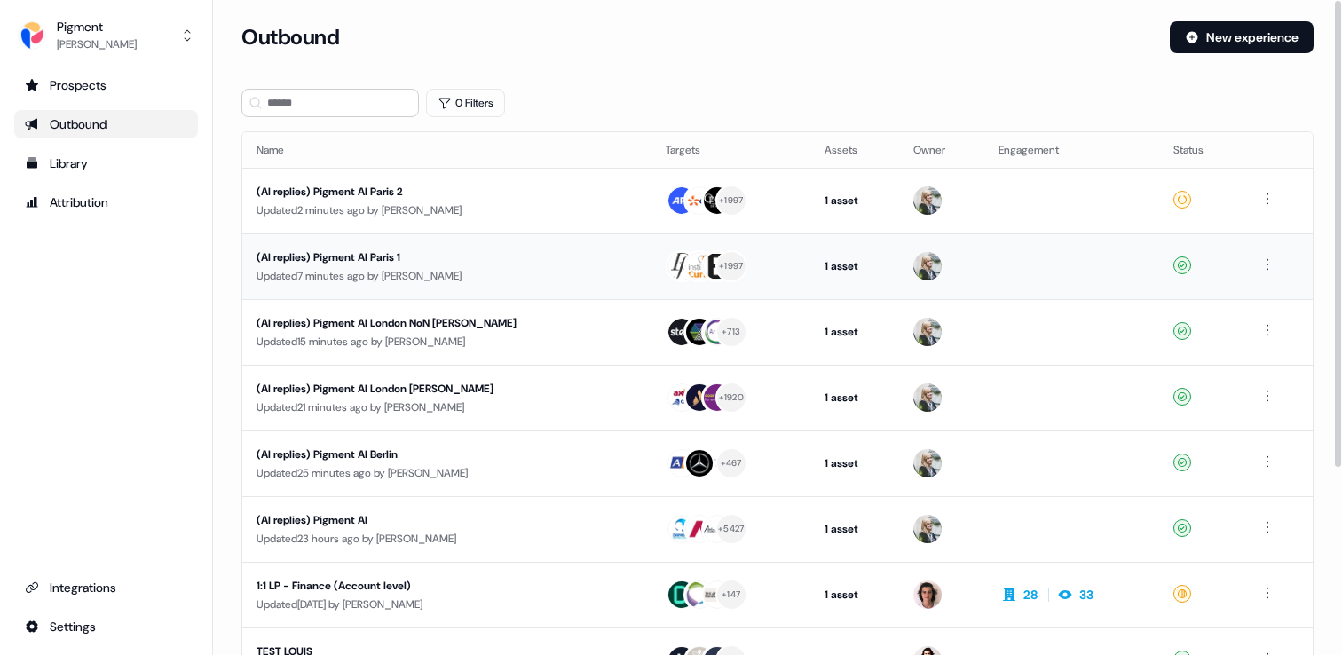
click at [565, 258] on div "(AI replies) Pigment AI Paris 1" at bounding box center [425, 258] width 336 height 18
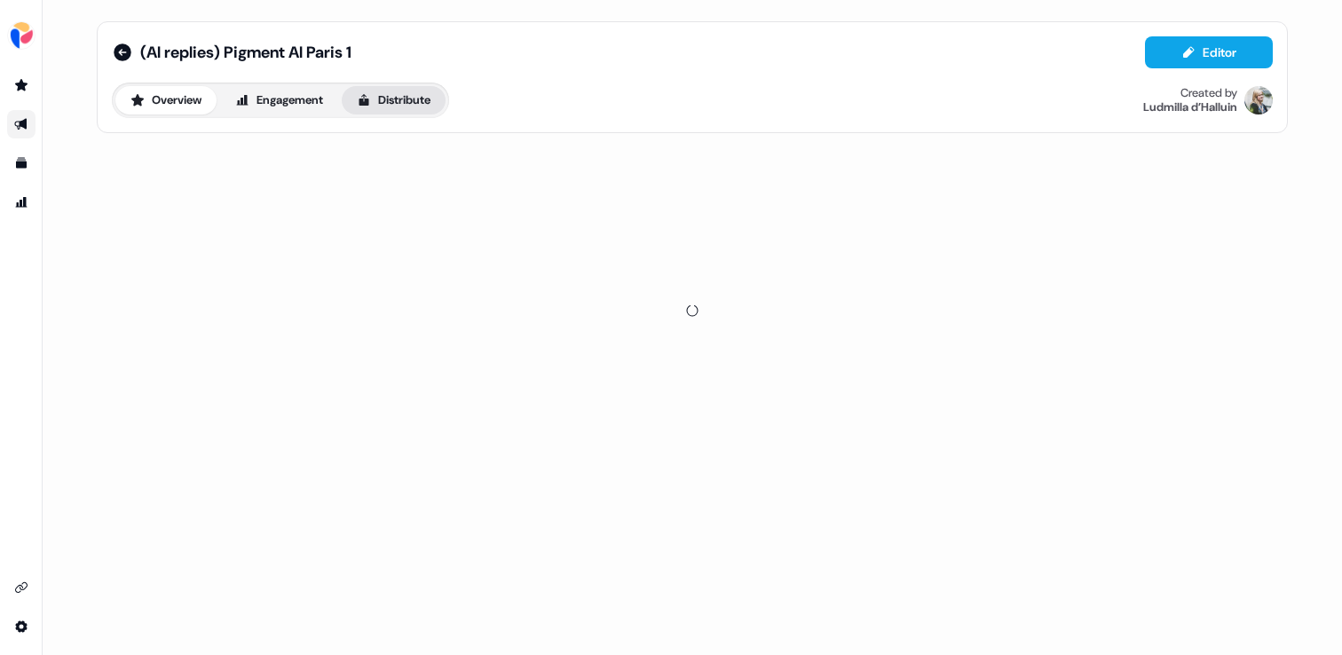
click at [423, 103] on button "Distribute" at bounding box center [394, 100] width 104 height 28
click at [423, 166] on button "Sync to CRM Not enabled" at bounding box center [692, 168] width 1161 height 55
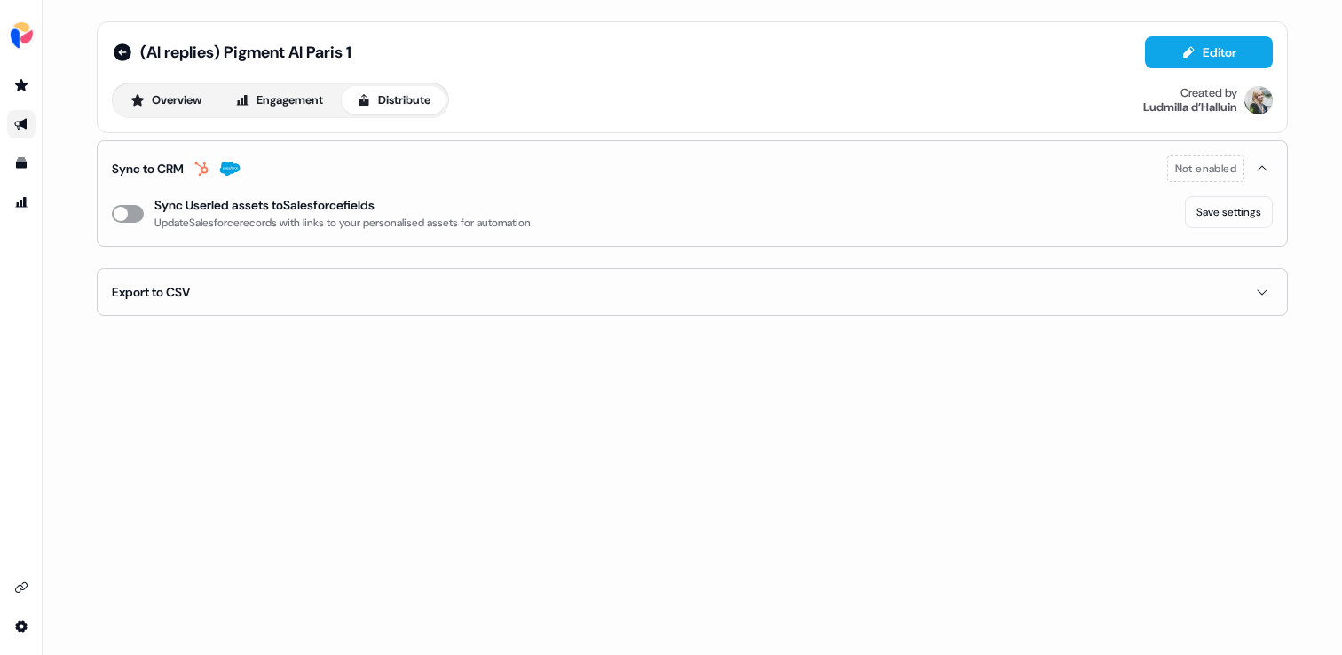
click at [138, 215] on button "enable-crm-asset-sync" at bounding box center [128, 214] width 32 height 18
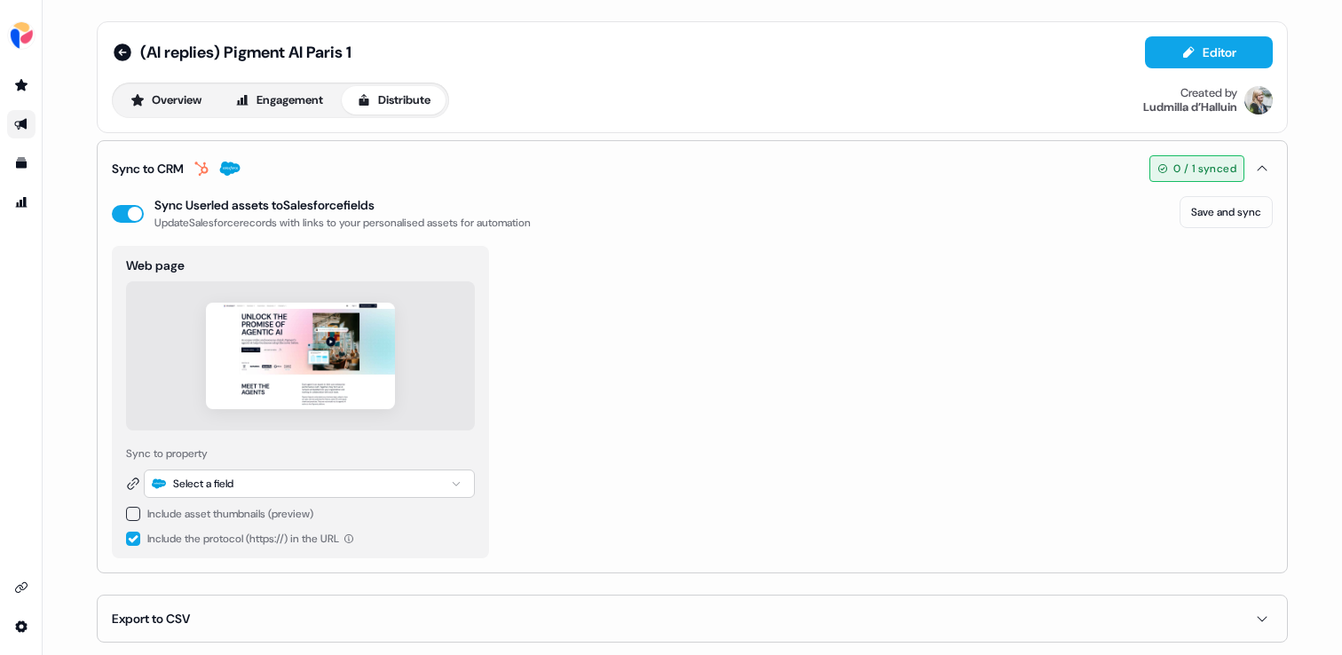
click at [338, 488] on div "Select a field" at bounding box center [309, 484] width 331 height 28
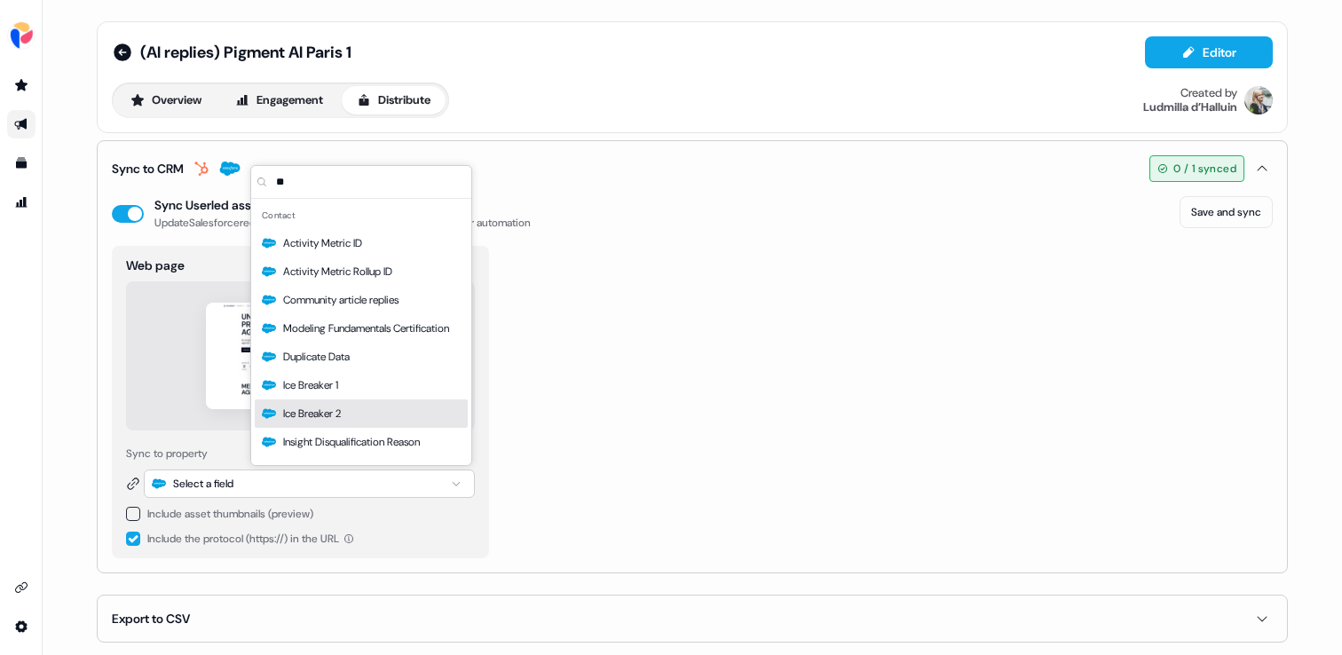
type input "**"
click at [386, 426] on div "Ice Breaker 2" at bounding box center [361, 414] width 213 height 28
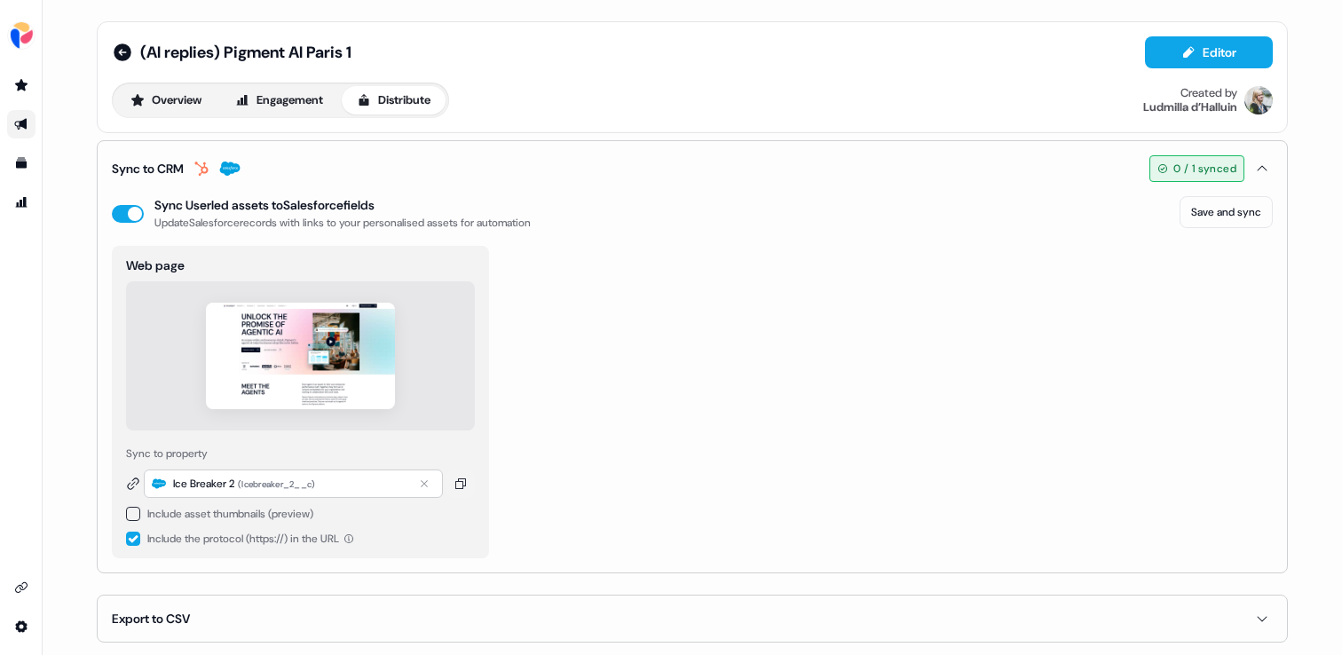
click at [593, 385] on div "Web page Sync to property Ice Breaker 2 ( Icebreaker_2__c ) Include asset thumb…" at bounding box center [692, 402] width 1161 height 313
click at [1227, 213] on button "Save and sync" at bounding box center [1226, 212] width 93 height 32
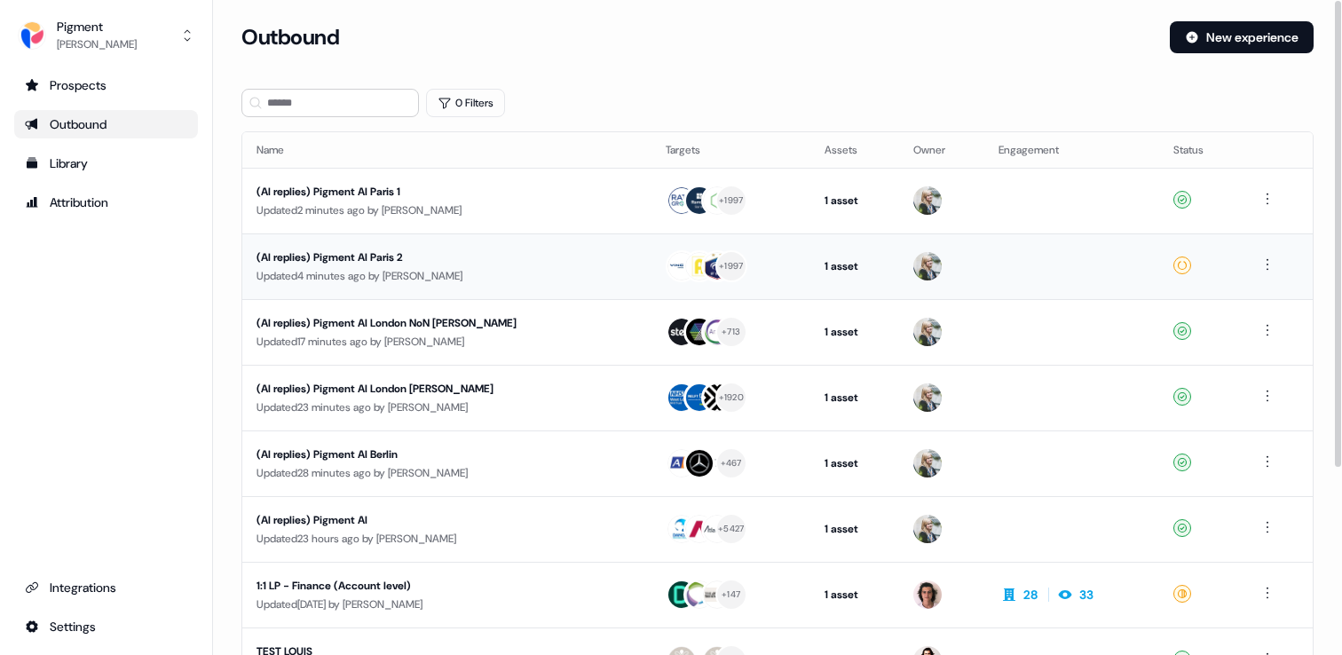
click at [557, 259] on div "(AI replies) Pigment AI Paris 2" at bounding box center [425, 258] width 336 height 18
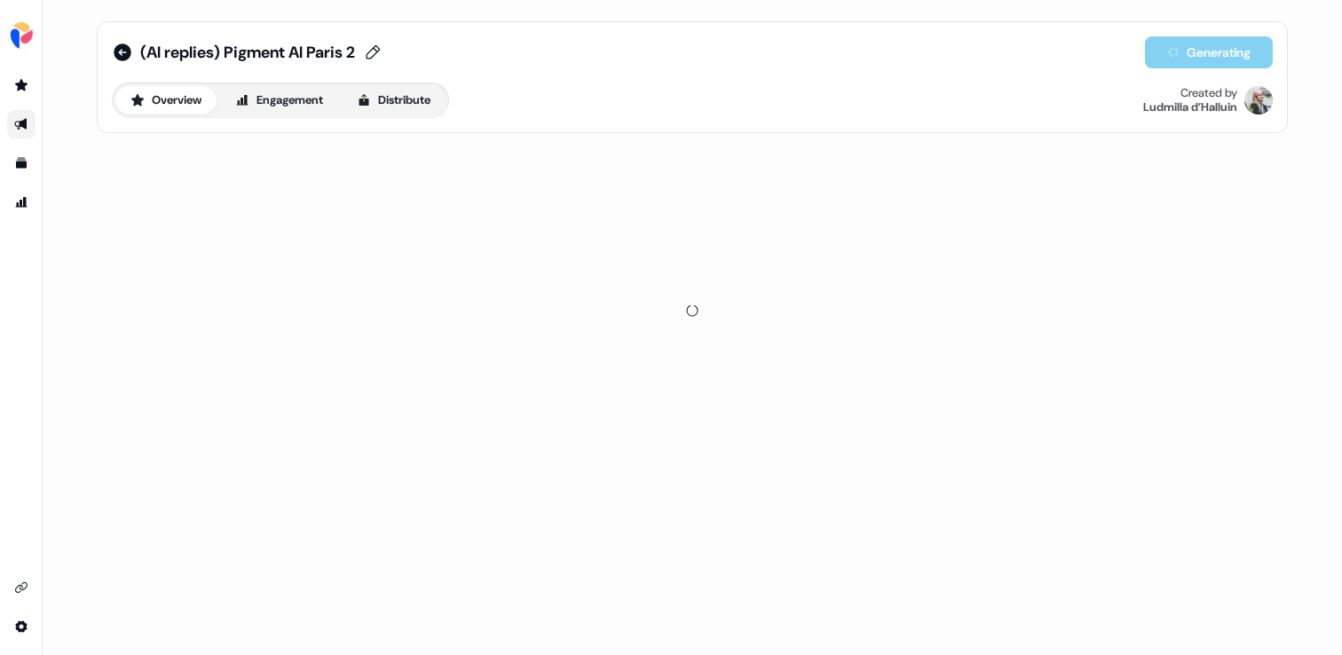
click at [329, 51] on span "(AI replies) Pigment AI Paris 2" at bounding box center [247, 52] width 215 height 21
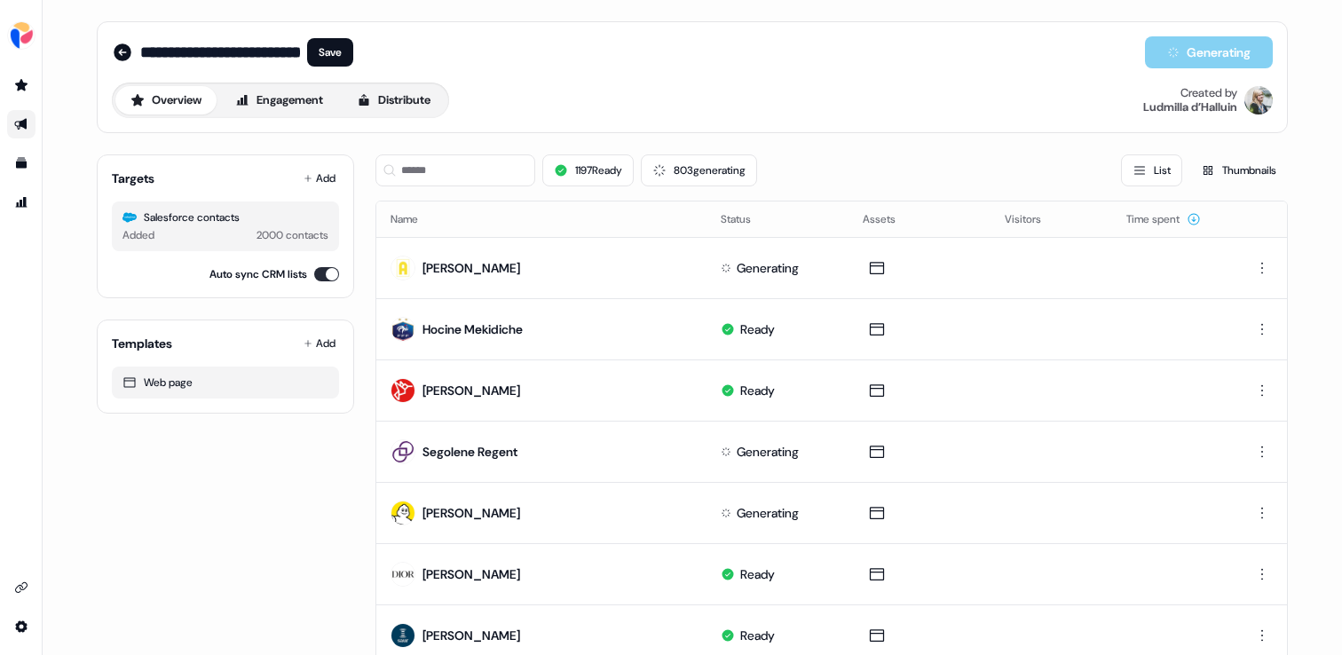
click at [300, 51] on input "**********" at bounding box center [220, 53] width 160 height 18
click at [329, 51] on input "**********" at bounding box center [237, 53] width 194 height 18
click at [116, 58] on icon at bounding box center [123, 53] width 18 height 18
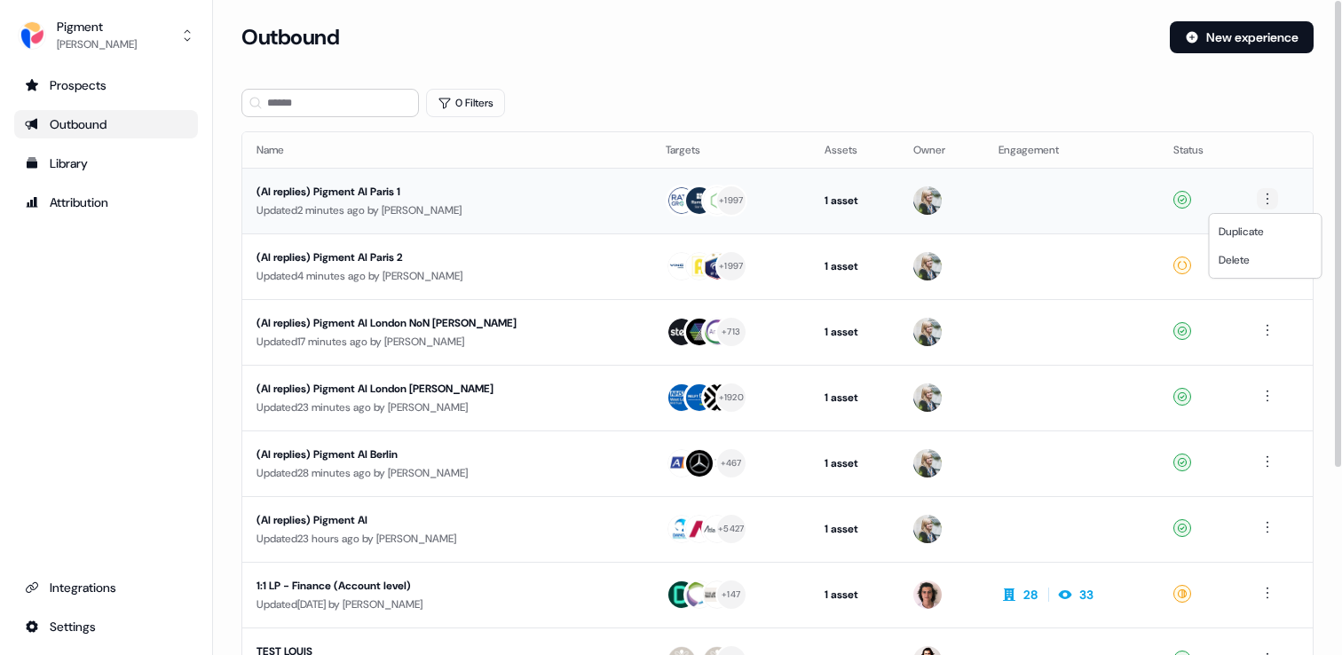
click at [1259, 196] on html "For the best experience switch devices to a bigger screen. Go to [DOMAIN_NAME] …" at bounding box center [671, 327] width 1342 height 655
click at [1257, 232] on span "Duplicate" at bounding box center [1241, 232] width 45 height 14
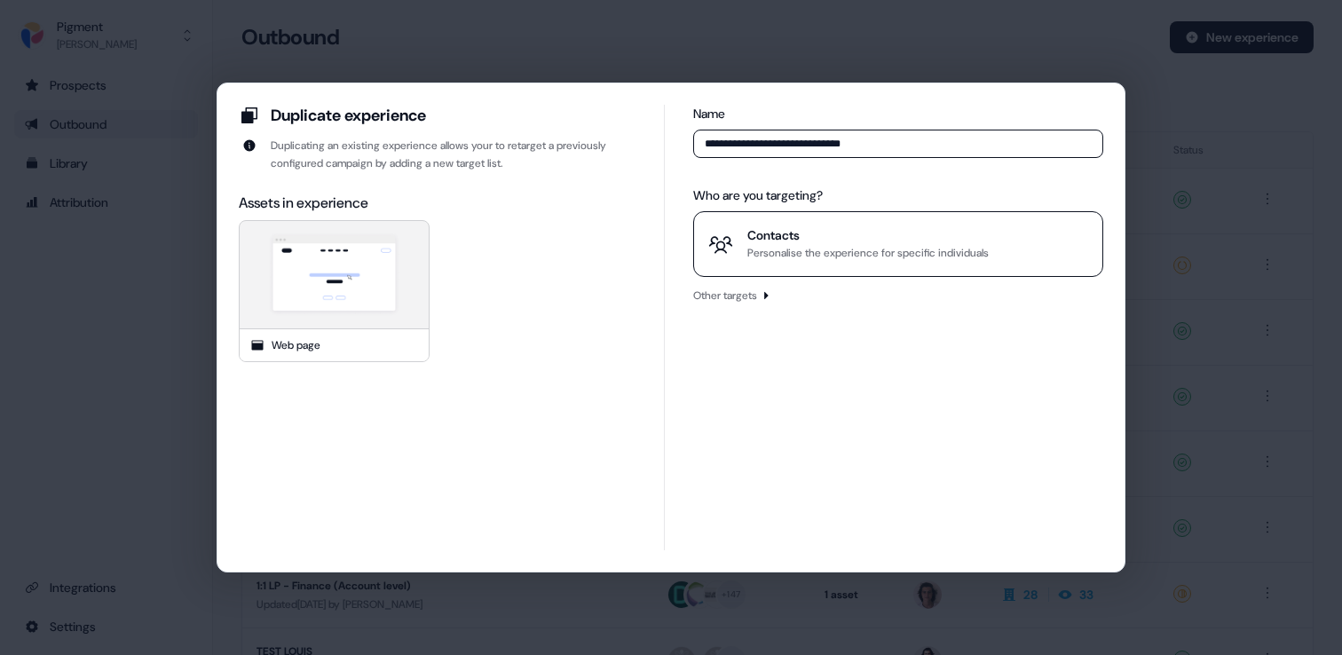
type input "**********"
click at [875, 229] on div "Contacts" at bounding box center [868, 235] width 241 height 18
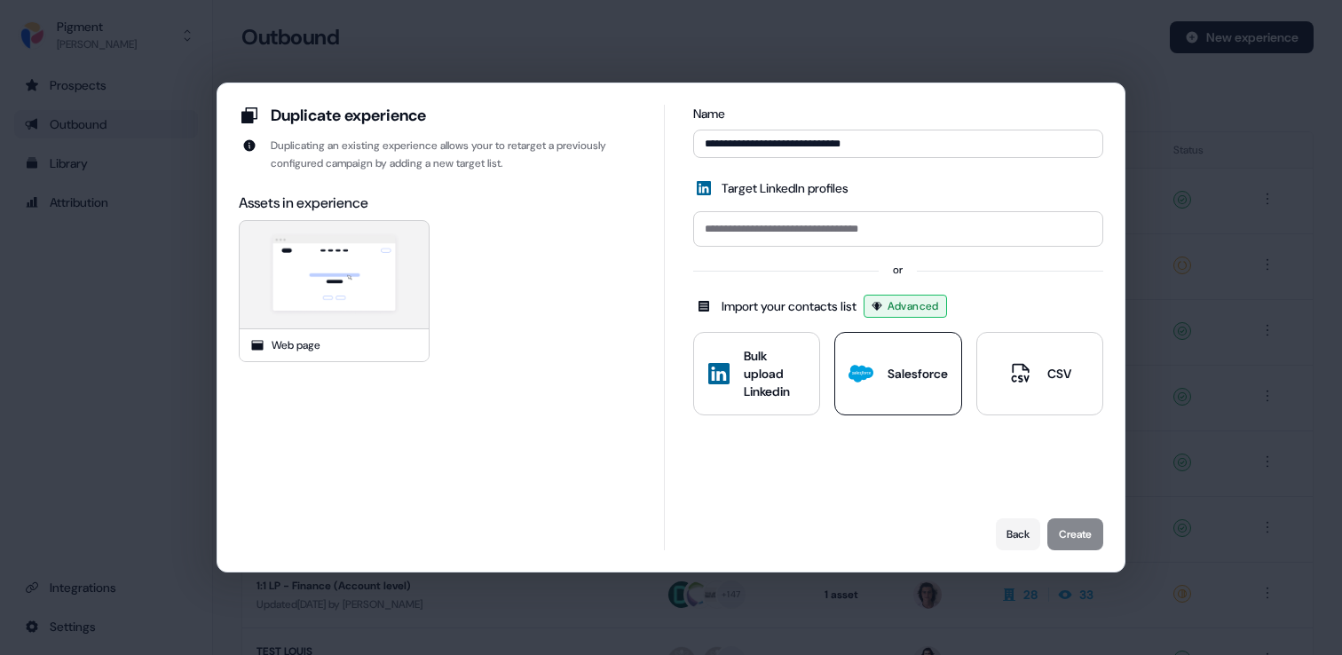
click at [861, 377] on icon at bounding box center [861, 374] width 25 height 18
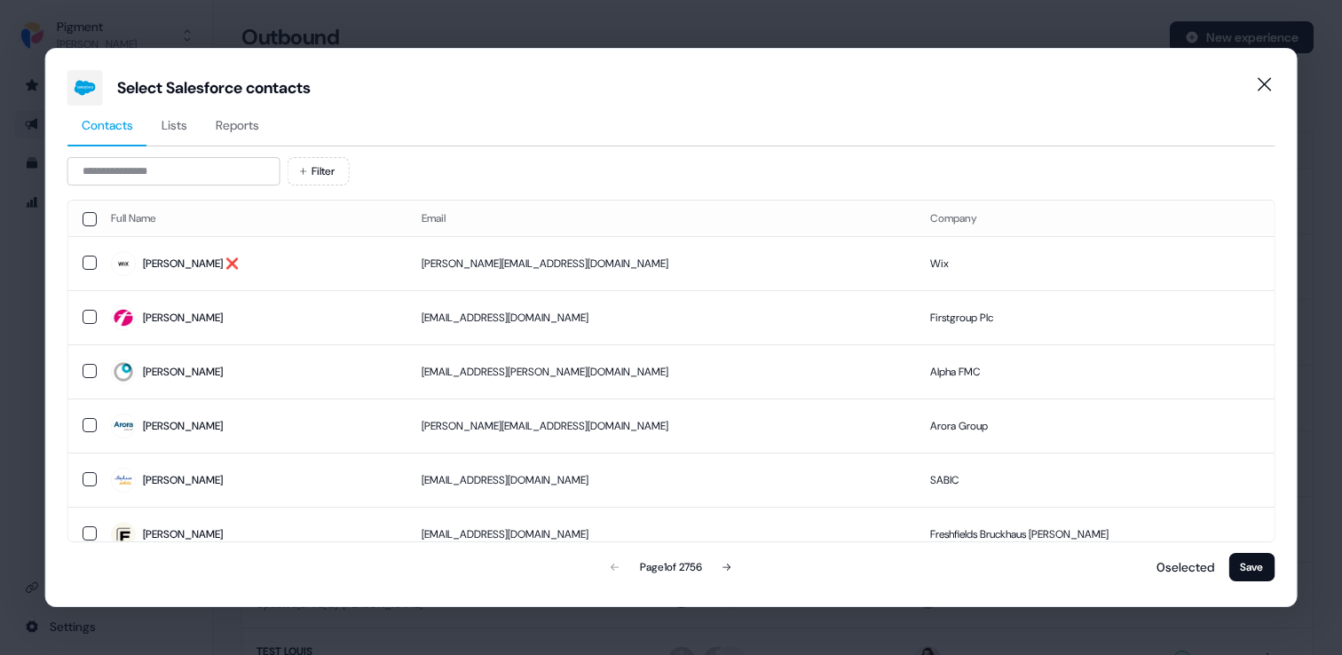
click at [248, 124] on span "Reports" at bounding box center [238, 125] width 44 height 18
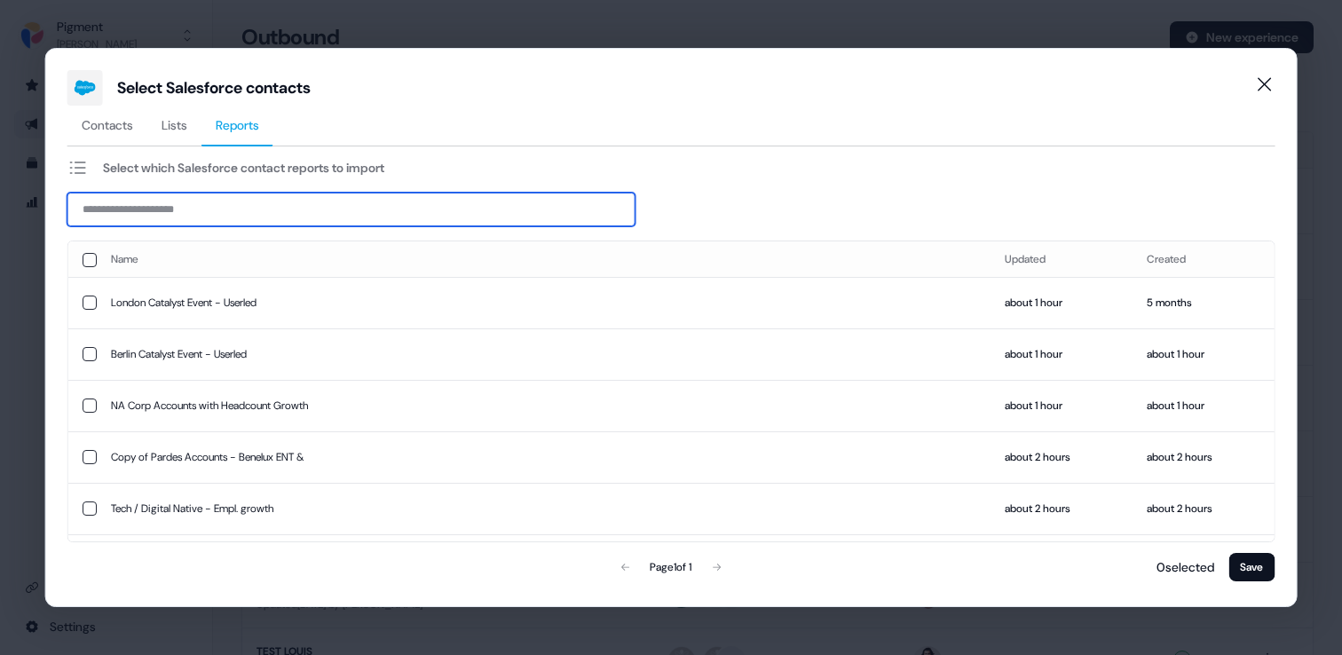
click at [261, 200] on input at bounding box center [351, 210] width 568 height 34
type input "*****"
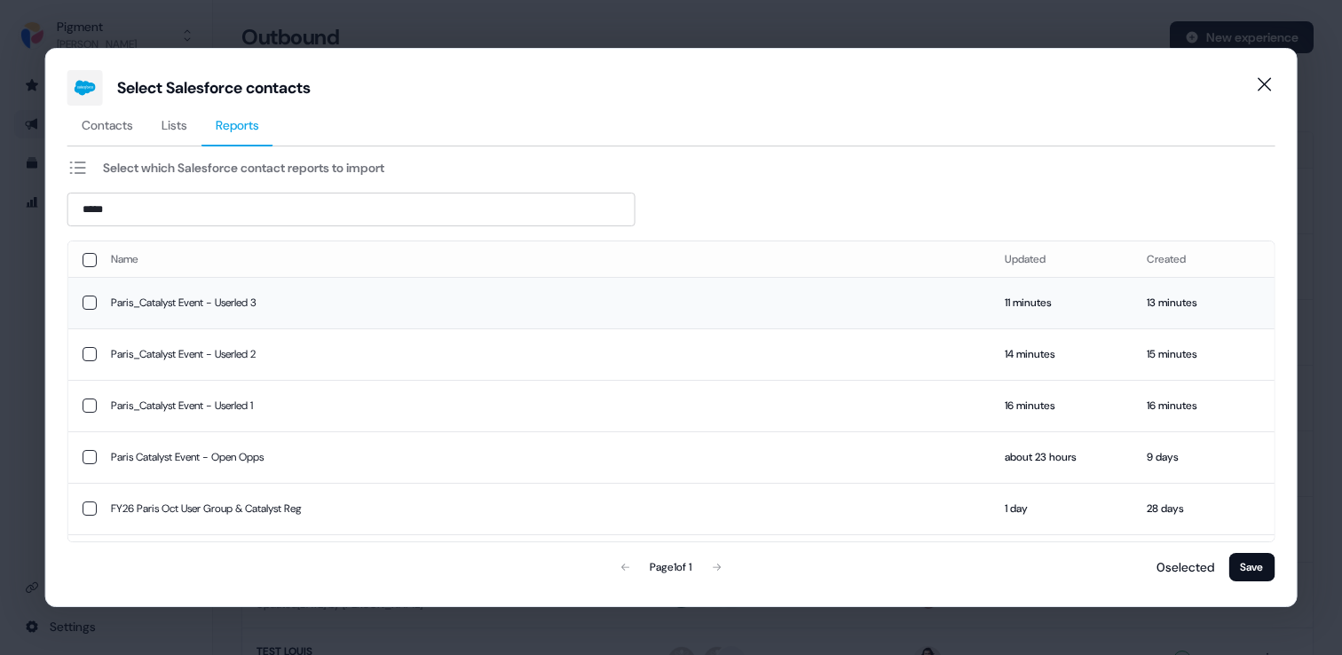
click at [817, 297] on td "Paris_Catalyst Event - Userled 3" at bounding box center [544, 302] width 894 height 51
click at [1258, 574] on button "Save" at bounding box center [1252, 567] width 46 height 28
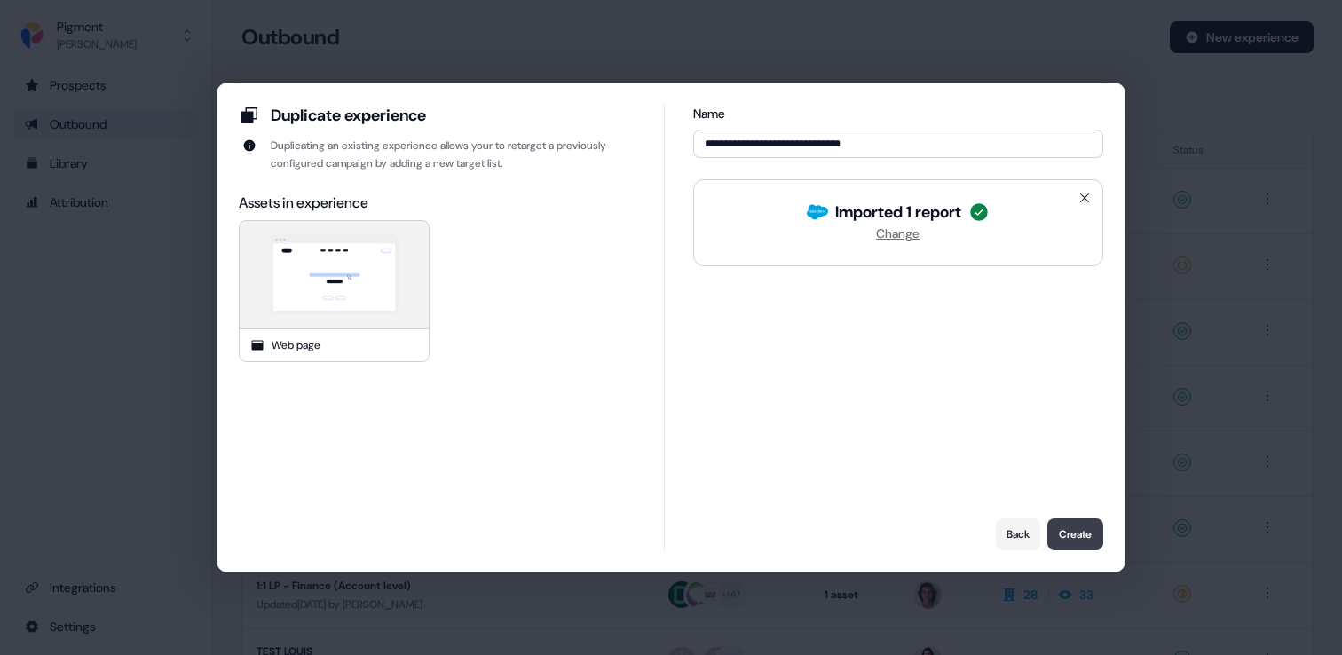
click at [1098, 527] on button "Create" at bounding box center [1076, 534] width 56 height 32
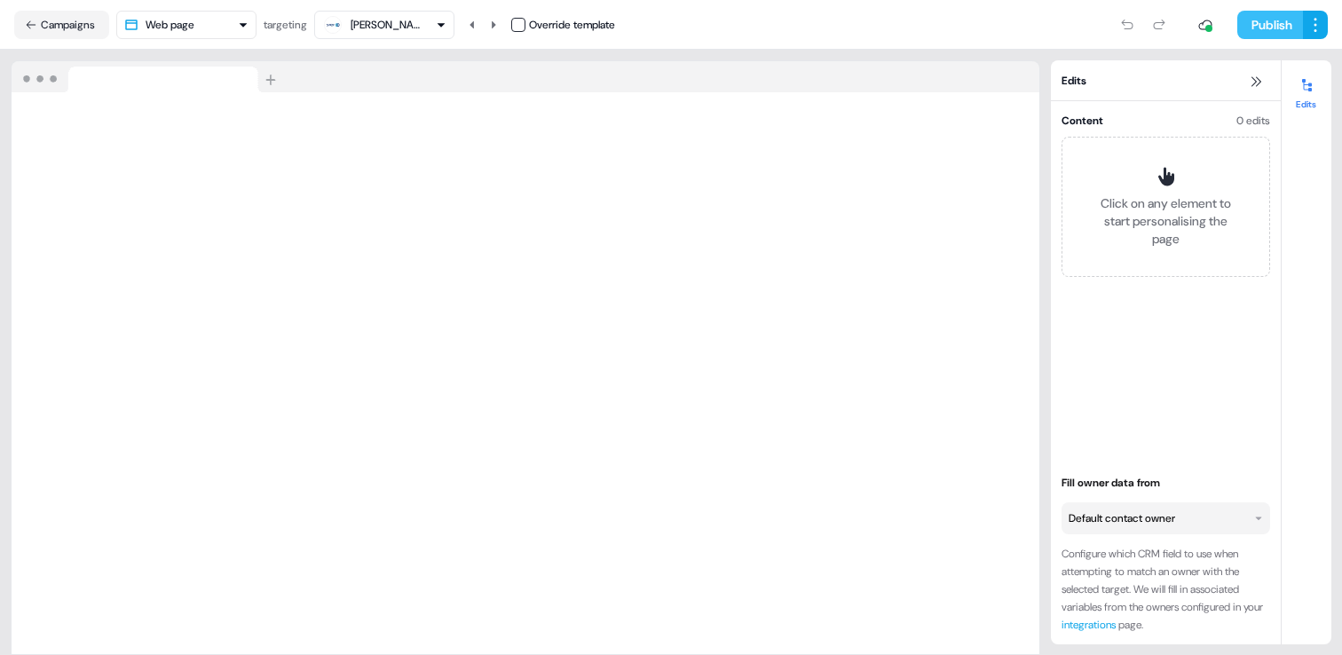
click at [1284, 26] on button "Publish" at bounding box center [1271, 25] width 66 height 28
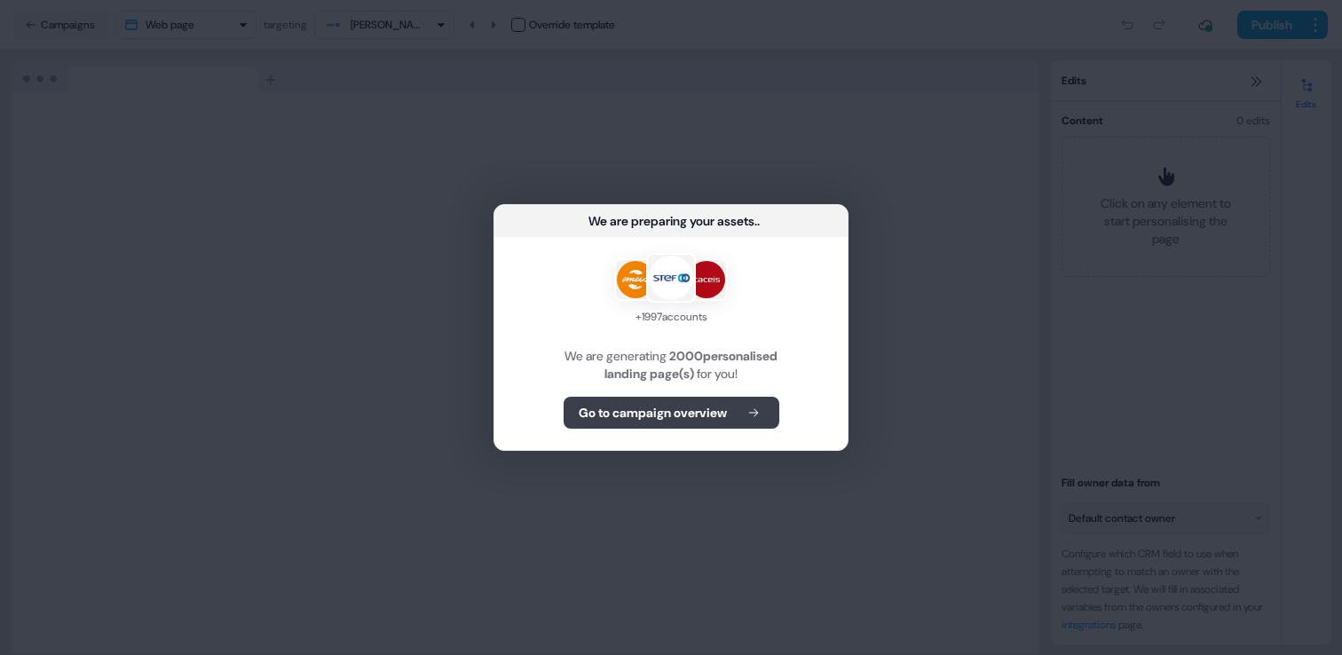
click at [754, 412] on icon at bounding box center [753, 413] width 21 height 12
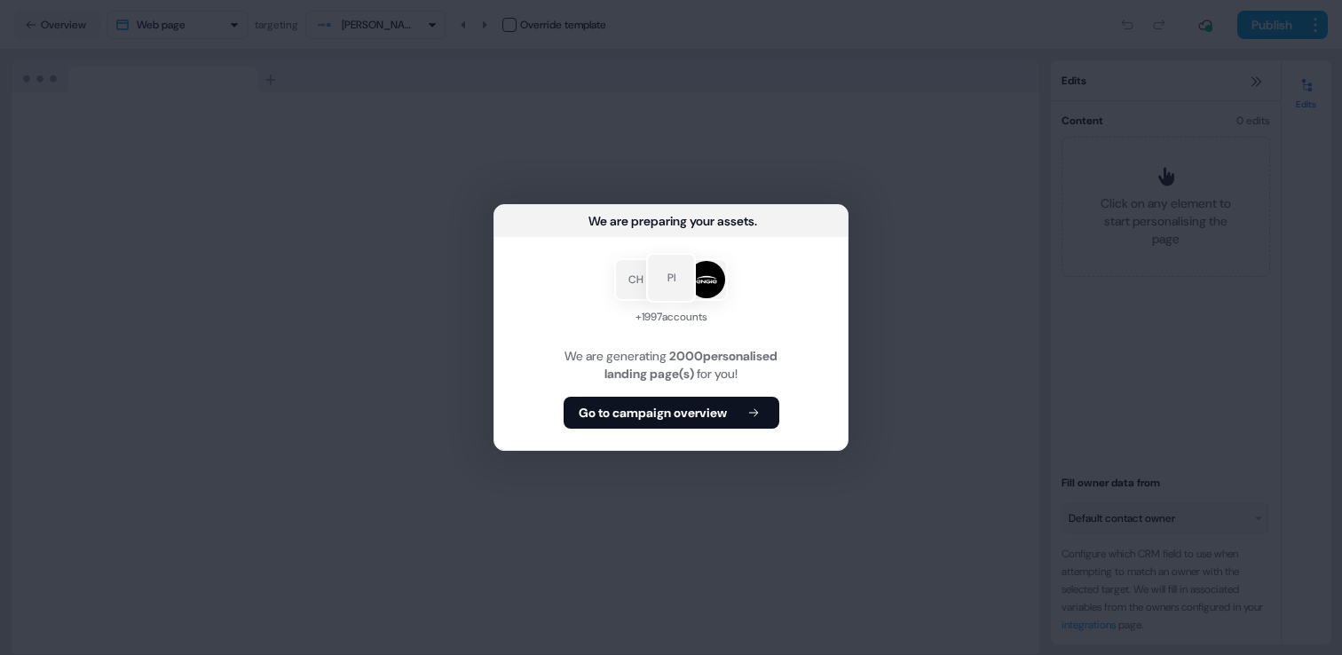
click at [763, 430] on div "CH PI + 1997 accounts We are generating 2000 personalised landing page(s) for y…" at bounding box center [670, 343] width 353 height 213
click at [758, 411] on icon at bounding box center [753, 413] width 10 height 8
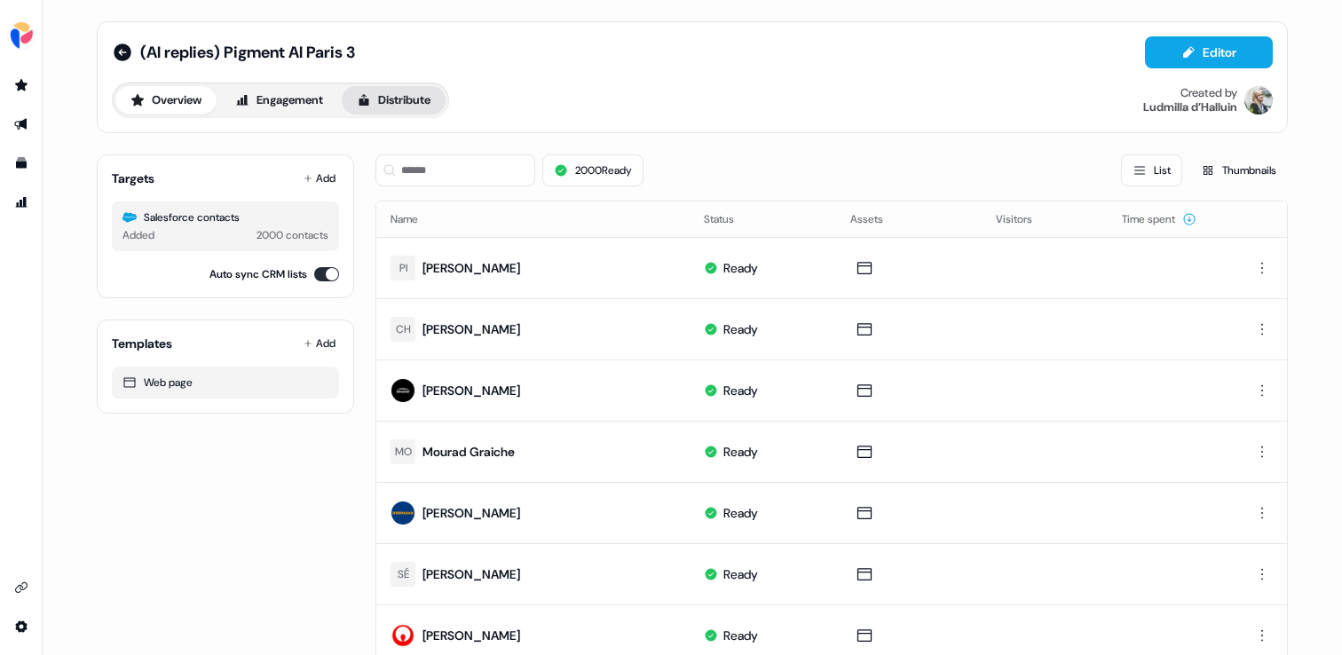
click at [415, 106] on button "Distribute" at bounding box center [394, 100] width 104 height 28
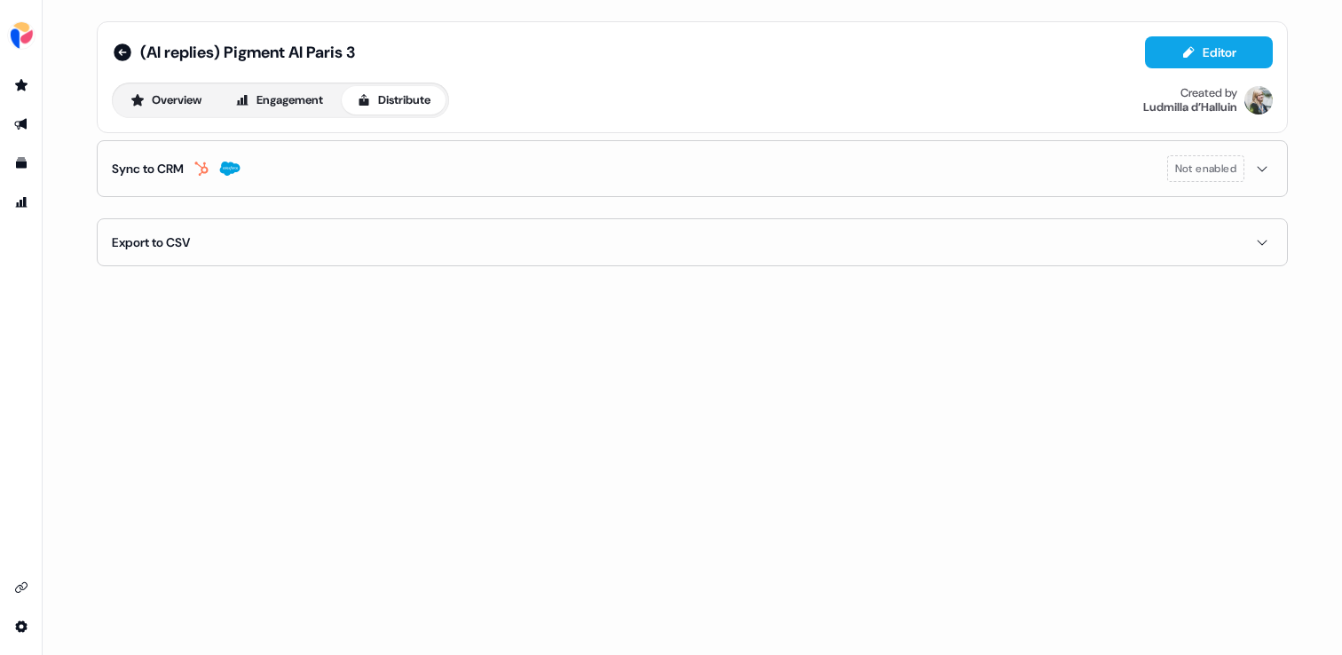
click at [411, 173] on button "Sync to CRM Not enabled" at bounding box center [692, 168] width 1161 height 55
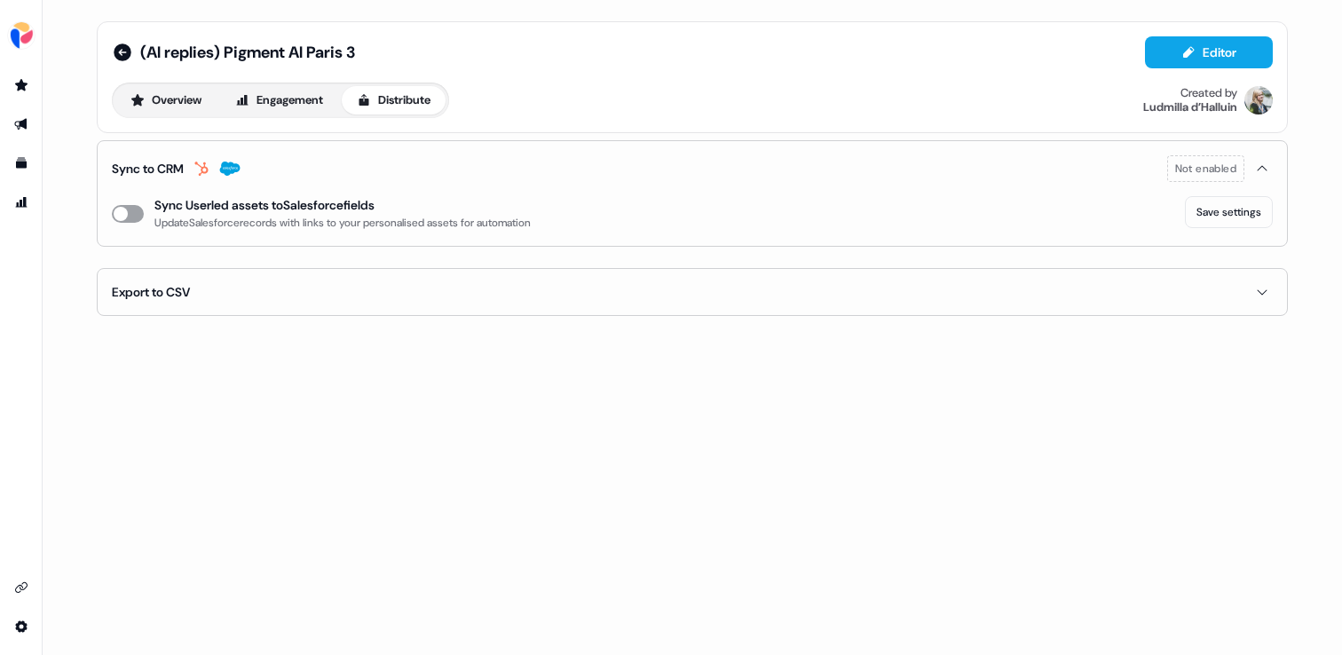
click at [141, 211] on button "enable-crm-asset-sync" at bounding box center [128, 214] width 32 height 18
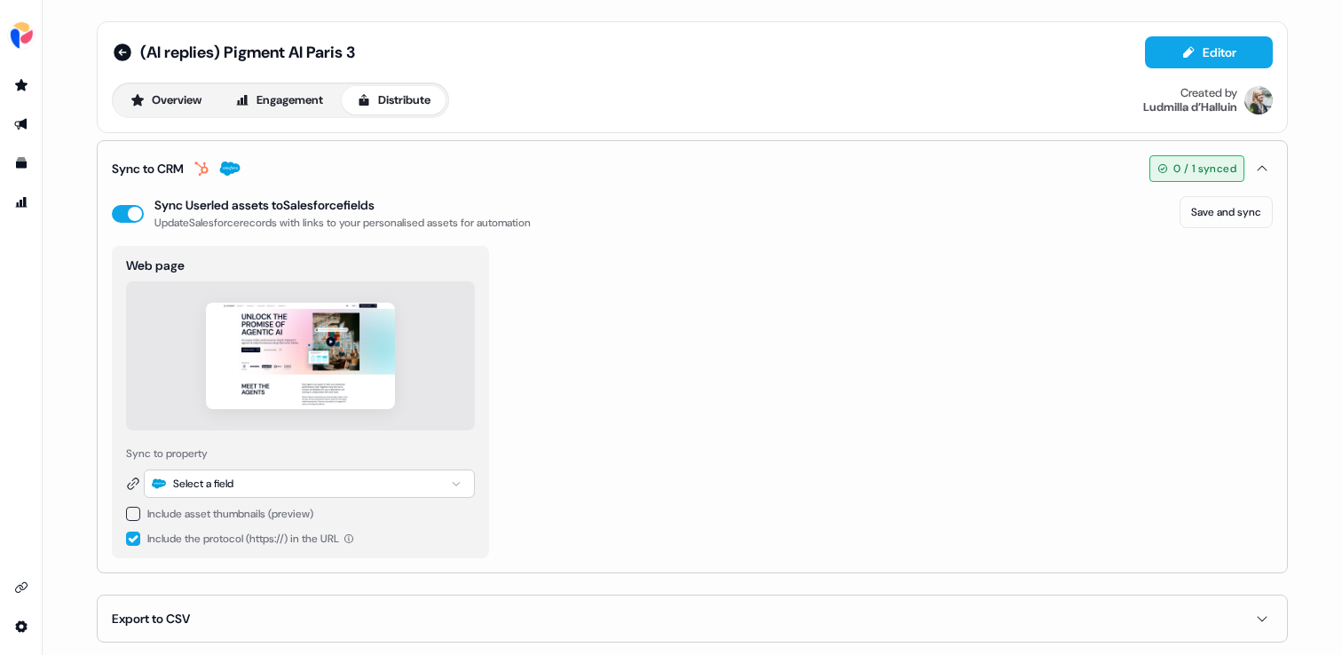
click at [378, 479] on div "Select a field" at bounding box center [309, 484] width 331 height 28
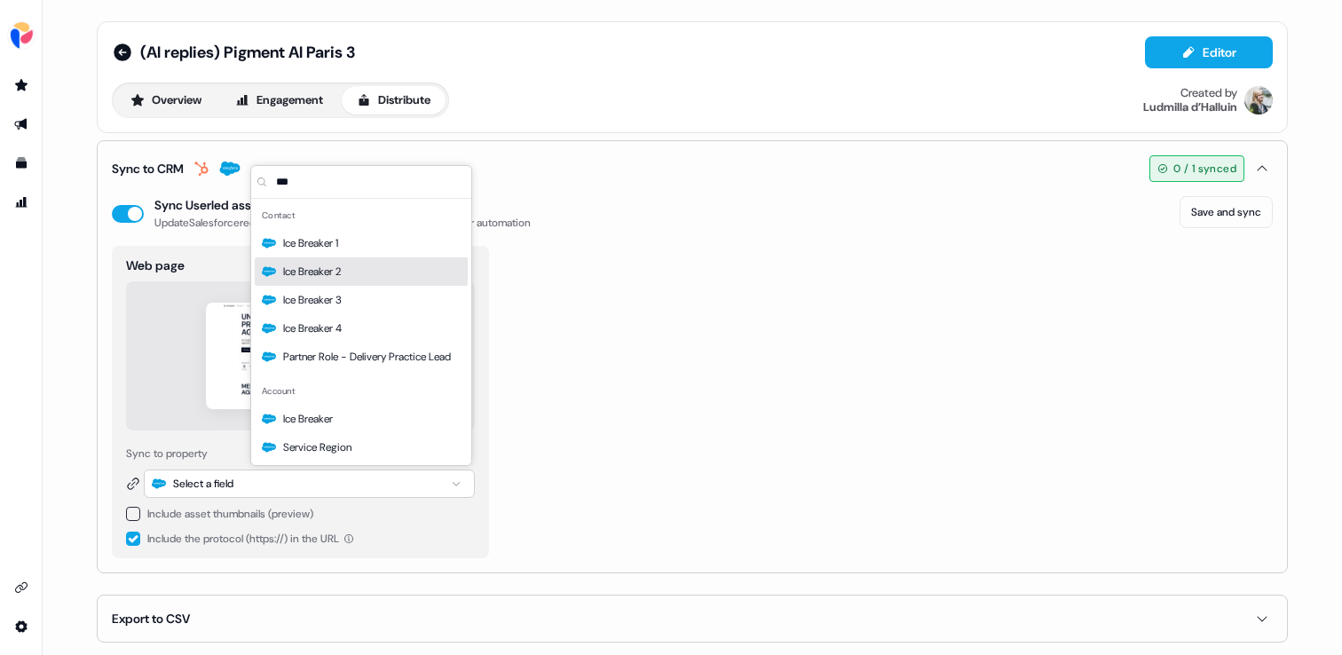
type input "***"
click at [354, 277] on div "Ice Breaker 2" at bounding box center [361, 271] width 213 height 28
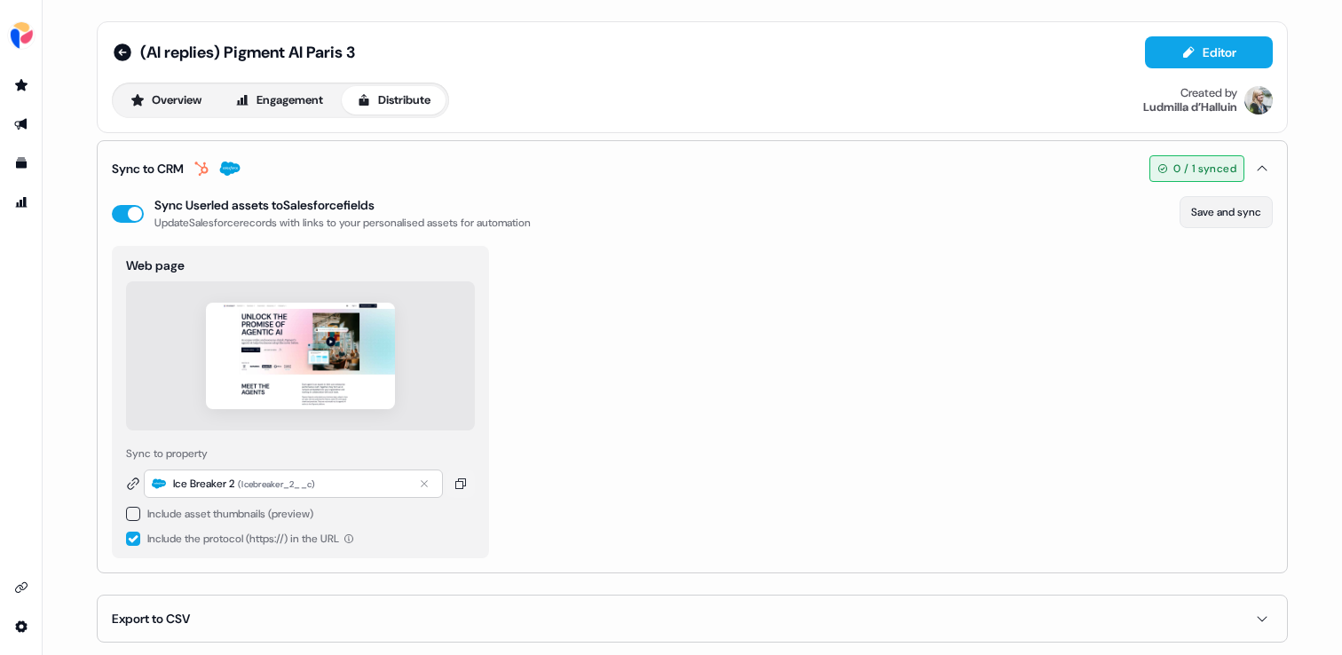
click at [1227, 205] on button "Save and sync" at bounding box center [1226, 212] width 93 height 32
click at [121, 54] on icon at bounding box center [123, 53] width 18 height 18
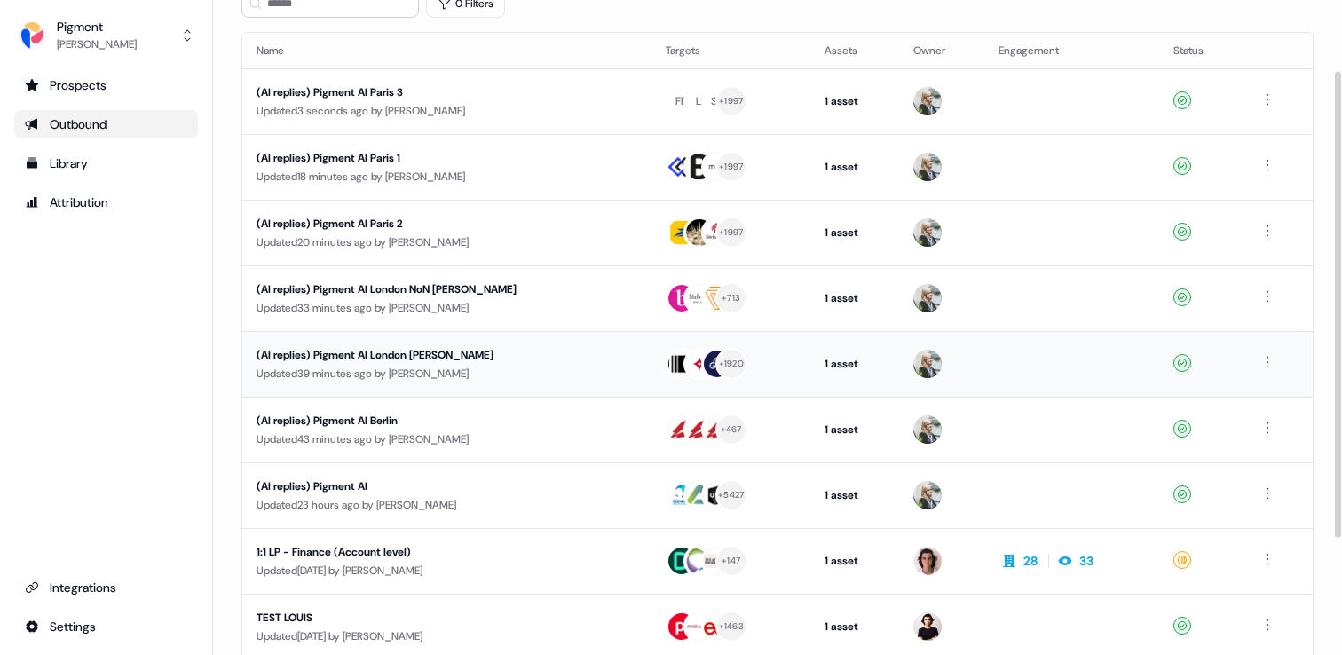
scroll to position [197, 0]
